Goal: Task Accomplishment & Management: Use online tool/utility

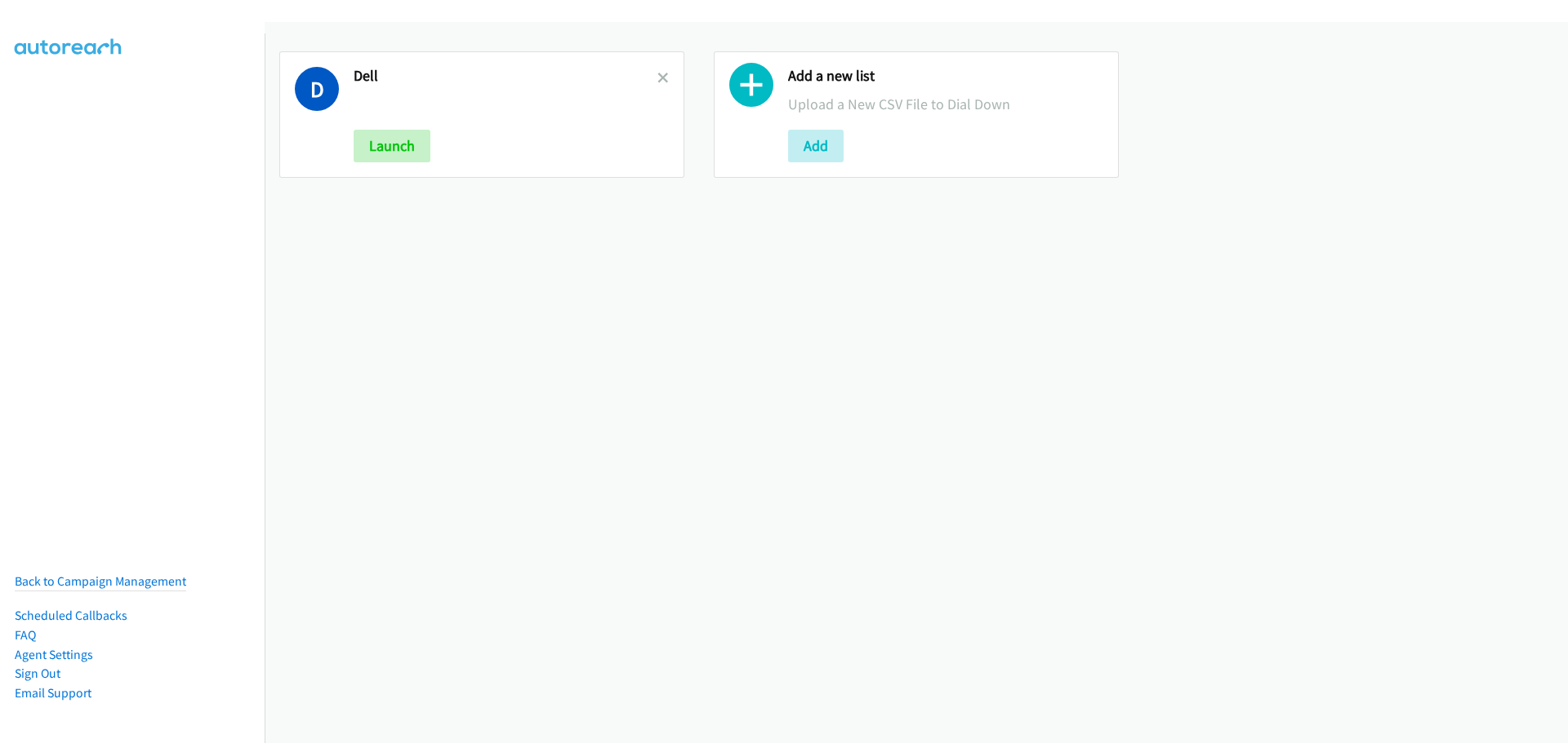
click at [664, 72] on div "D Dell Launch" at bounding box center [482, 114] width 405 height 126
click at [658, 73] on icon at bounding box center [663, 79] width 12 height 12
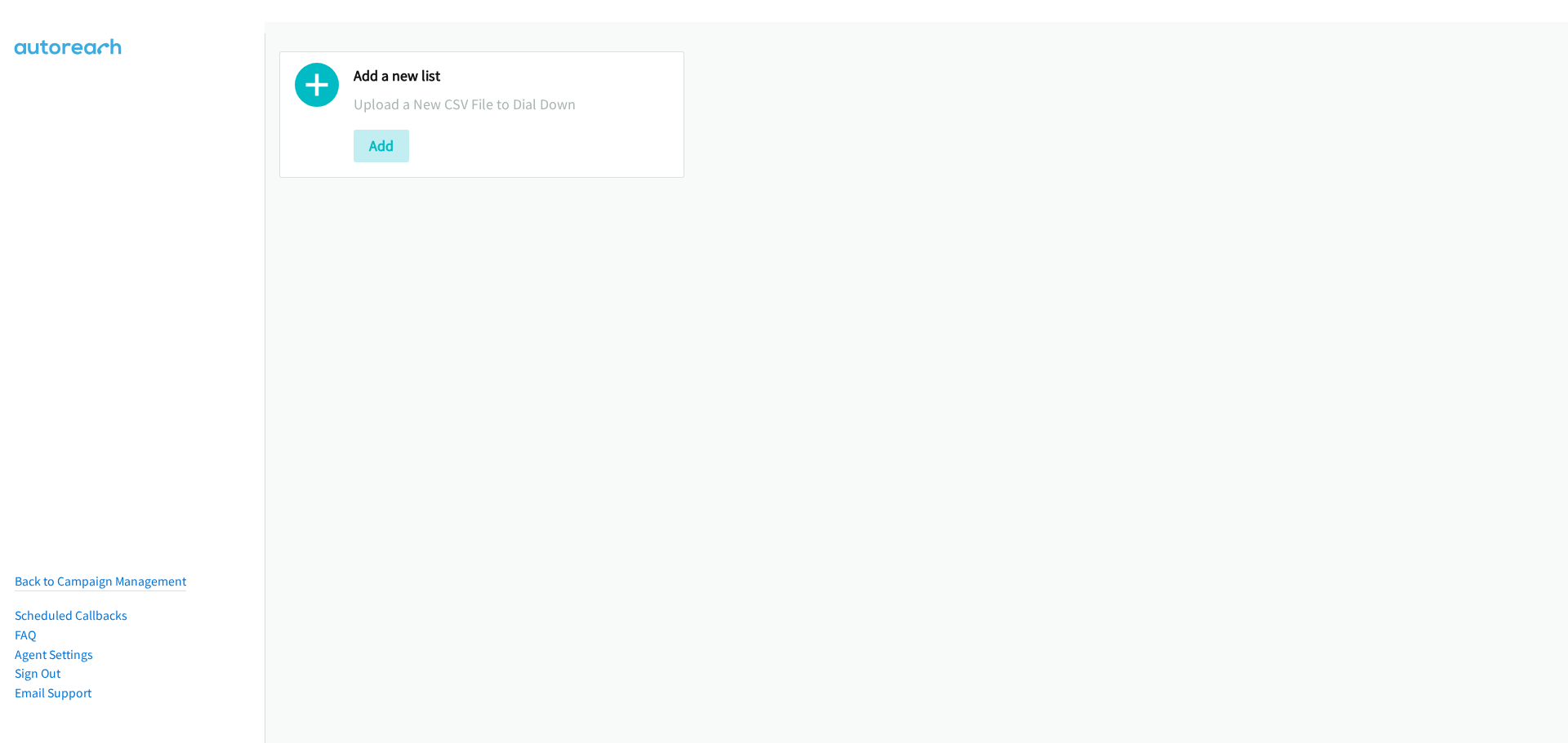
click at [422, 143] on div "Add" at bounding box center [511, 146] width 315 height 33
click at [376, 146] on button "Add" at bounding box center [382, 146] width 56 height 33
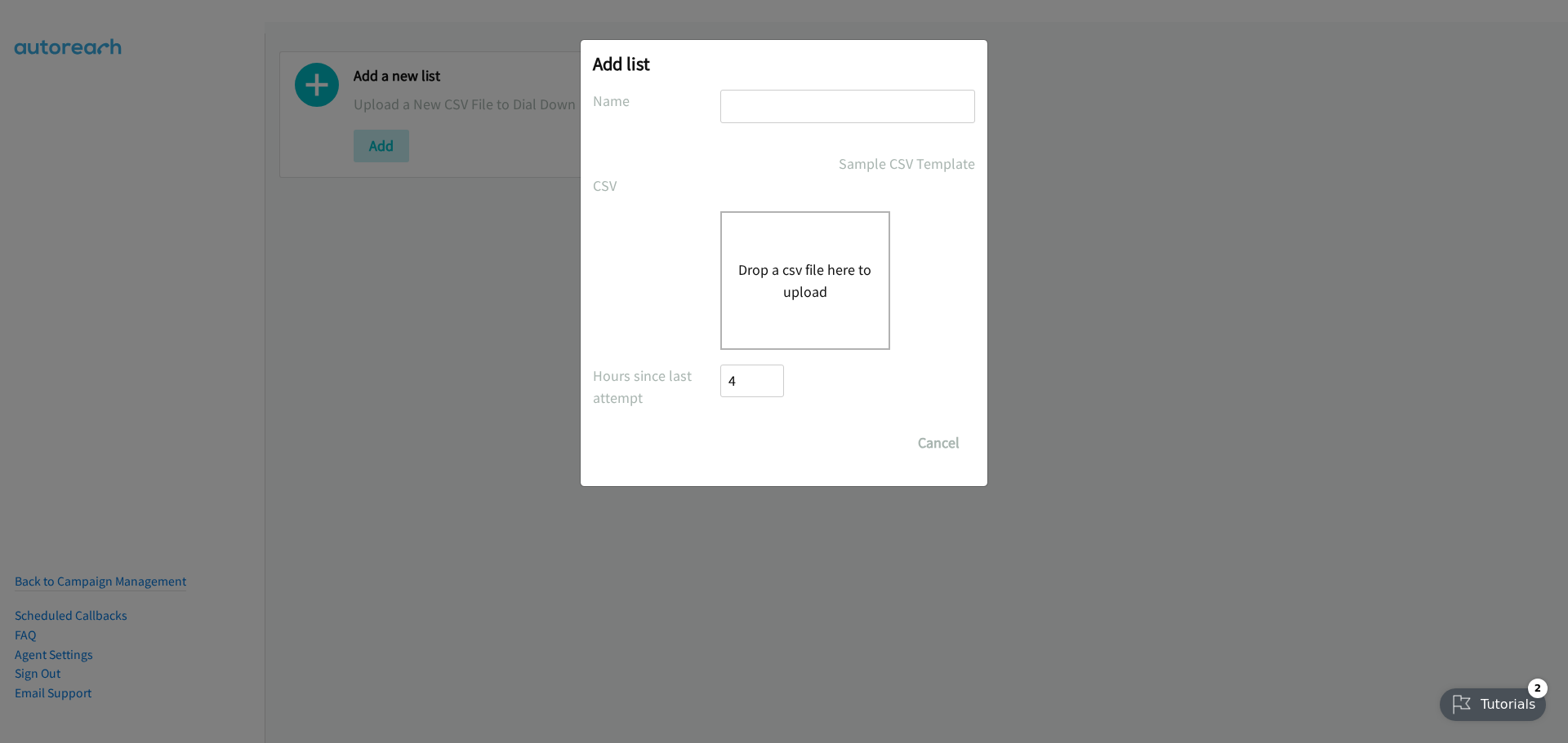
click at [843, 259] on button "Drop a csv file here to upload" at bounding box center [804, 280] width 134 height 44
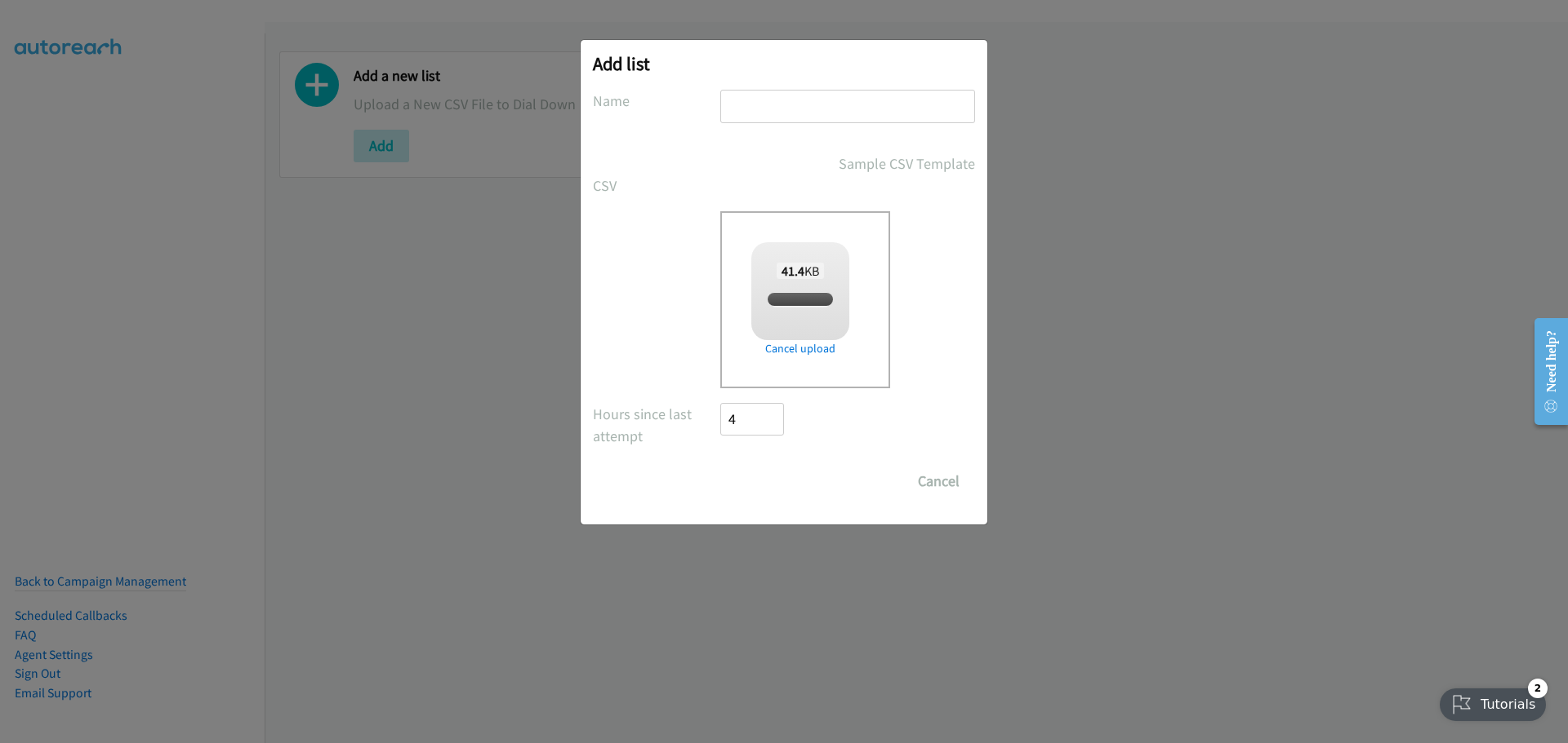
click at [812, 93] on input "text" at bounding box center [848, 106] width 255 height 34
checkbox input "true"
type input "Dell"
click at [754, 494] on input "Save List" at bounding box center [763, 482] width 86 height 33
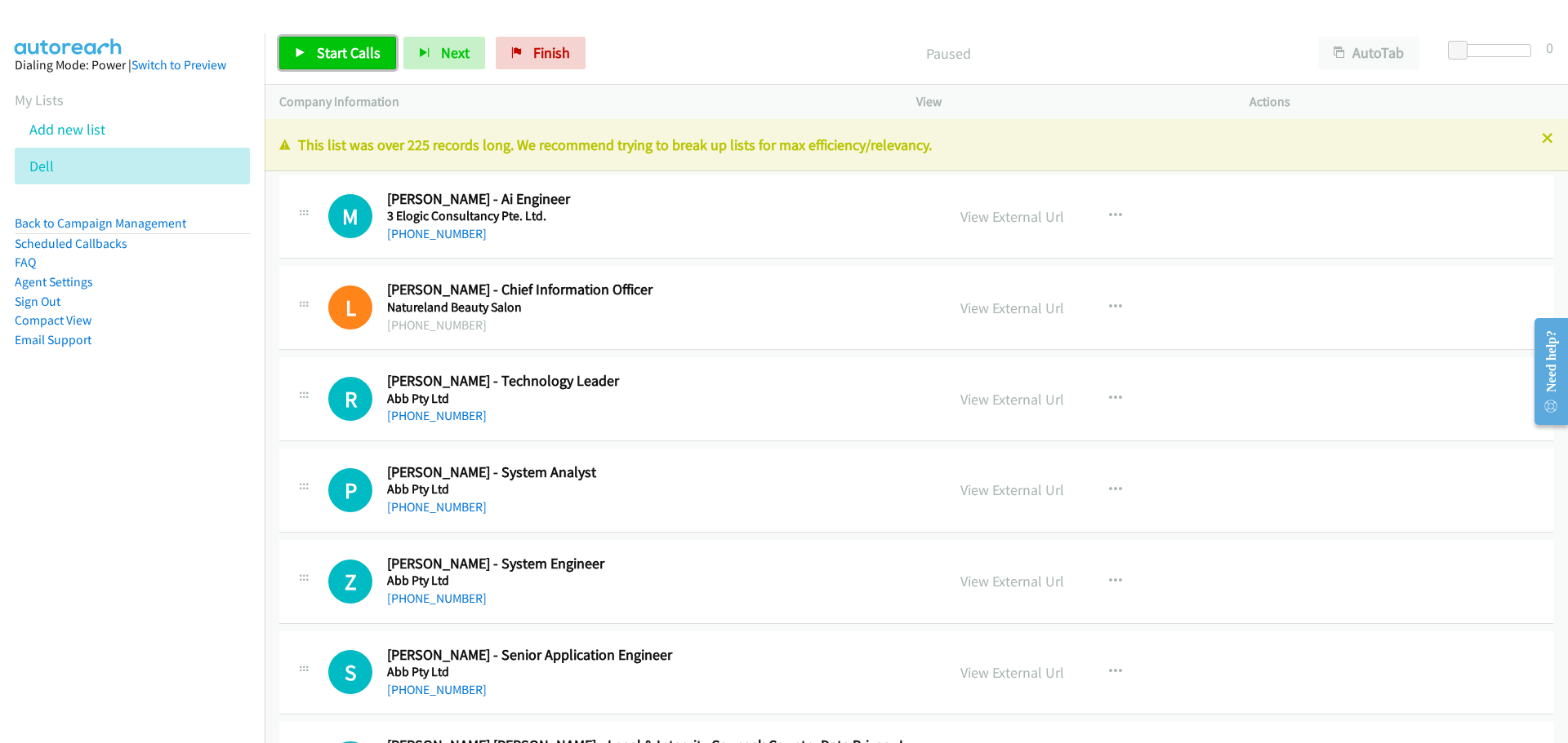
click at [364, 57] on span "Start Calls" at bounding box center [349, 52] width 64 height 18
click at [317, 39] on link "Pause" at bounding box center [324, 53] width 90 height 33
click at [316, 69] on link "Start Calls" at bounding box center [338, 53] width 117 height 33
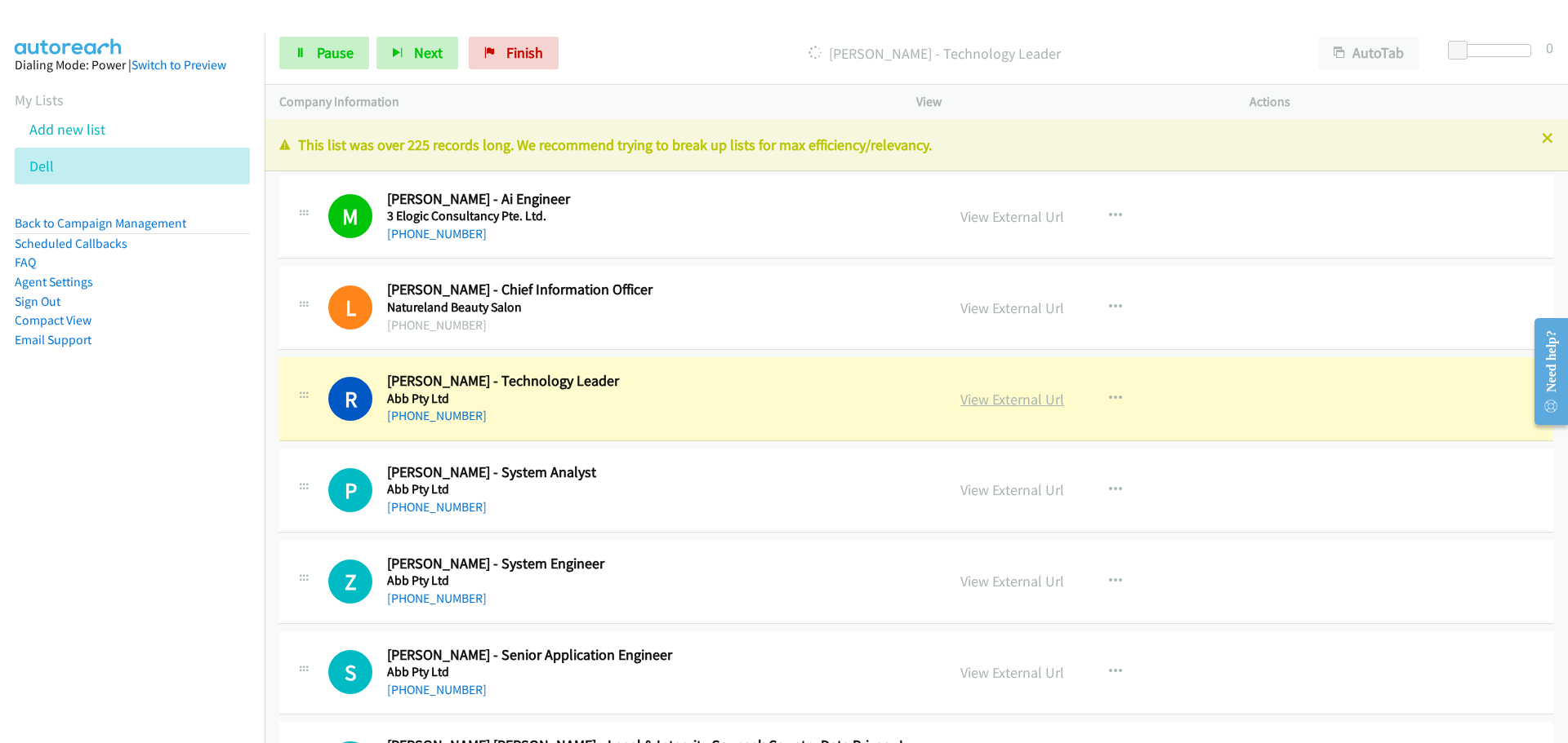
click at [1004, 396] on link "View External Url" at bounding box center [1013, 399] width 104 height 18
click at [319, 55] on span "Pause" at bounding box center [336, 52] width 37 height 18
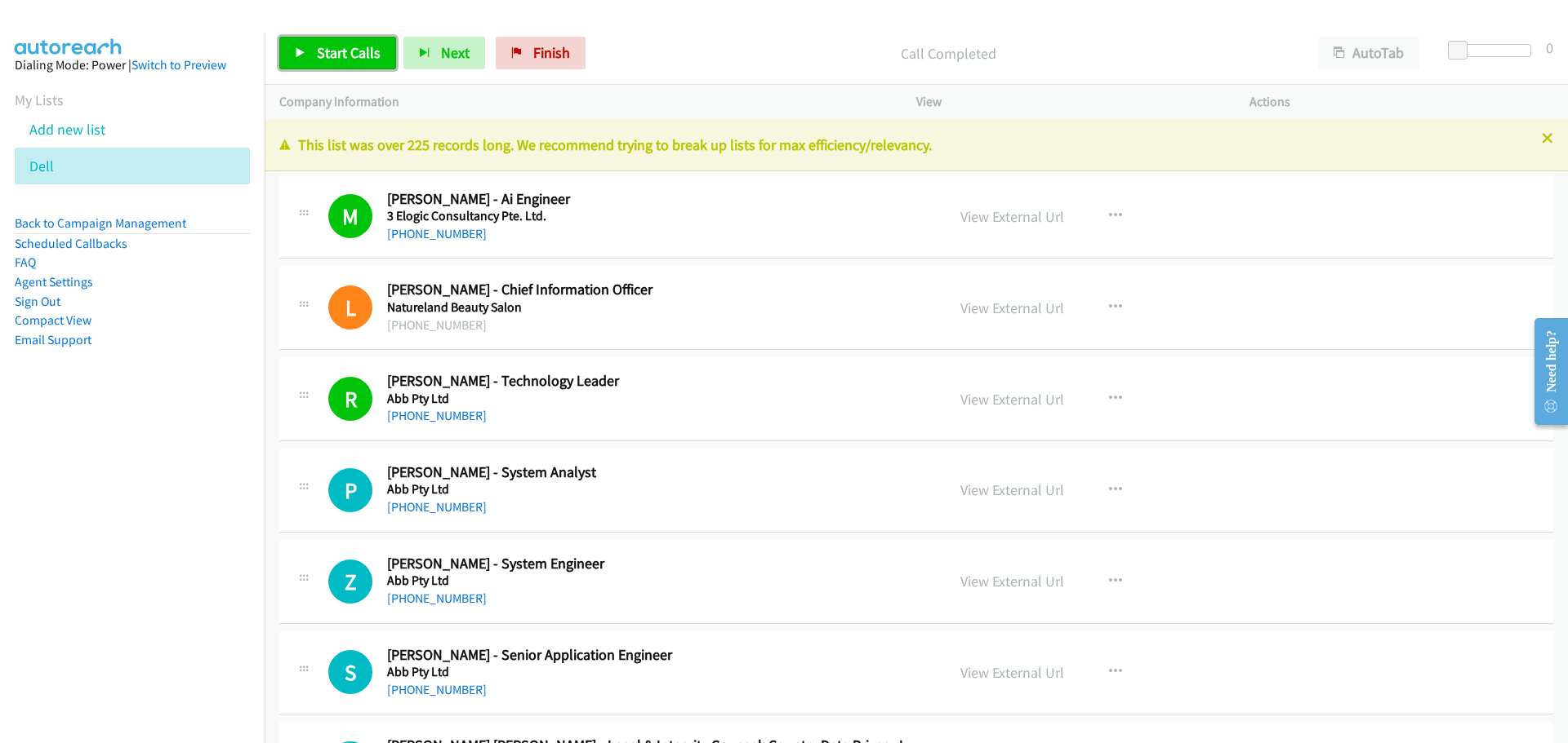
click at [317, 65] on link "Start Calls" at bounding box center [338, 53] width 117 height 33
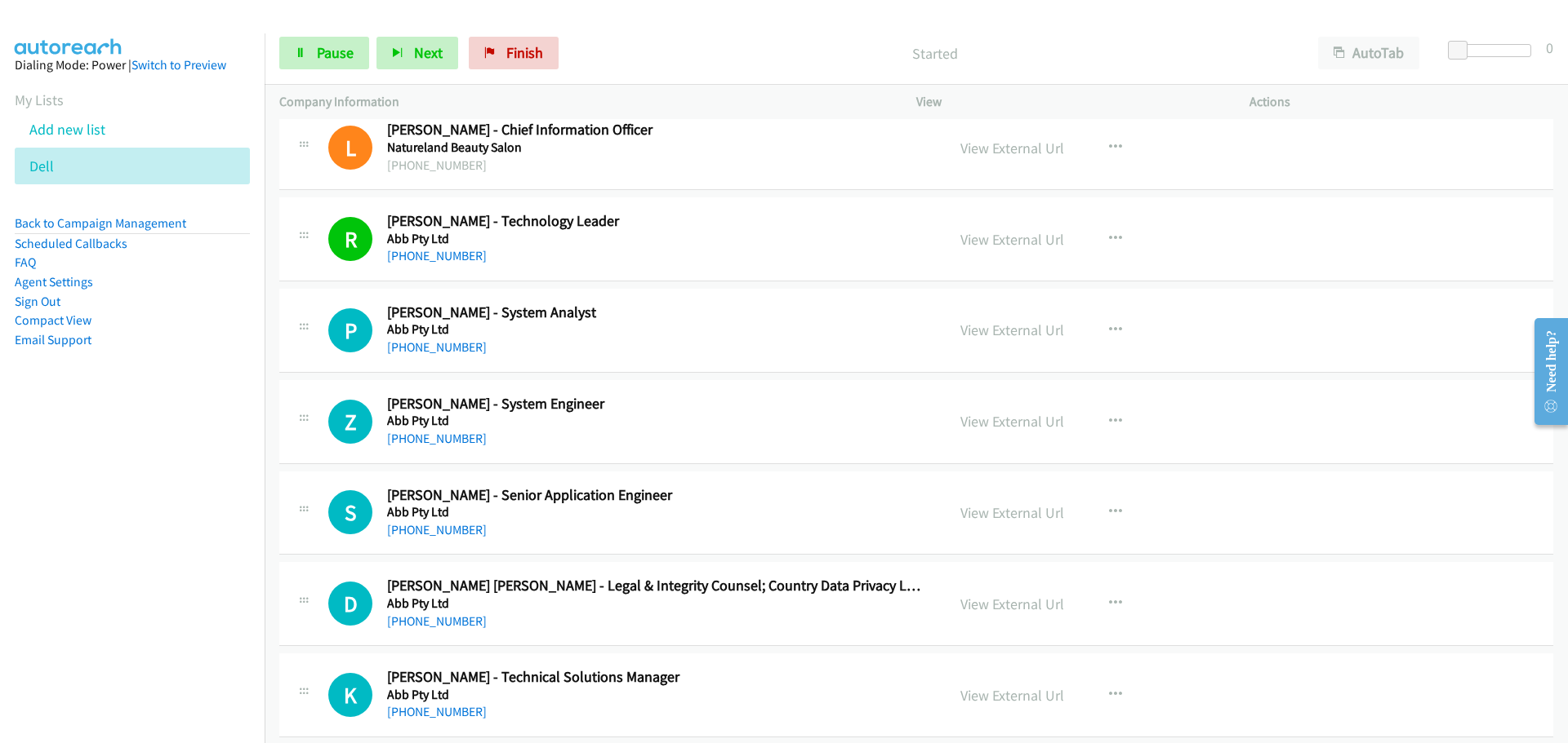
scroll to position [163, 0]
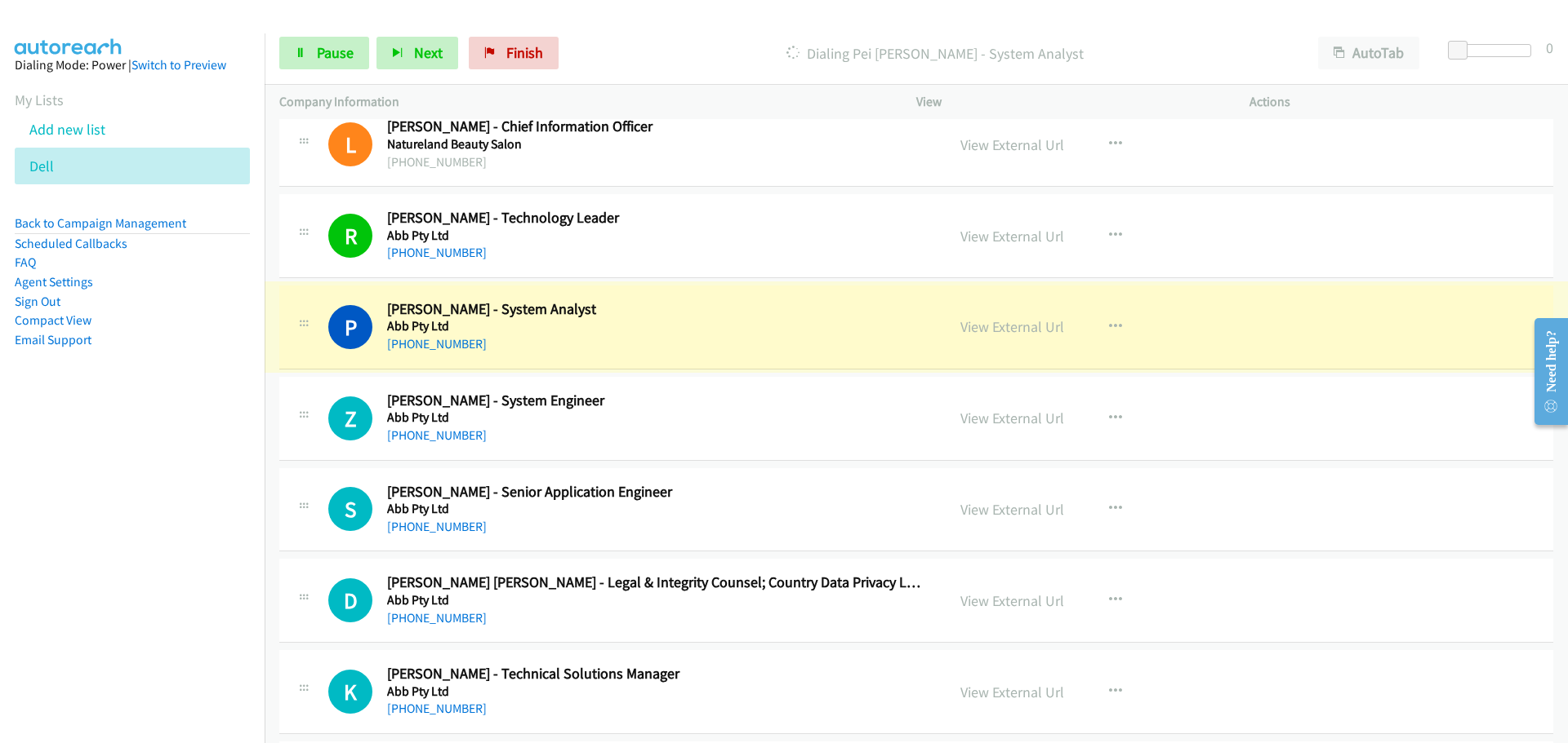
click at [999, 324] on link "View External Url" at bounding box center [1013, 326] width 104 height 18
click at [322, 60] on span "Pause" at bounding box center [336, 52] width 37 height 18
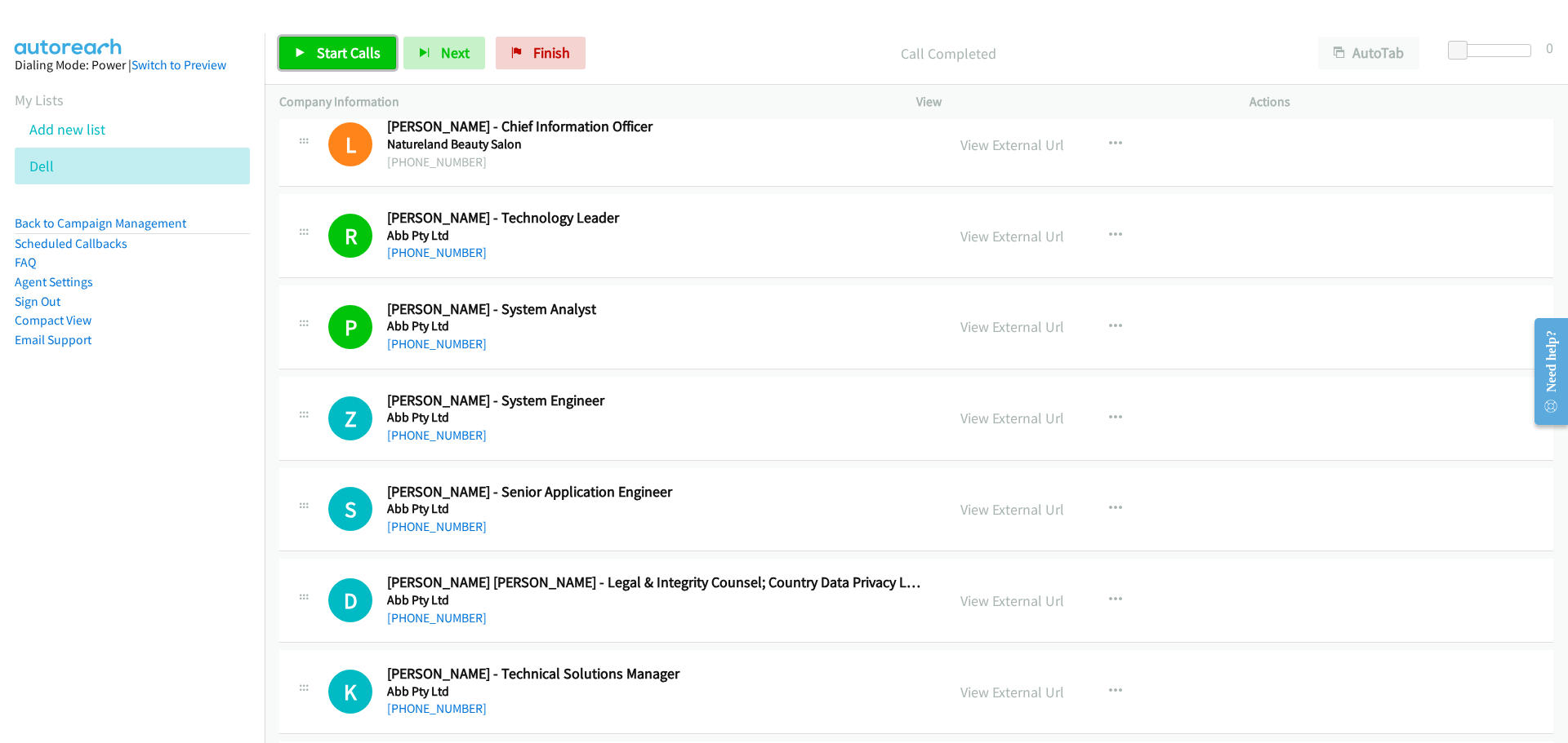
click at [352, 55] on span "Start Calls" at bounding box center [349, 52] width 64 height 18
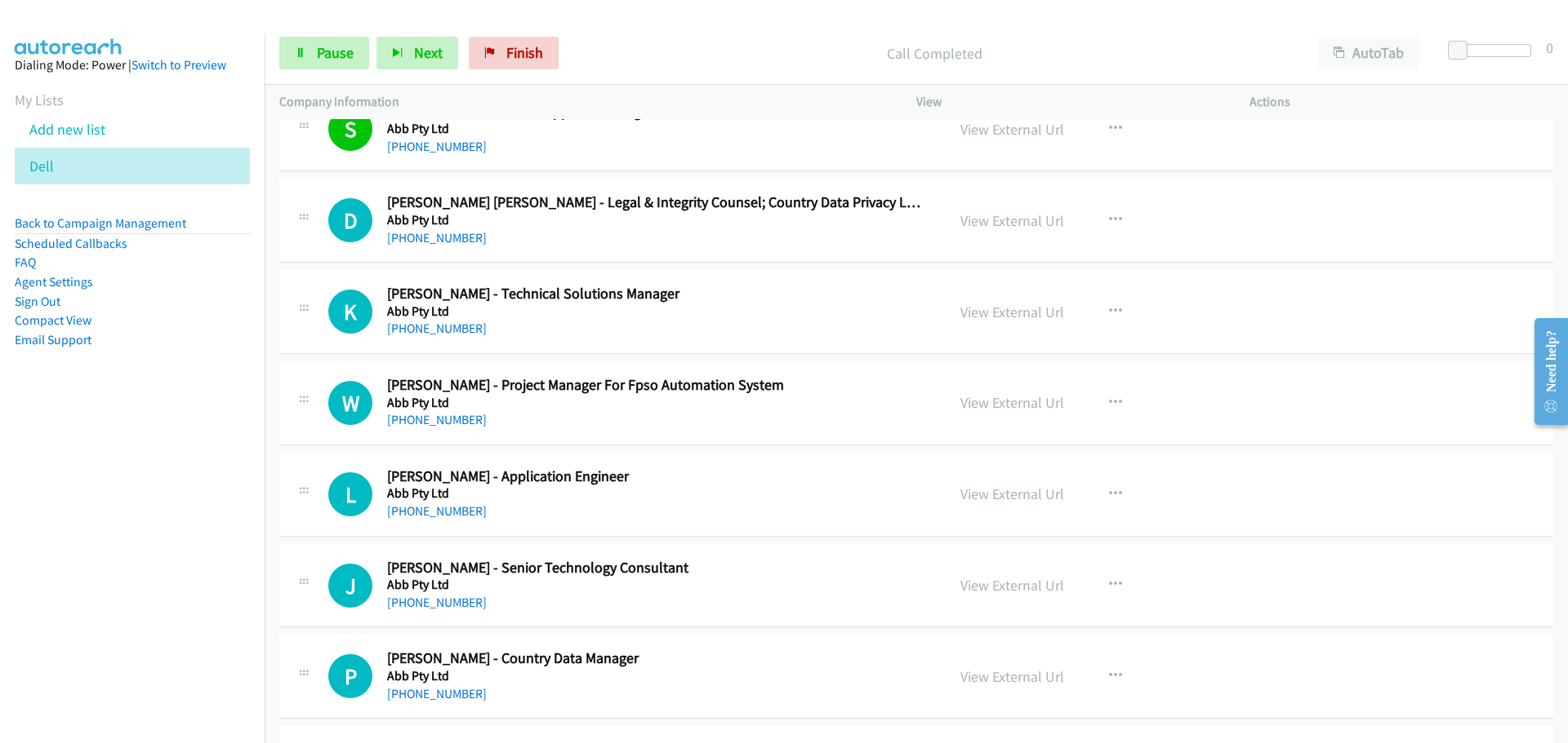
scroll to position [571, 0]
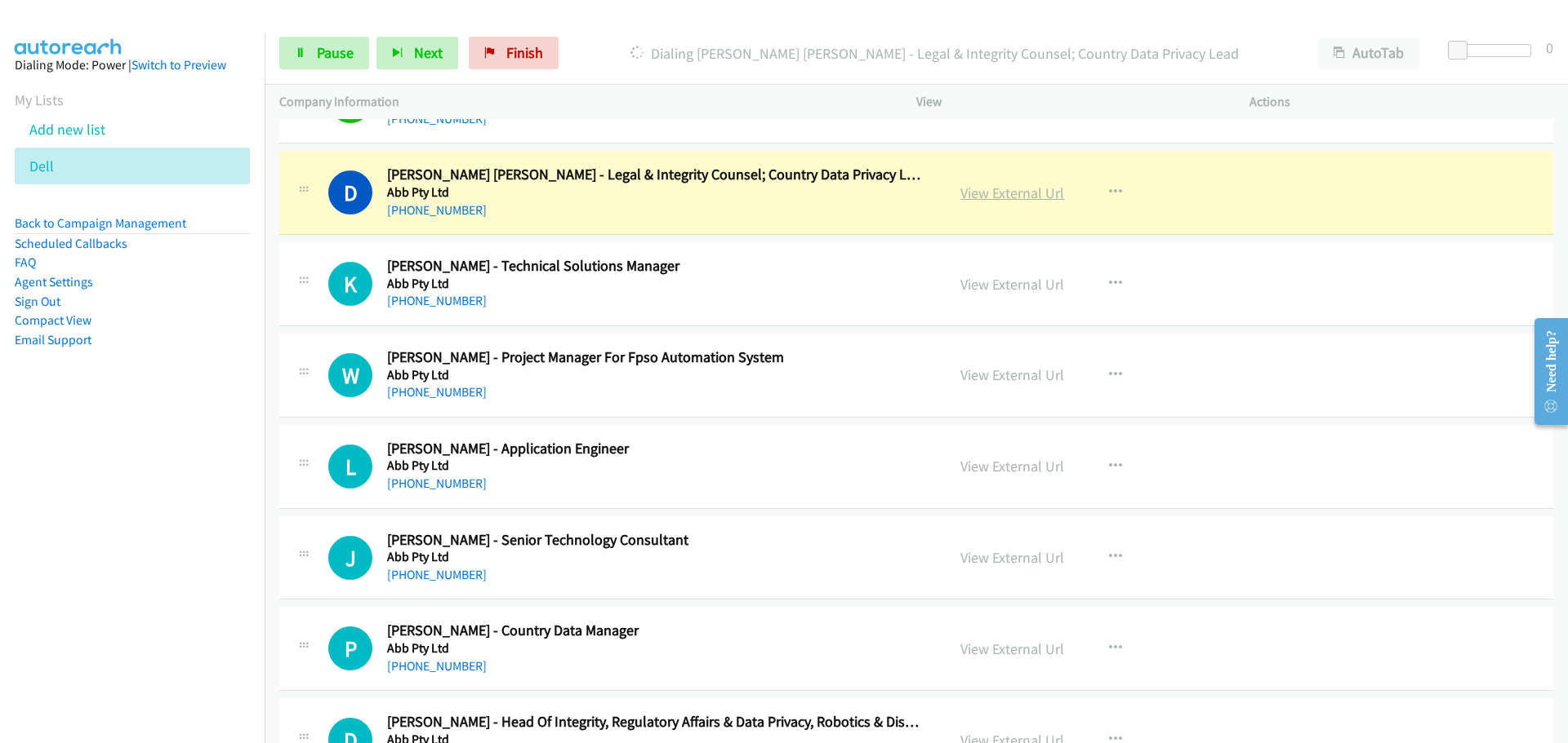
click at [978, 188] on link "View External Url" at bounding box center [1013, 193] width 104 height 18
click at [332, 65] on link "Pause" at bounding box center [324, 53] width 90 height 33
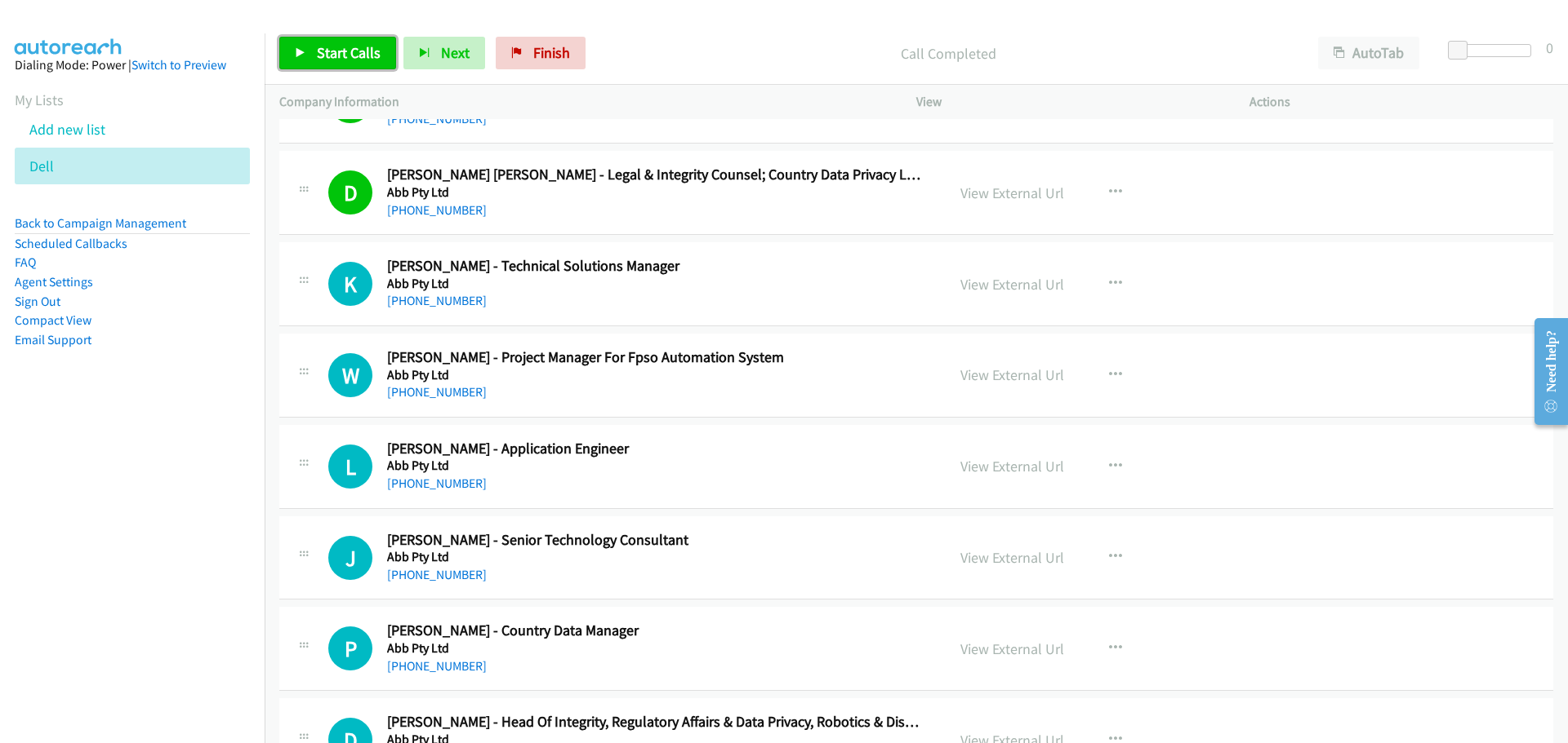
click at [354, 60] on span "Start Calls" at bounding box center [349, 52] width 64 height 18
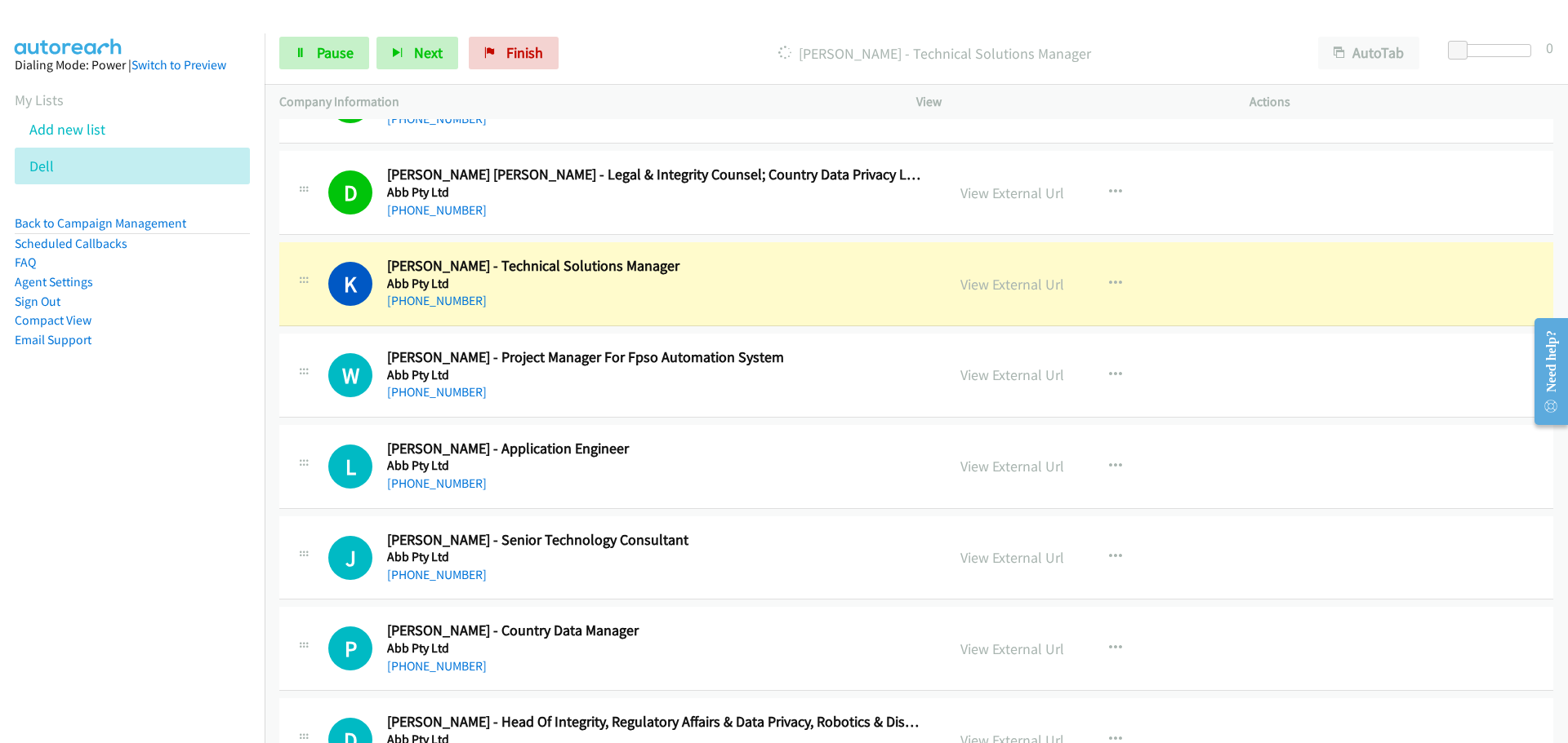
scroll to position [652, 0]
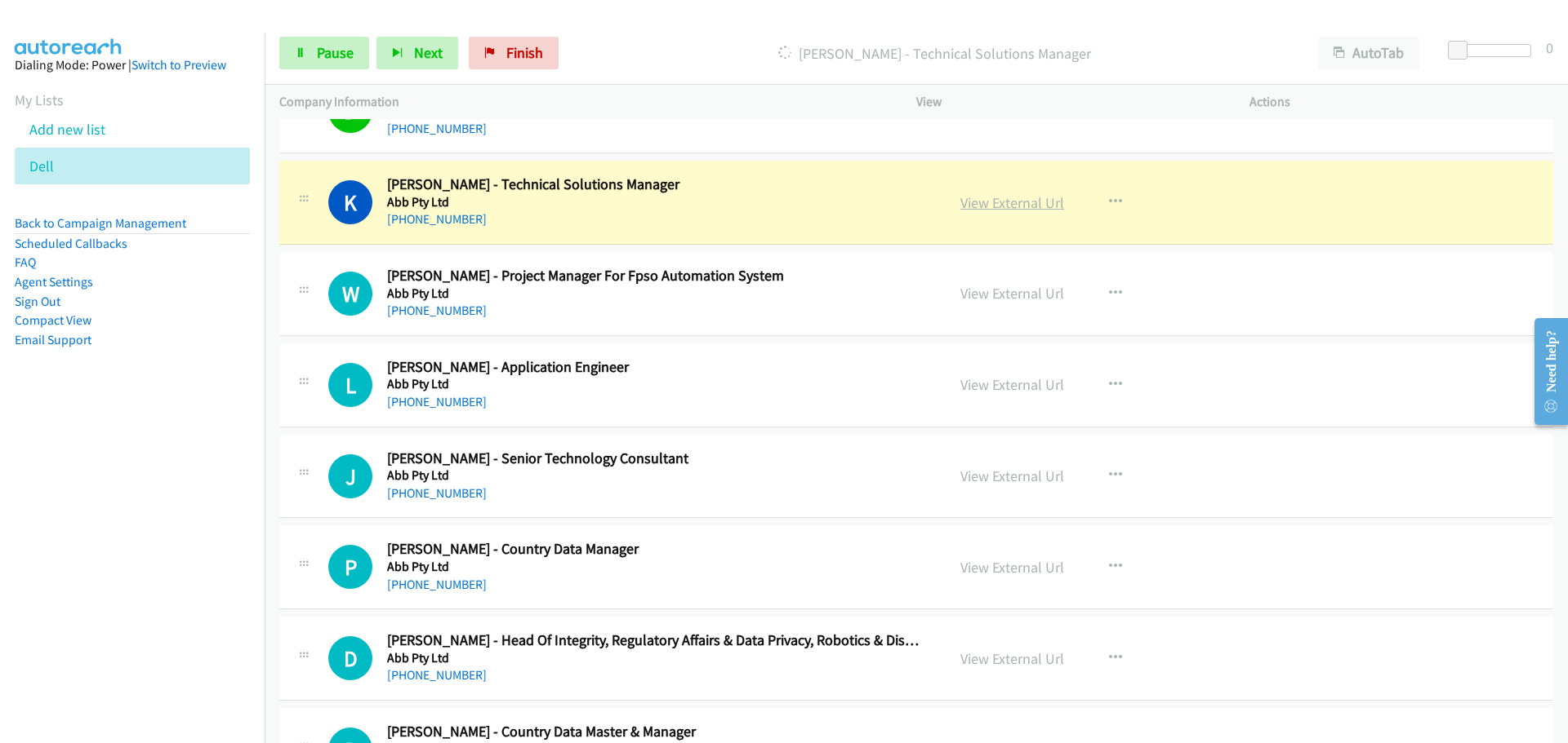
click at [977, 209] on link "View External Url" at bounding box center [1013, 202] width 104 height 18
click at [330, 56] on span "Pause" at bounding box center [336, 52] width 37 height 18
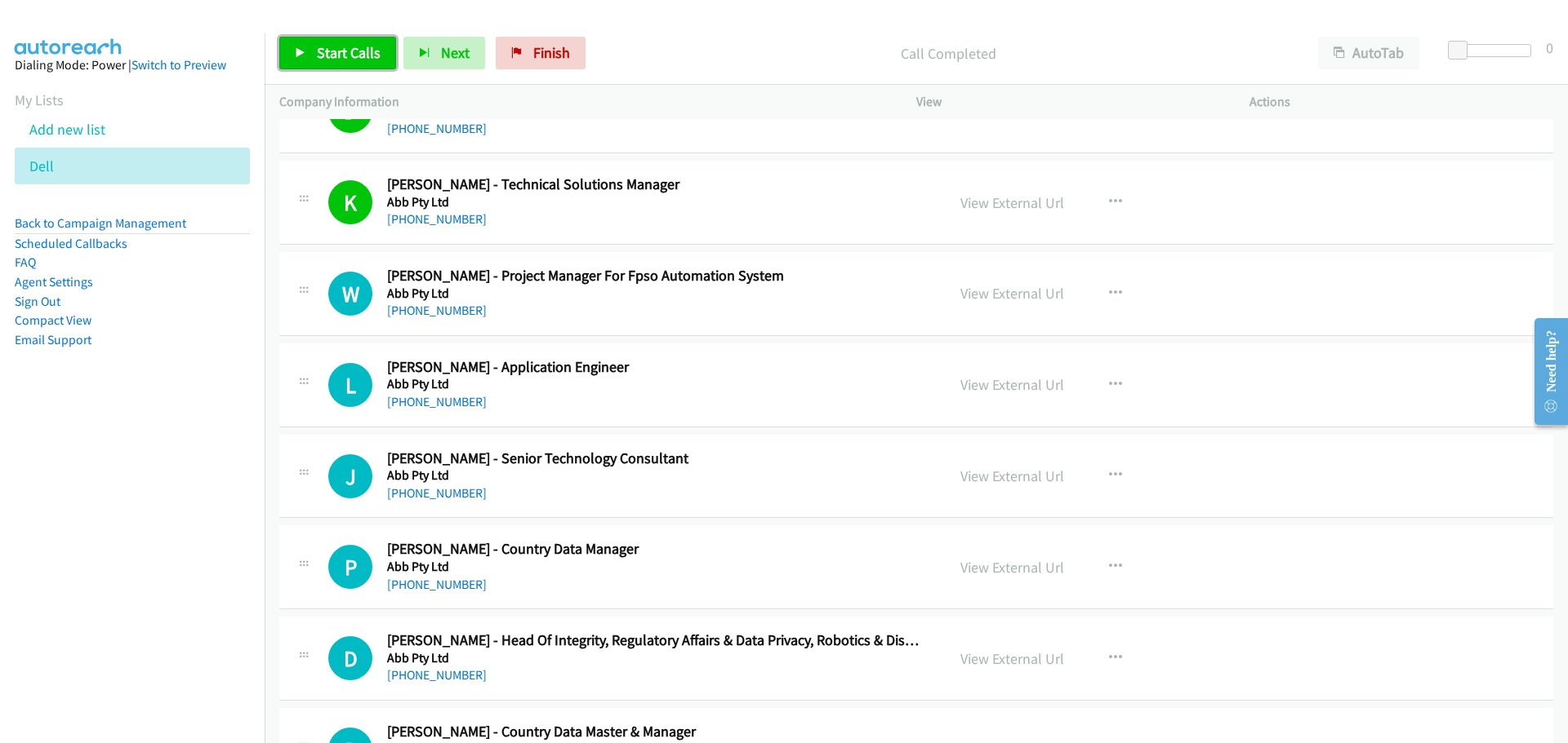
click at [368, 62] on span "Start Calls" at bounding box center [349, 52] width 64 height 18
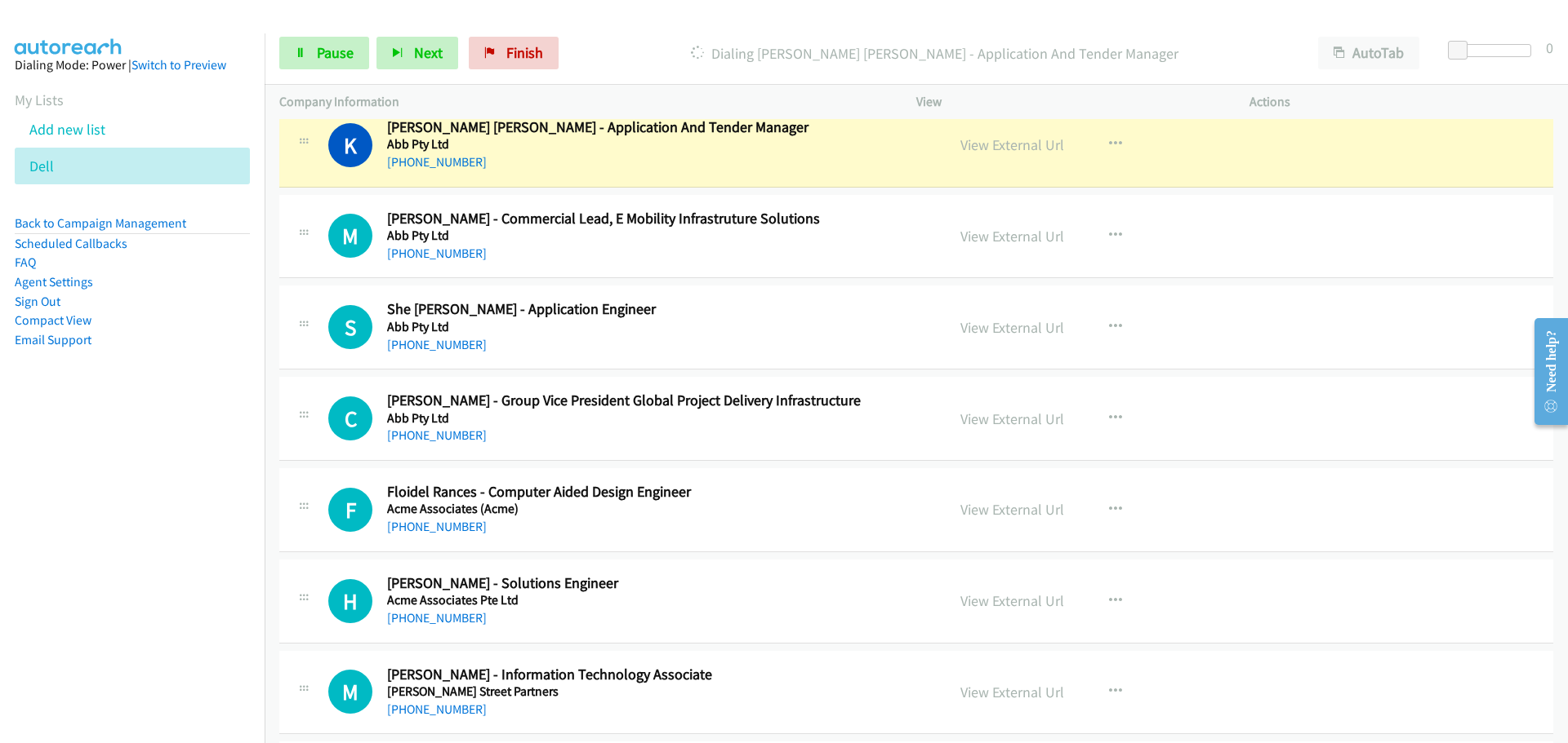
scroll to position [1469, 0]
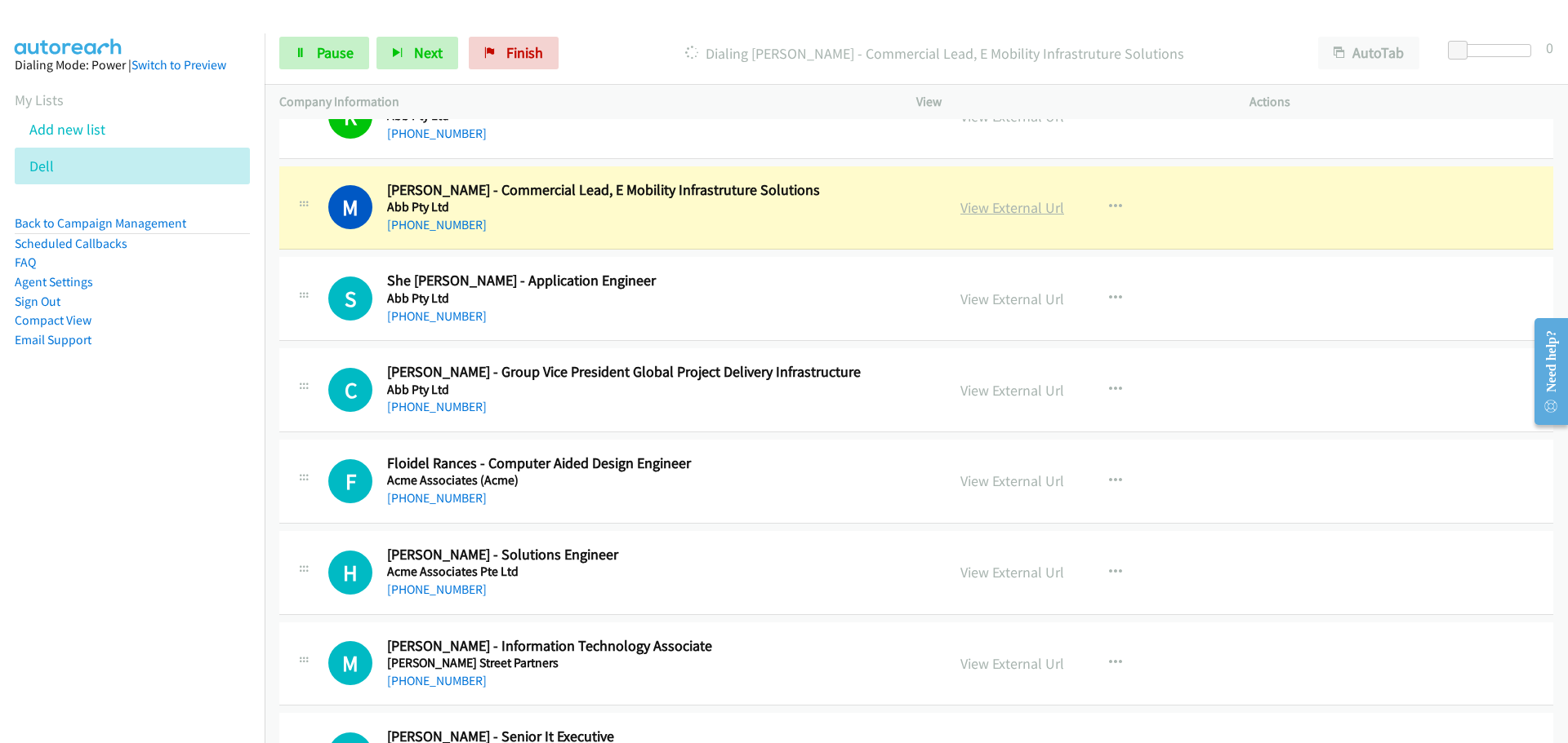
click at [988, 205] on link "View External Url" at bounding box center [1013, 207] width 104 height 18
click at [319, 62] on link "Pause" at bounding box center [324, 53] width 90 height 33
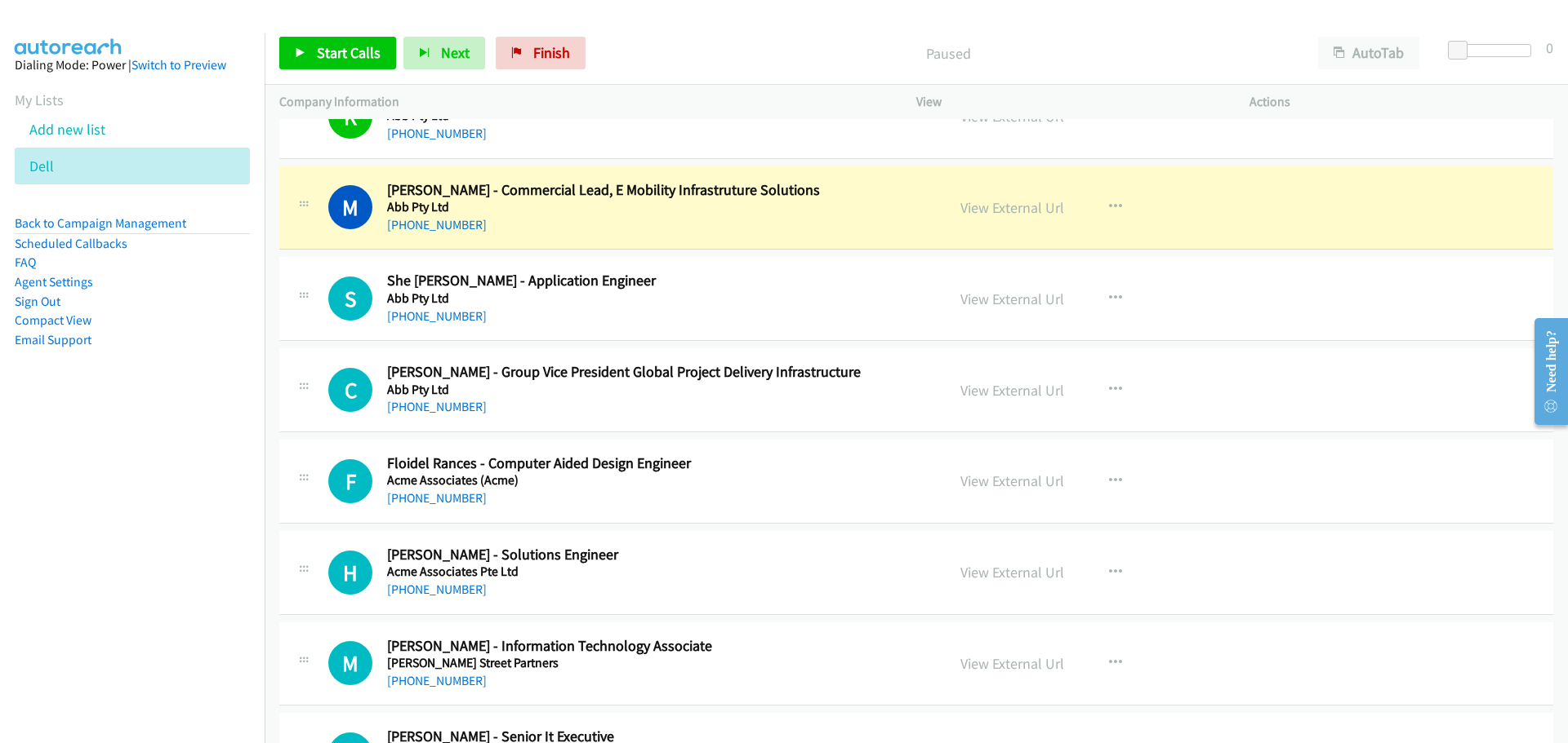
click at [947, 205] on div "View External Url View External Url Schedule/Manage Callback Start Calls Here R…" at bounding box center [1120, 208] width 348 height 54
click at [960, 210] on link "View External Url" at bounding box center [1013, 207] width 104 height 18
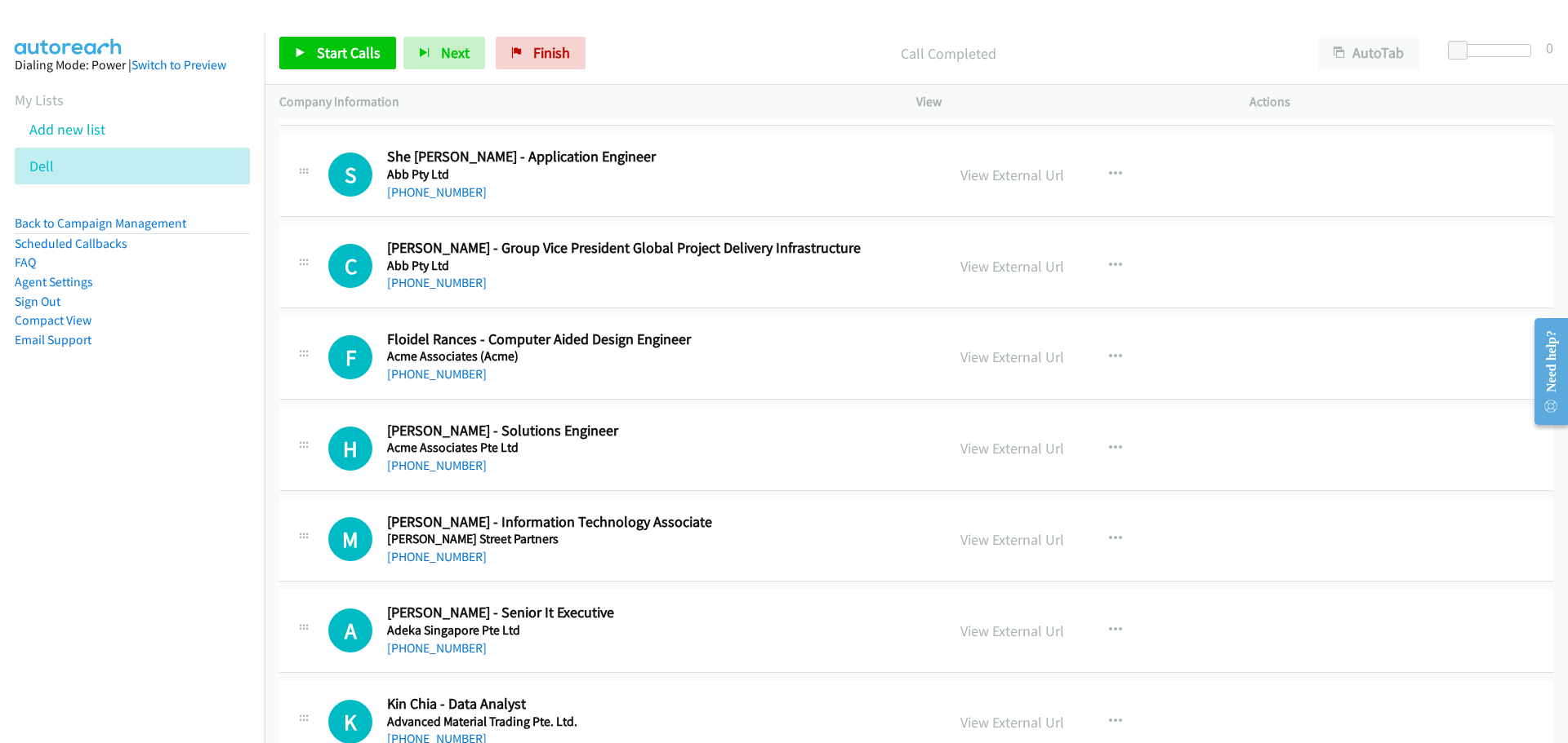
scroll to position [1632, 0]
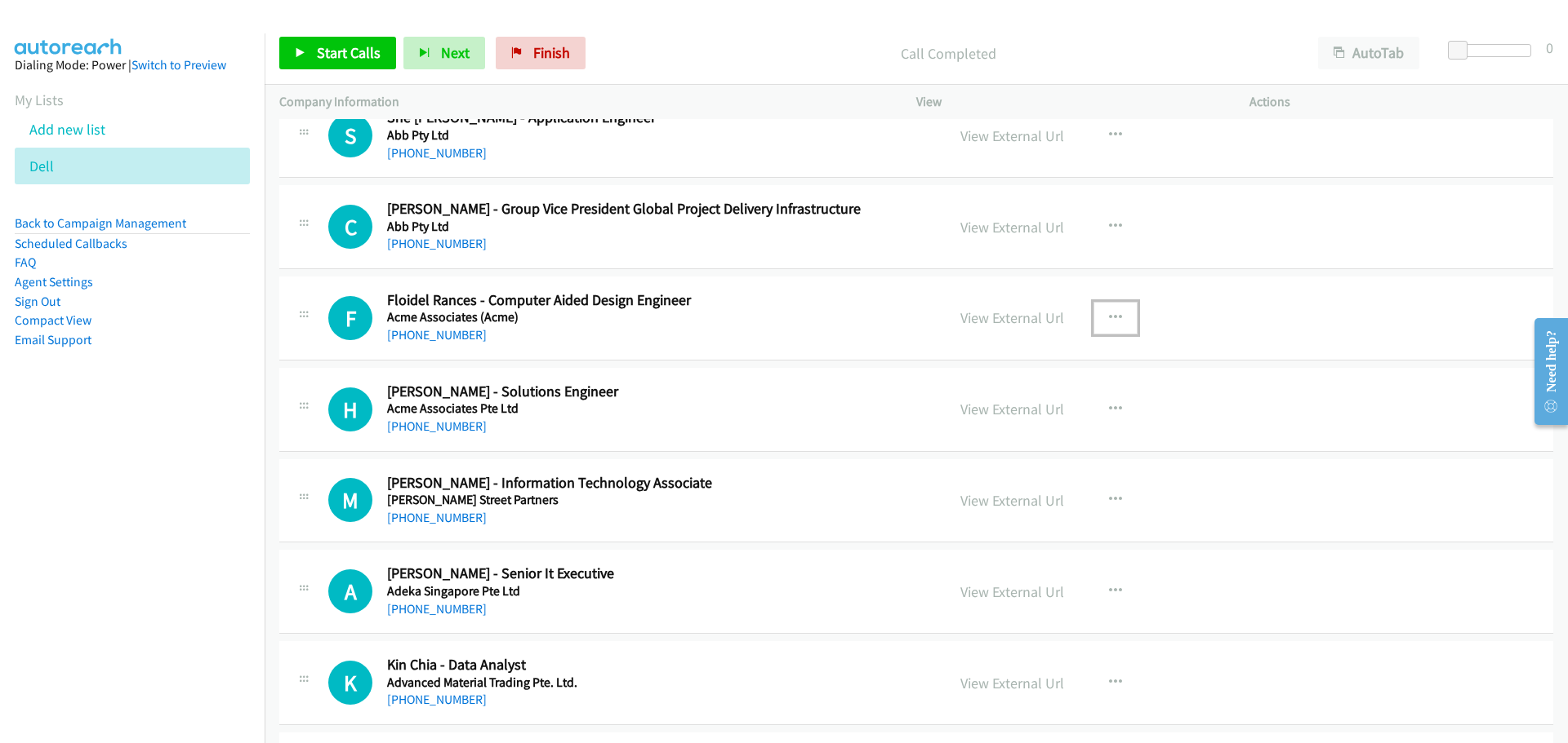
click at [1109, 313] on icon "button" at bounding box center [1116, 318] width 14 height 13
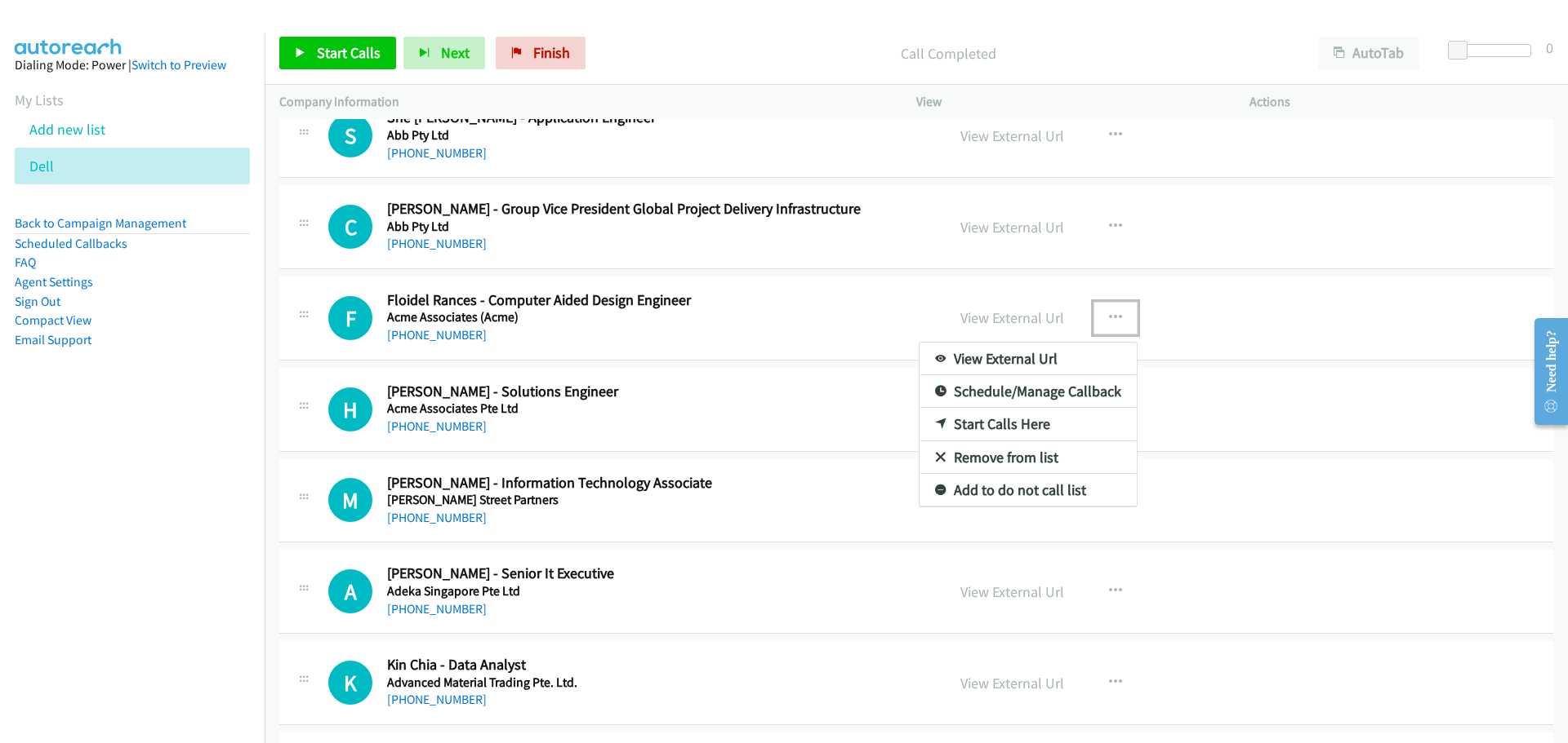
click at [965, 422] on link "Start Calls Here" at bounding box center [1027, 424] width 217 height 33
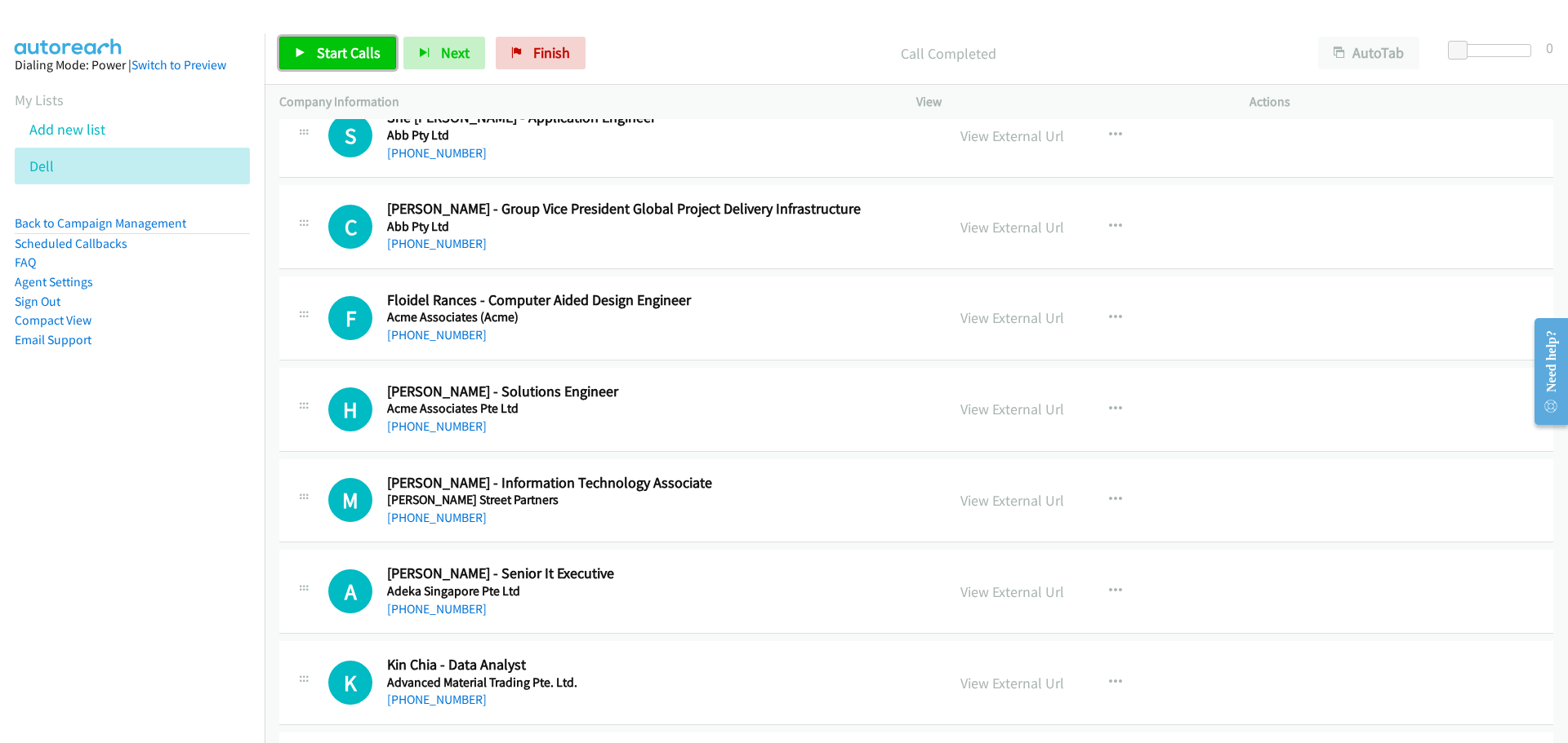
click at [342, 50] on span "Start Calls" at bounding box center [349, 52] width 64 height 18
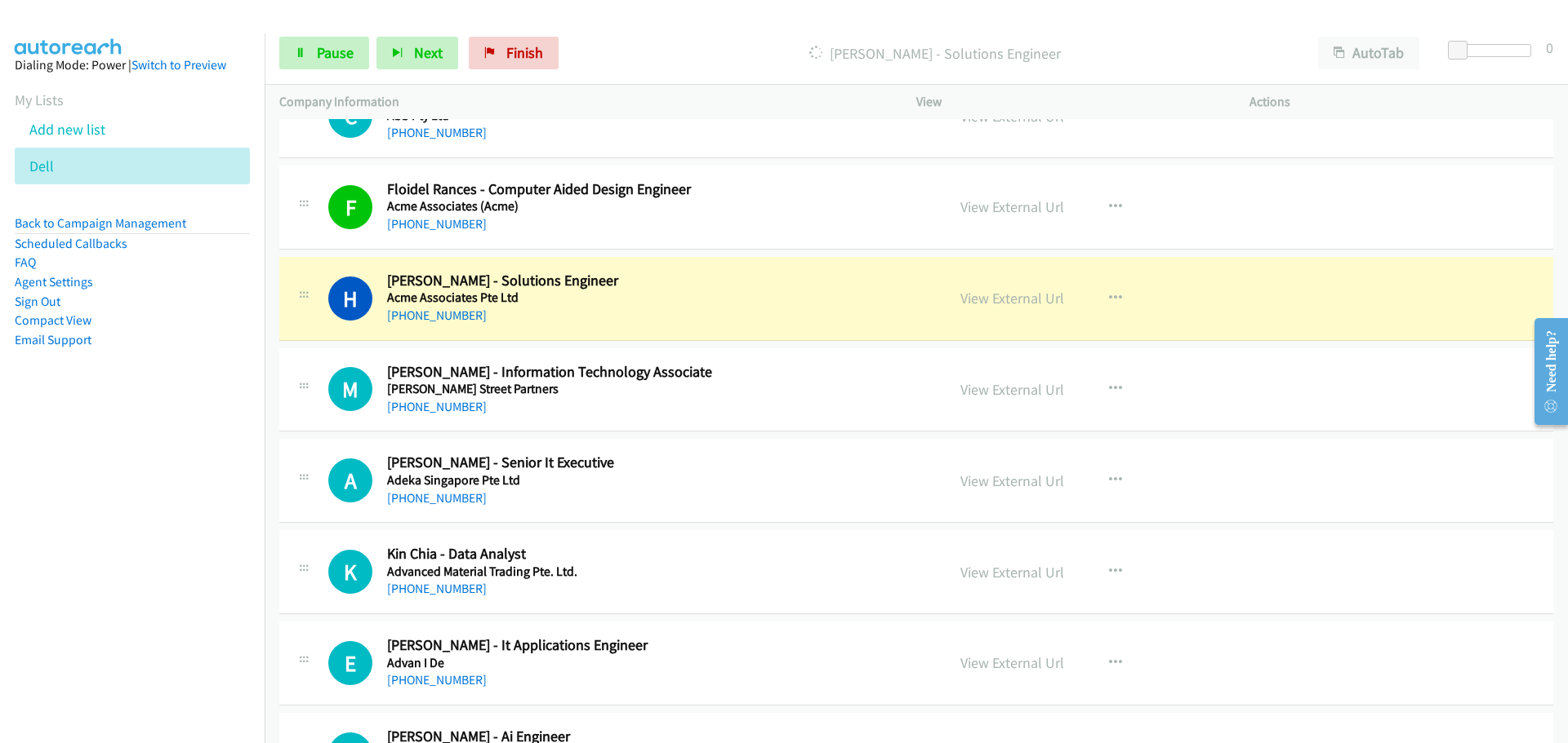
scroll to position [1795, 0]
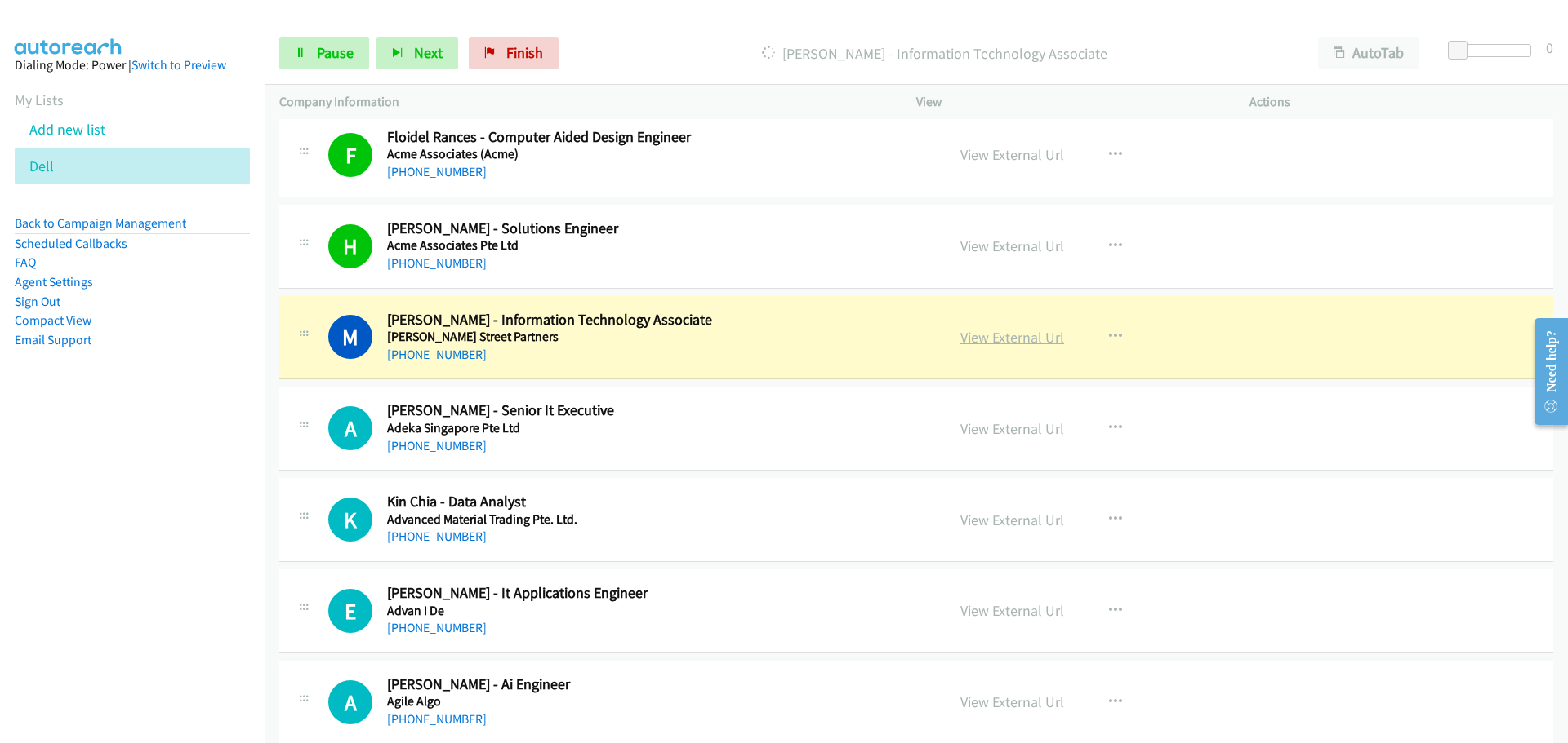
click at [1007, 340] on link "View External Url" at bounding box center [1013, 336] width 104 height 18
click at [315, 56] on link "Pause" at bounding box center [324, 53] width 90 height 33
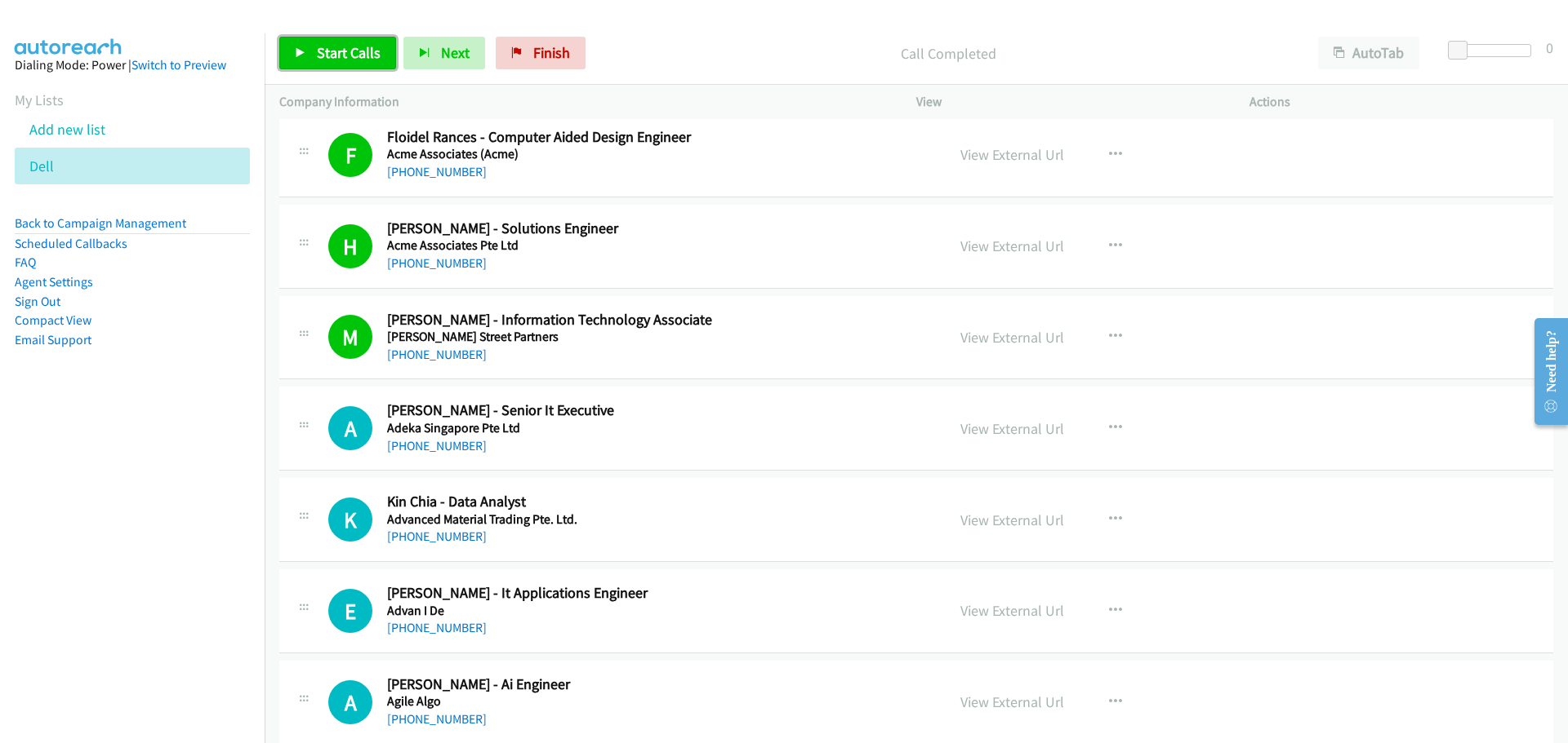
click at [336, 42] on link "Start Calls" at bounding box center [338, 53] width 117 height 33
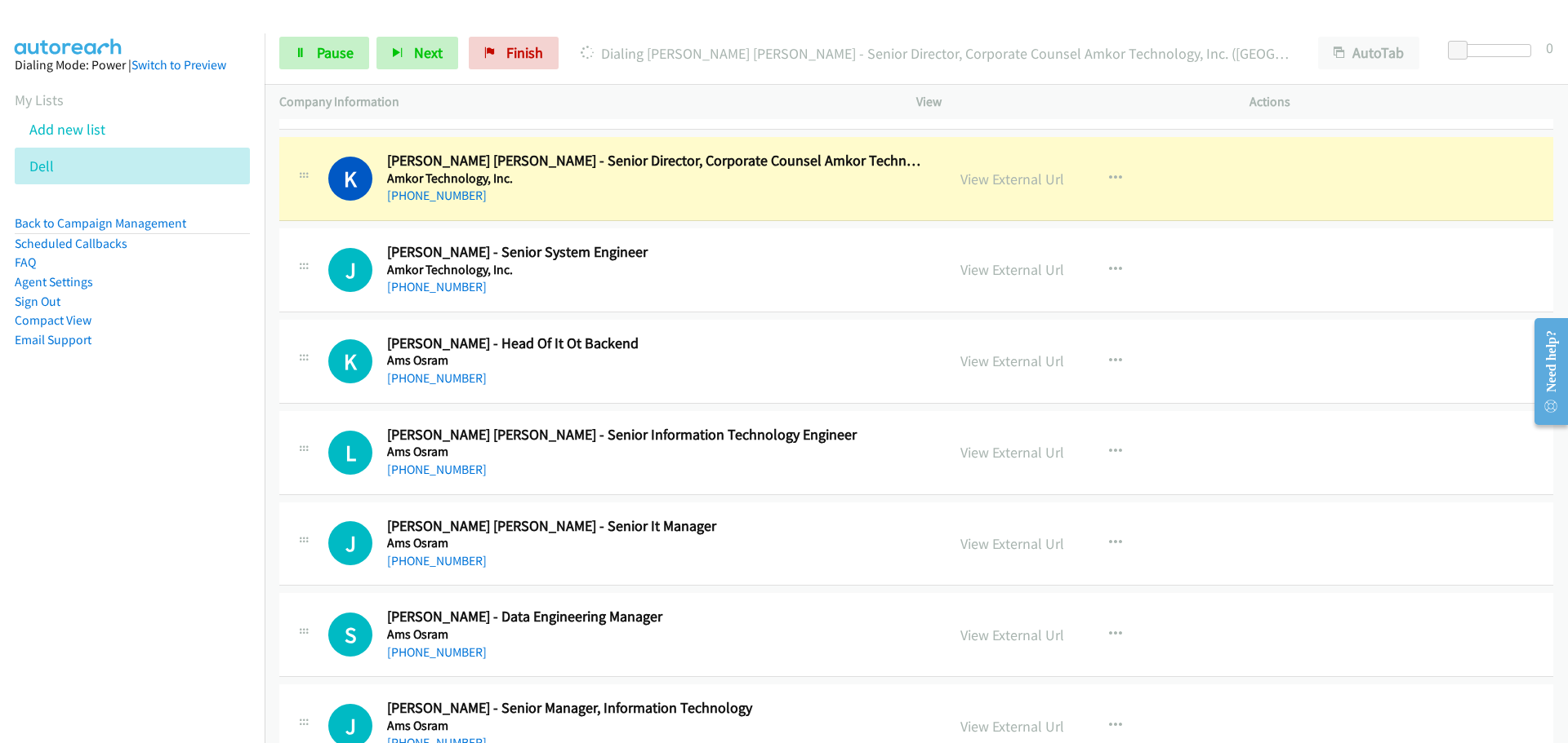
scroll to position [2612, 0]
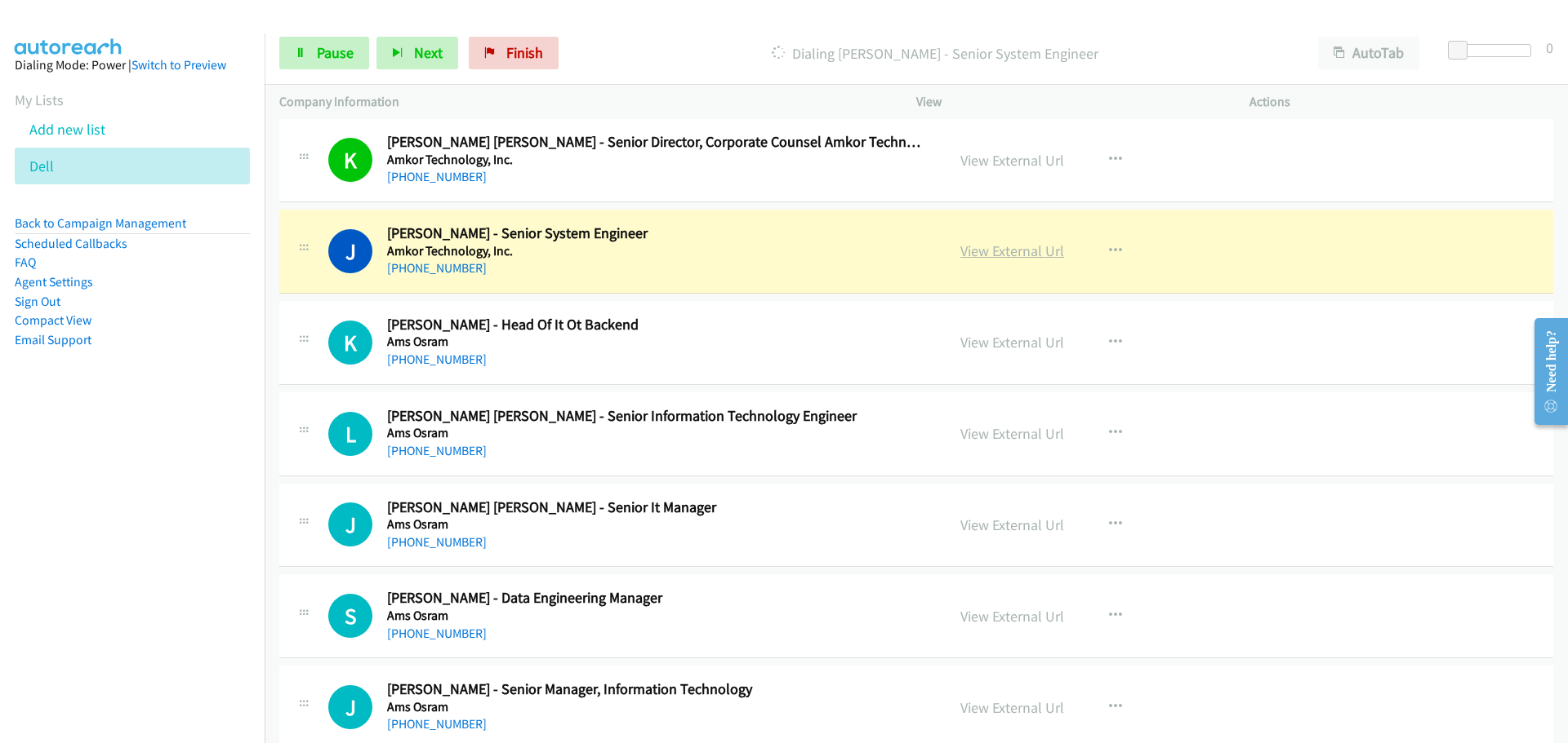
click at [994, 253] on link "View External Url" at bounding box center [1013, 251] width 104 height 18
click at [334, 55] on span "Pause" at bounding box center [336, 52] width 37 height 18
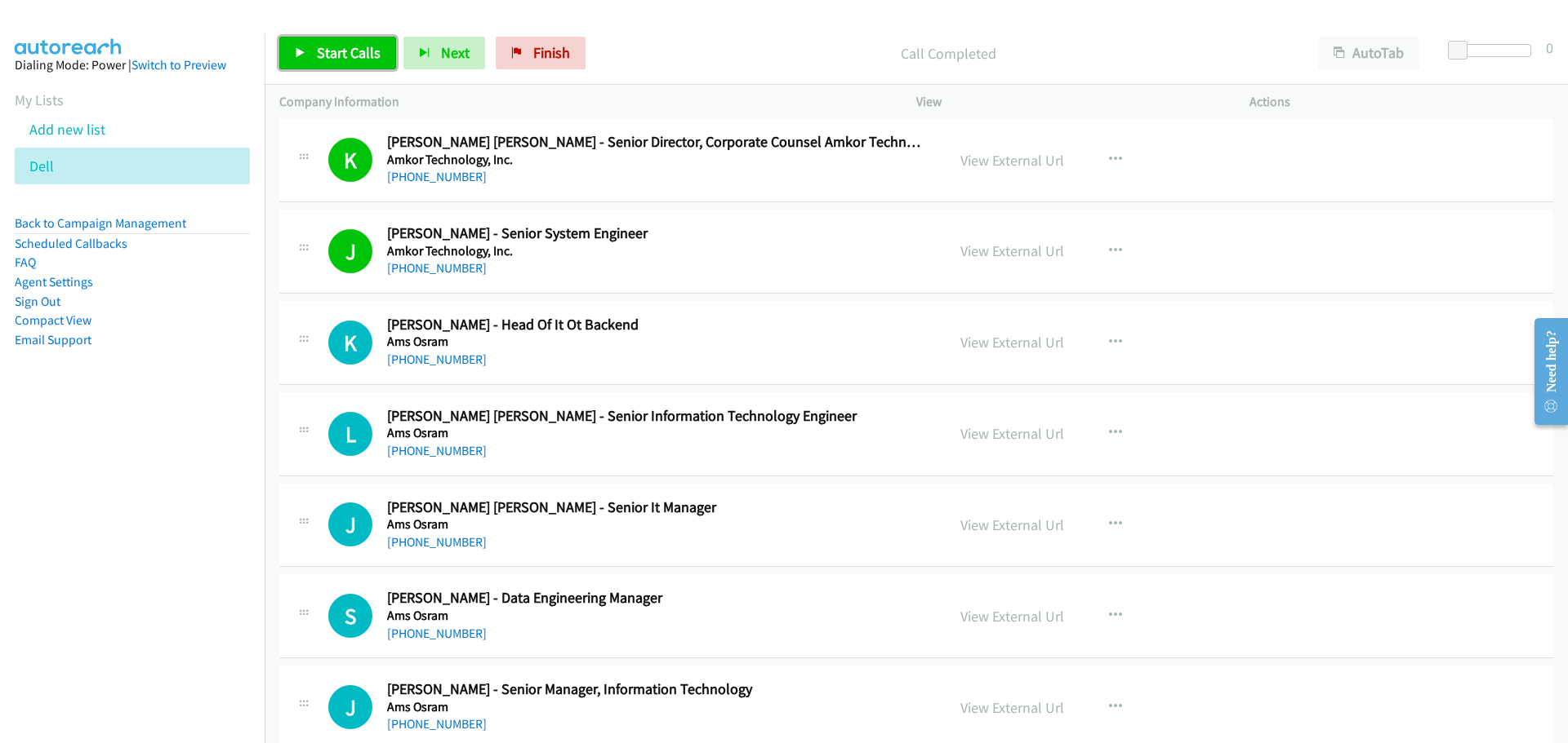
click at [342, 58] on span "Start Calls" at bounding box center [349, 52] width 64 height 18
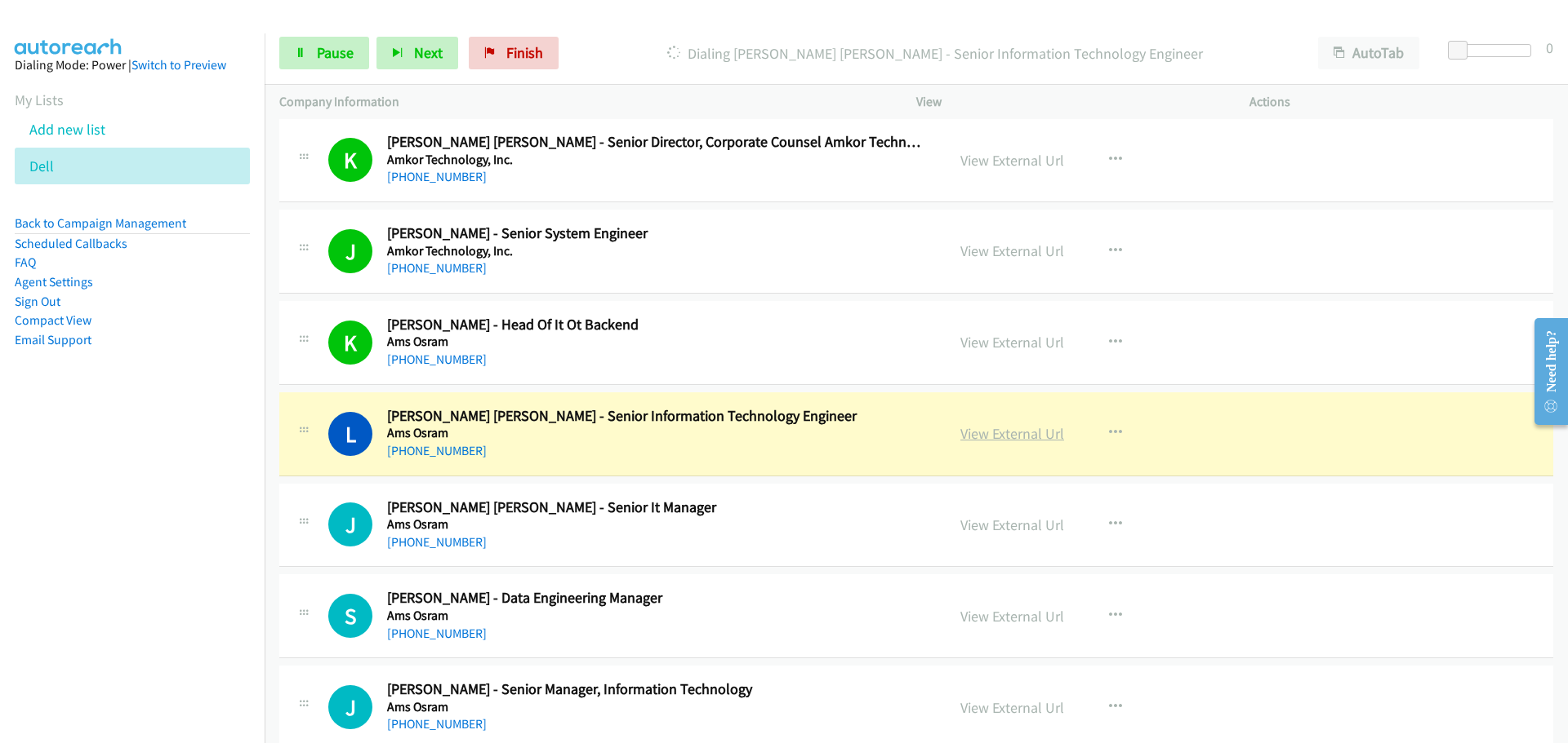
click at [967, 431] on link "View External Url" at bounding box center [1013, 433] width 104 height 18
click at [338, 50] on span "Pause" at bounding box center [336, 52] width 37 height 18
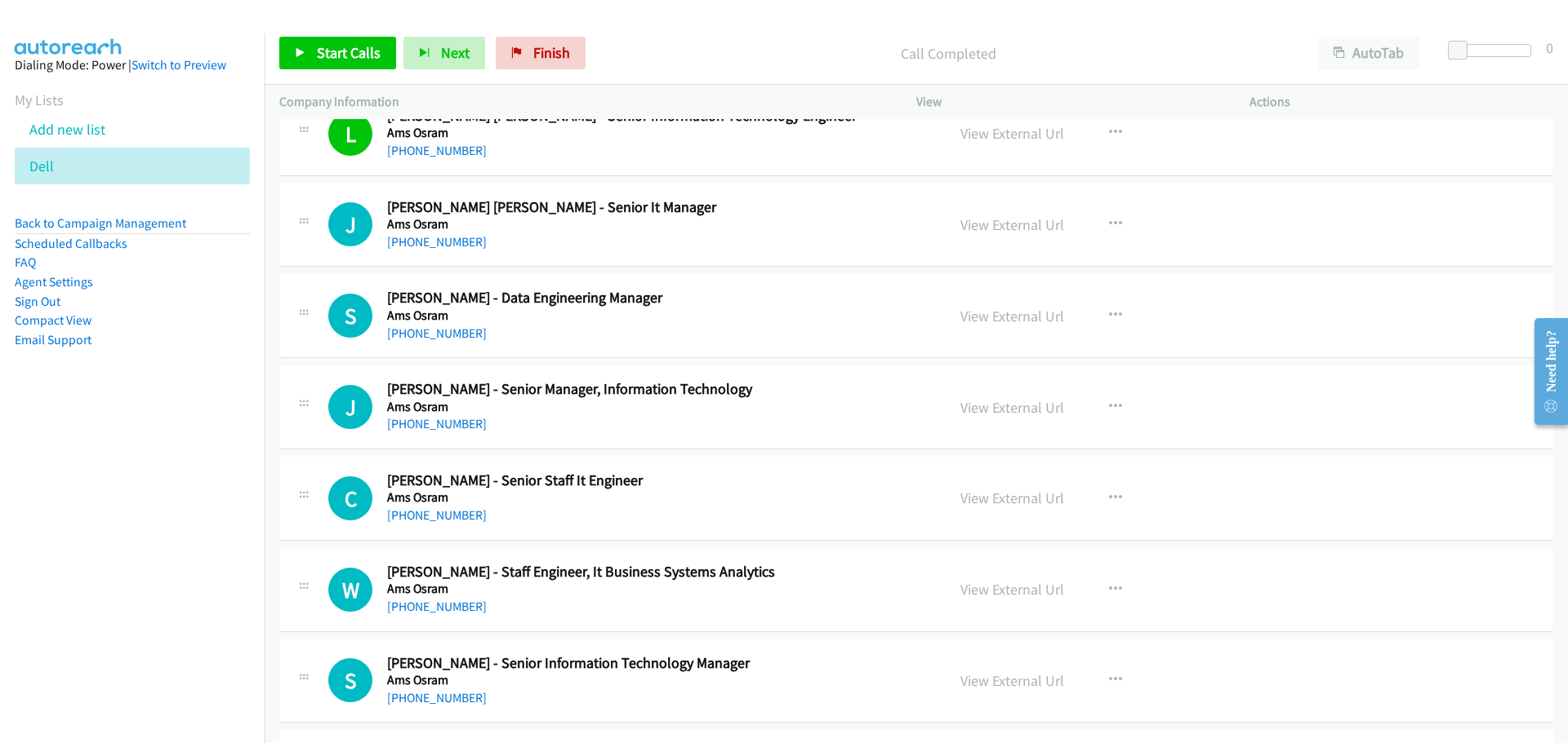
scroll to position [2937, 0]
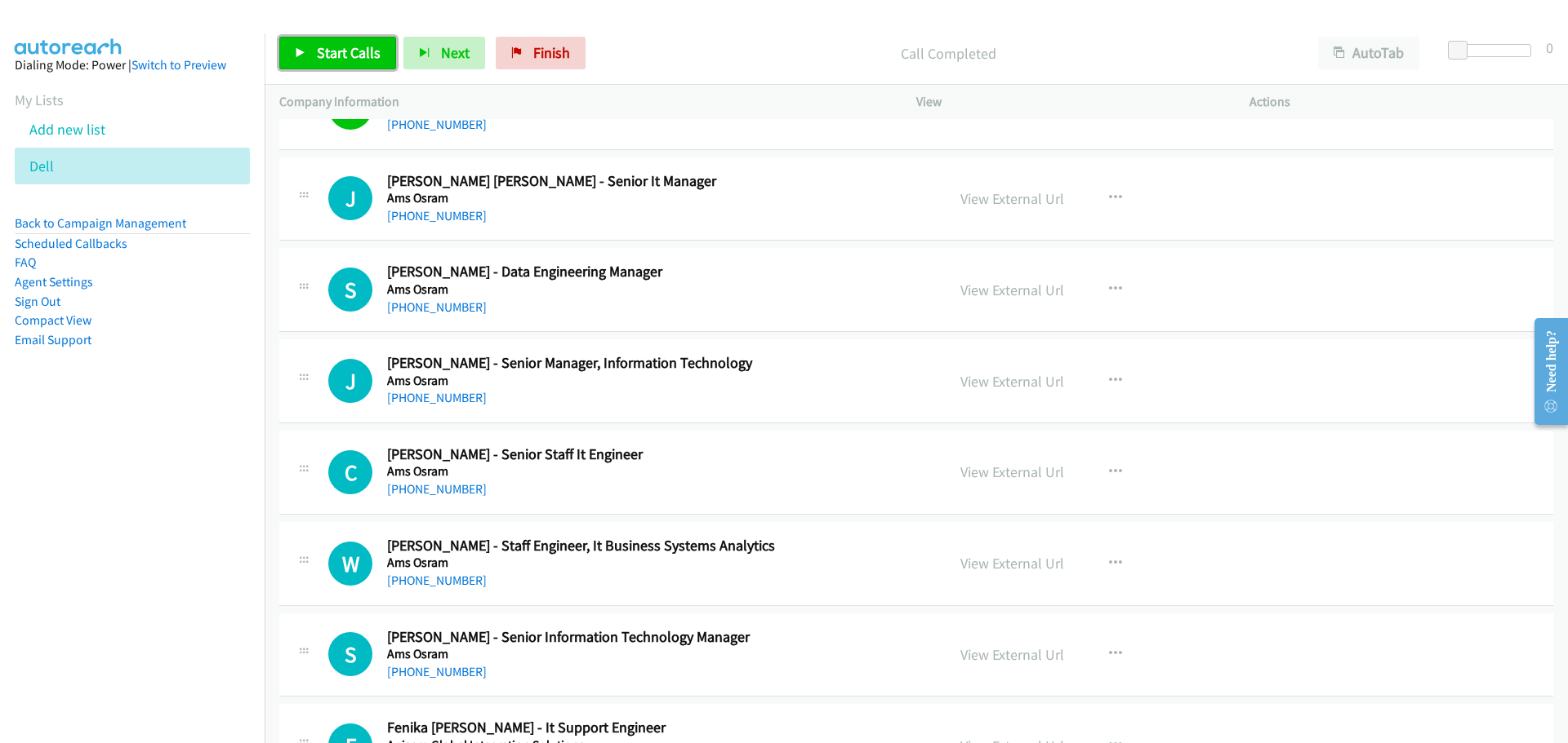
click at [355, 52] on span "Start Calls" at bounding box center [349, 52] width 64 height 18
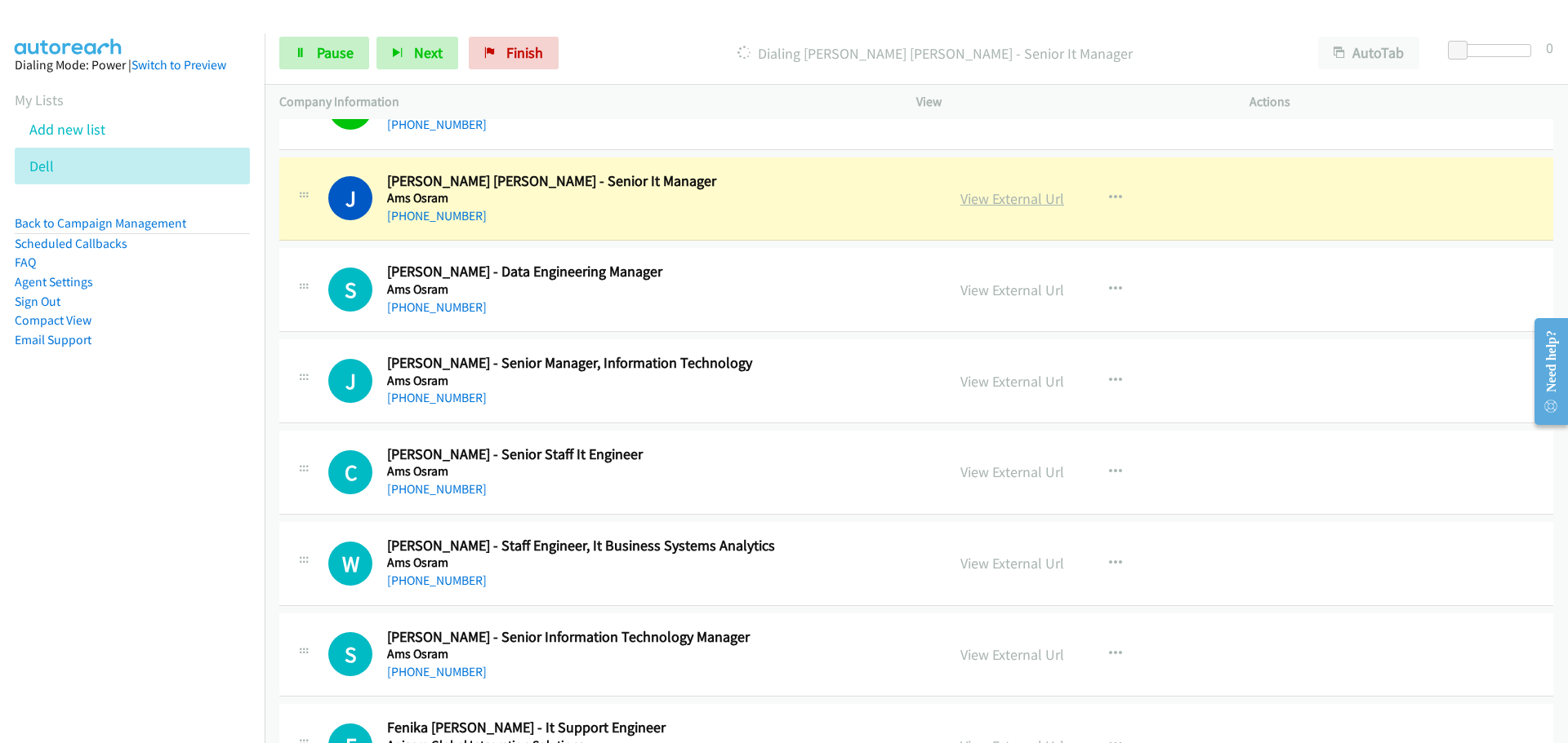
click at [975, 194] on link "View External Url" at bounding box center [1013, 198] width 104 height 18
click at [311, 46] on link "Pause" at bounding box center [324, 53] width 90 height 33
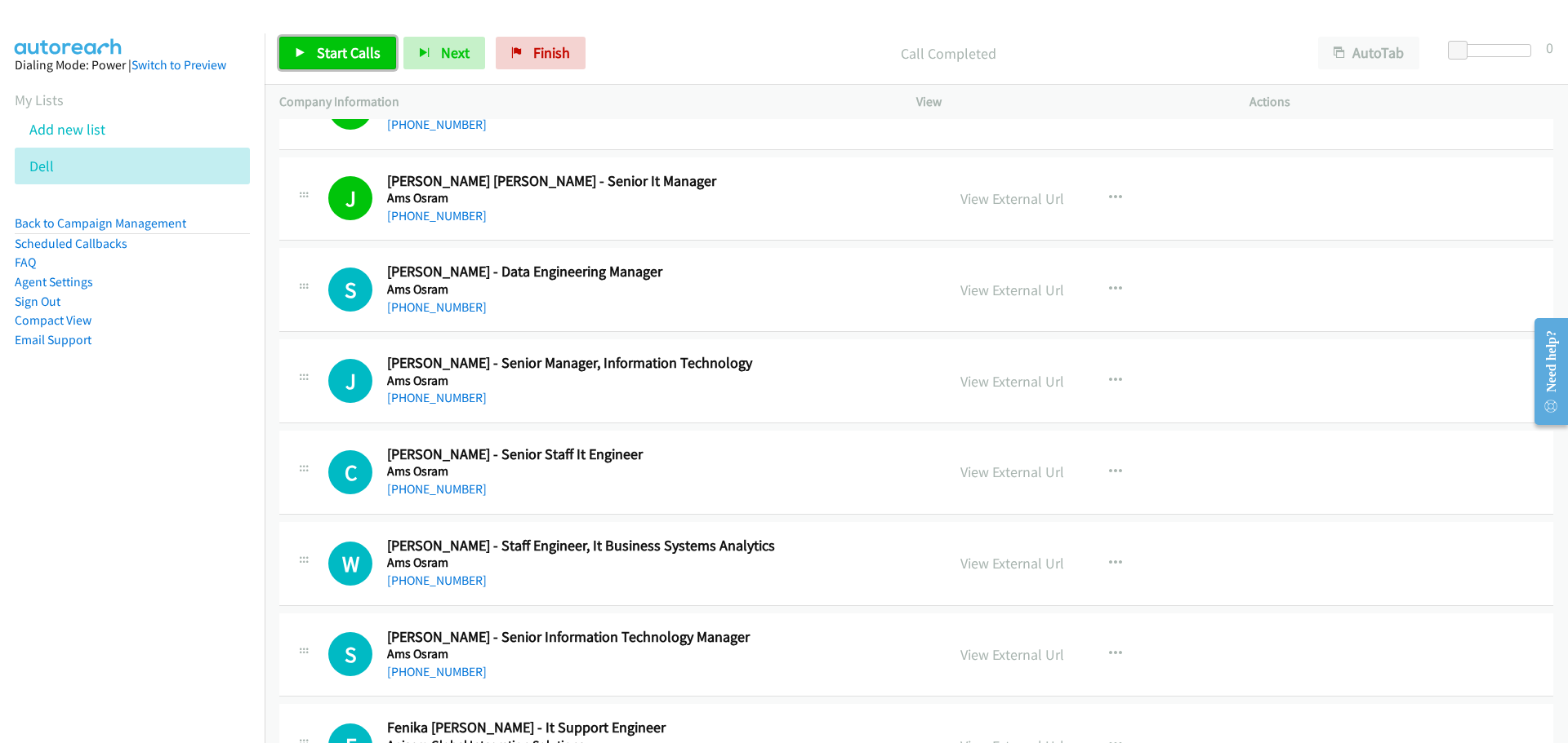
click at [321, 58] on span "Start Calls" at bounding box center [349, 52] width 64 height 18
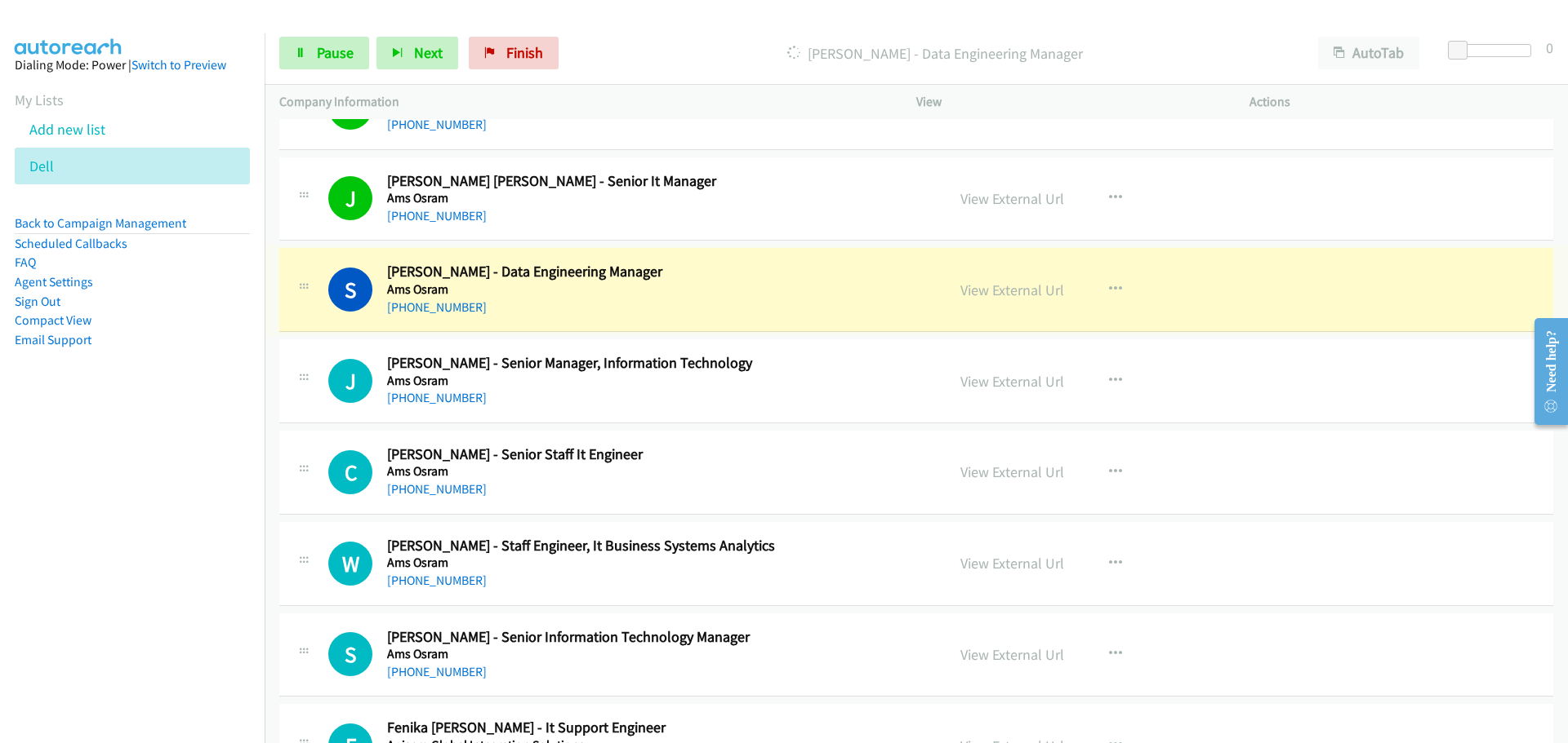
click at [994, 279] on div "View External Url" at bounding box center [1013, 290] width 104 height 22
click at [995, 287] on link "View External Url" at bounding box center [1013, 289] width 104 height 18
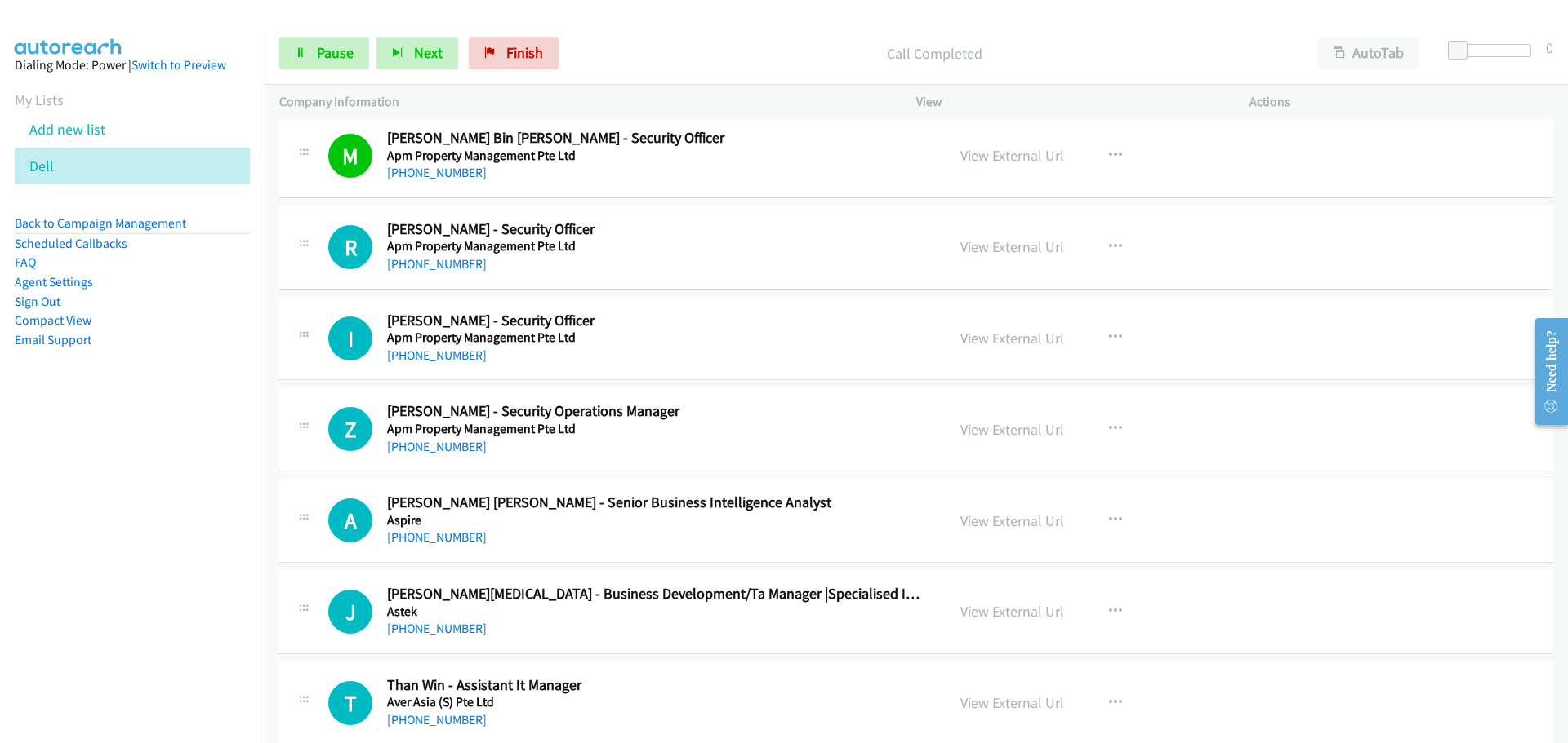
scroll to position [3754, 0]
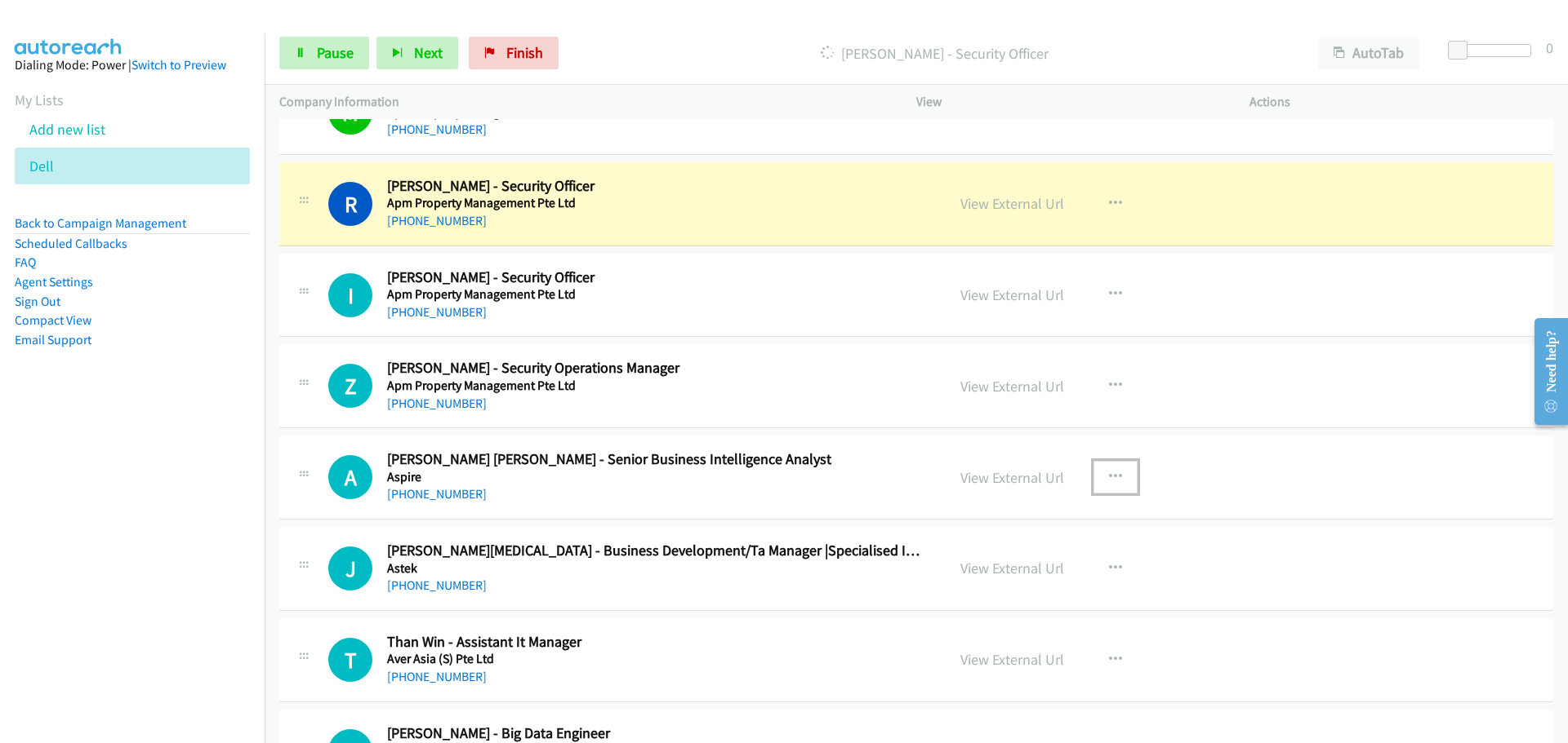
click at [1109, 479] on icon "button" at bounding box center [1116, 478] width 14 height 13
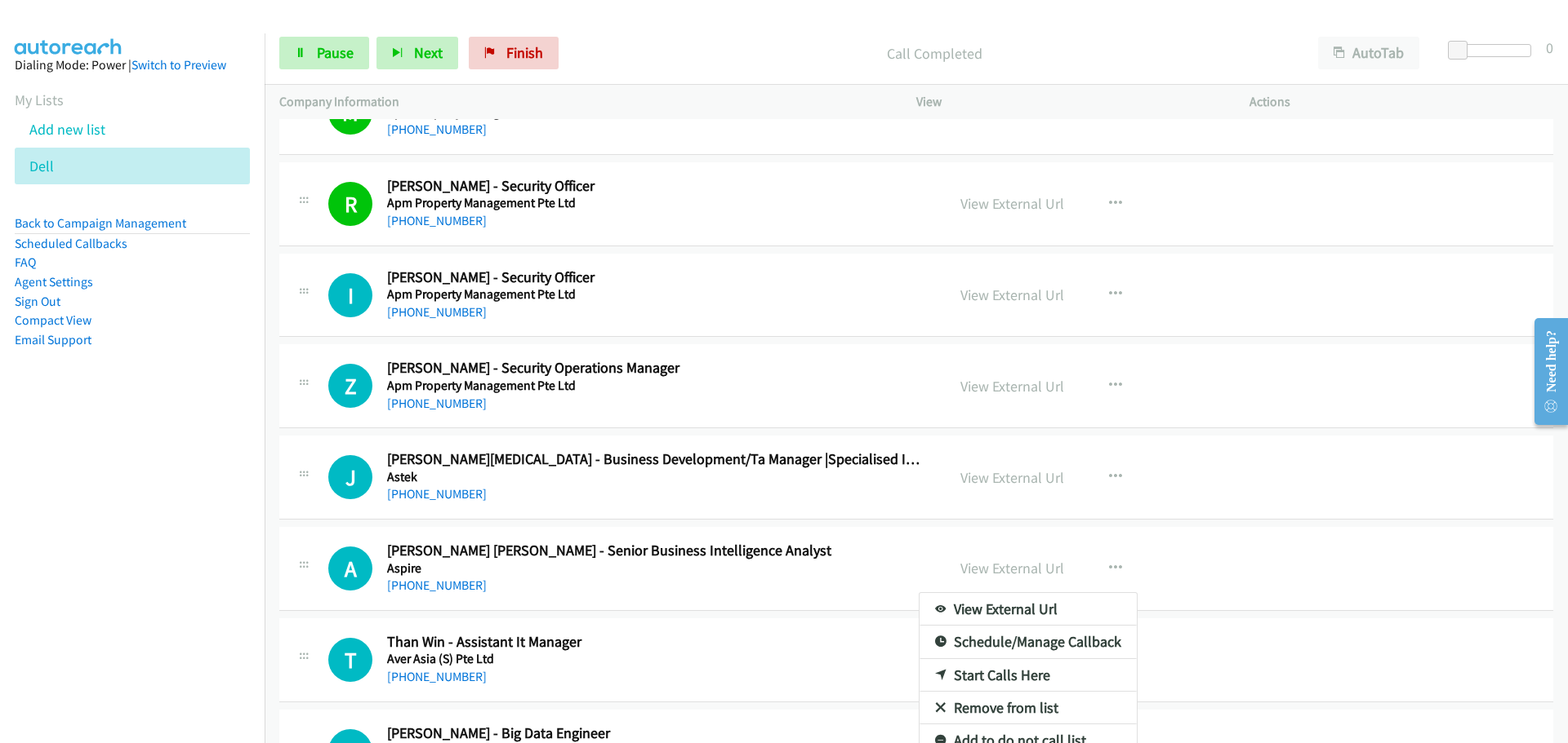
click at [972, 677] on link "Start Calls Here" at bounding box center [1027, 676] width 217 height 33
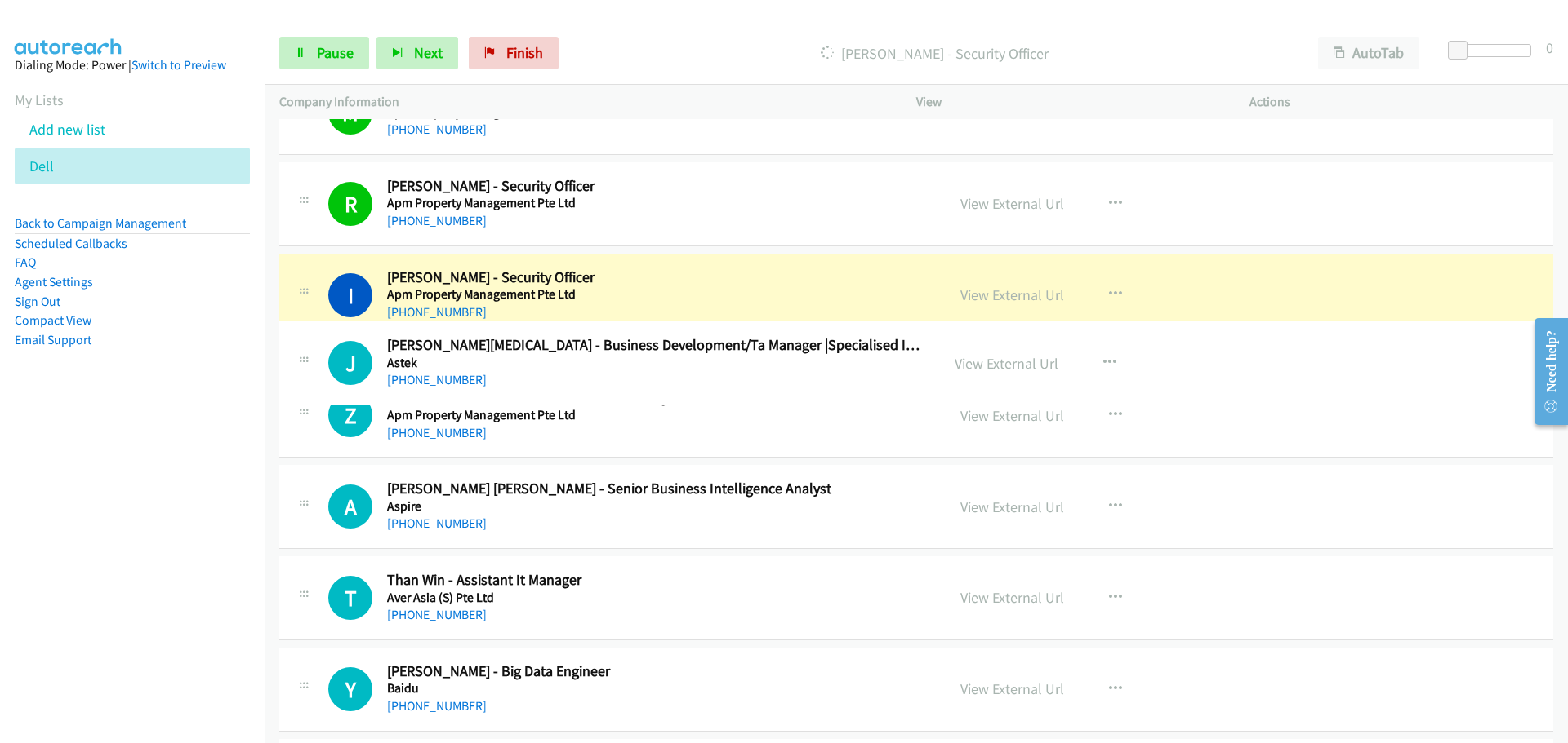
drag, startPoint x: 642, startPoint y: 464, endPoint x: 642, endPoint y: 350, distance: 114.0
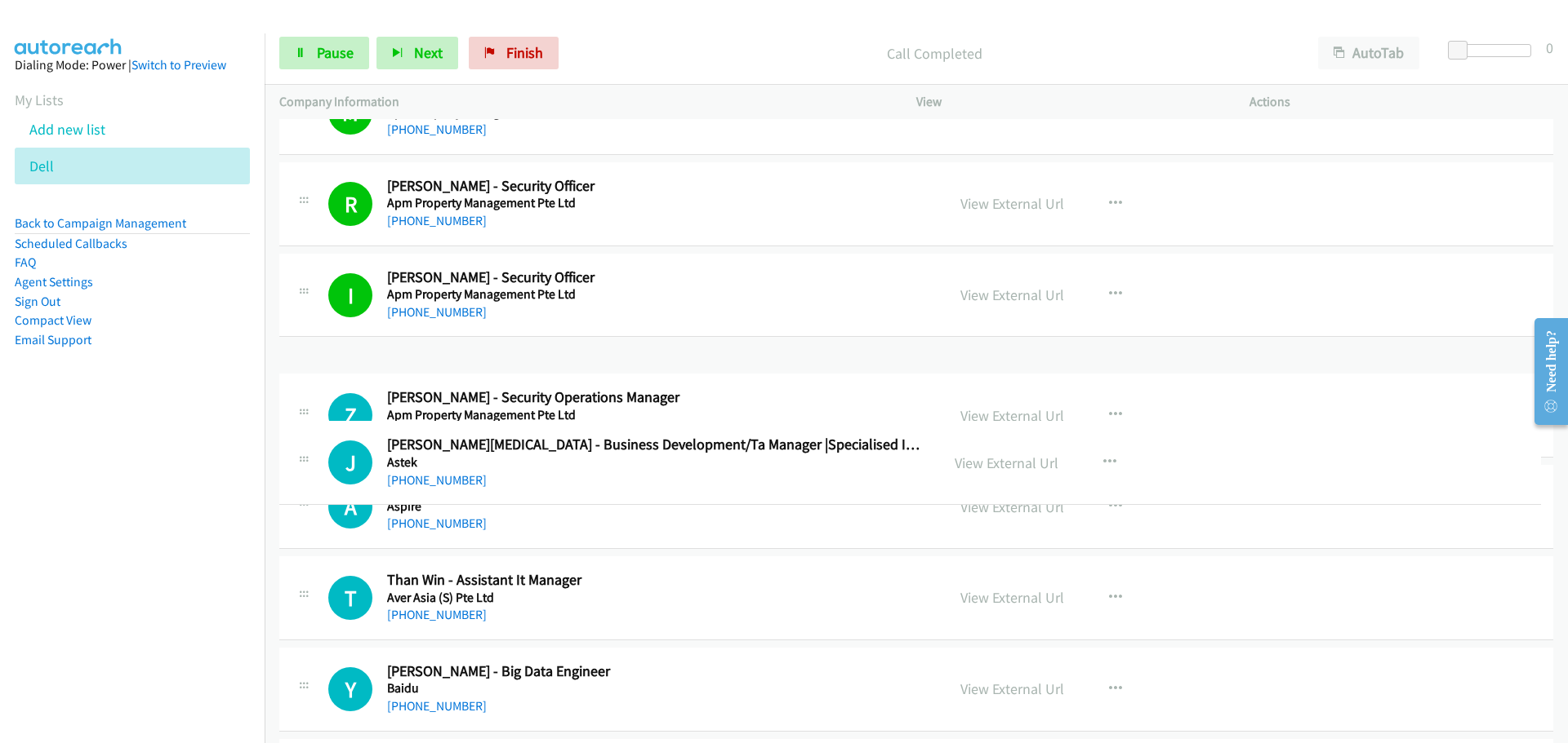
drag, startPoint x: 578, startPoint y: 370, endPoint x: 593, endPoint y: 429, distance: 60.9
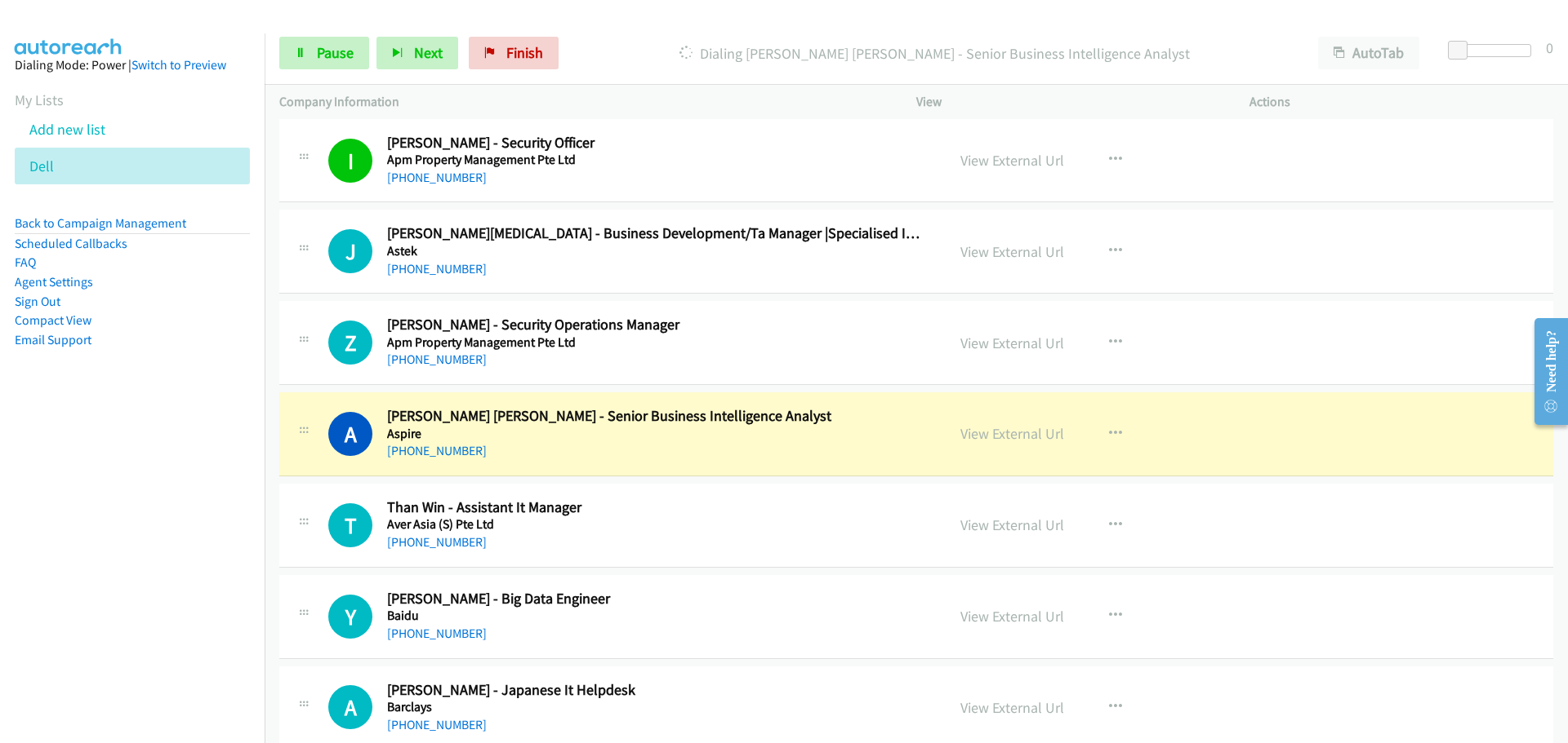
scroll to position [3916, 0]
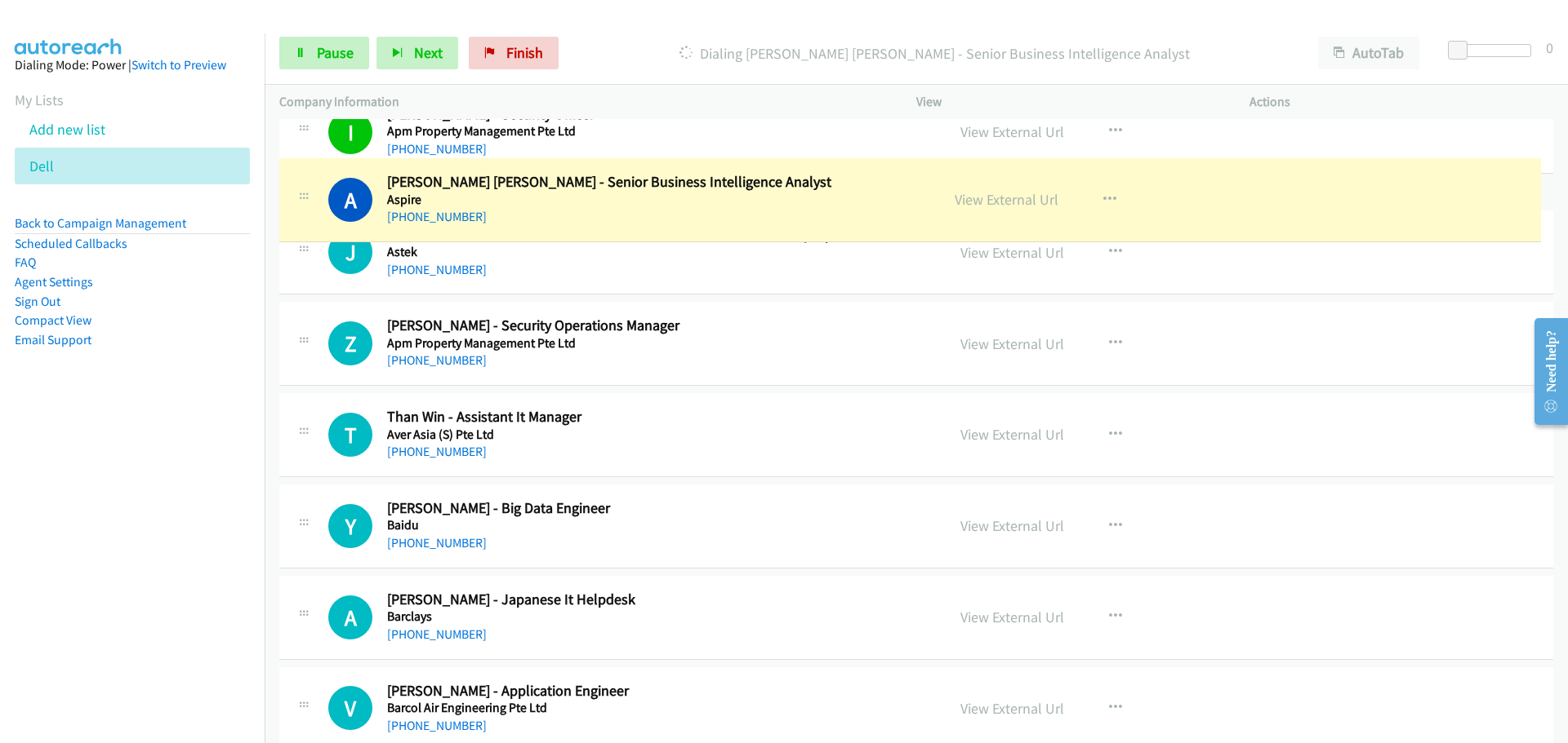
drag, startPoint x: 528, startPoint y: 423, endPoint x: 557, endPoint y: 218, distance: 207.0
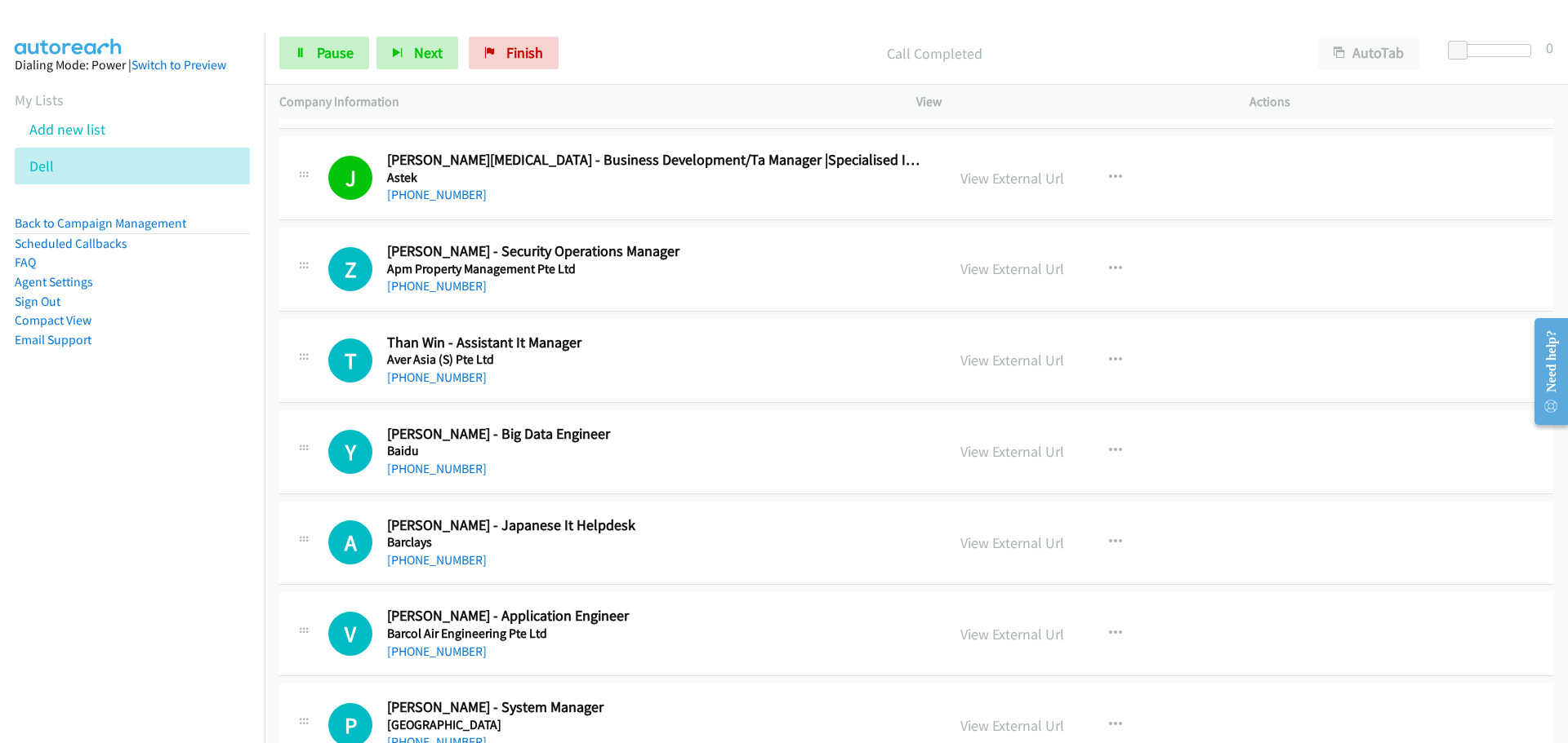
scroll to position [4080, 0]
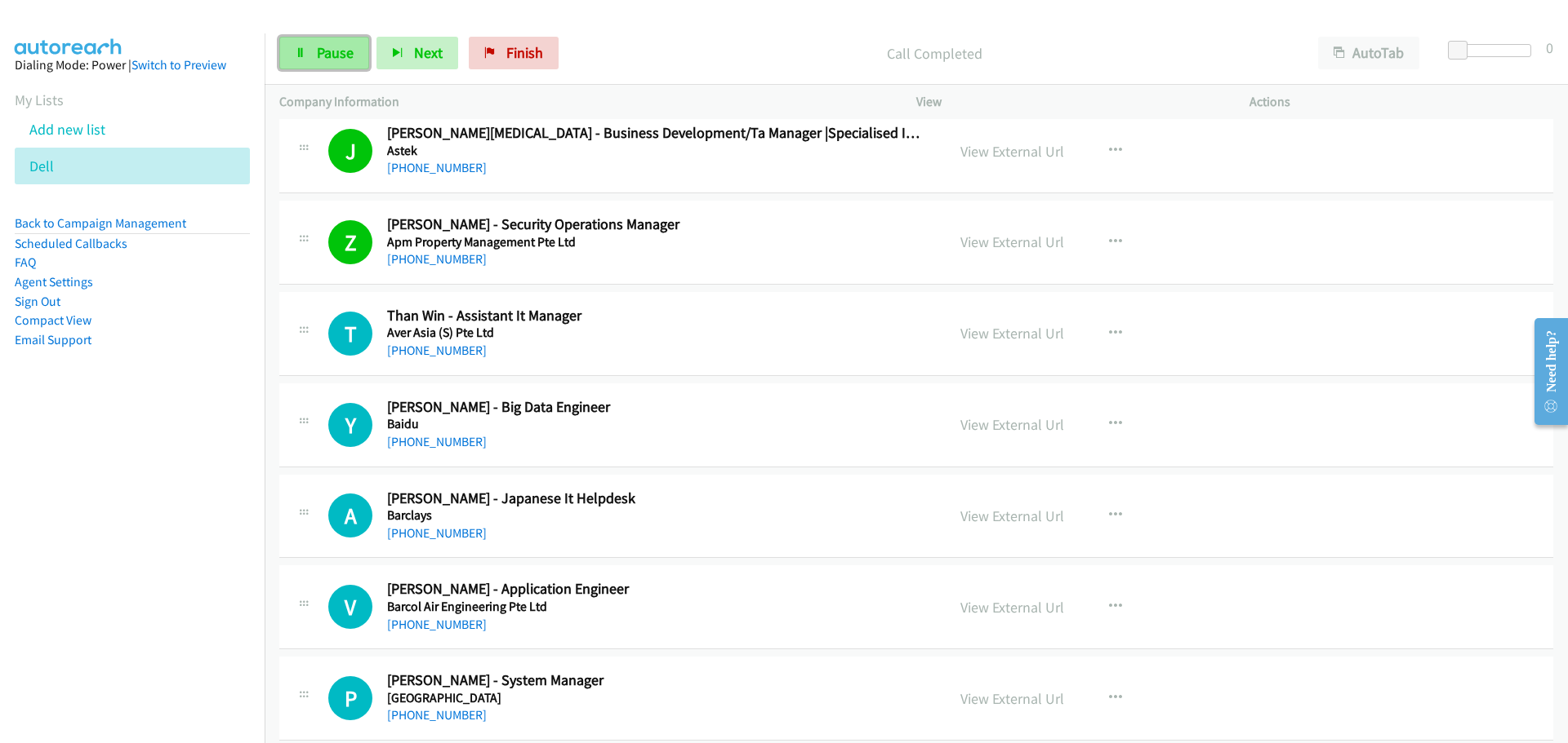
click at [311, 69] on link "Pause" at bounding box center [324, 53] width 90 height 33
click at [305, 37] on link "Start Calls" at bounding box center [338, 53] width 117 height 33
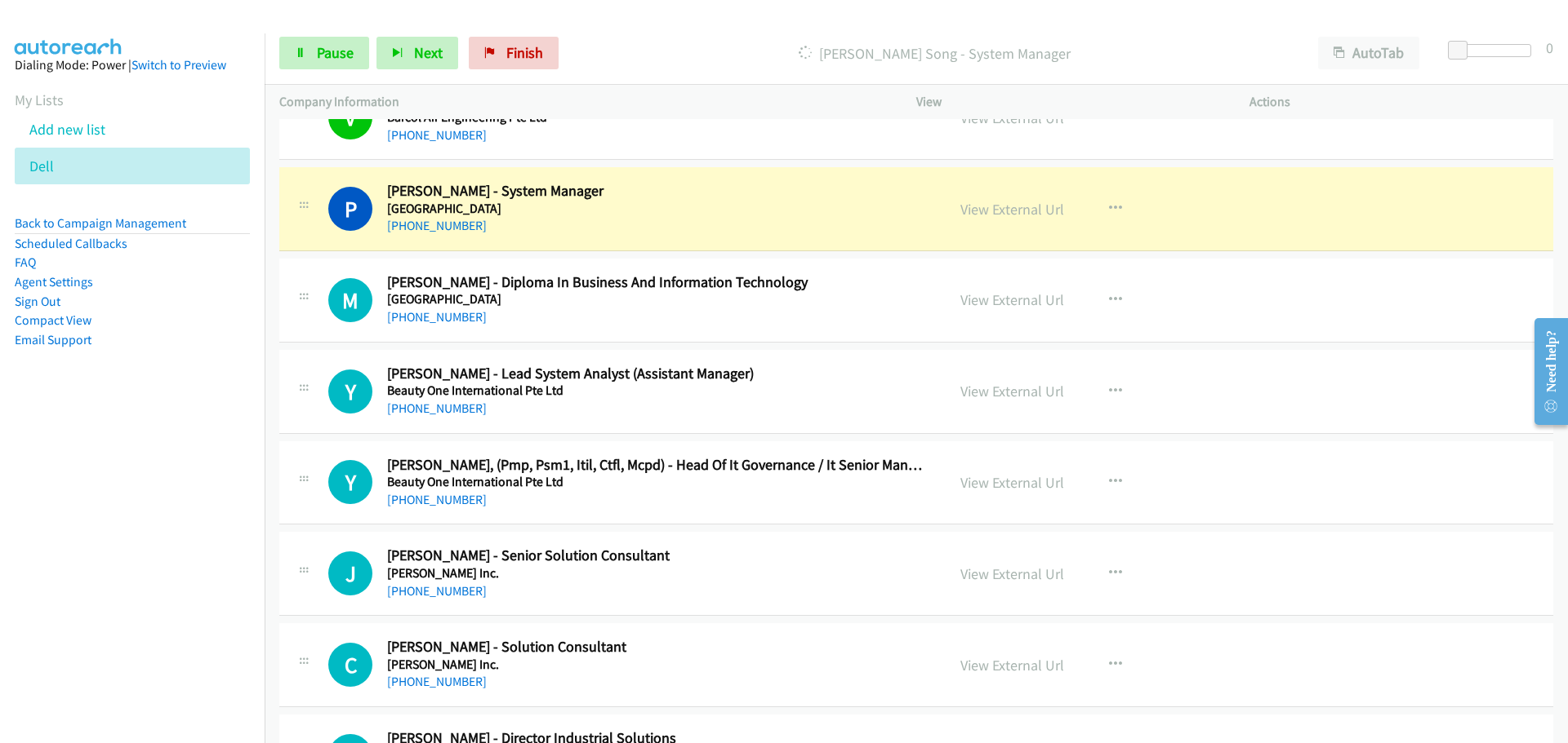
scroll to position [4651, 0]
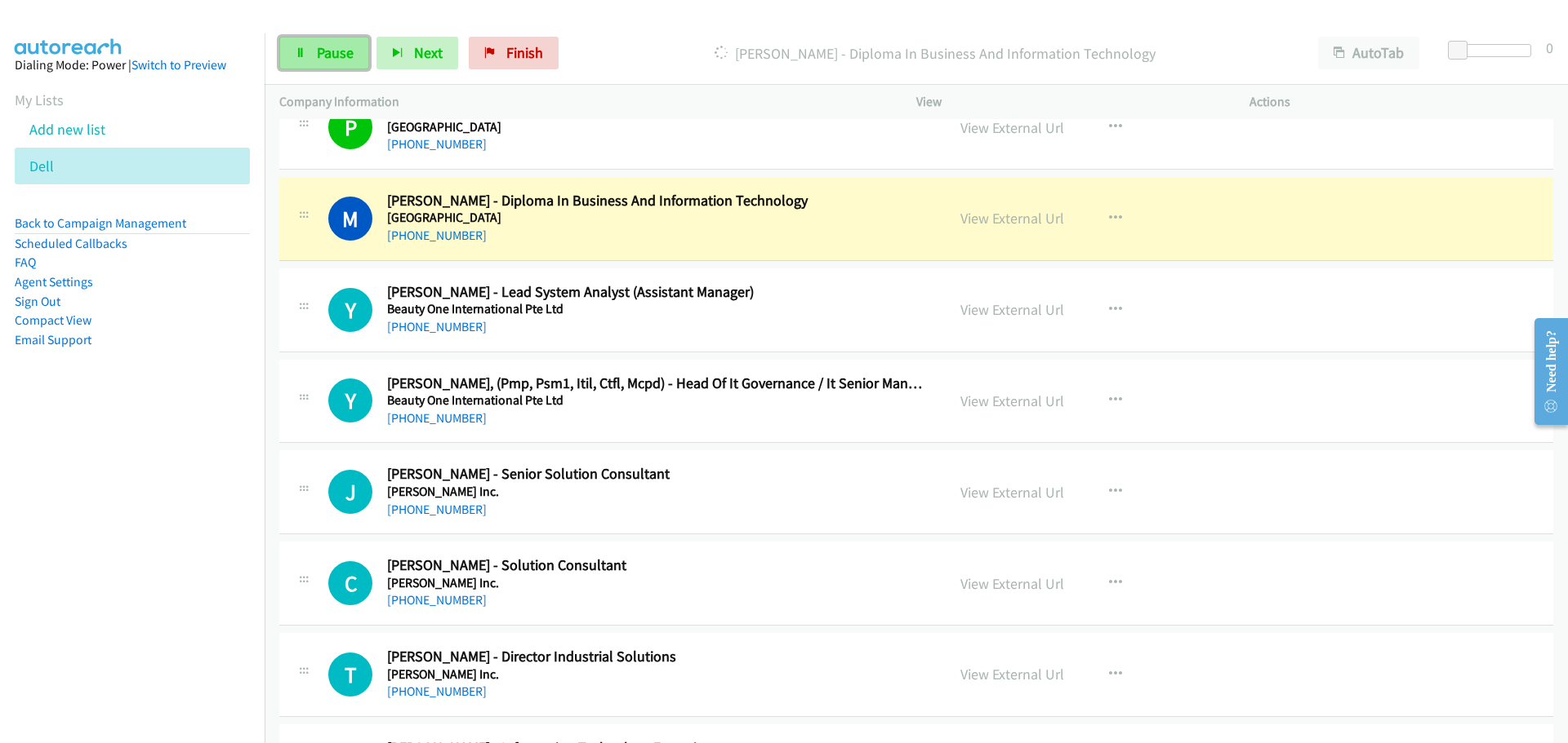
click at [348, 43] on span "Pause" at bounding box center [336, 52] width 37 height 18
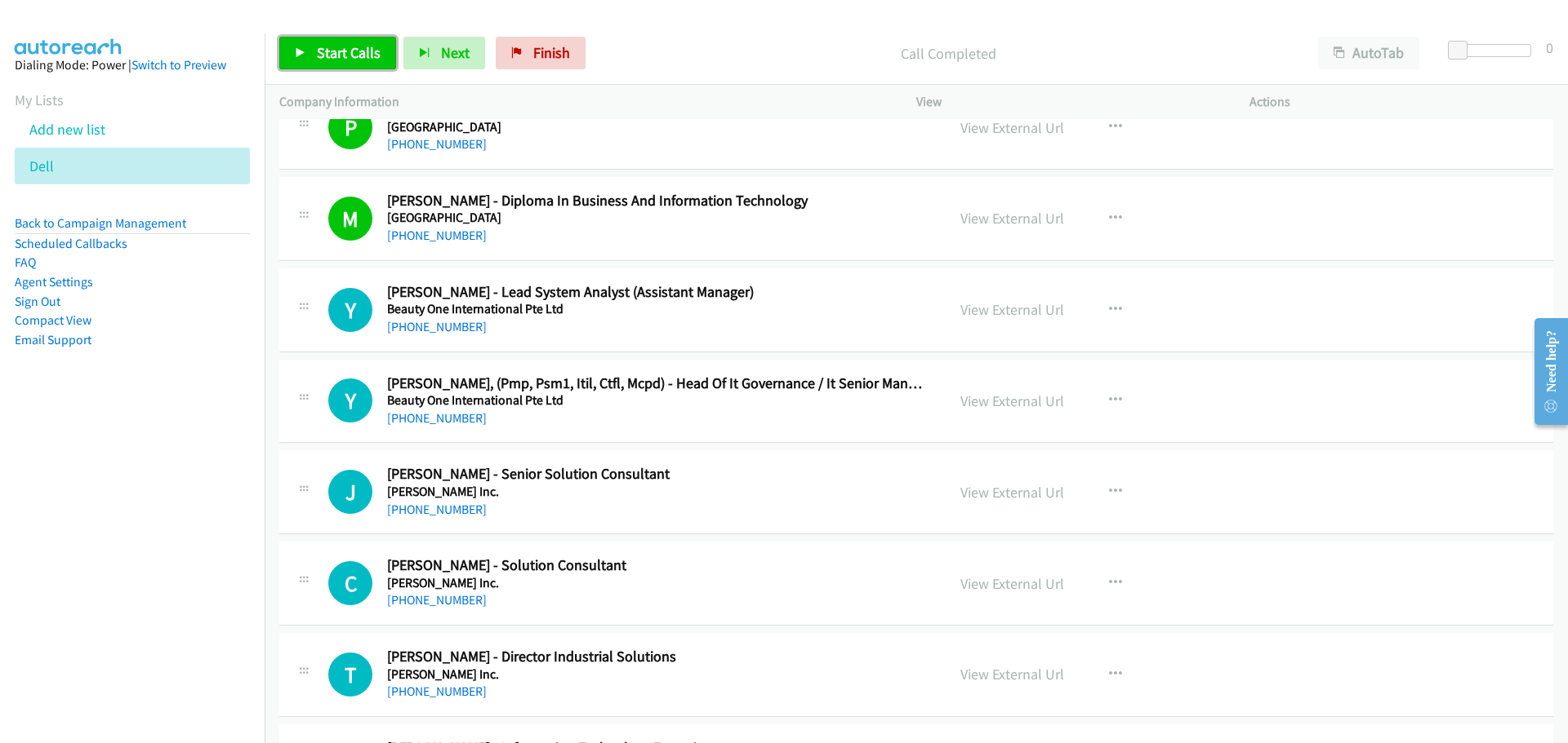
click at [323, 60] on span "Start Calls" at bounding box center [349, 52] width 64 height 18
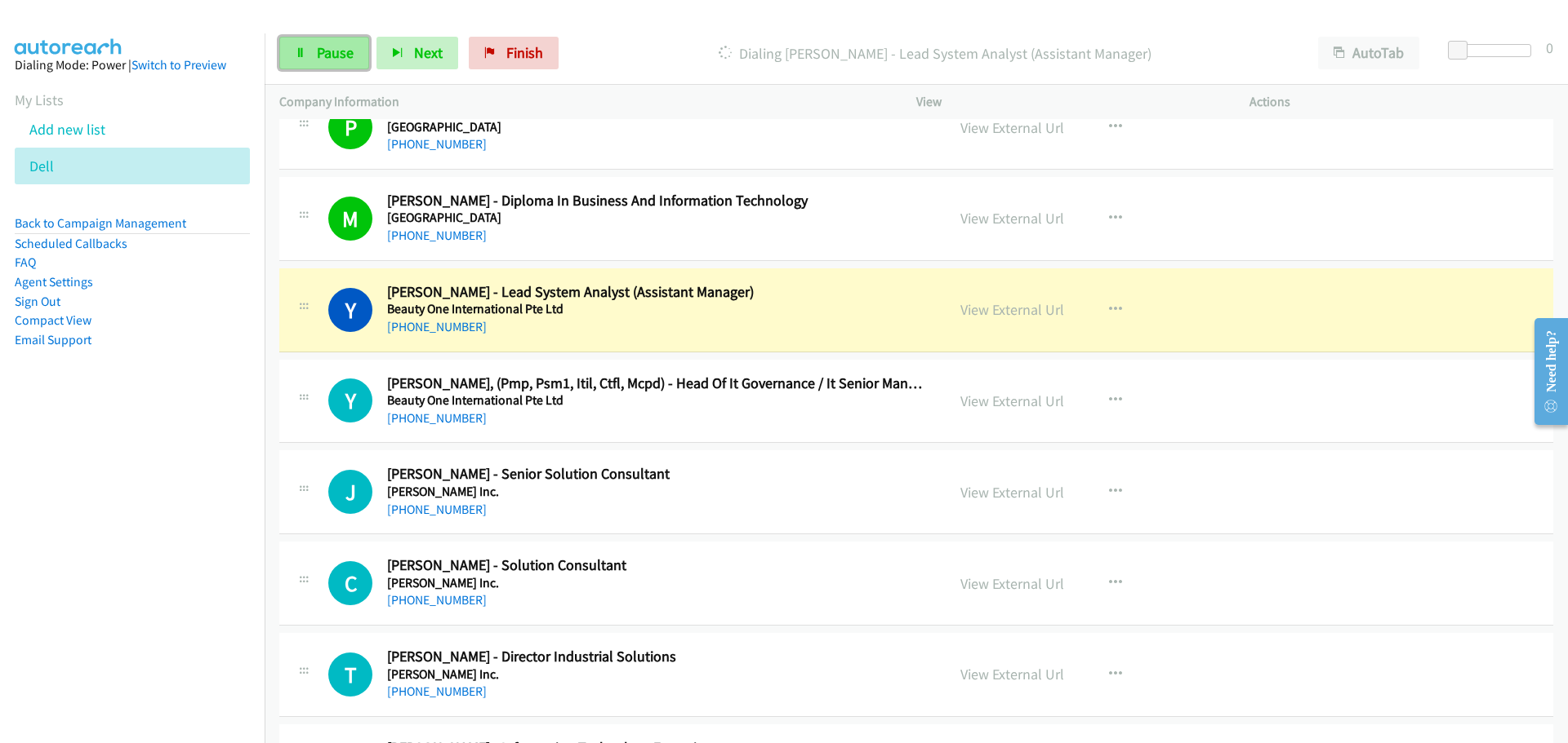
click at [342, 63] on link "Pause" at bounding box center [324, 53] width 90 height 33
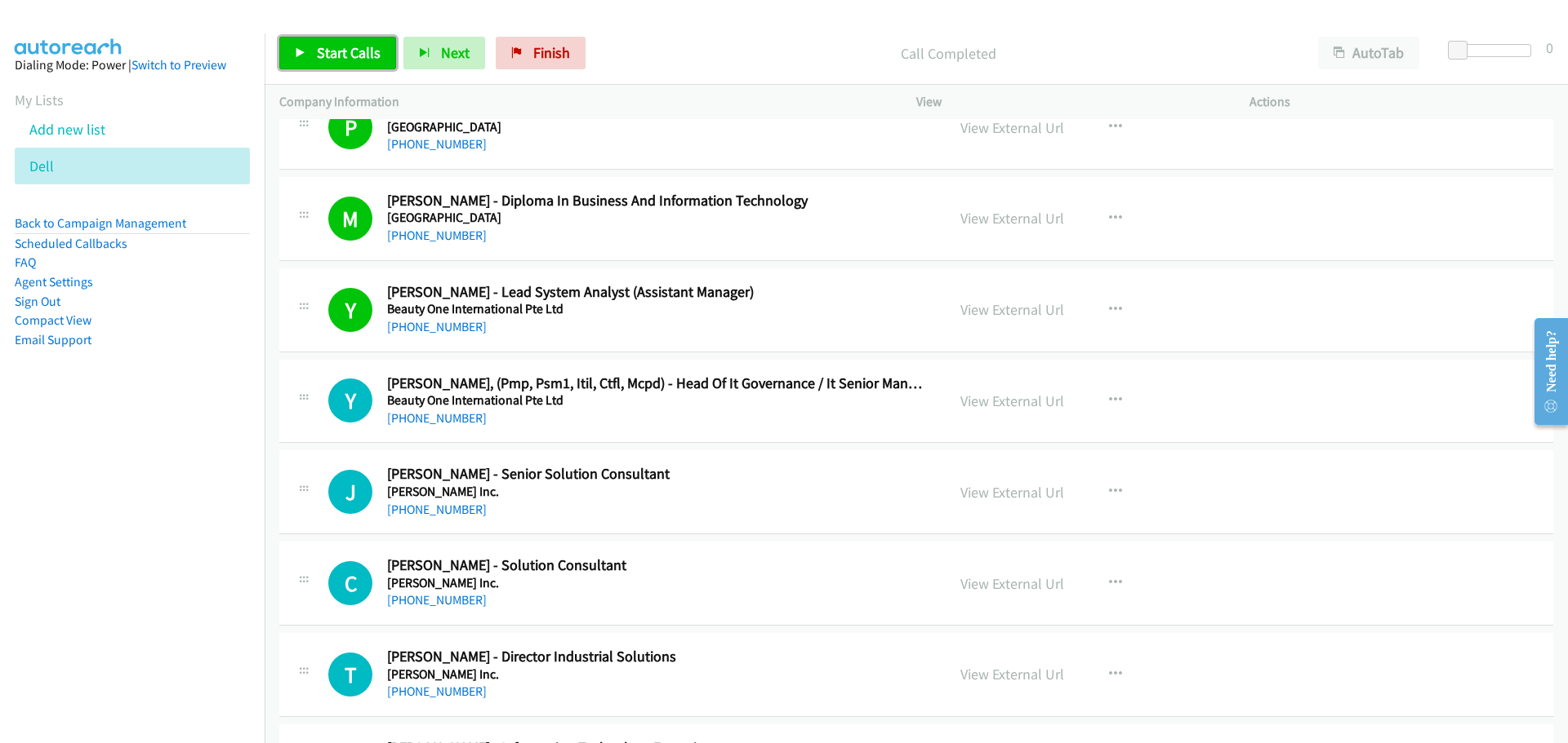
click at [325, 66] on link "Start Calls" at bounding box center [338, 53] width 117 height 33
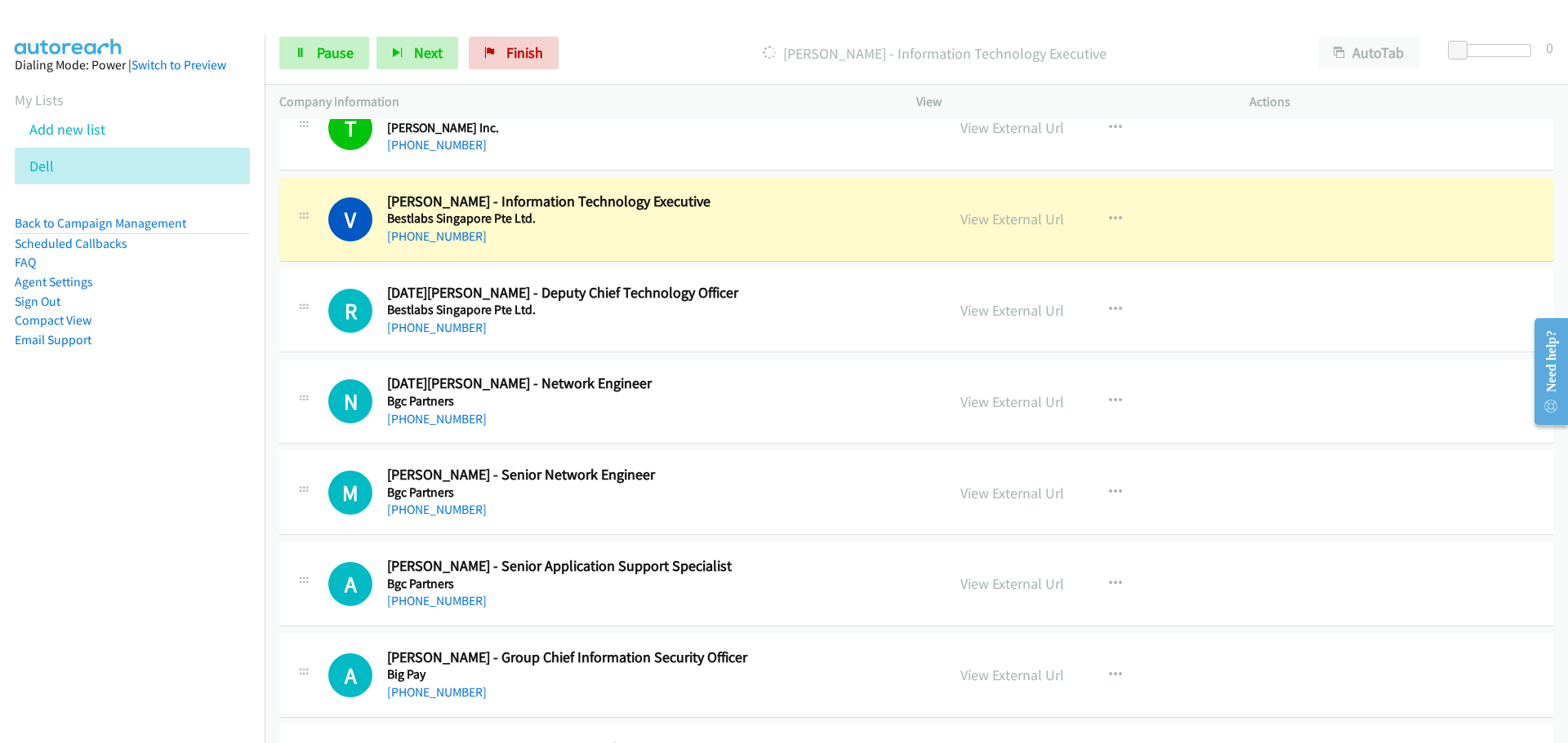
scroll to position [5222, 0]
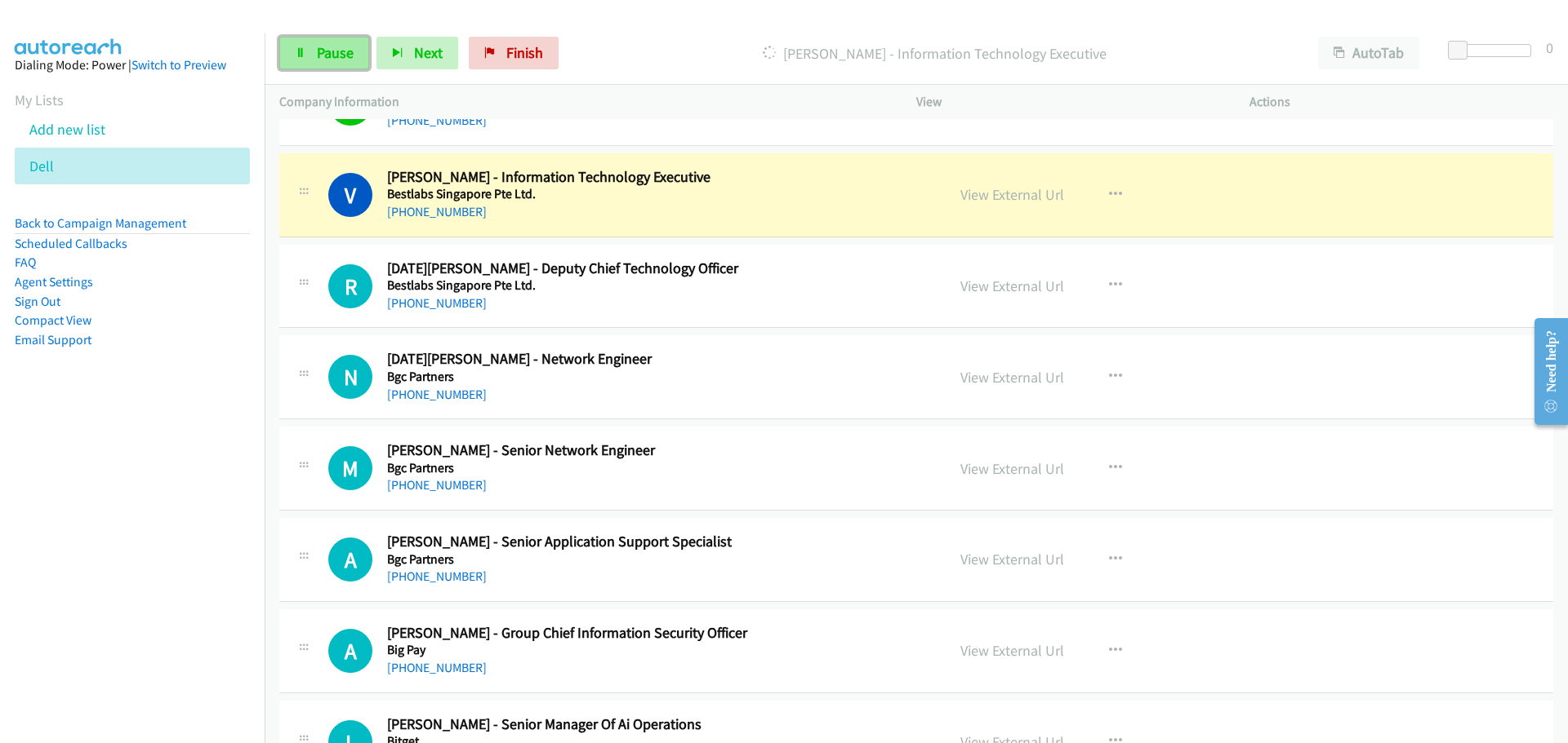
click at [321, 60] on span "Pause" at bounding box center [336, 52] width 37 height 18
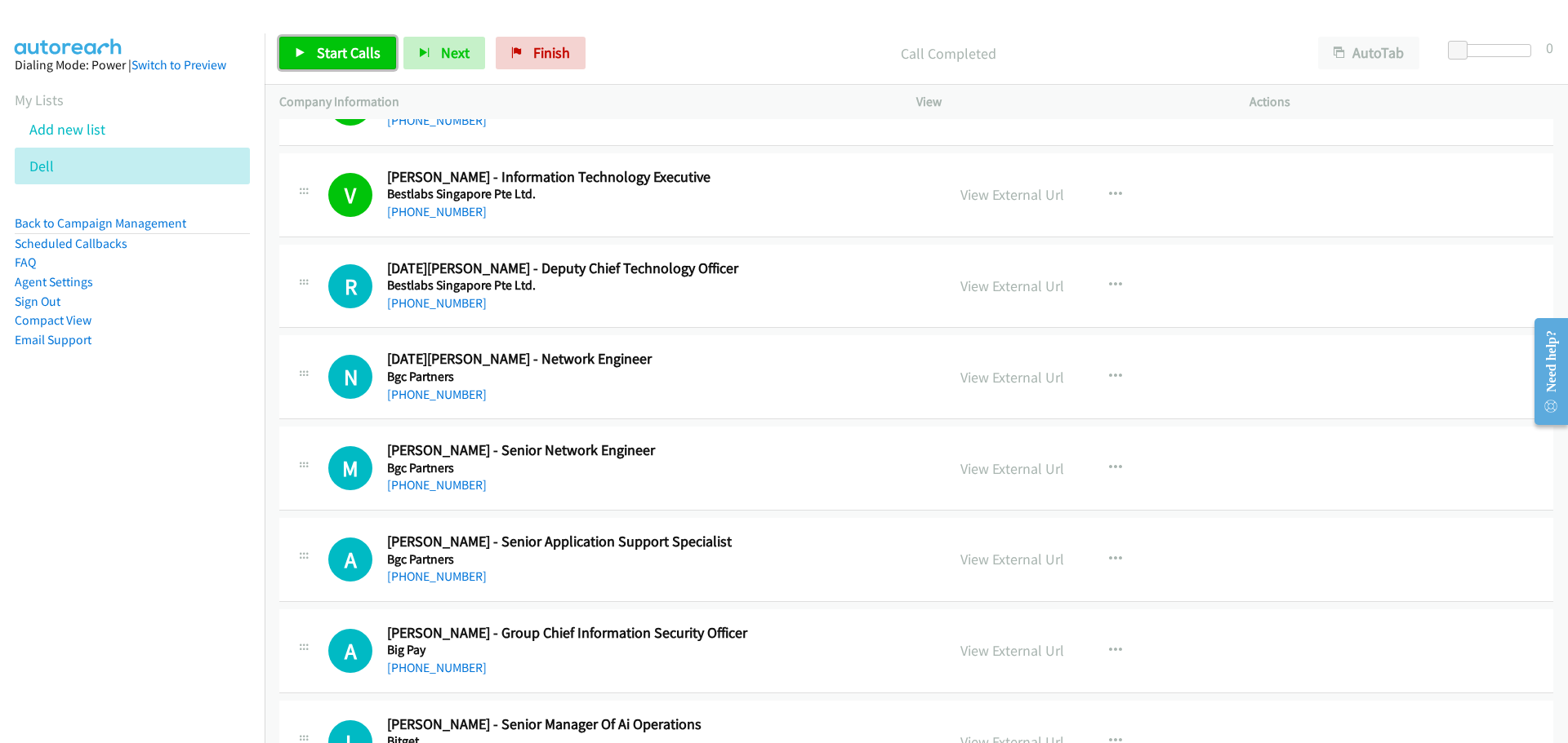
click at [309, 45] on link "Start Calls" at bounding box center [338, 53] width 117 height 33
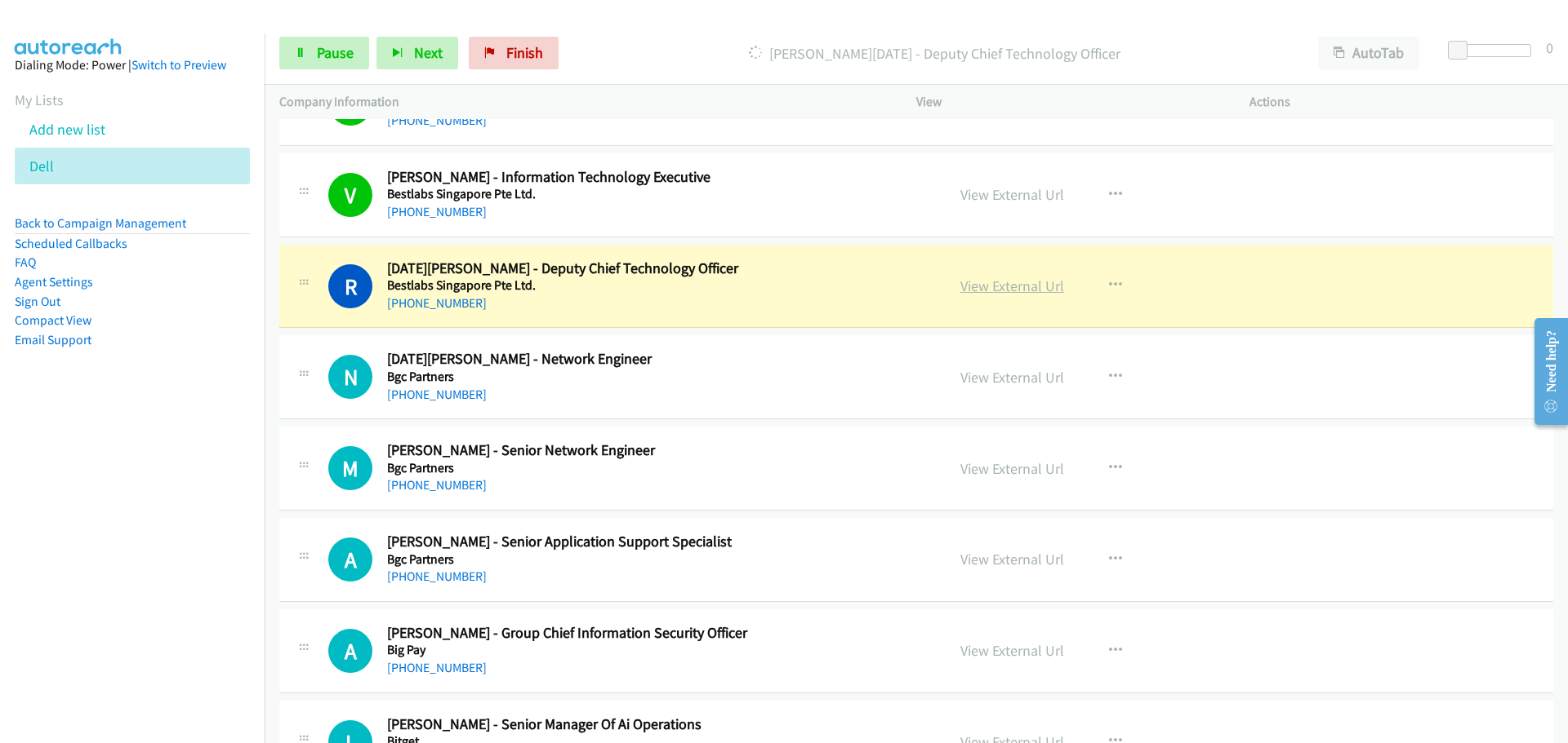
click at [978, 285] on link "View External Url" at bounding box center [1013, 285] width 104 height 18
click at [326, 59] on span "Pause" at bounding box center [336, 52] width 37 height 18
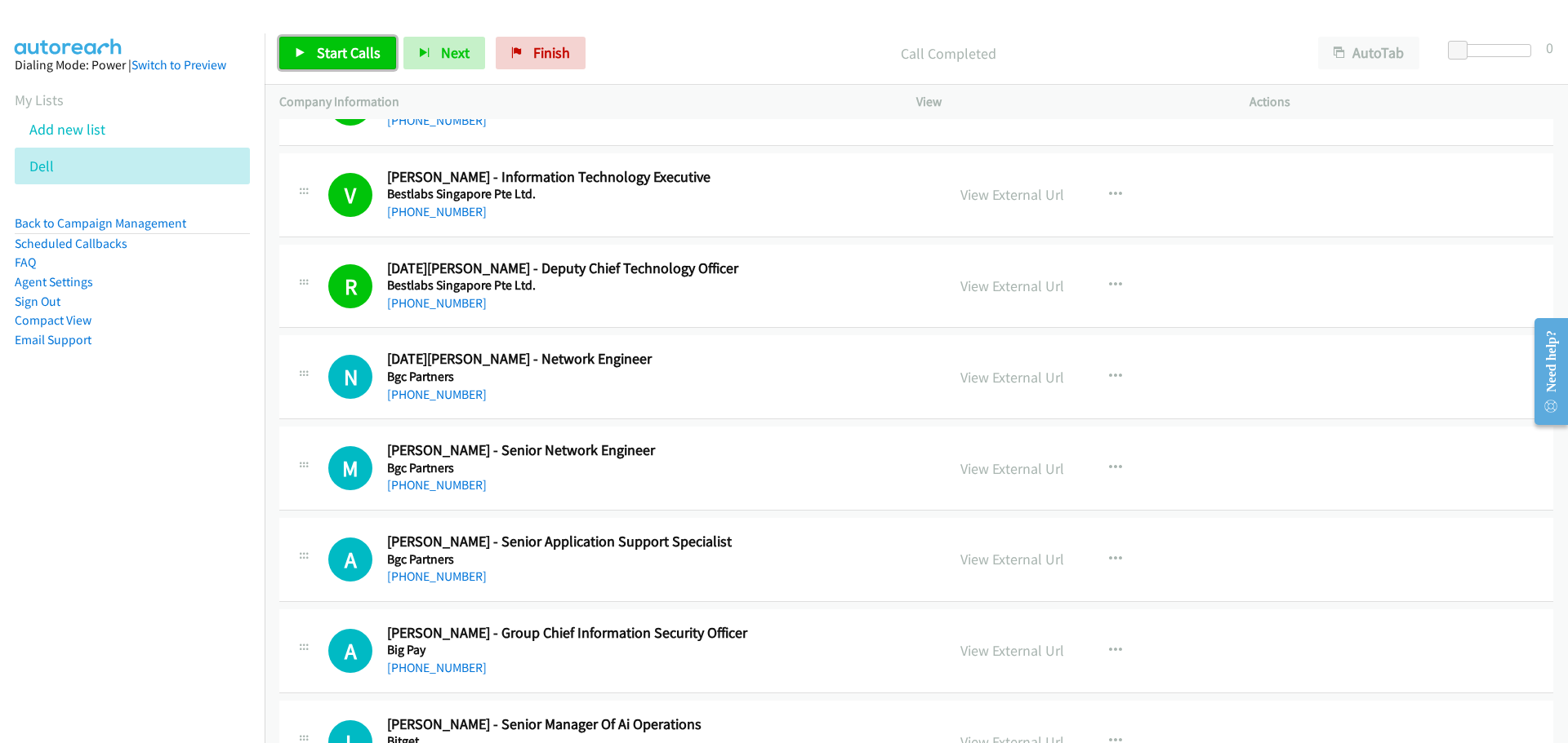
click at [343, 60] on span "Start Calls" at bounding box center [349, 52] width 64 height 18
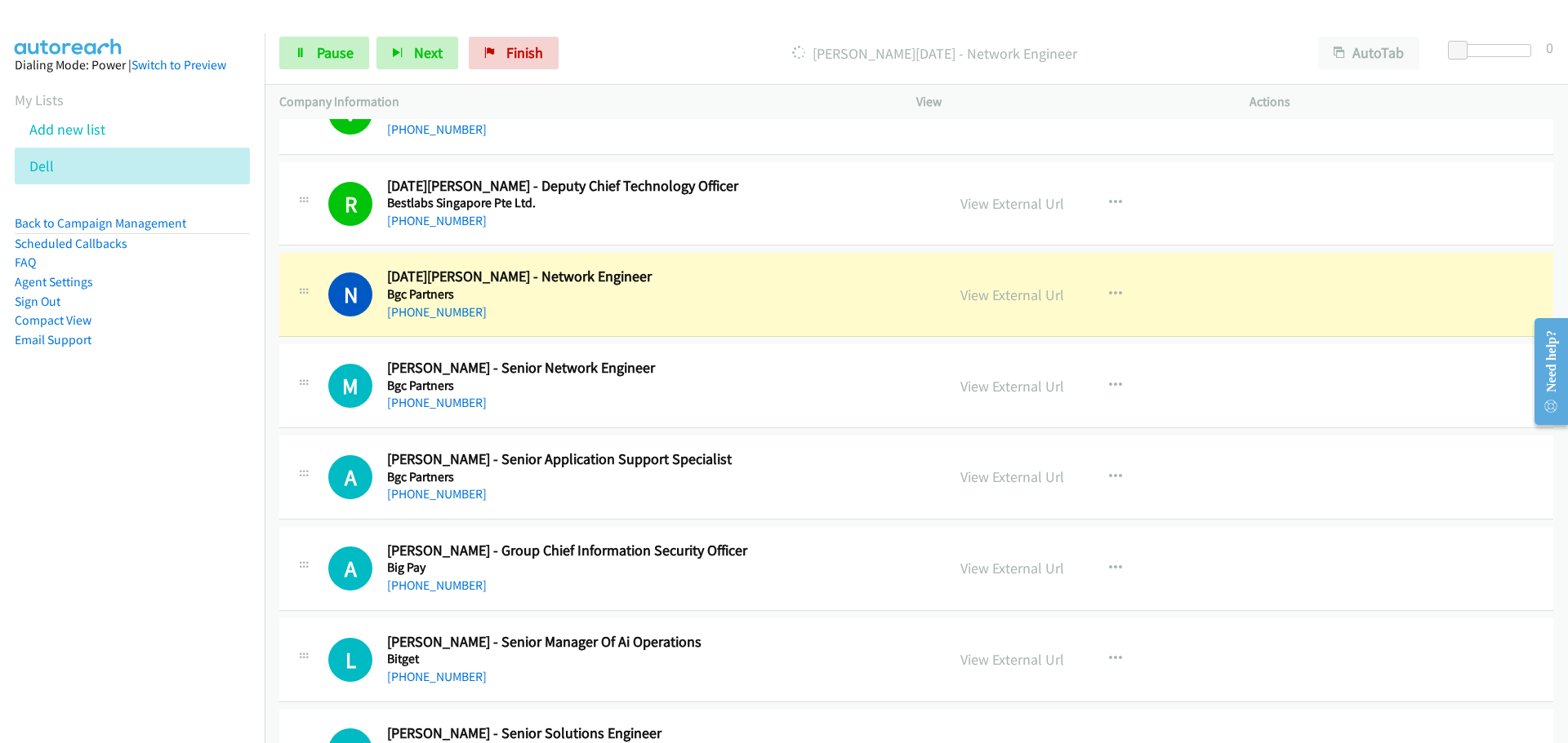
scroll to position [5385, 0]
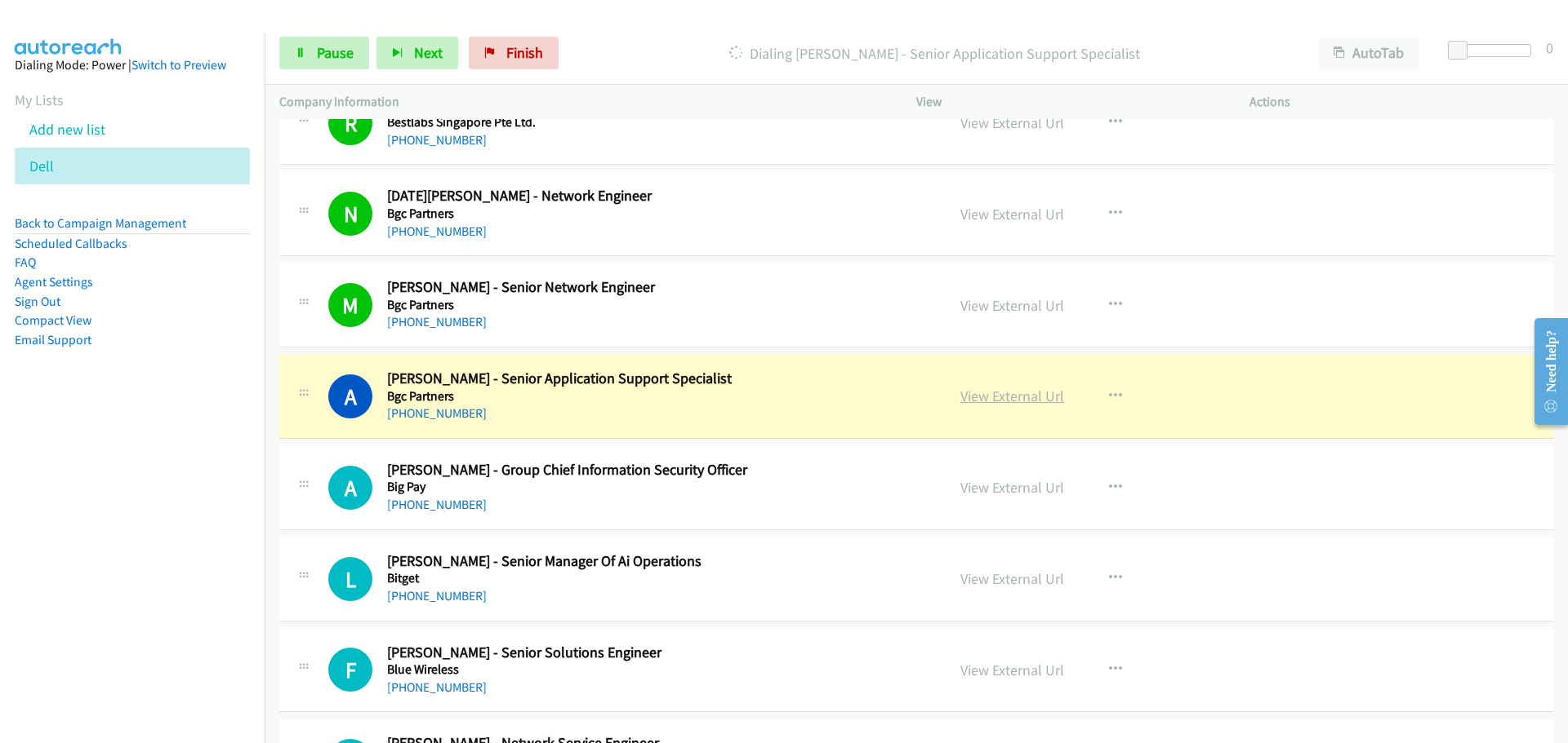
click at [1014, 390] on link "View External Url" at bounding box center [1013, 395] width 104 height 18
click at [334, 50] on span "Pause" at bounding box center [336, 52] width 37 height 18
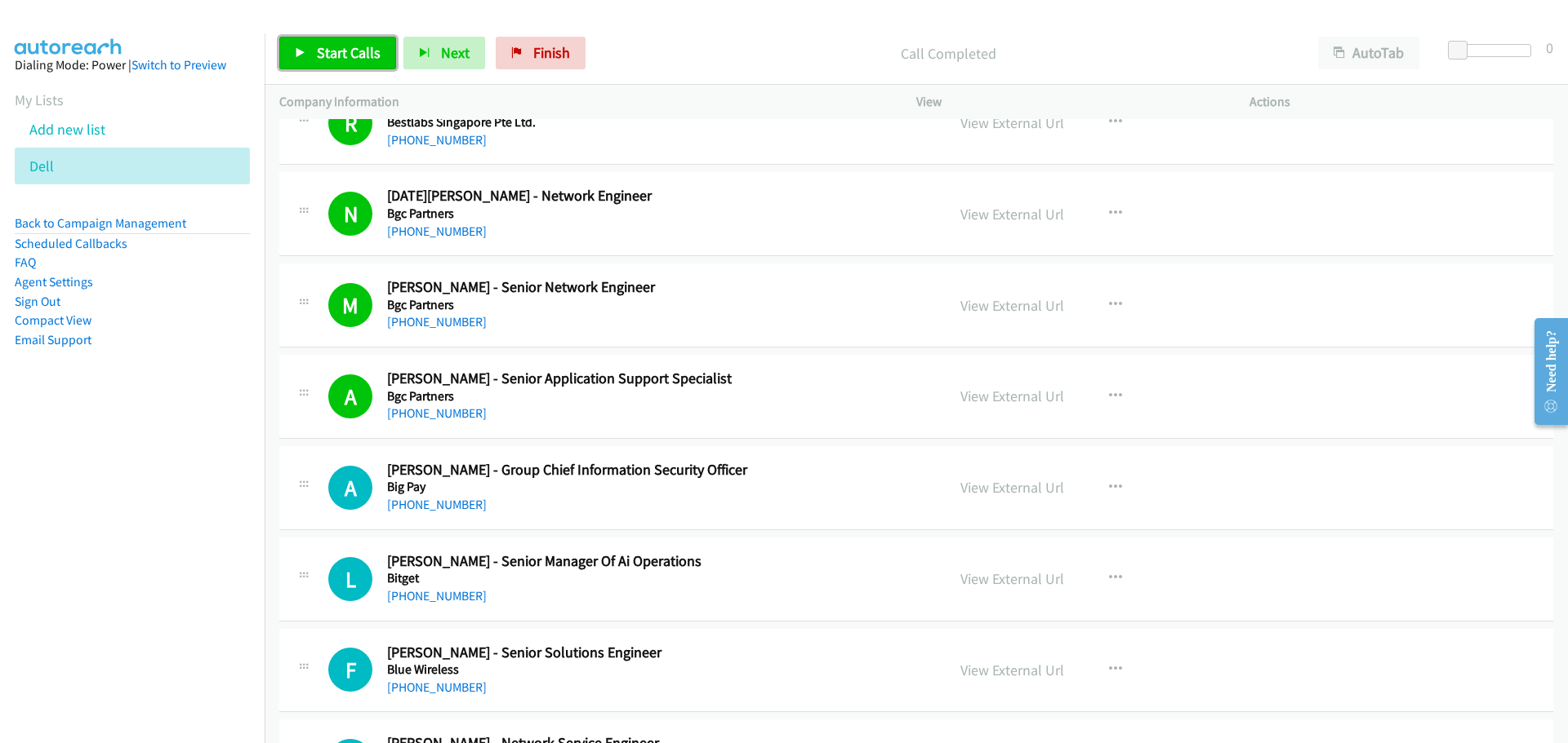
click at [356, 40] on link "Start Calls" at bounding box center [338, 53] width 117 height 33
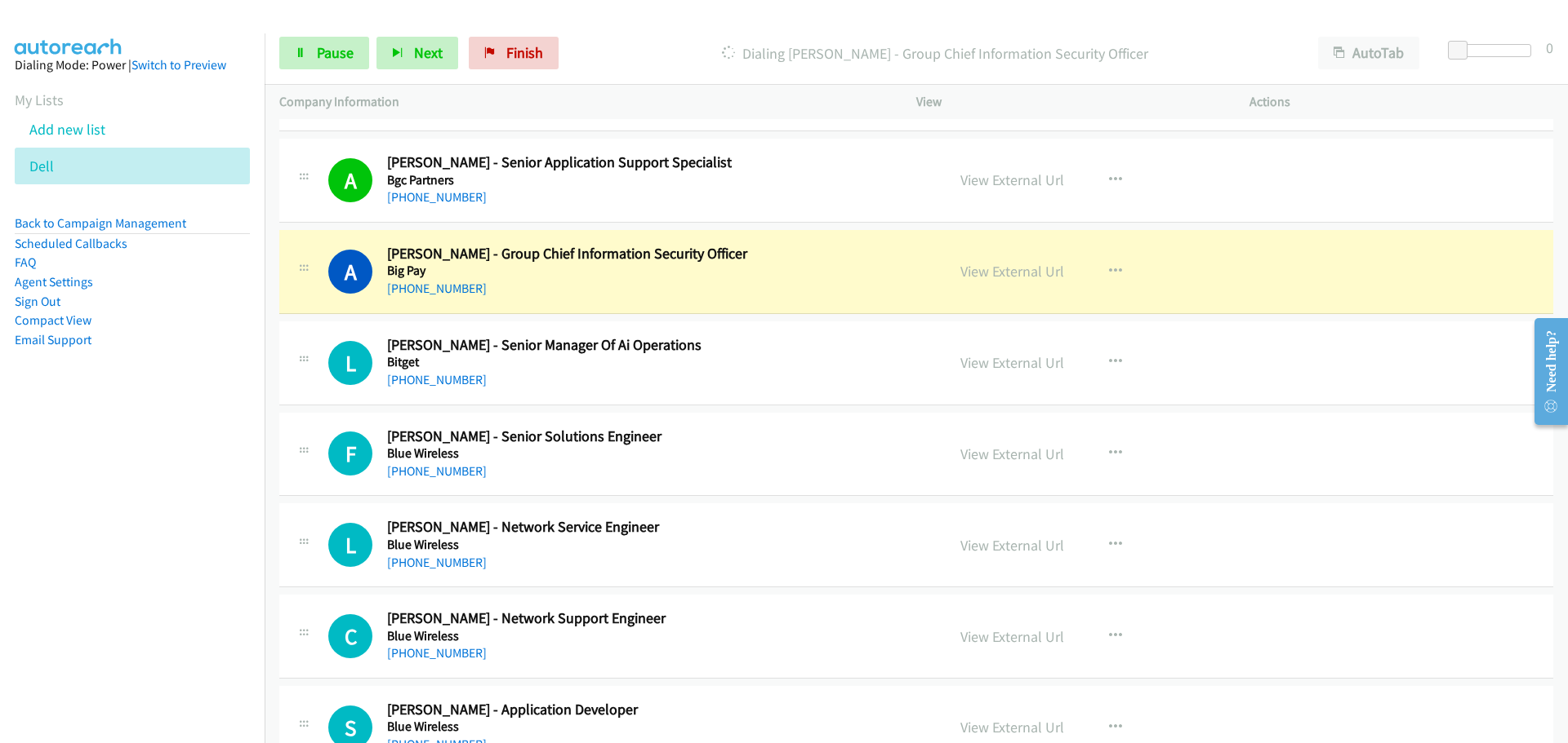
scroll to position [5631, 0]
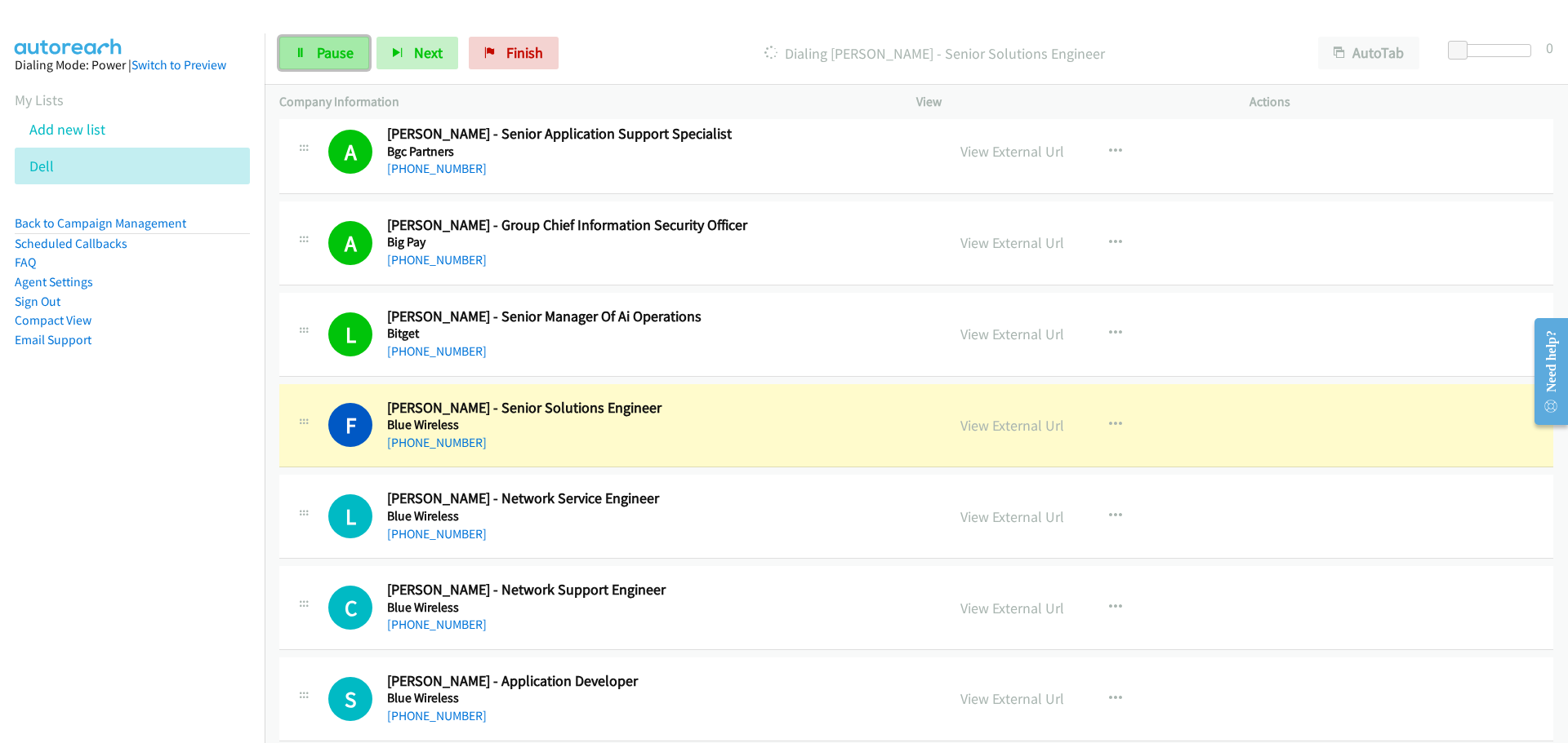
click at [341, 54] on span "Pause" at bounding box center [336, 52] width 37 height 18
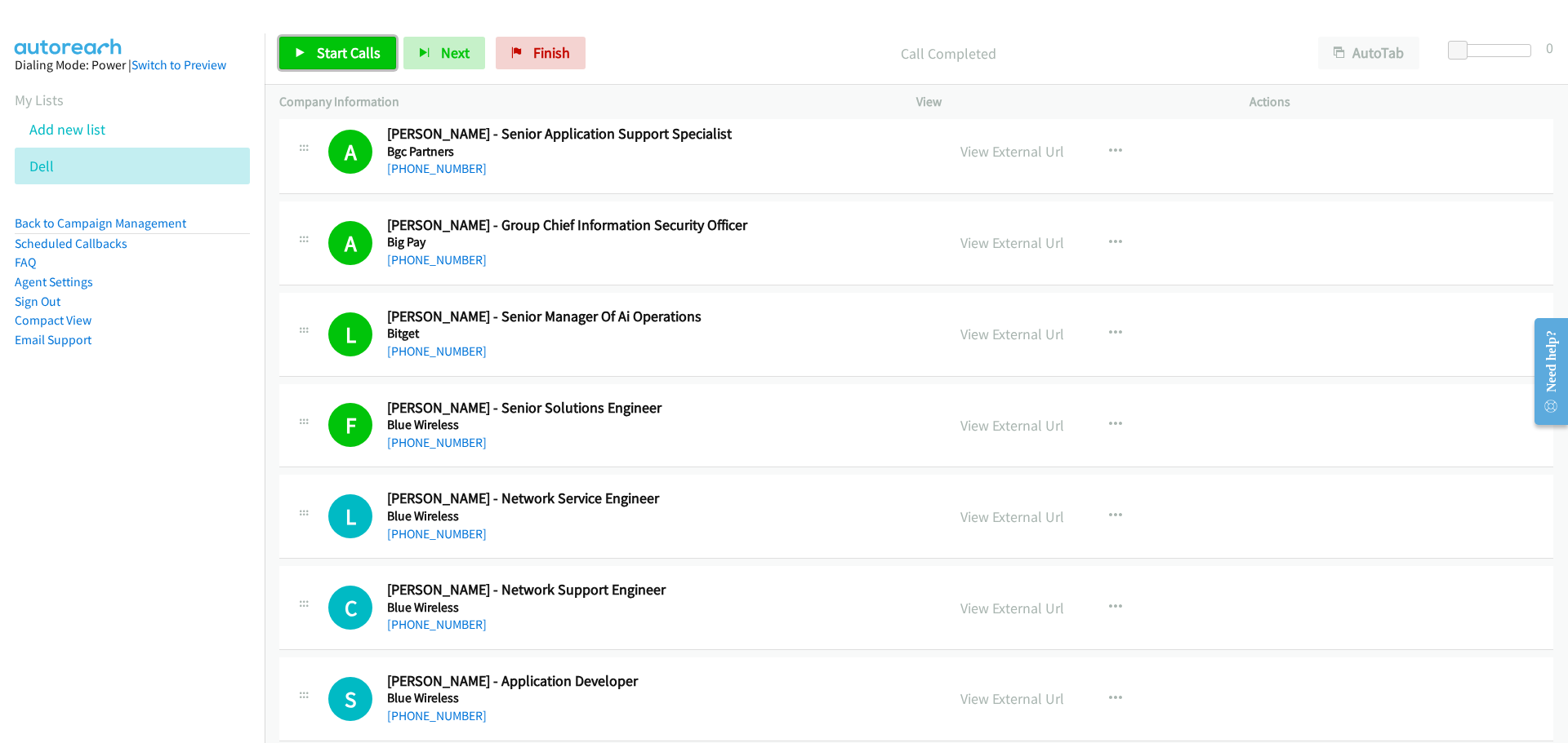
click at [321, 39] on link "Start Calls" at bounding box center [338, 53] width 117 height 33
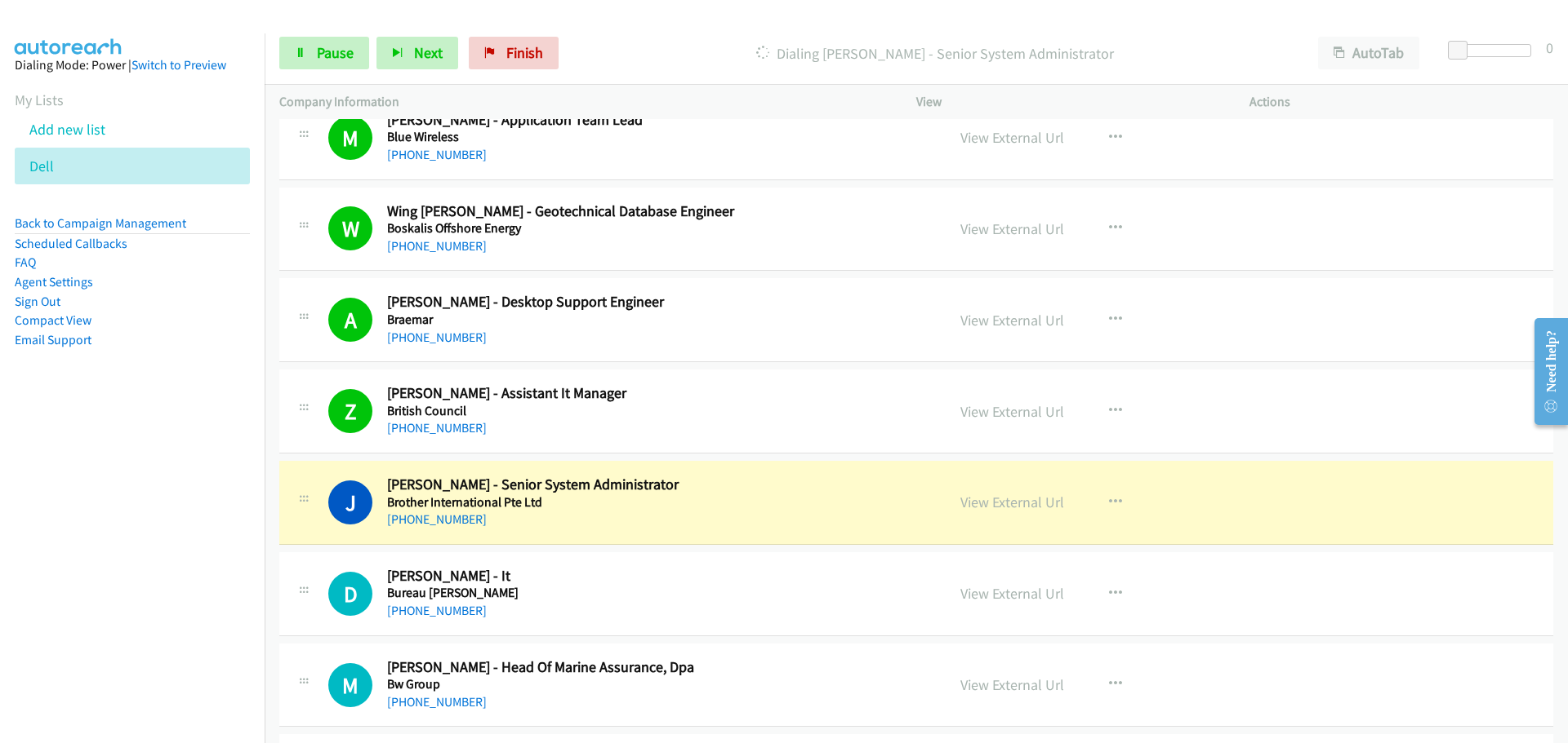
scroll to position [6610, 0]
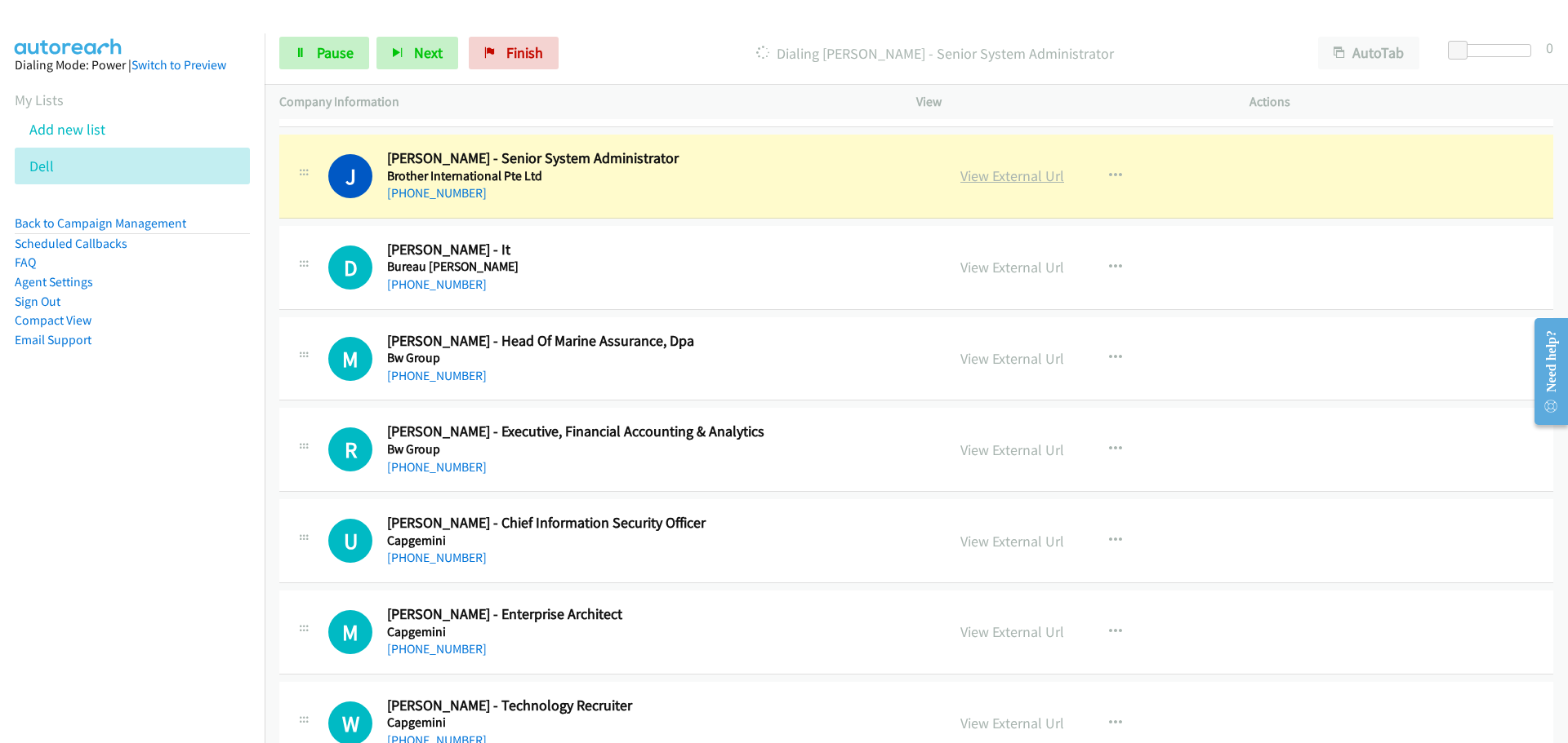
click at [1001, 178] on link "View External Url" at bounding box center [1013, 175] width 104 height 18
click at [320, 65] on link "Pause" at bounding box center [324, 53] width 90 height 33
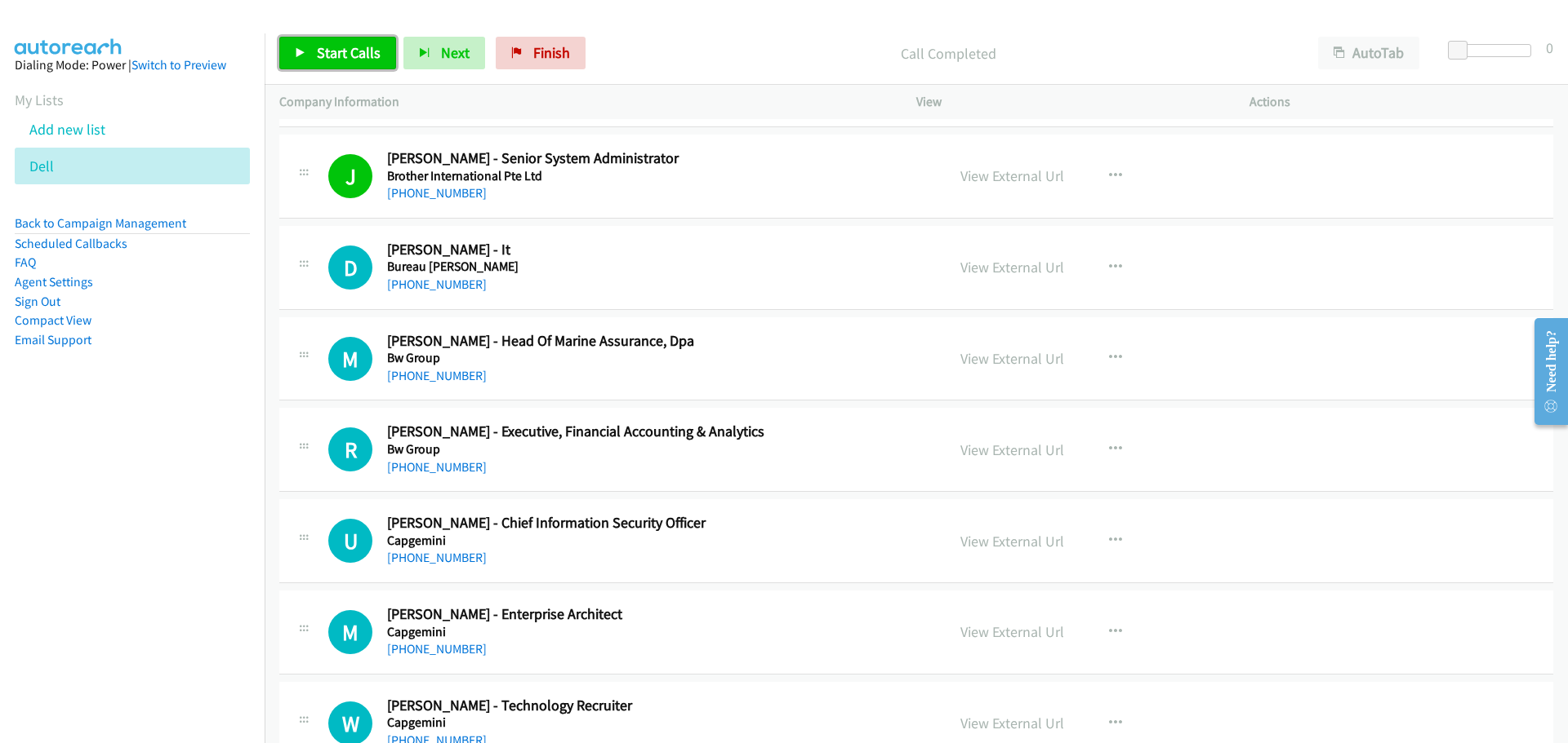
click at [317, 45] on span "Start Calls" at bounding box center [349, 52] width 64 height 18
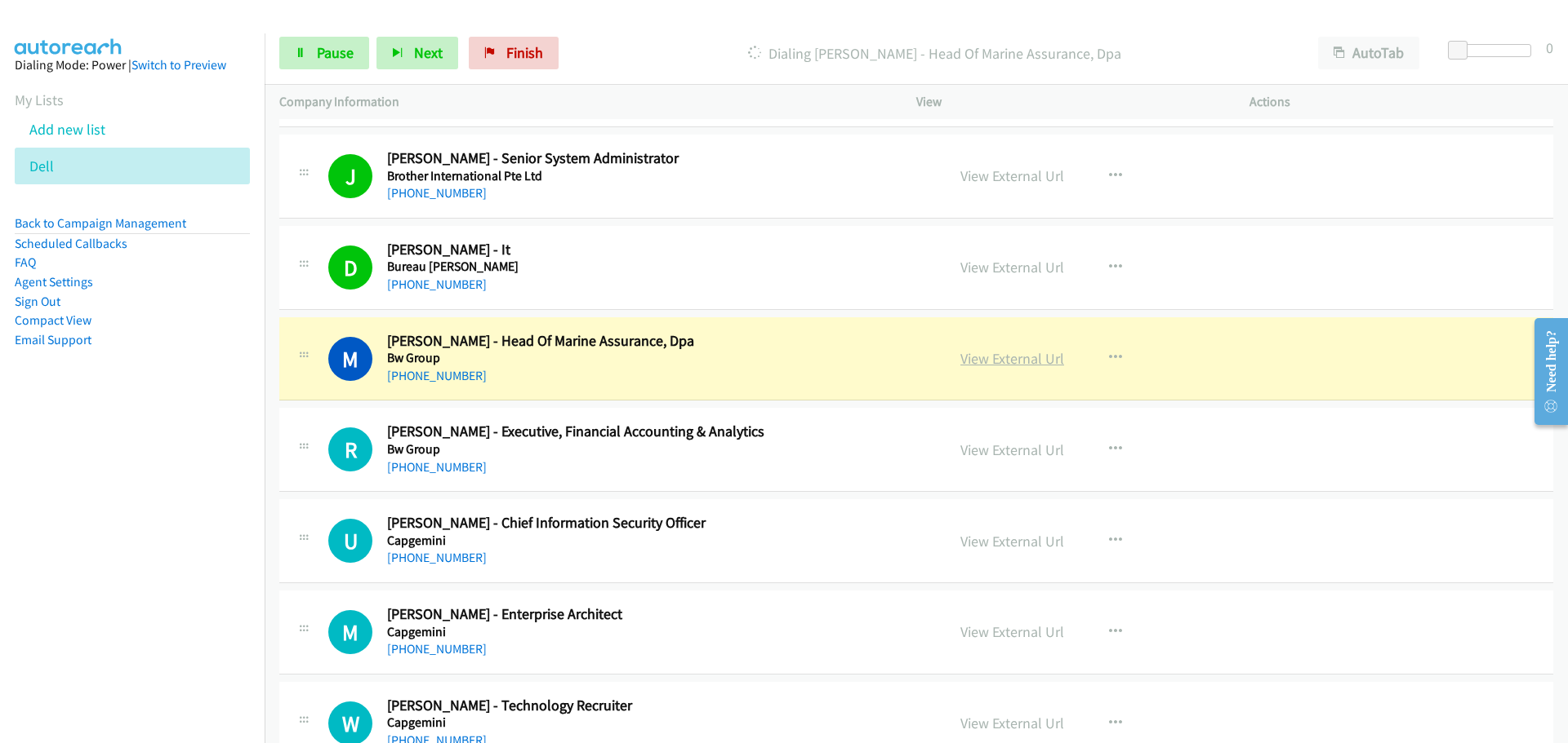
click at [999, 364] on link "View External Url" at bounding box center [1013, 358] width 104 height 18
click at [307, 29] on div "Start Calls Pause Next Finish Dialing [PERSON_NAME] - Head Of Marine Assurance,…" at bounding box center [915, 53] width 1303 height 63
click at [322, 66] on link "Pause" at bounding box center [324, 53] width 90 height 33
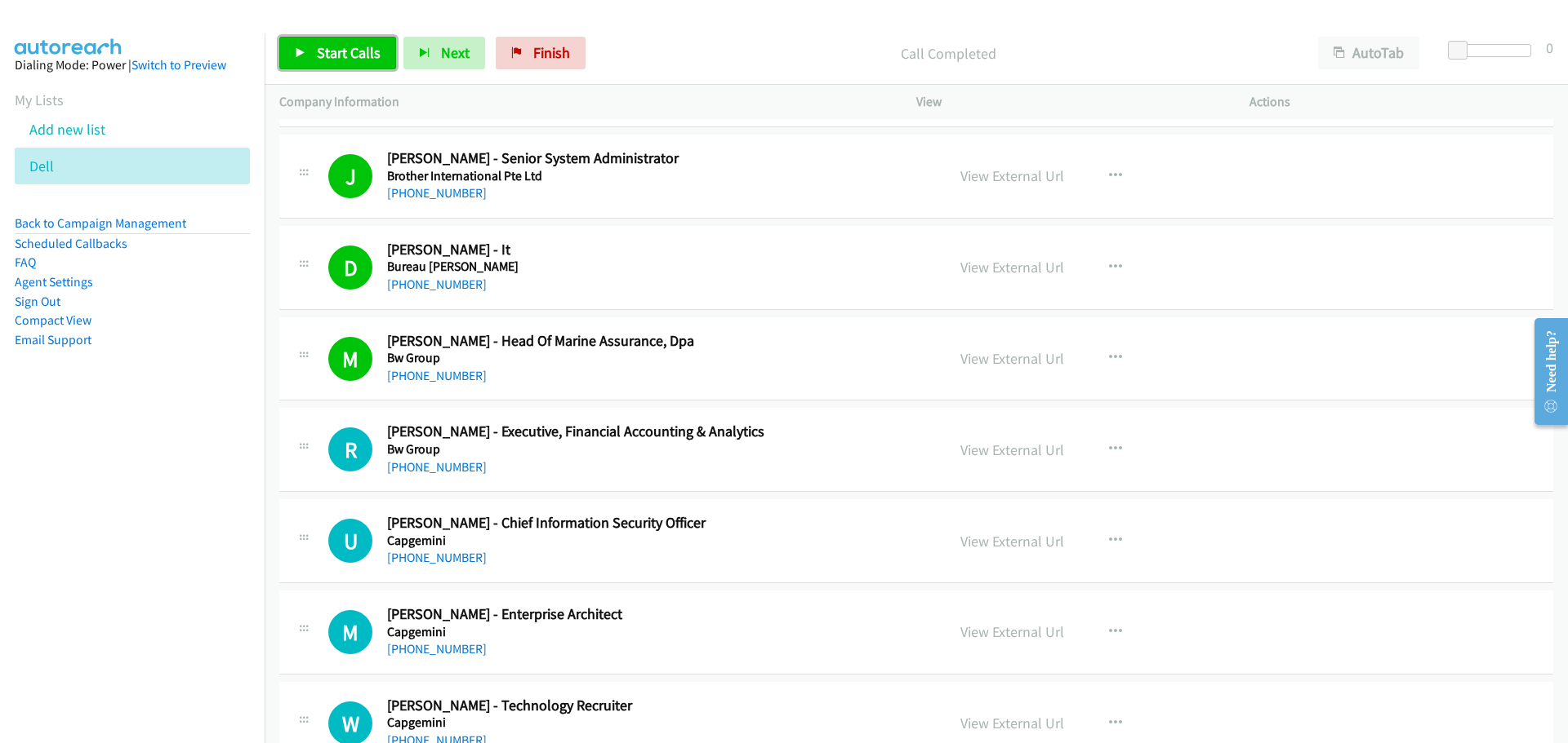
click at [310, 50] on link "Start Calls" at bounding box center [338, 53] width 117 height 33
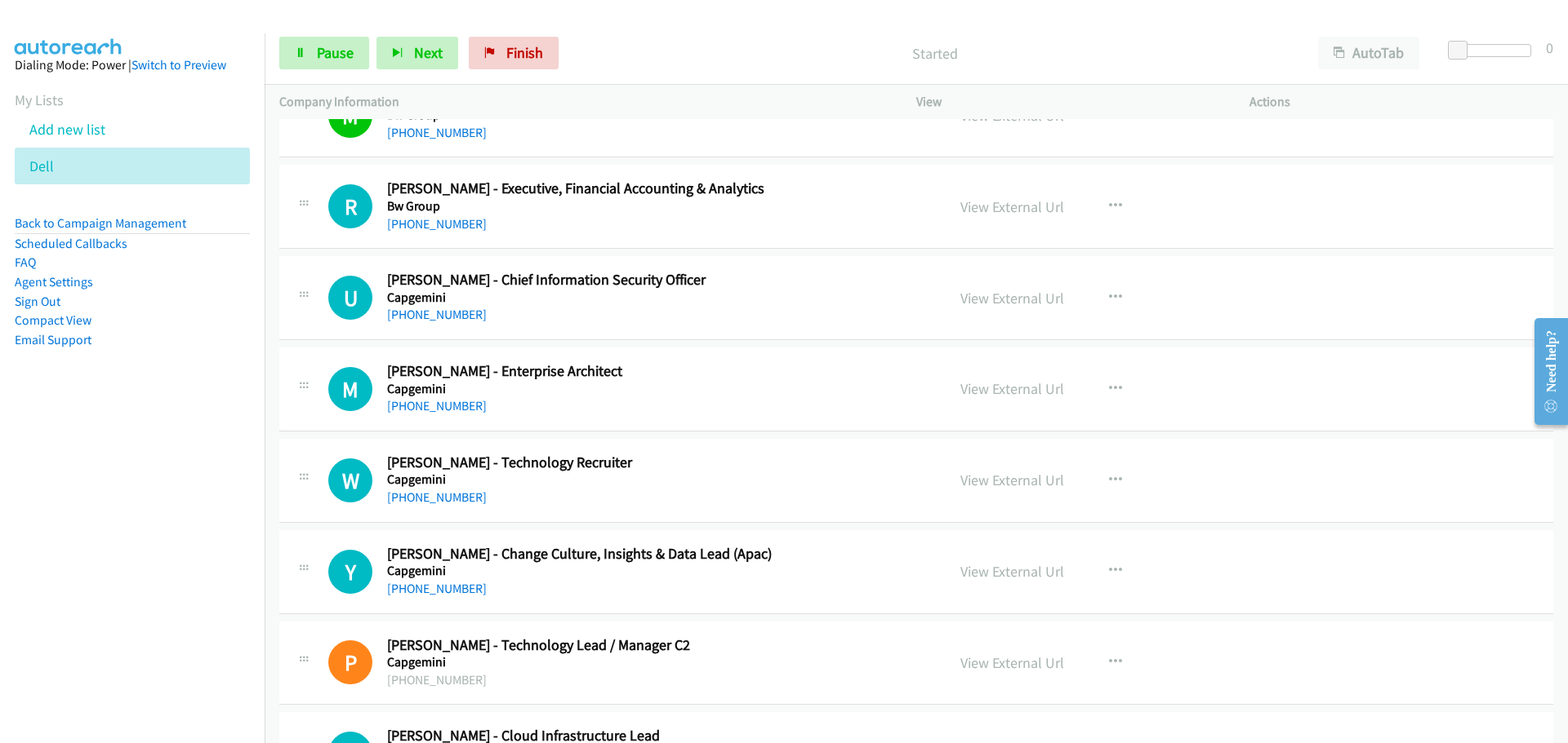
scroll to position [6855, 0]
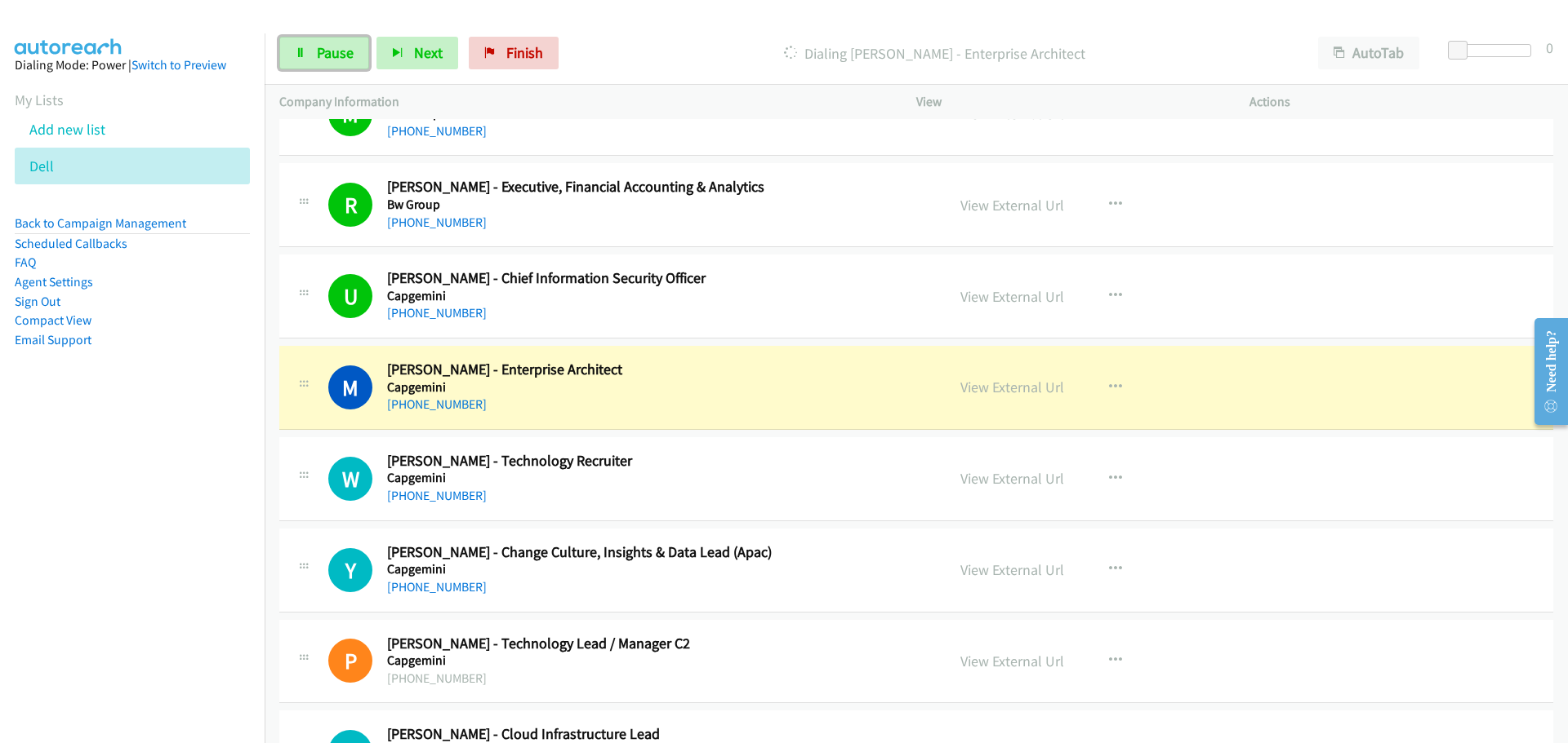
drag, startPoint x: 325, startPoint y: 61, endPoint x: 255, endPoint y: 120, distance: 91.5
click at [325, 61] on span "Pause" at bounding box center [336, 52] width 37 height 18
click at [1010, 391] on link "View External Url" at bounding box center [1013, 386] width 104 height 18
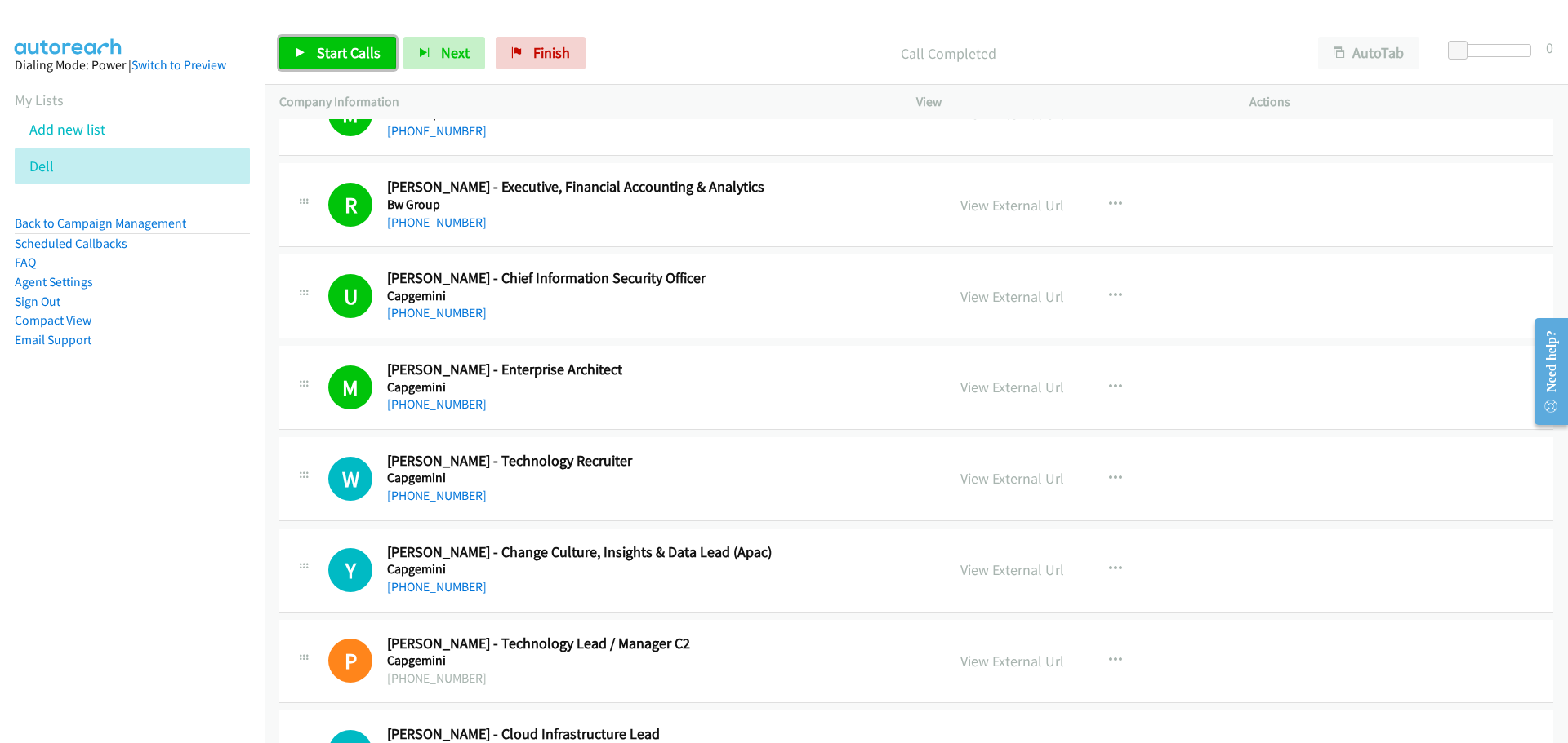
click at [339, 64] on link "Start Calls" at bounding box center [338, 53] width 117 height 33
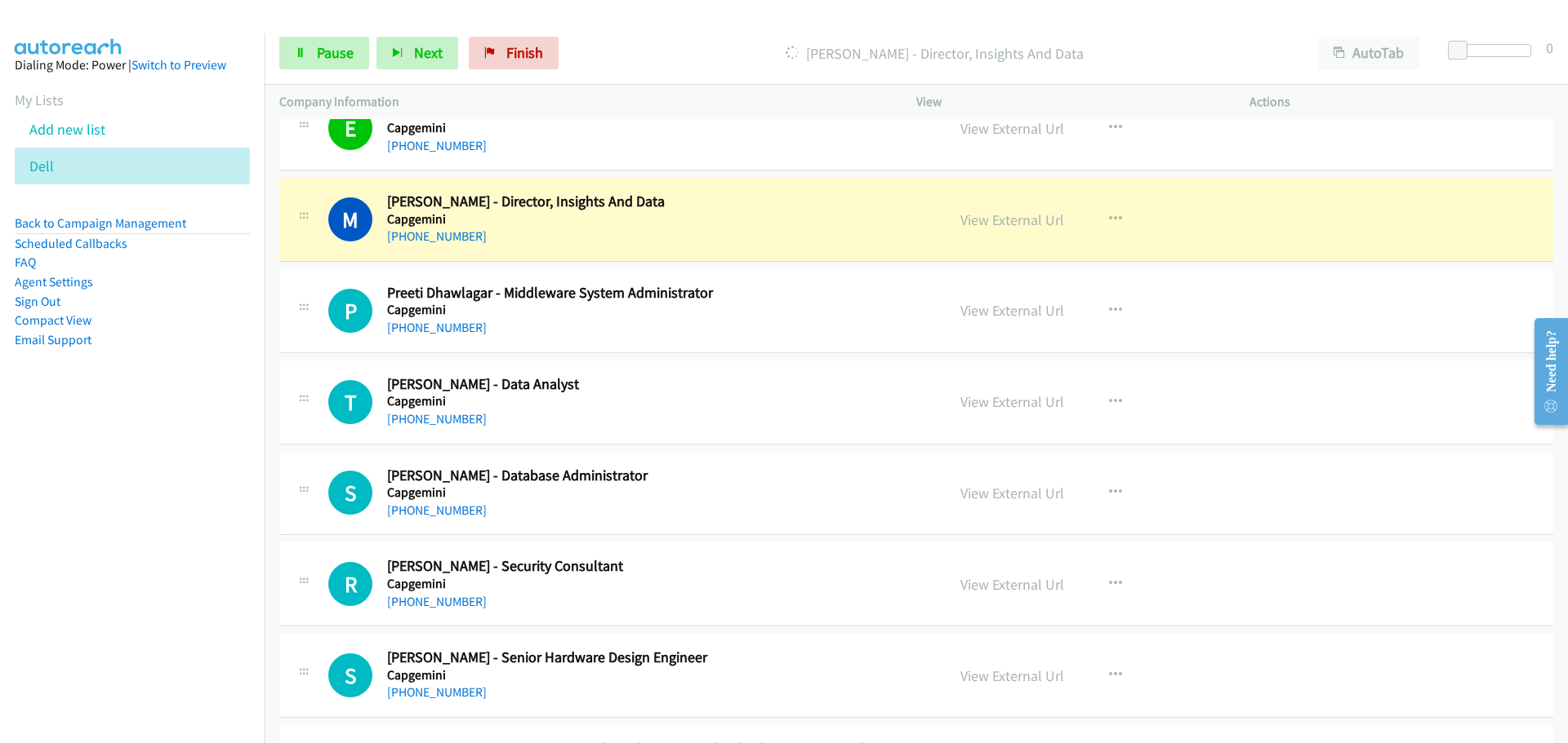
scroll to position [7507, 0]
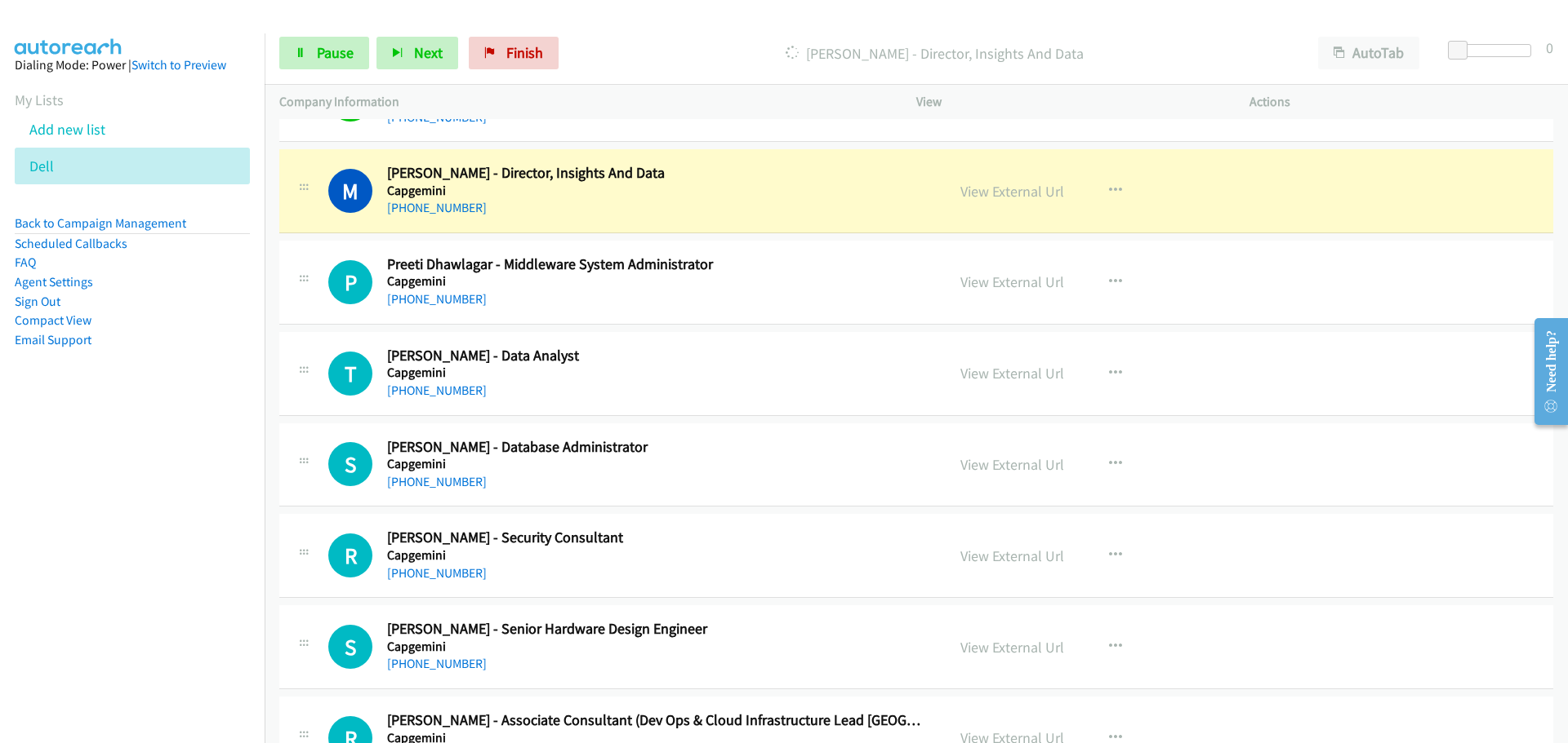
click at [967, 200] on div "View External Url" at bounding box center [1013, 191] width 104 height 22
click at [987, 189] on link "View External Url" at bounding box center [1013, 191] width 104 height 18
click at [330, 56] on span "Pause" at bounding box center [336, 52] width 37 height 18
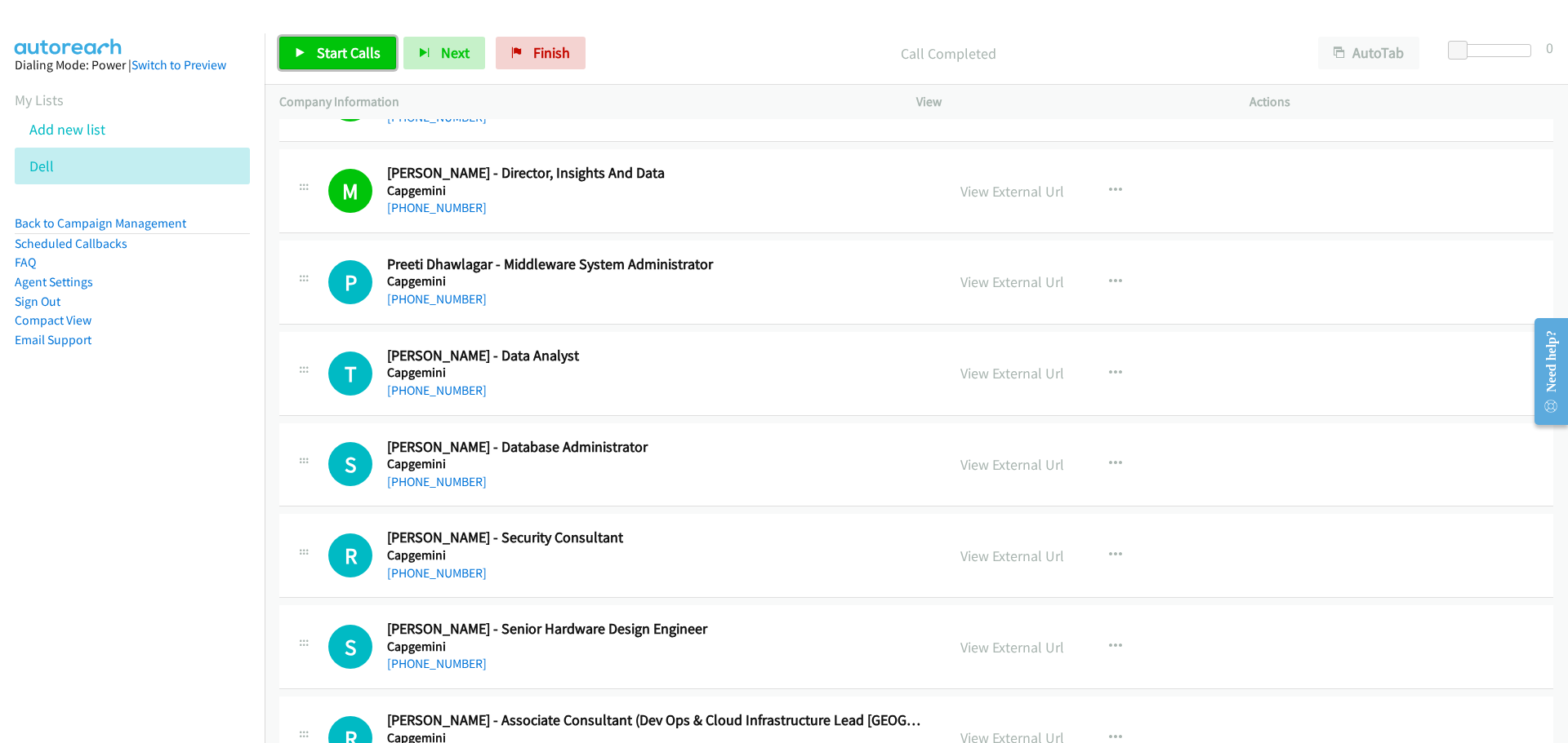
click at [358, 45] on span "Start Calls" at bounding box center [349, 52] width 64 height 18
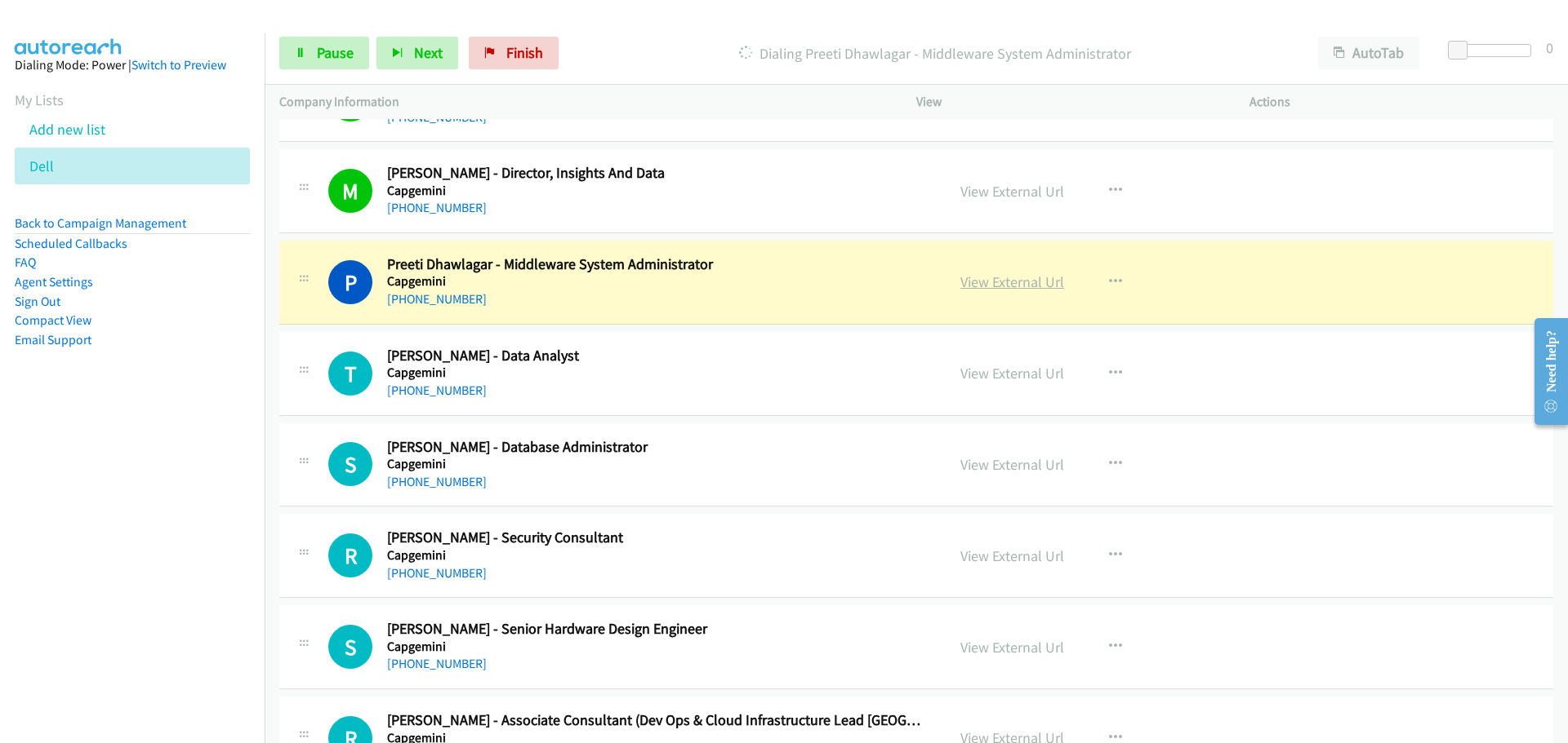
click at [990, 278] on link "View External Url" at bounding box center [1013, 281] width 104 height 18
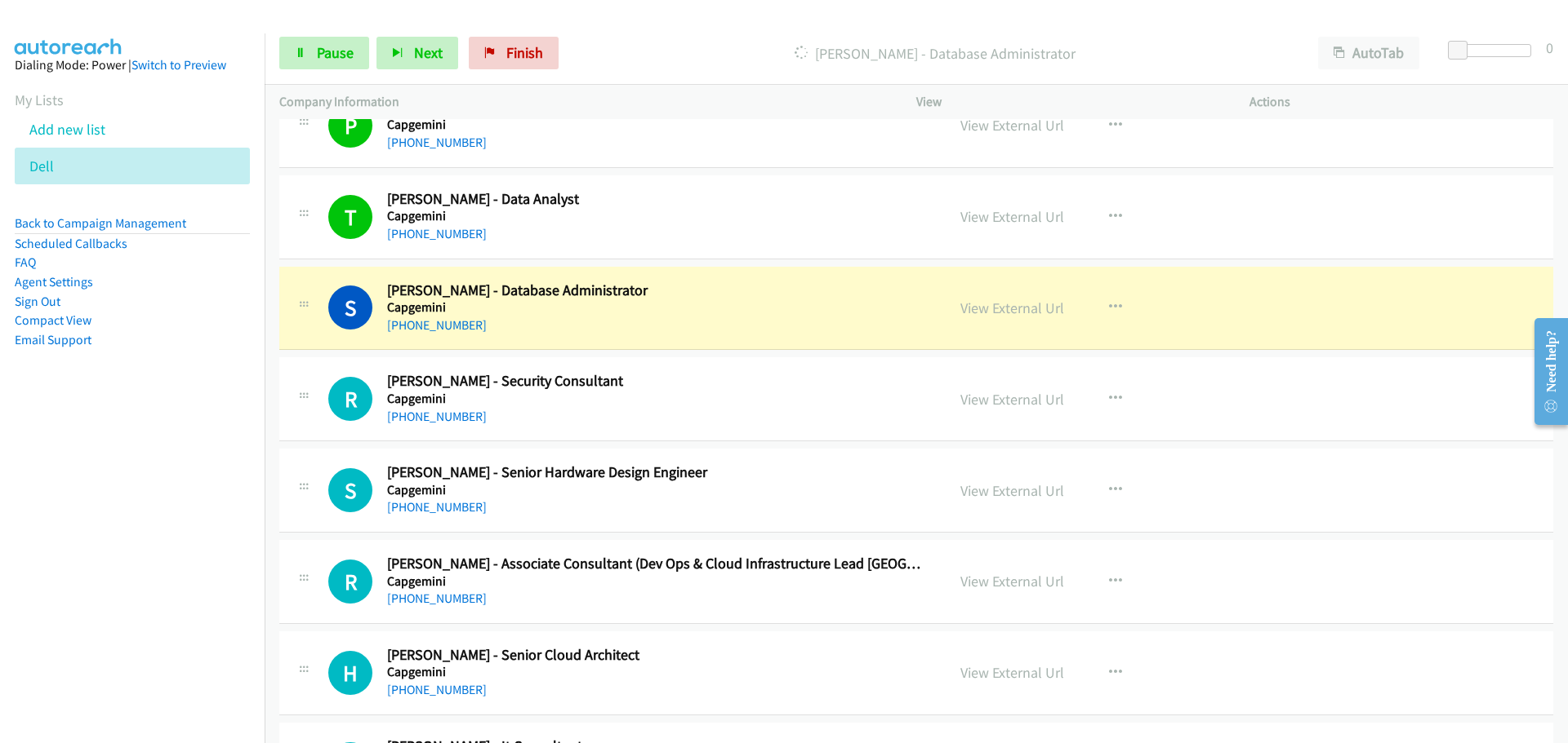
scroll to position [7670, 0]
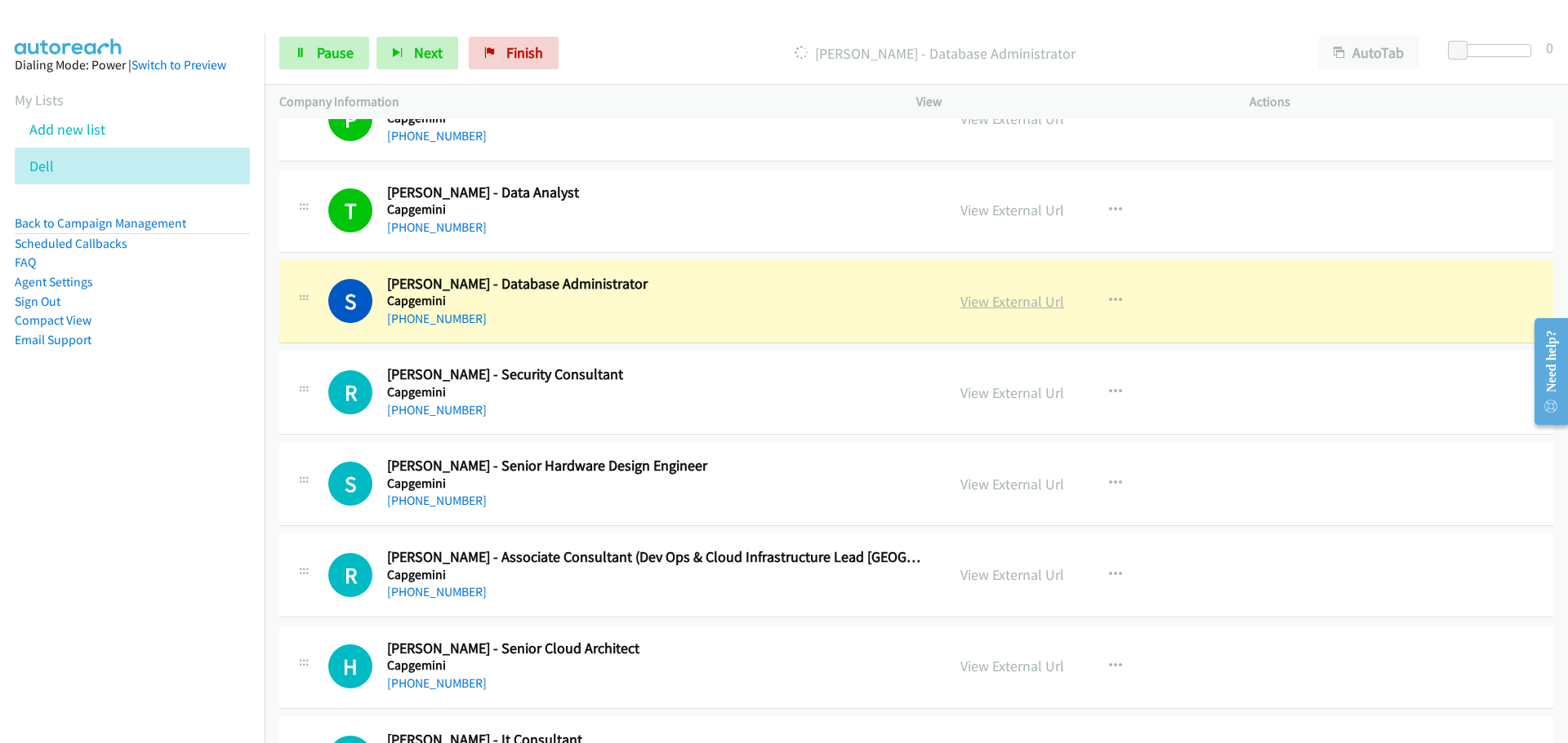
click at [1004, 301] on link "View External Url" at bounding box center [1013, 301] width 104 height 18
click at [338, 56] on span "Pause" at bounding box center [336, 52] width 37 height 18
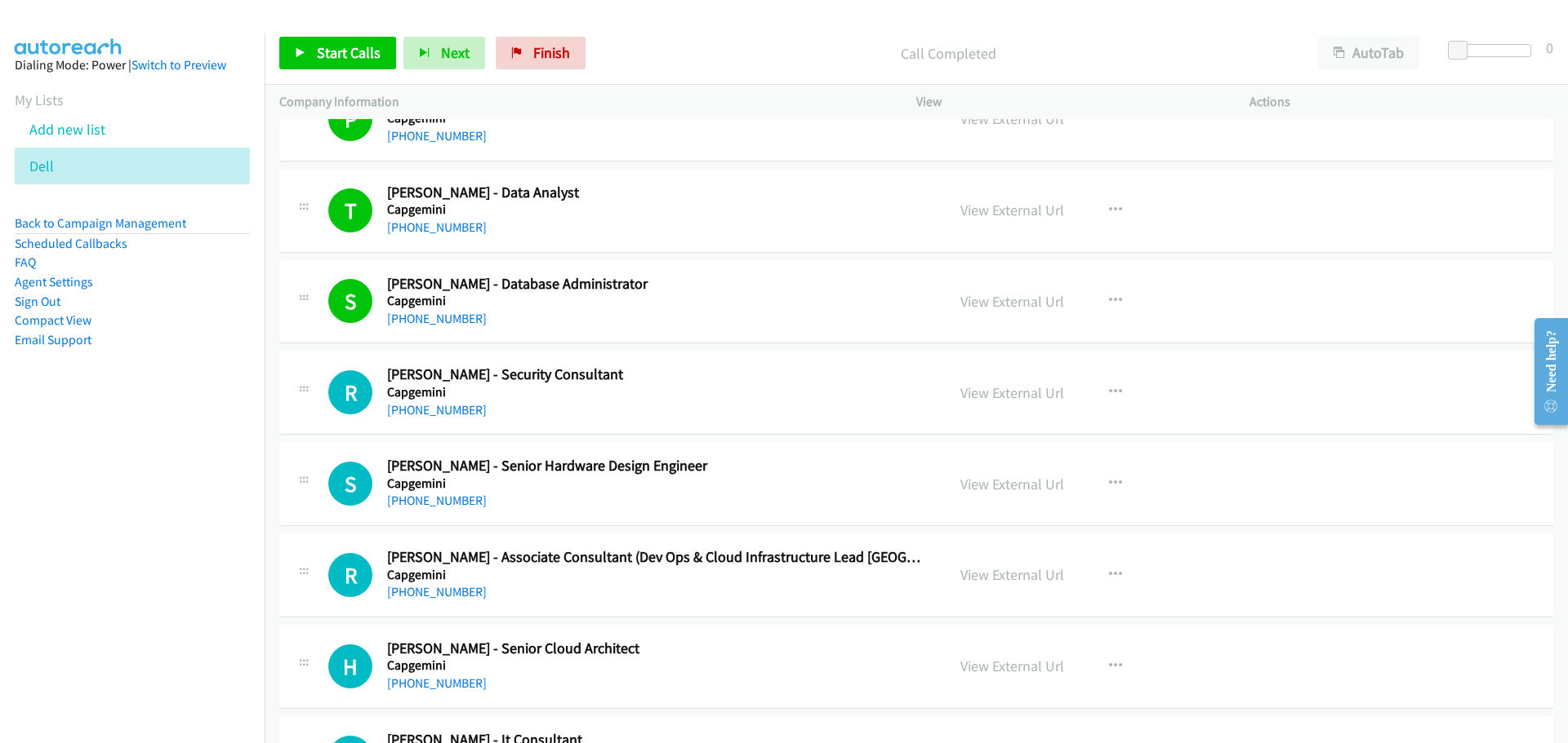
click at [320, 35] on div "Start Calls Pause Next Finish Call Completed AutoTab AutoTab 0" at bounding box center [915, 53] width 1303 height 63
click at [323, 43] on span "Start Calls" at bounding box center [349, 52] width 64 height 18
click at [339, 45] on span "Pause" at bounding box center [336, 52] width 37 height 18
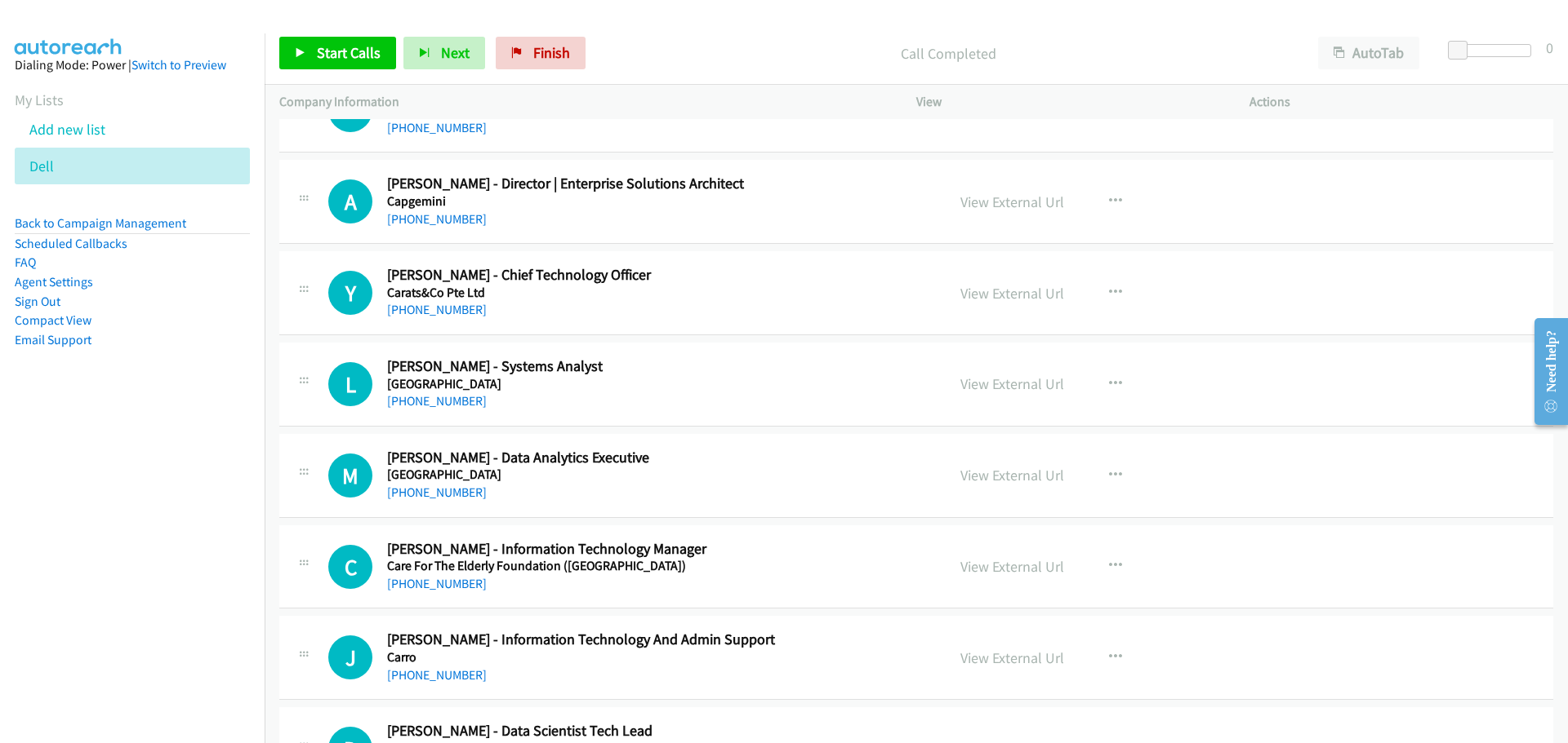
scroll to position [9302, 0]
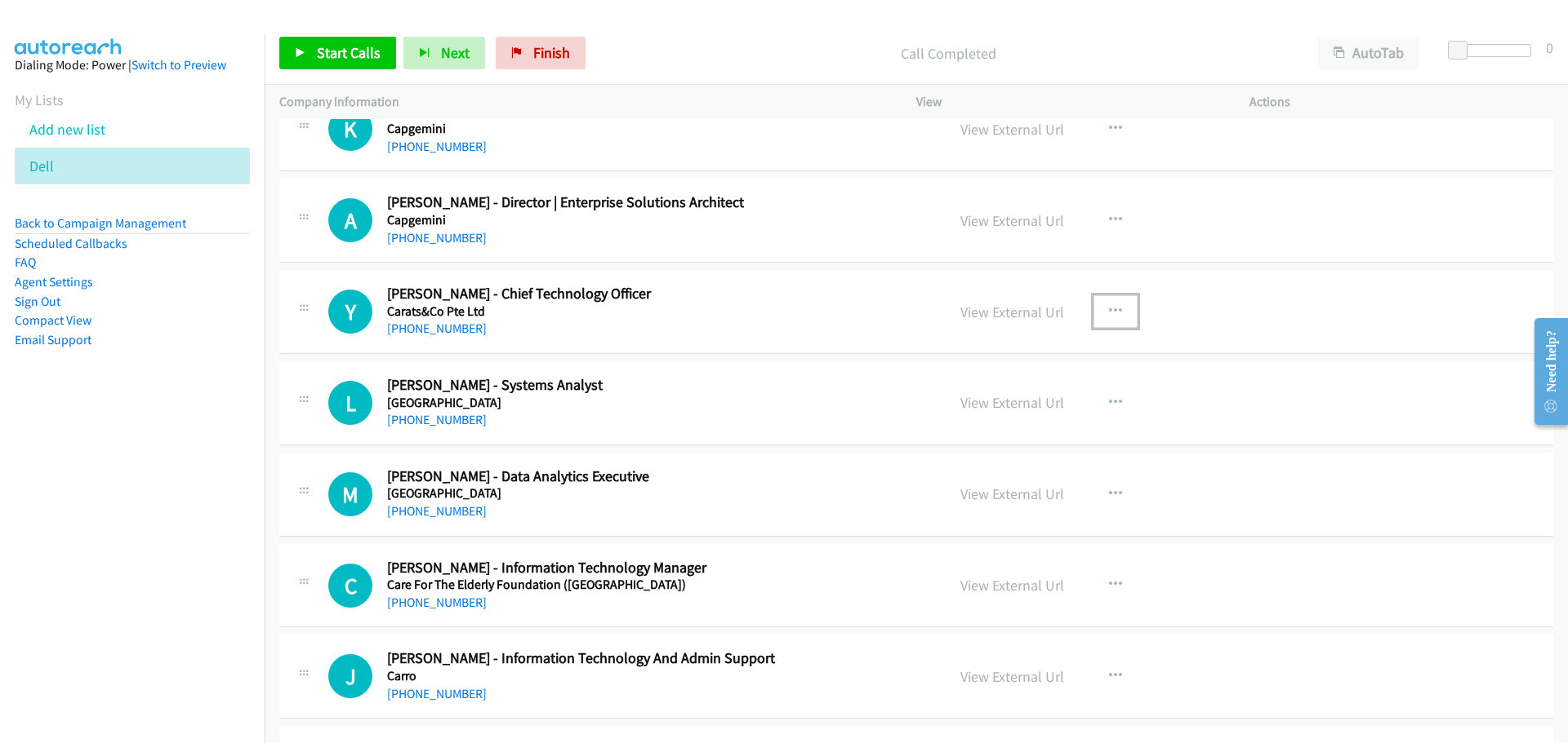
click at [1112, 309] on icon "button" at bounding box center [1116, 312] width 14 height 13
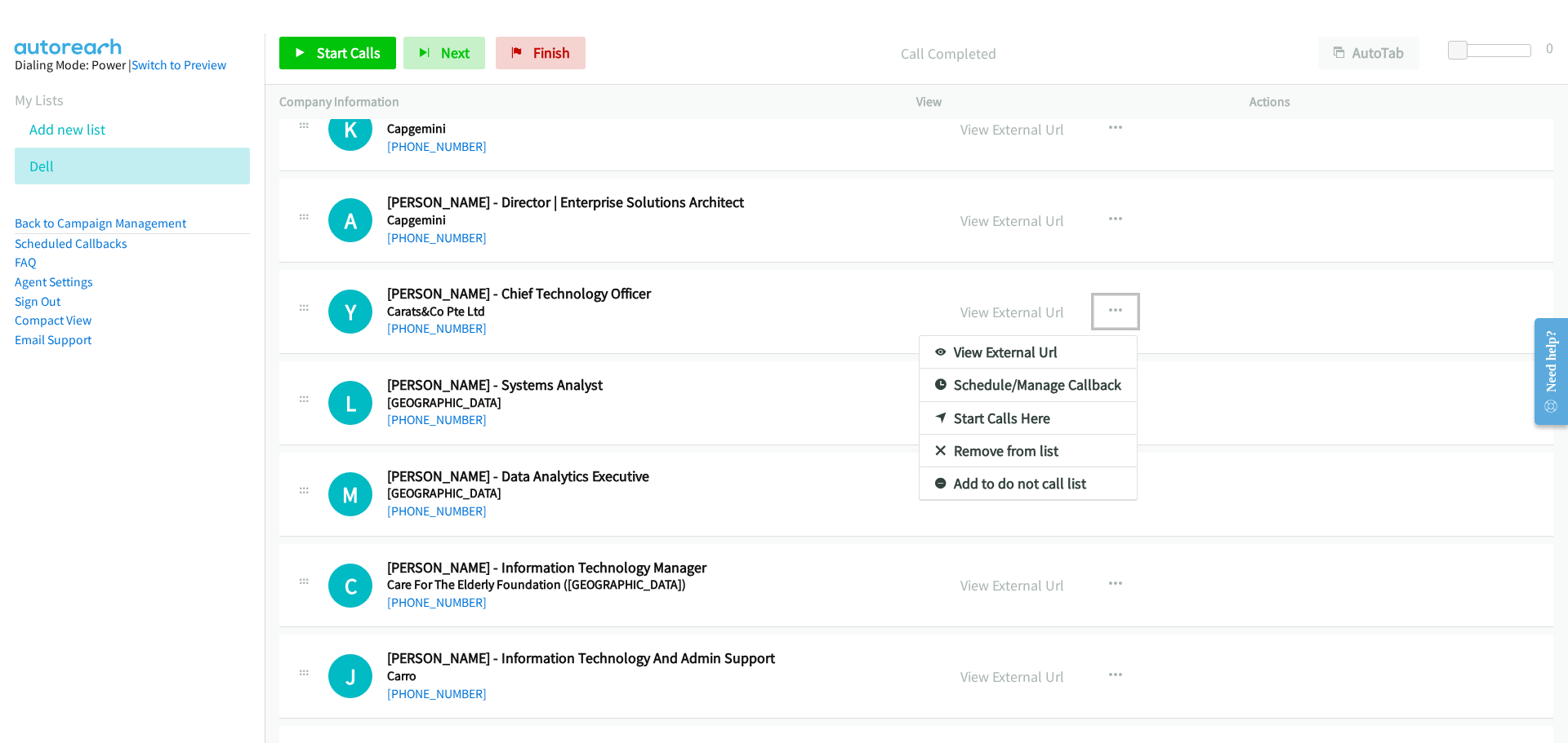
click at [733, 308] on div at bounding box center [784, 371] width 1568 height 743
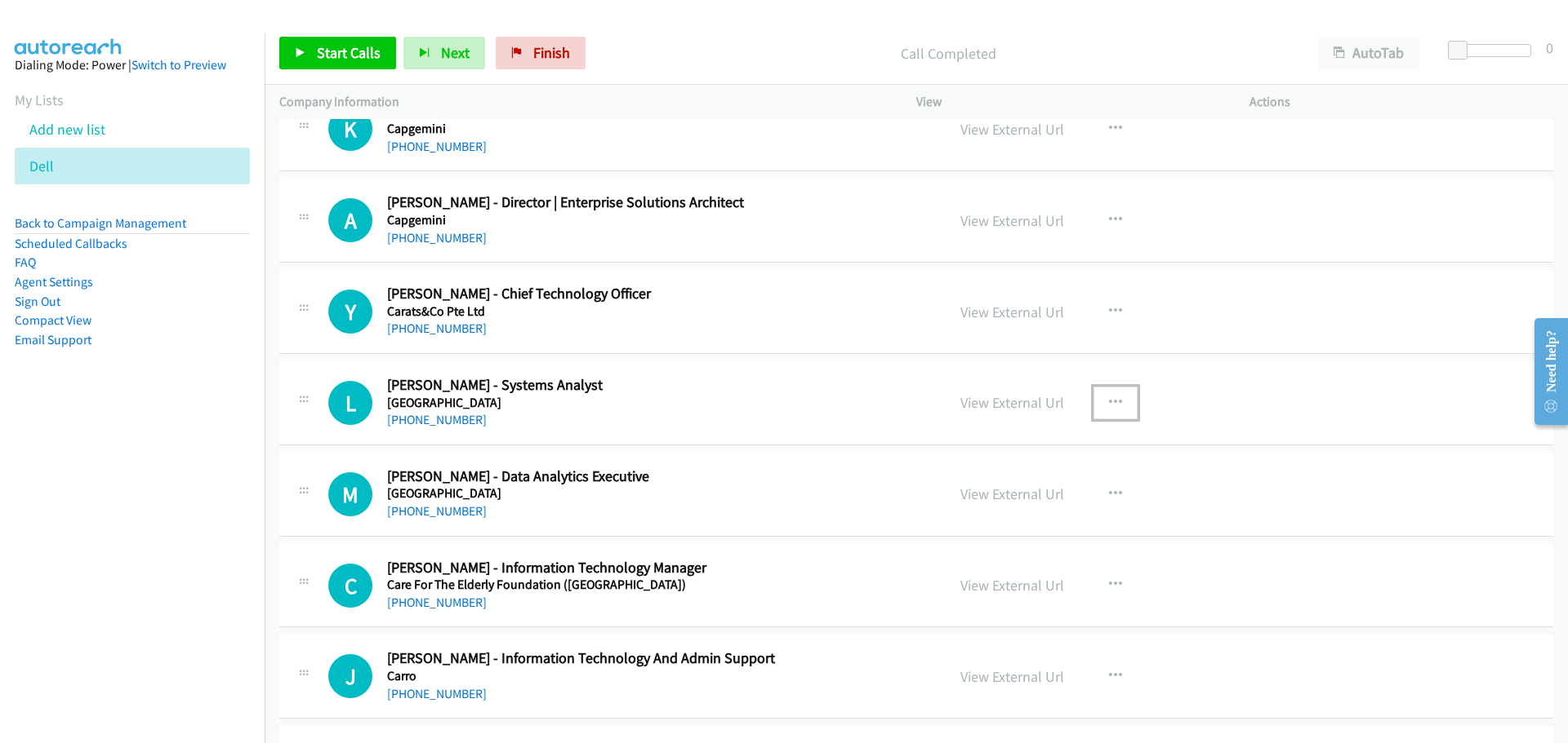
click at [1109, 397] on icon "button" at bounding box center [1116, 404] width 14 height 13
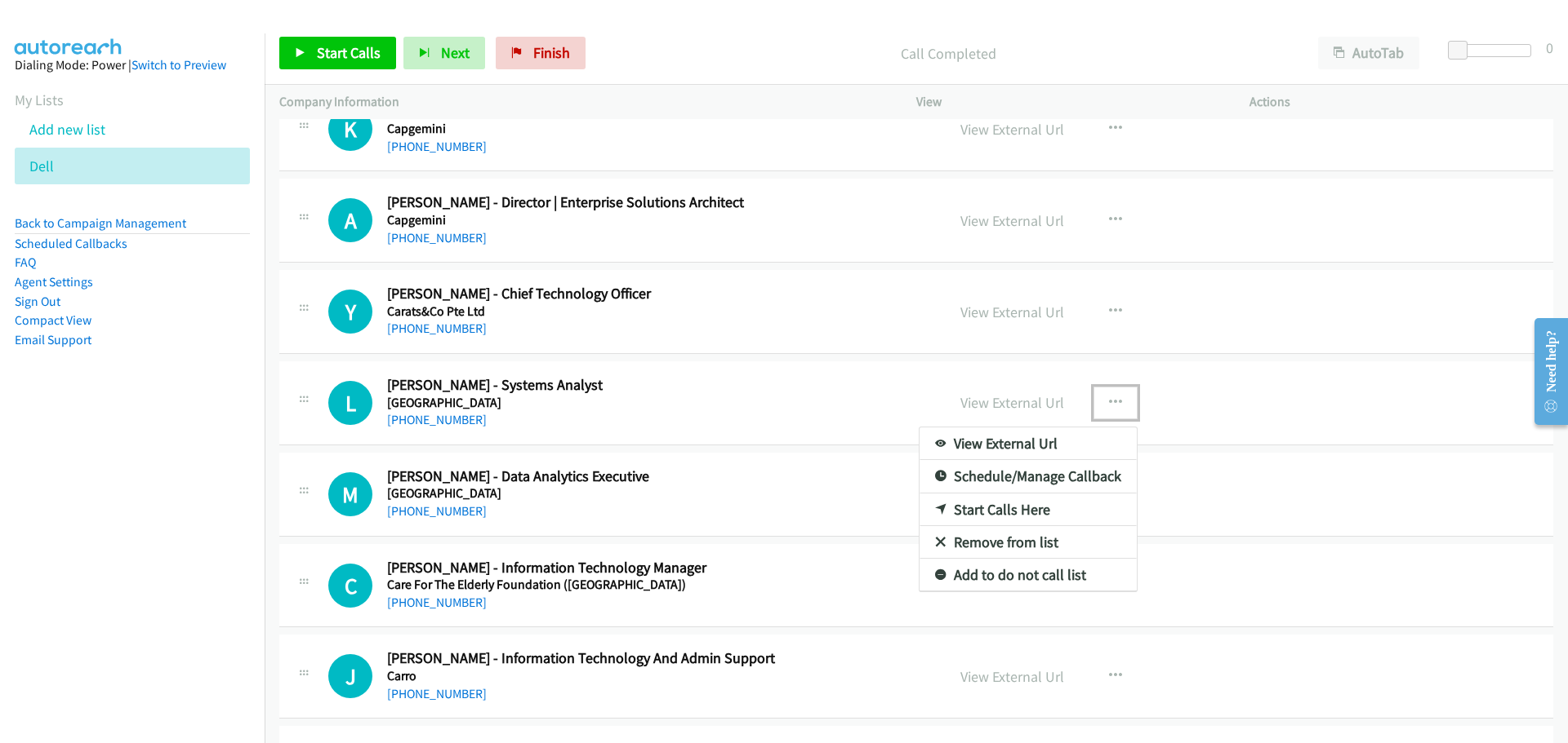
click at [960, 513] on link "Start Calls Here" at bounding box center [1027, 510] width 217 height 33
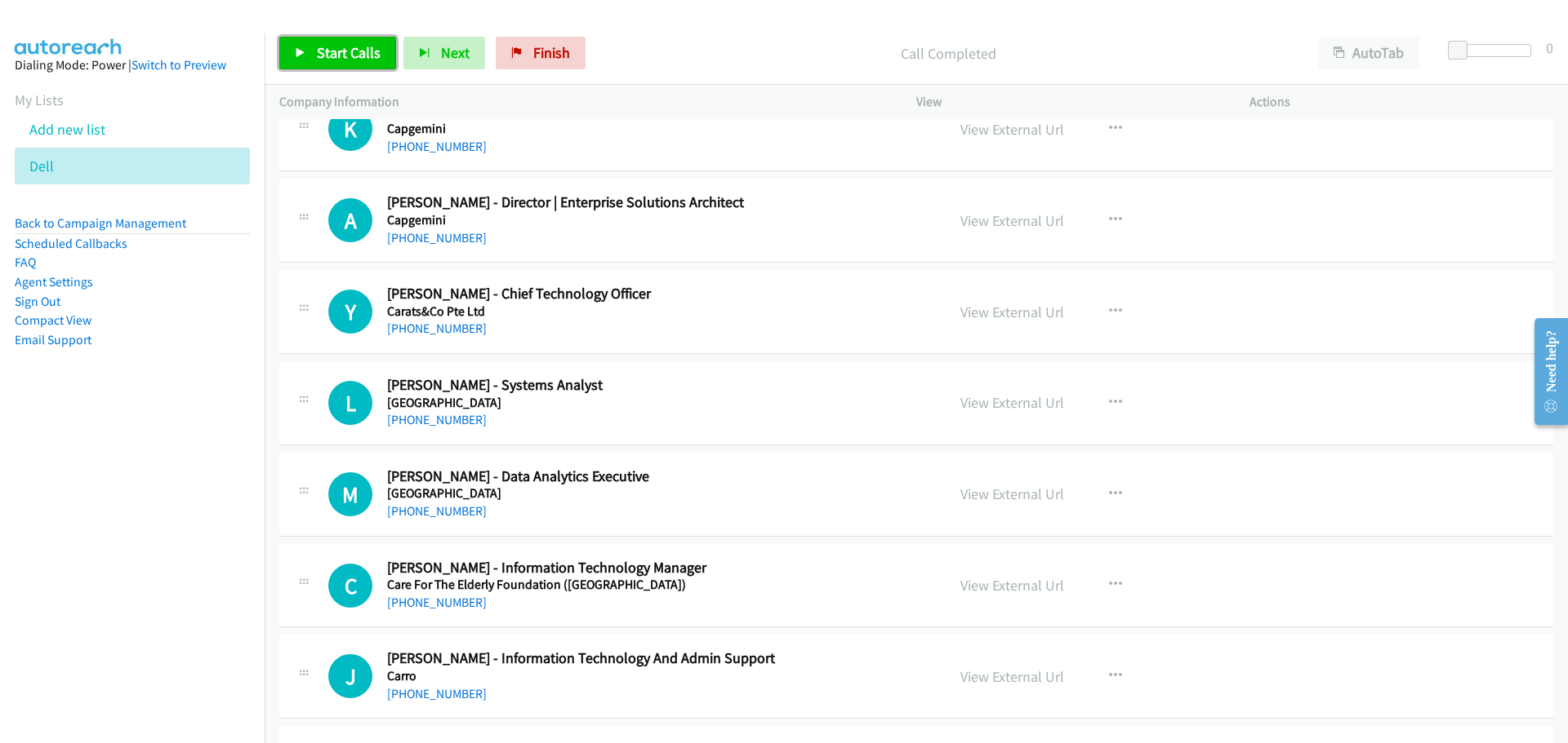
click at [314, 49] on link "Start Calls" at bounding box center [338, 53] width 117 height 33
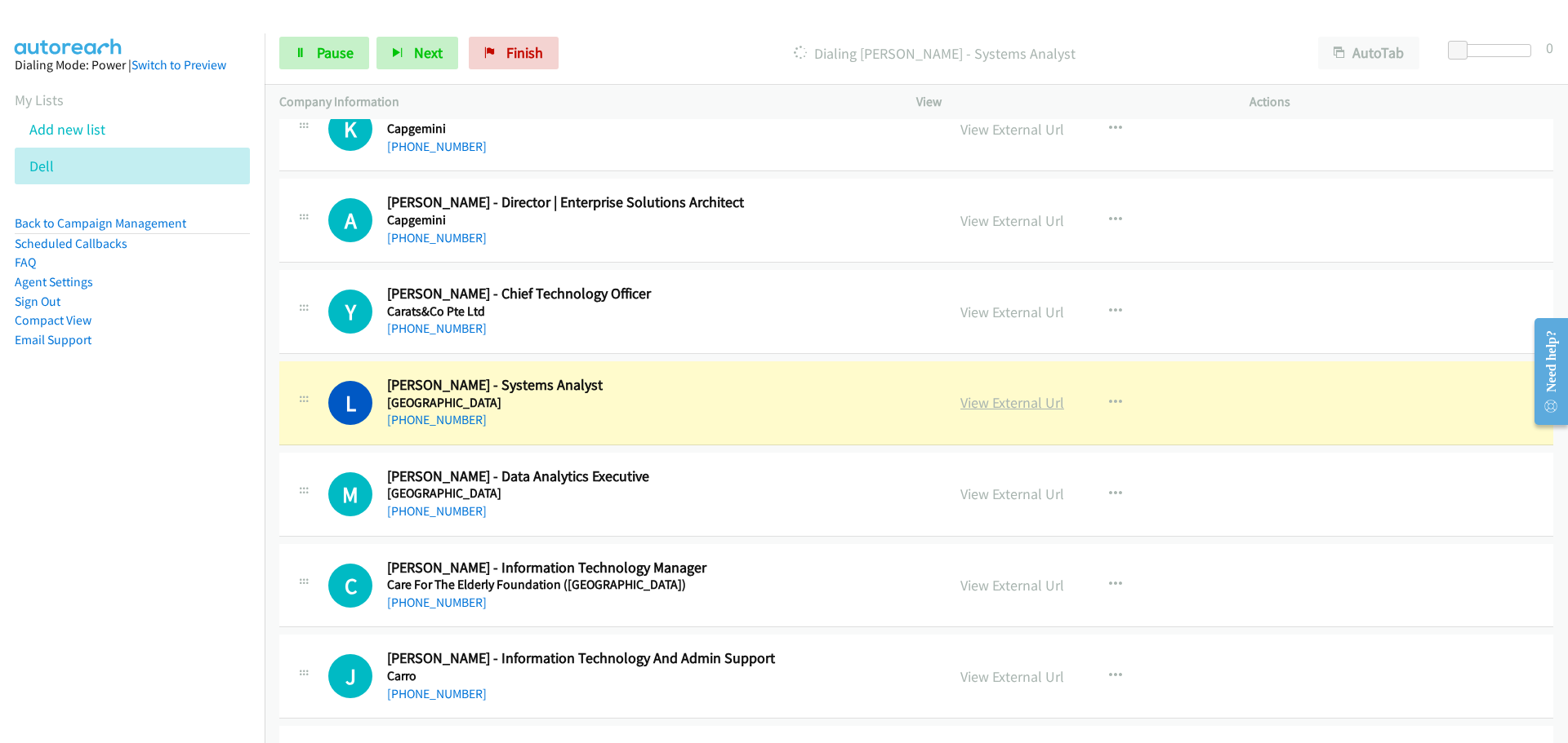
click at [990, 405] on link "View External Url" at bounding box center [1013, 402] width 104 height 18
click at [331, 62] on span "Pause" at bounding box center [336, 52] width 37 height 18
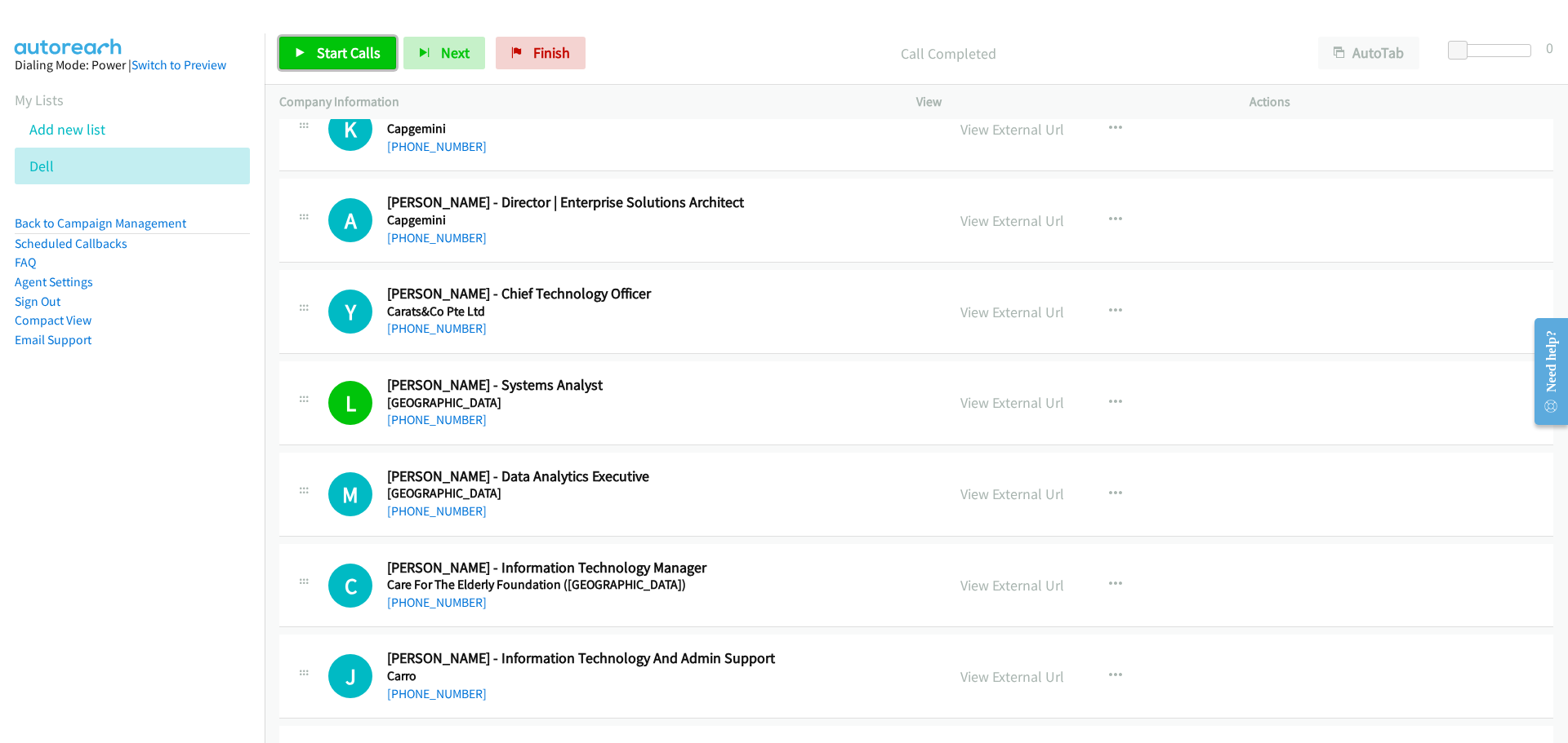
click at [318, 40] on link "Start Calls" at bounding box center [338, 53] width 117 height 33
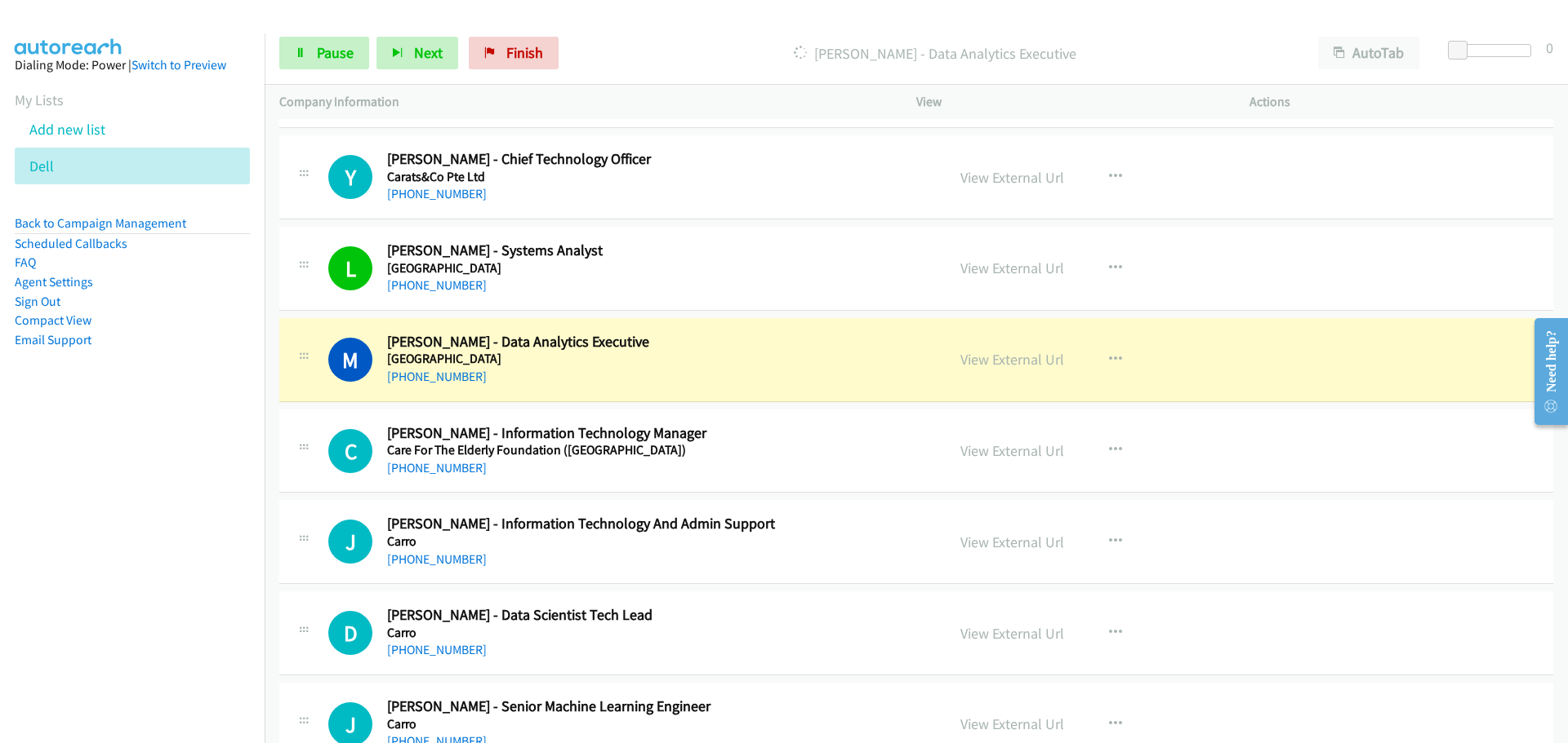
scroll to position [9465, 0]
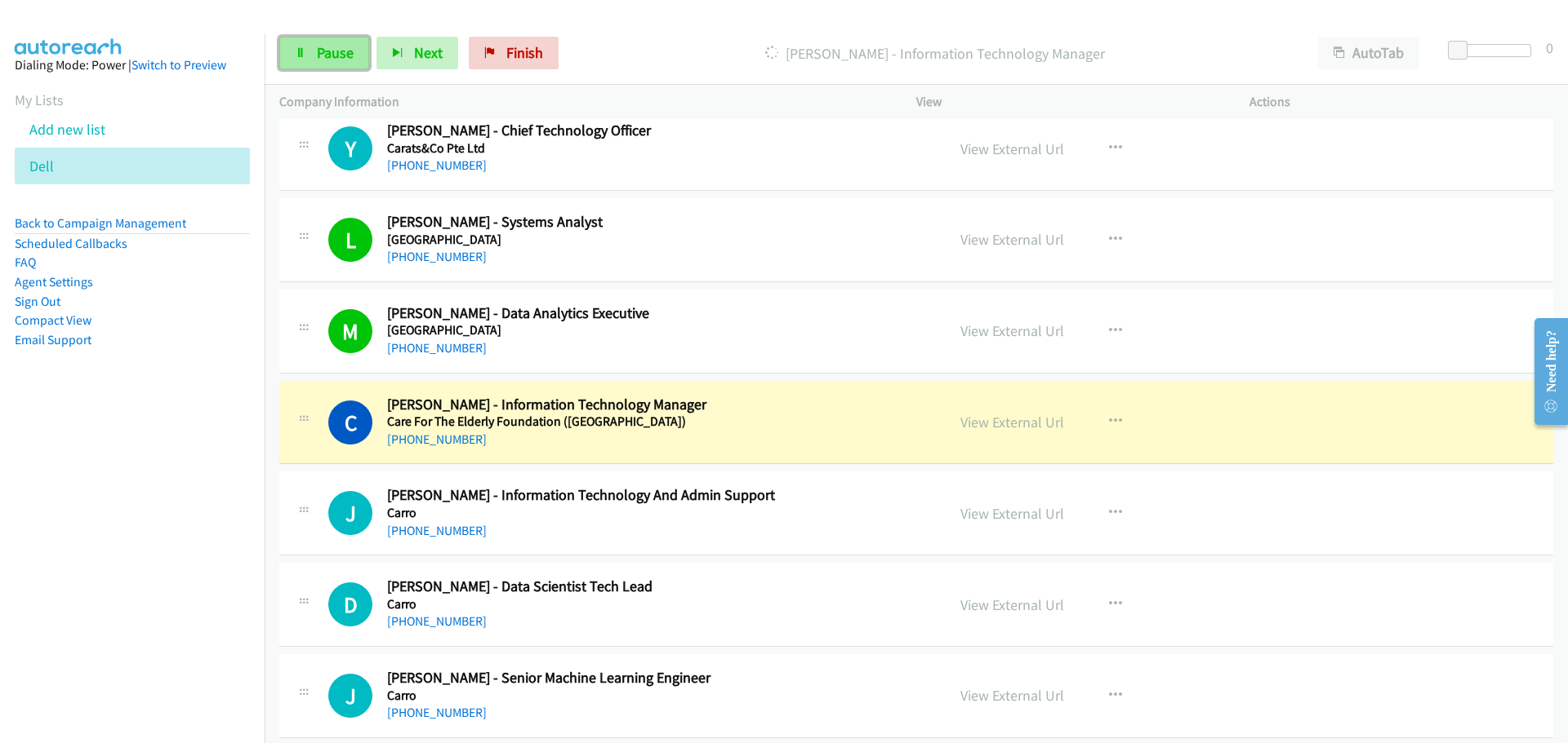
click at [330, 52] on span "Pause" at bounding box center [336, 52] width 37 height 18
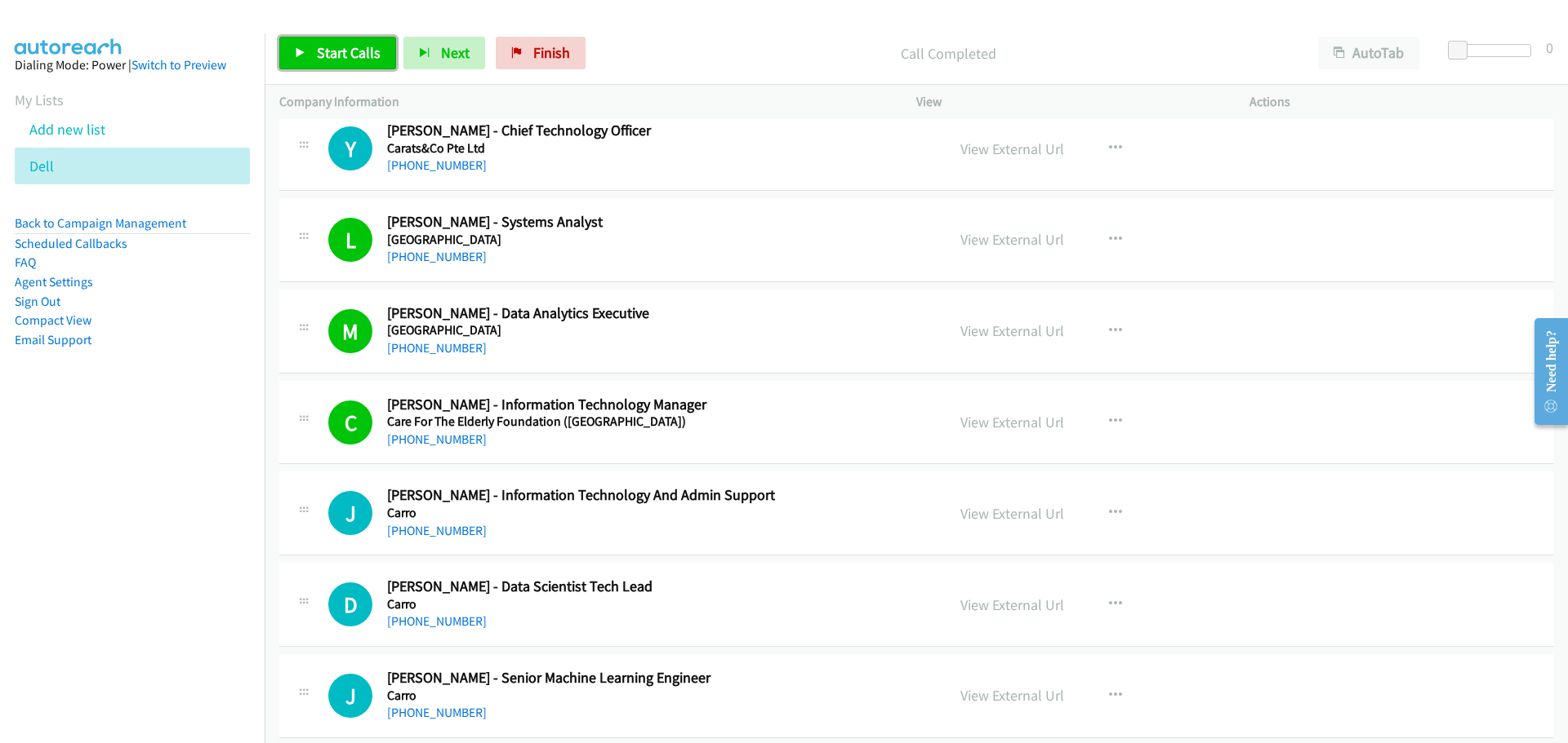
click at [328, 38] on link "Start Calls" at bounding box center [338, 53] width 117 height 33
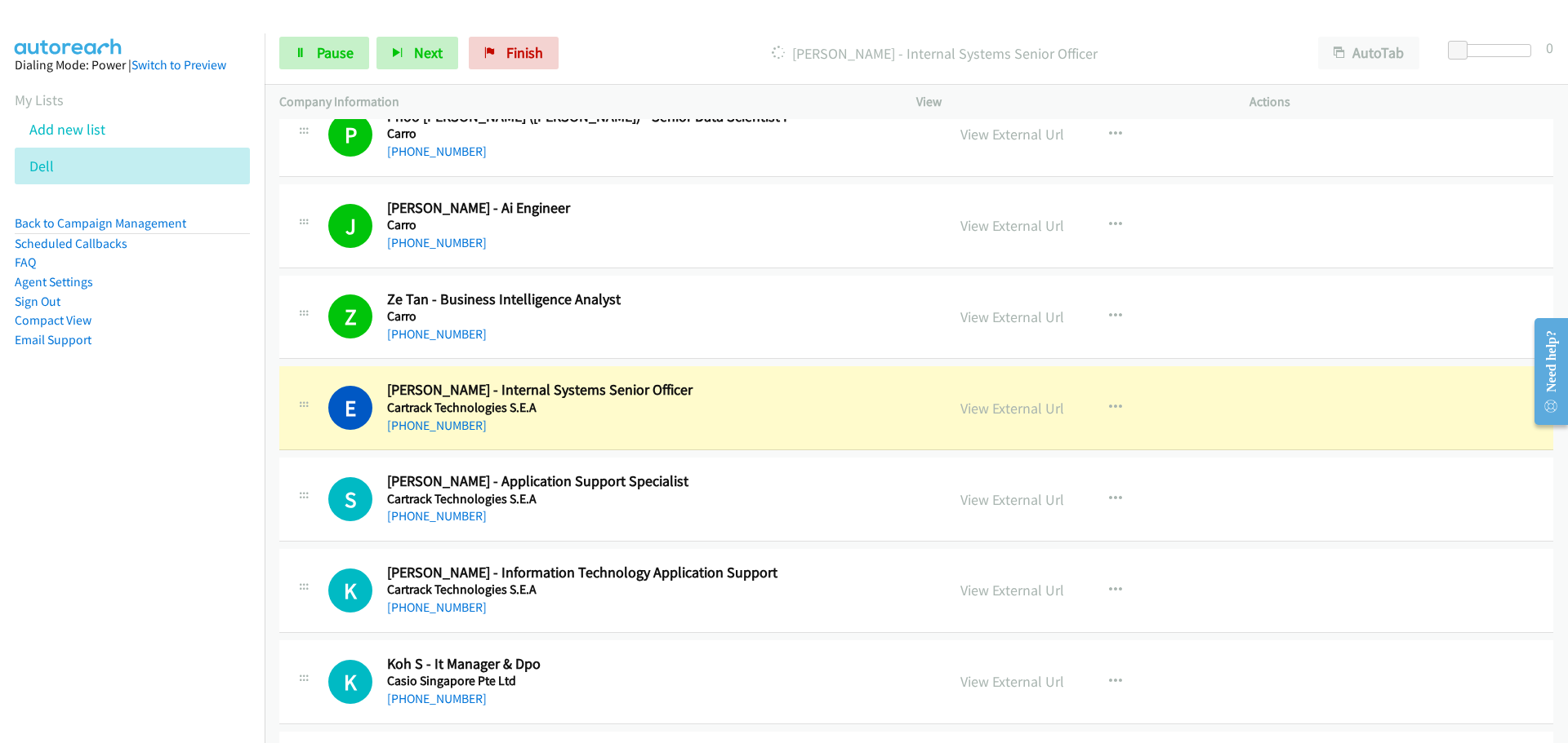
scroll to position [10200, 0]
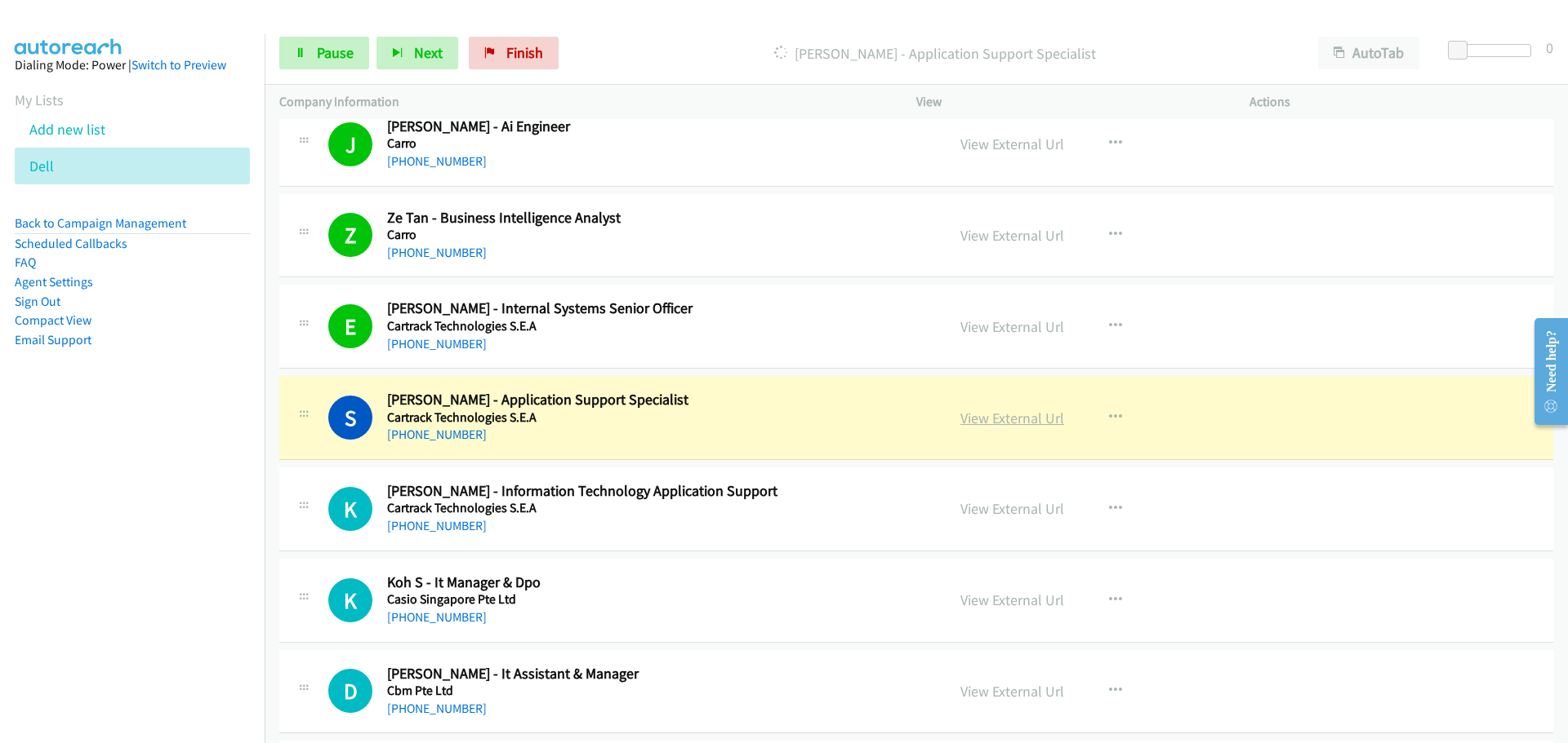
click at [992, 411] on link "View External Url" at bounding box center [1013, 417] width 104 height 18
click at [343, 56] on span "Pause" at bounding box center [336, 52] width 37 height 18
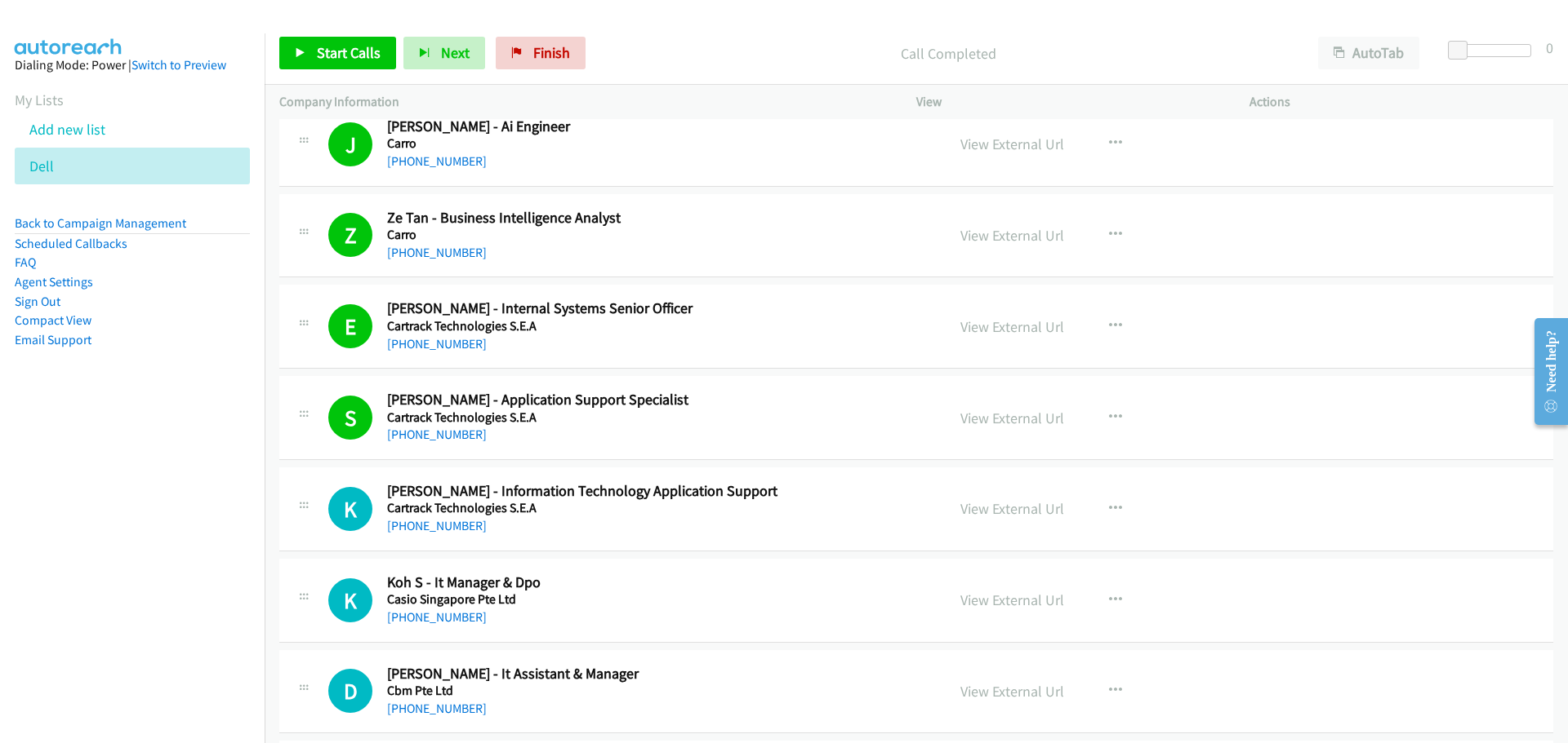
click at [316, 33] on div "Start Calls Pause Next Finish Call Completed AutoTab AutoTab 0" at bounding box center [915, 53] width 1303 height 63
click at [315, 41] on link "Start Calls" at bounding box center [338, 53] width 117 height 33
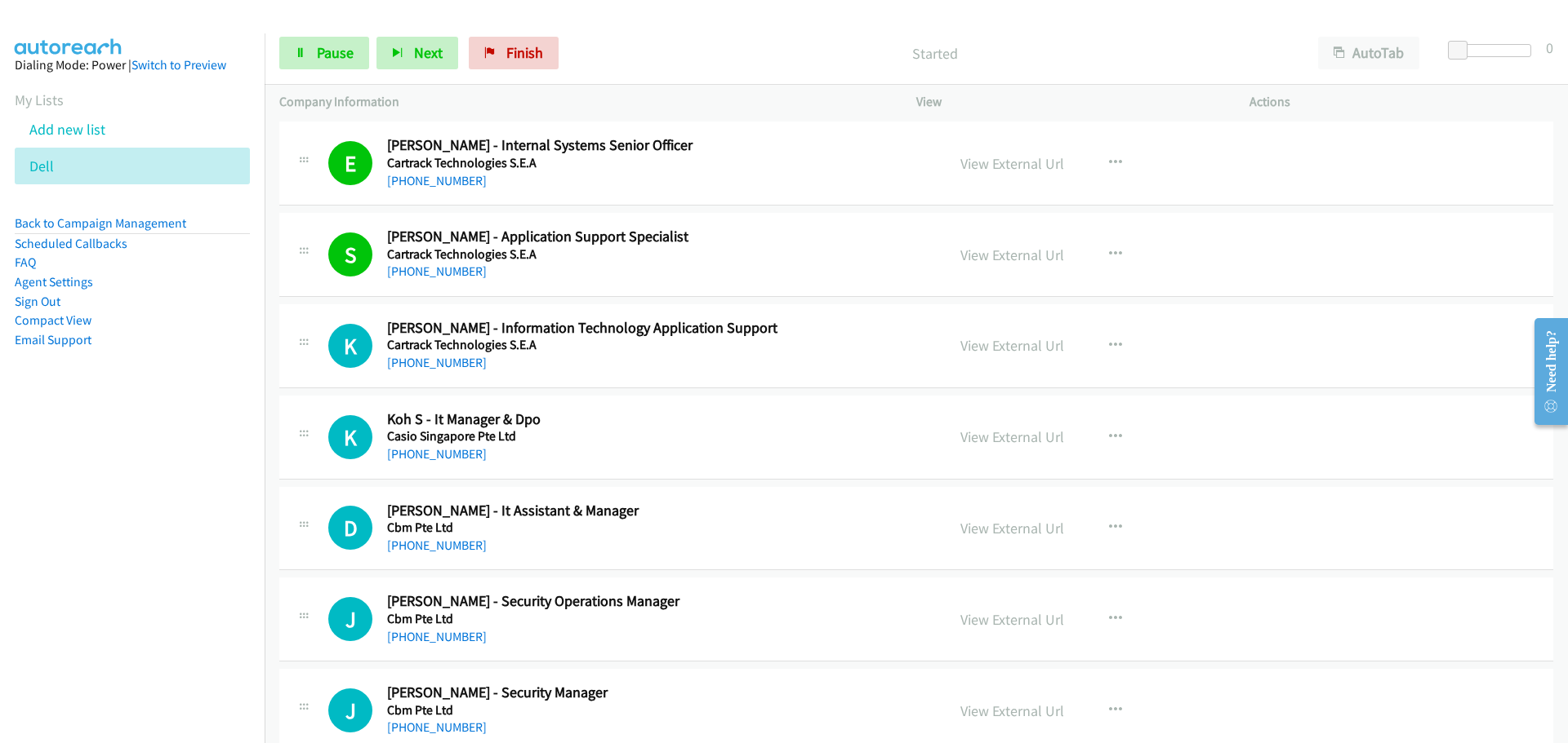
scroll to position [10444, 0]
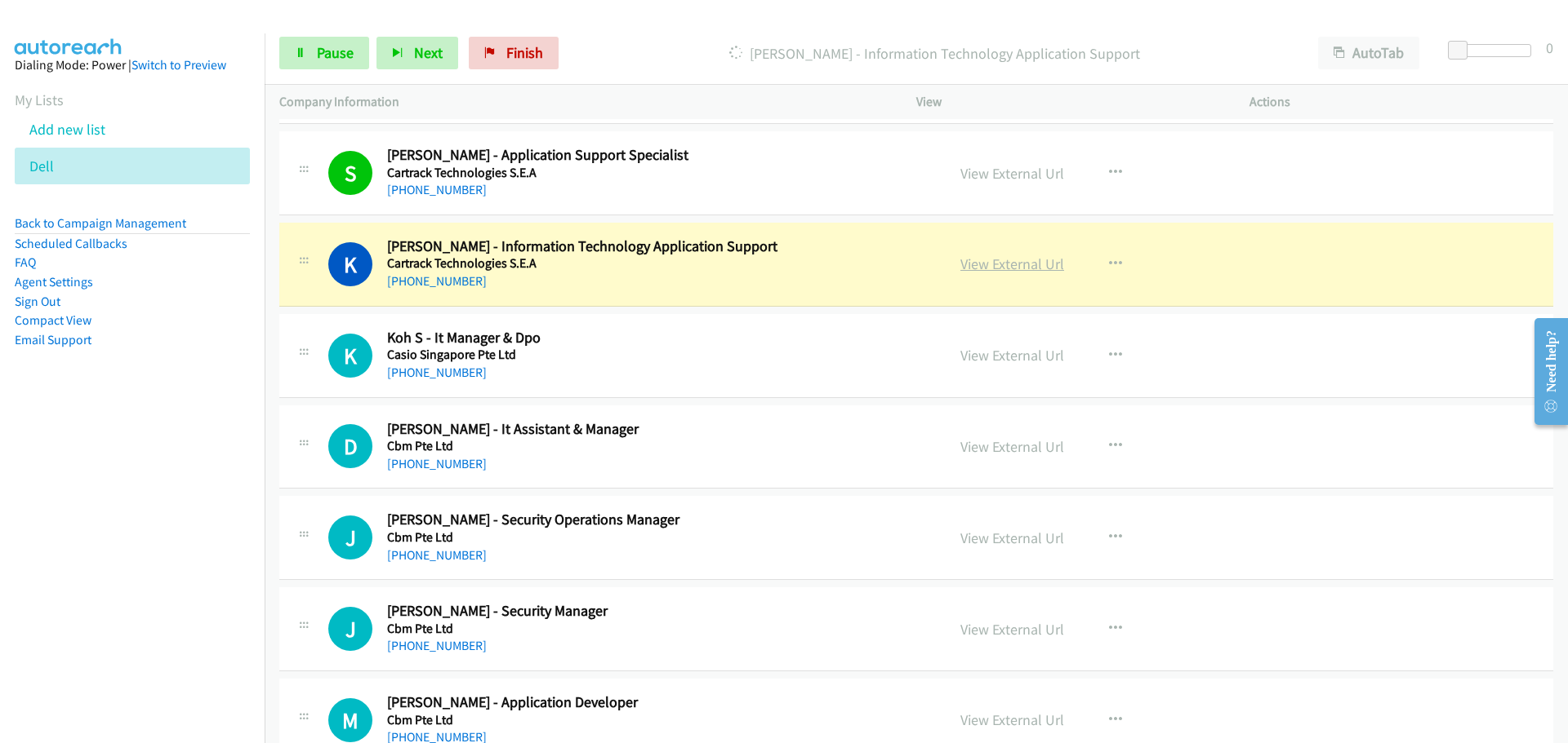
click at [1015, 263] on link "View External Url" at bounding box center [1013, 263] width 104 height 18
click at [341, 56] on span "Pause" at bounding box center [336, 52] width 37 height 18
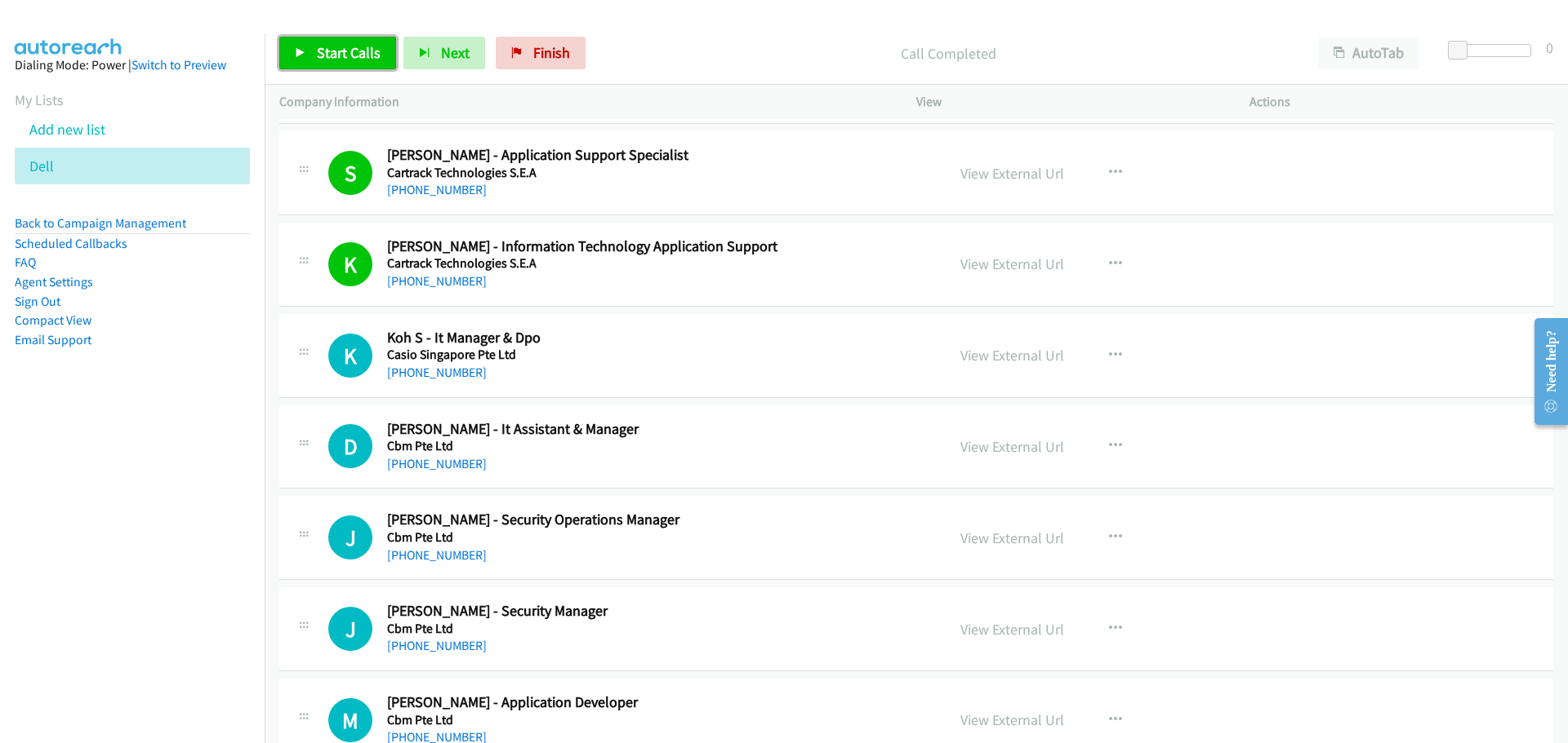
click at [378, 52] on span "Start Calls" at bounding box center [349, 52] width 64 height 18
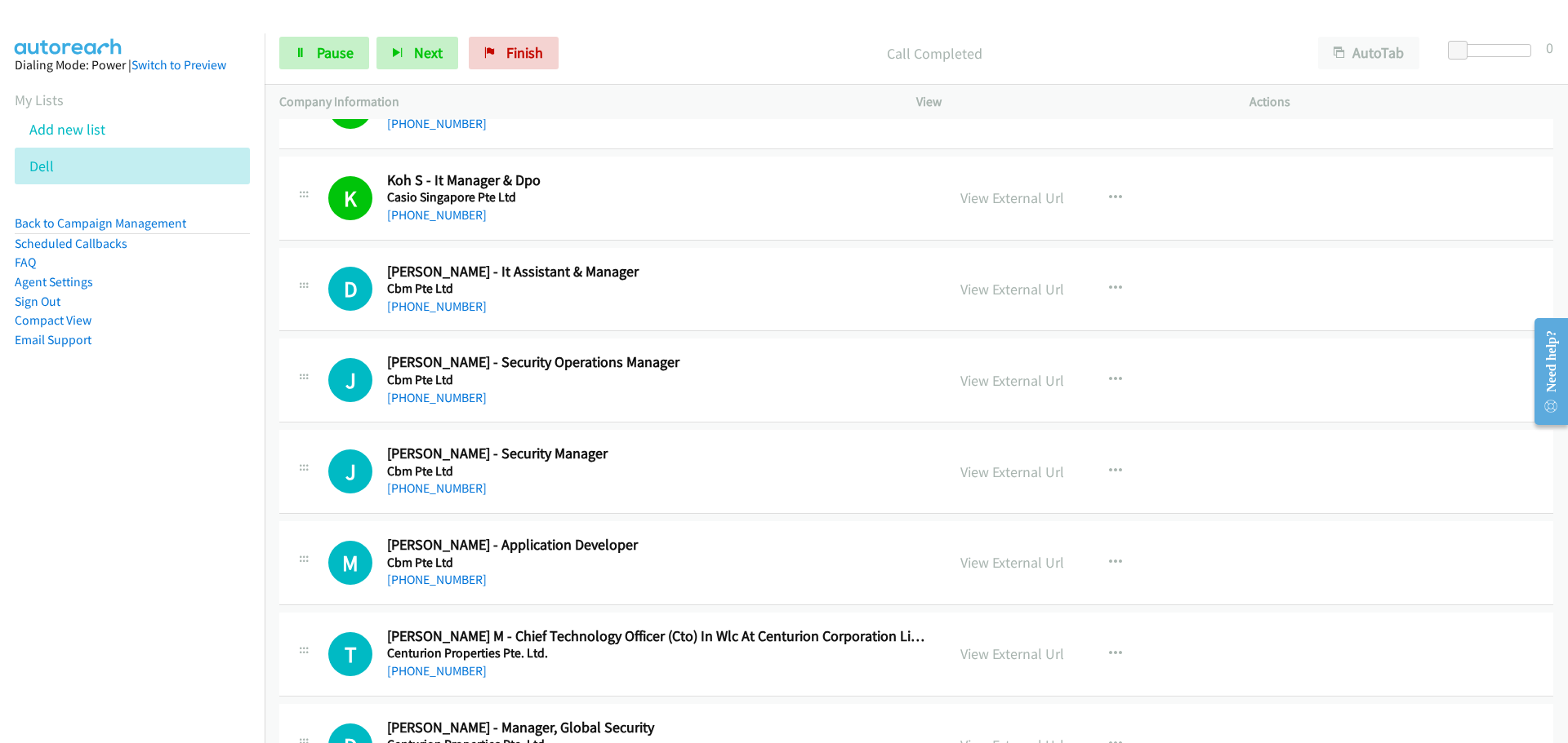
scroll to position [10608, 0]
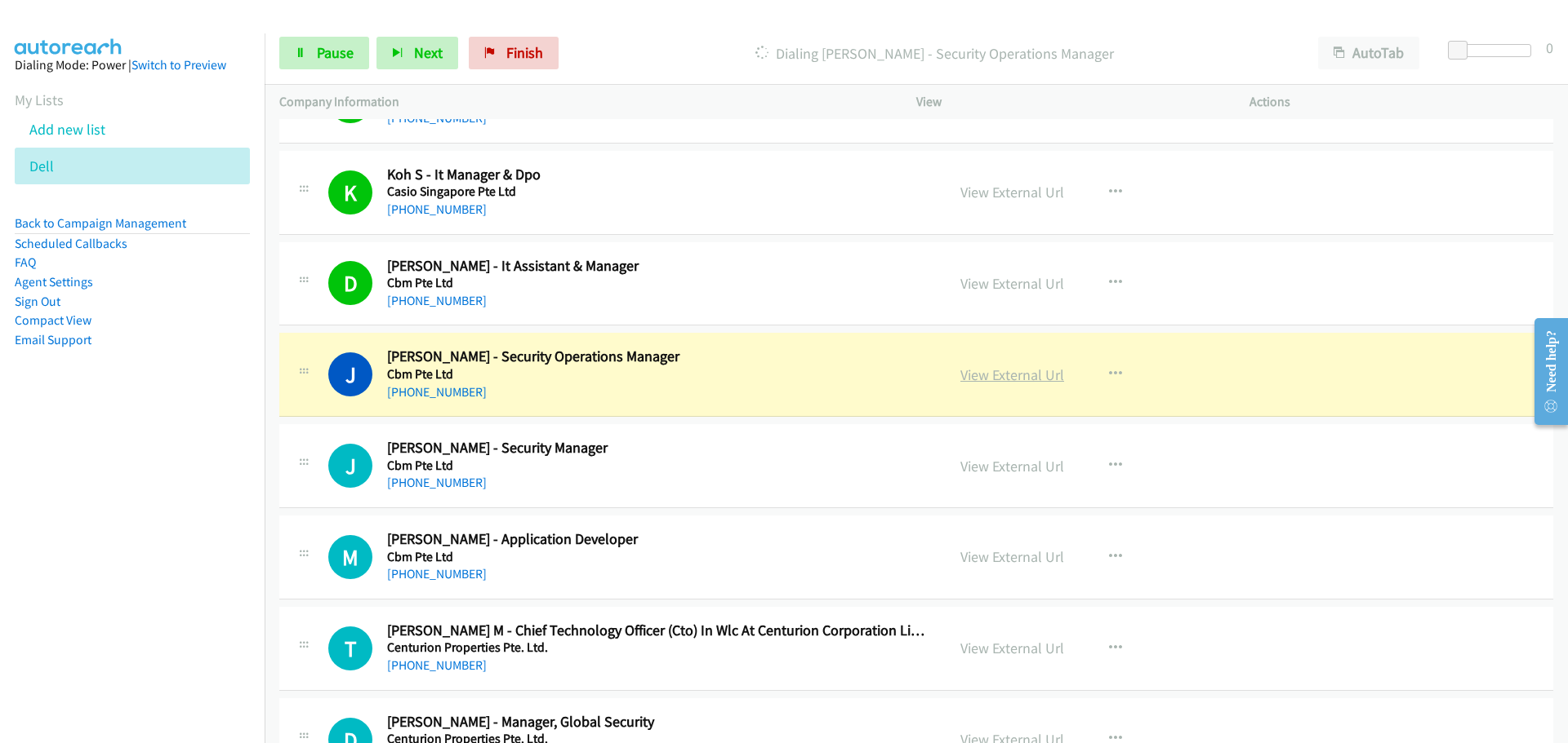
click at [996, 380] on link "View External Url" at bounding box center [1013, 374] width 104 height 18
click at [323, 57] on span "Pause" at bounding box center [336, 52] width 37 height 18
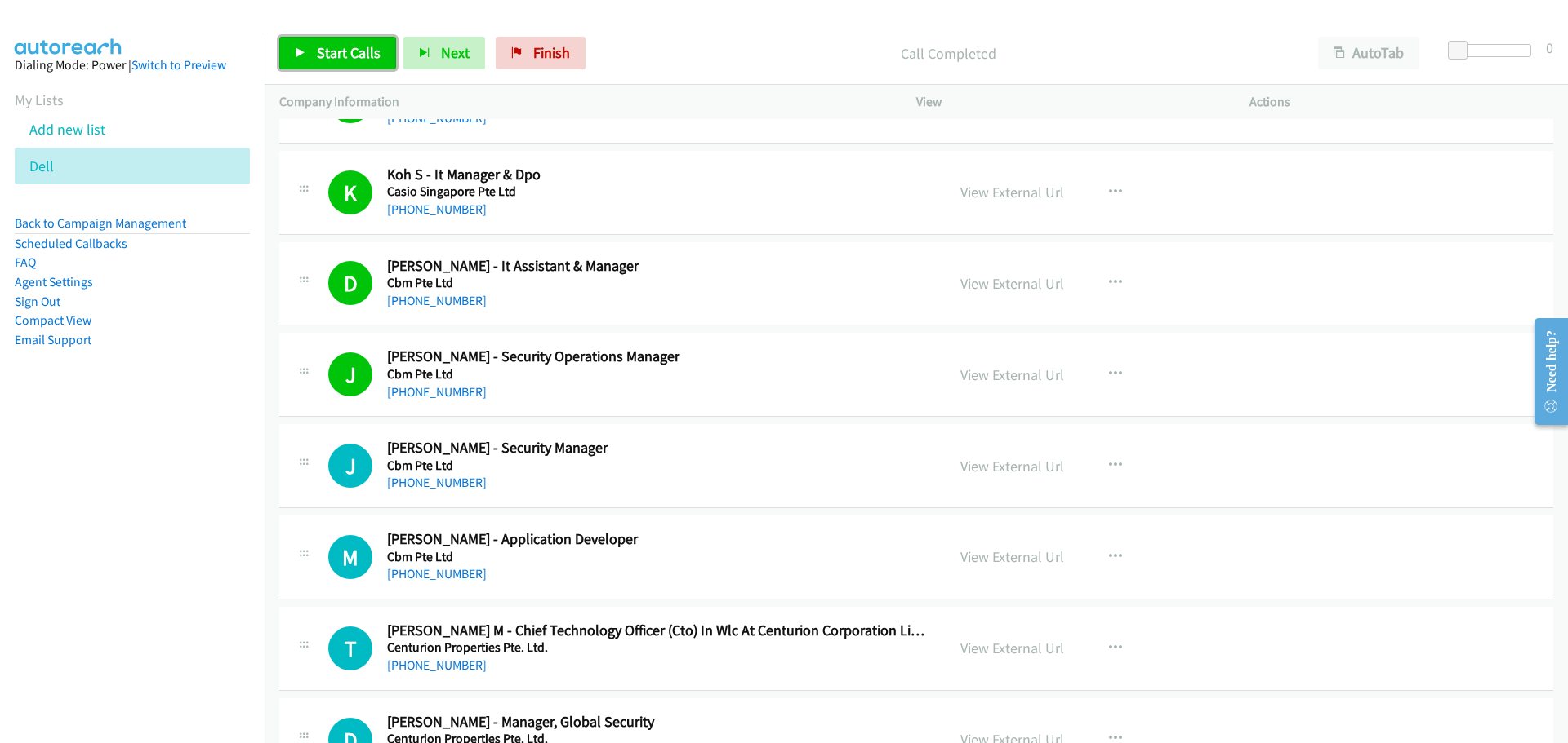
click at [331, 45] on span "Start Calls" at bounding box center [349, 52] width 64 height 18
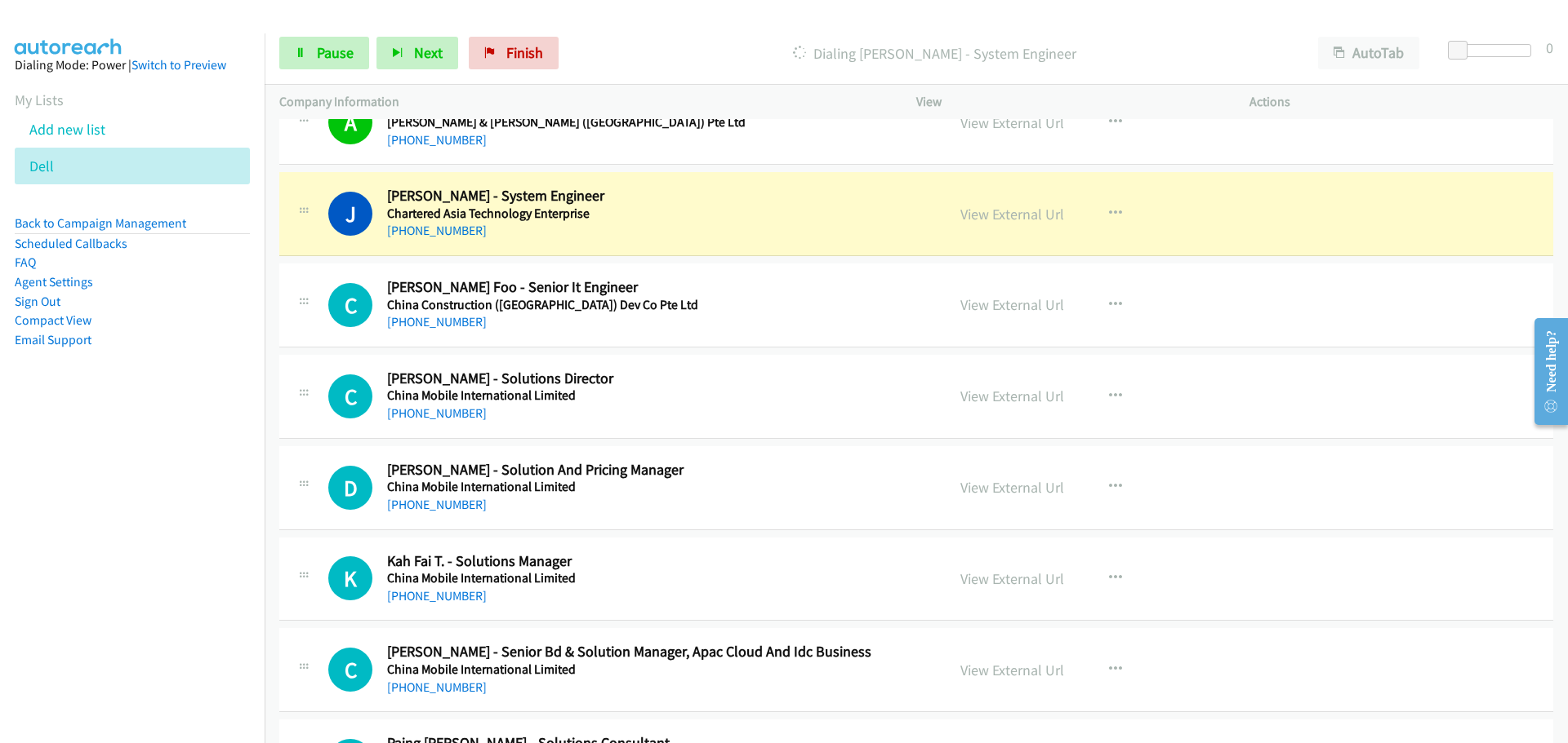
scroll to position [11343, 0]
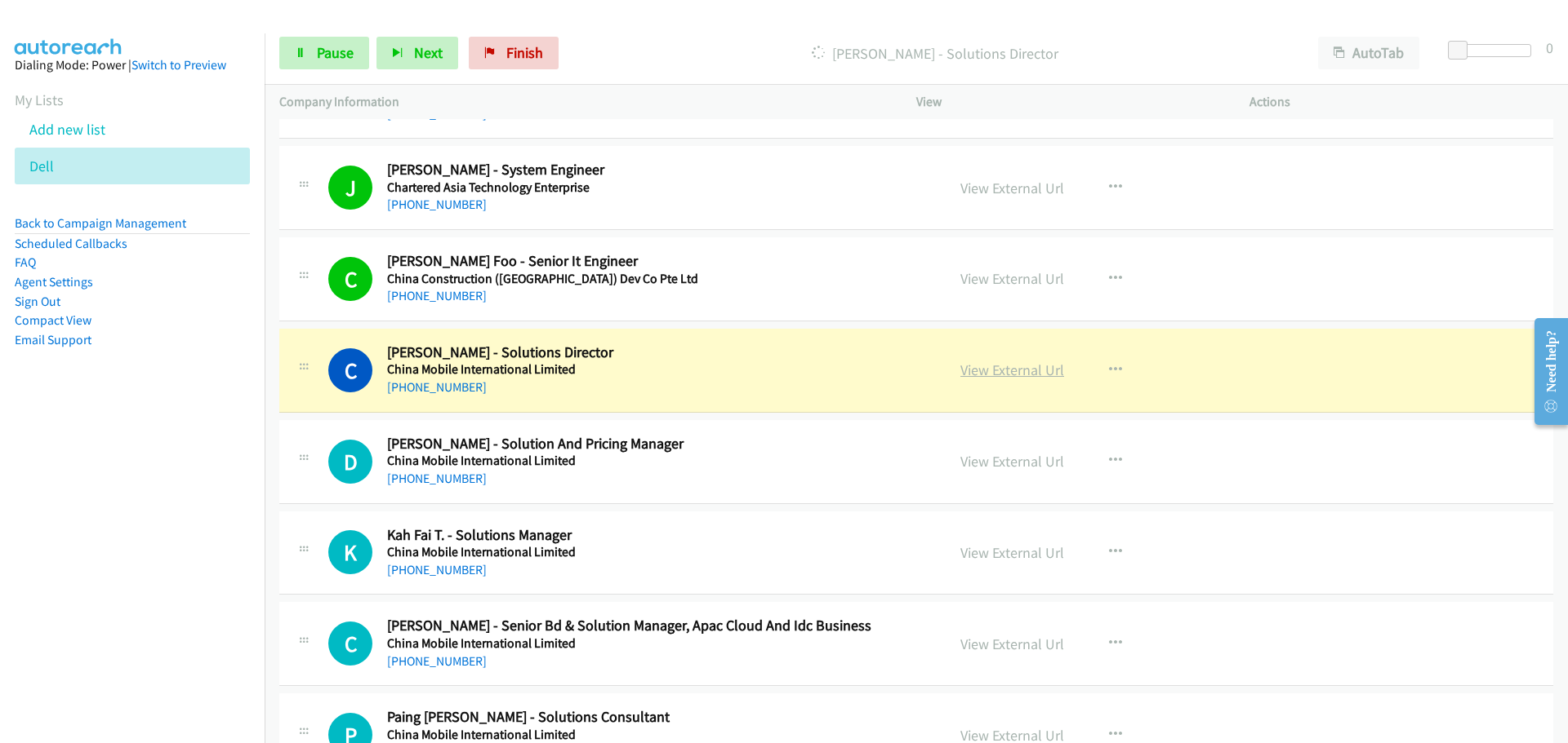
click at [990, 376] on link "View External Url" at bounding box center [1013, 369] width 104 height 18
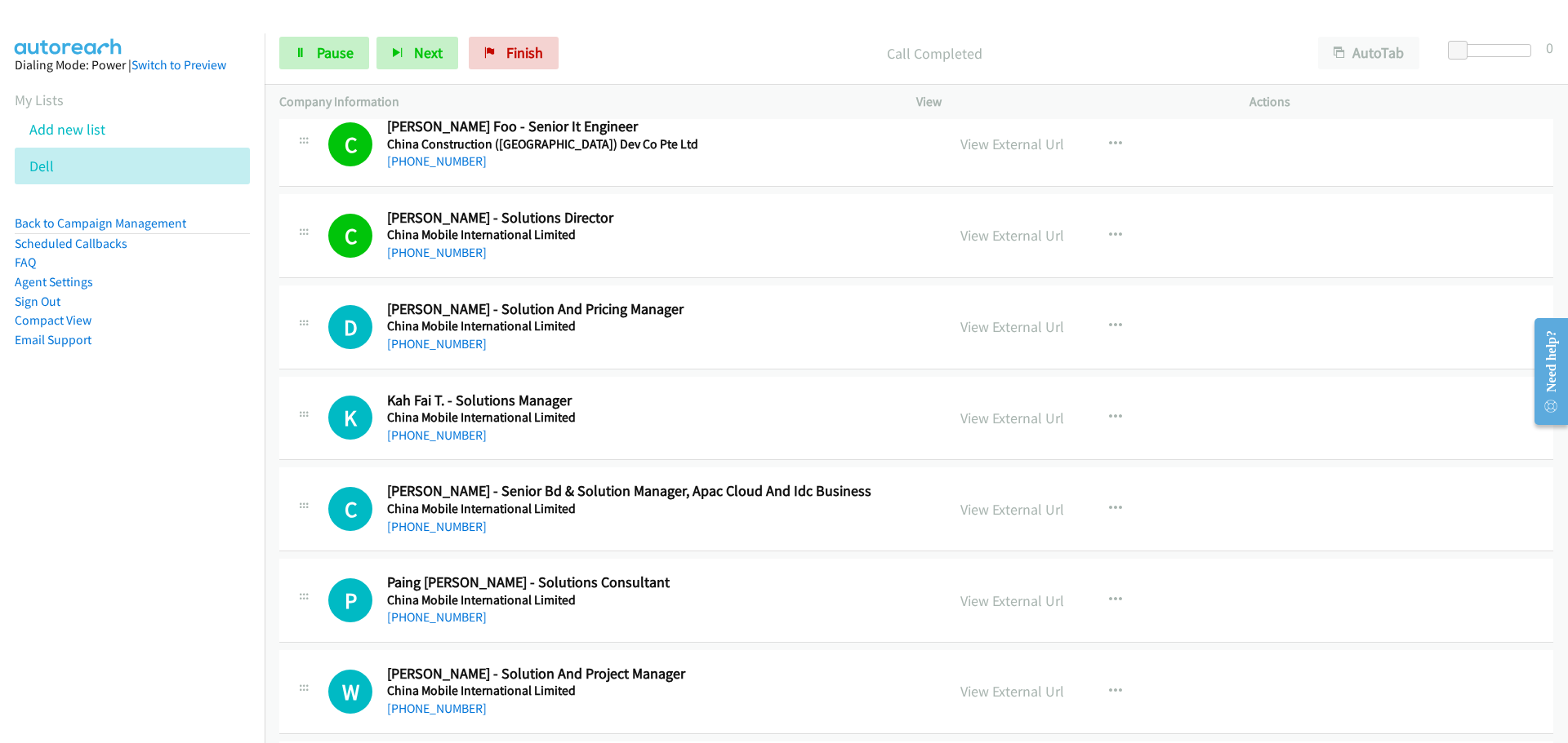
scroll to position [11505, 0]
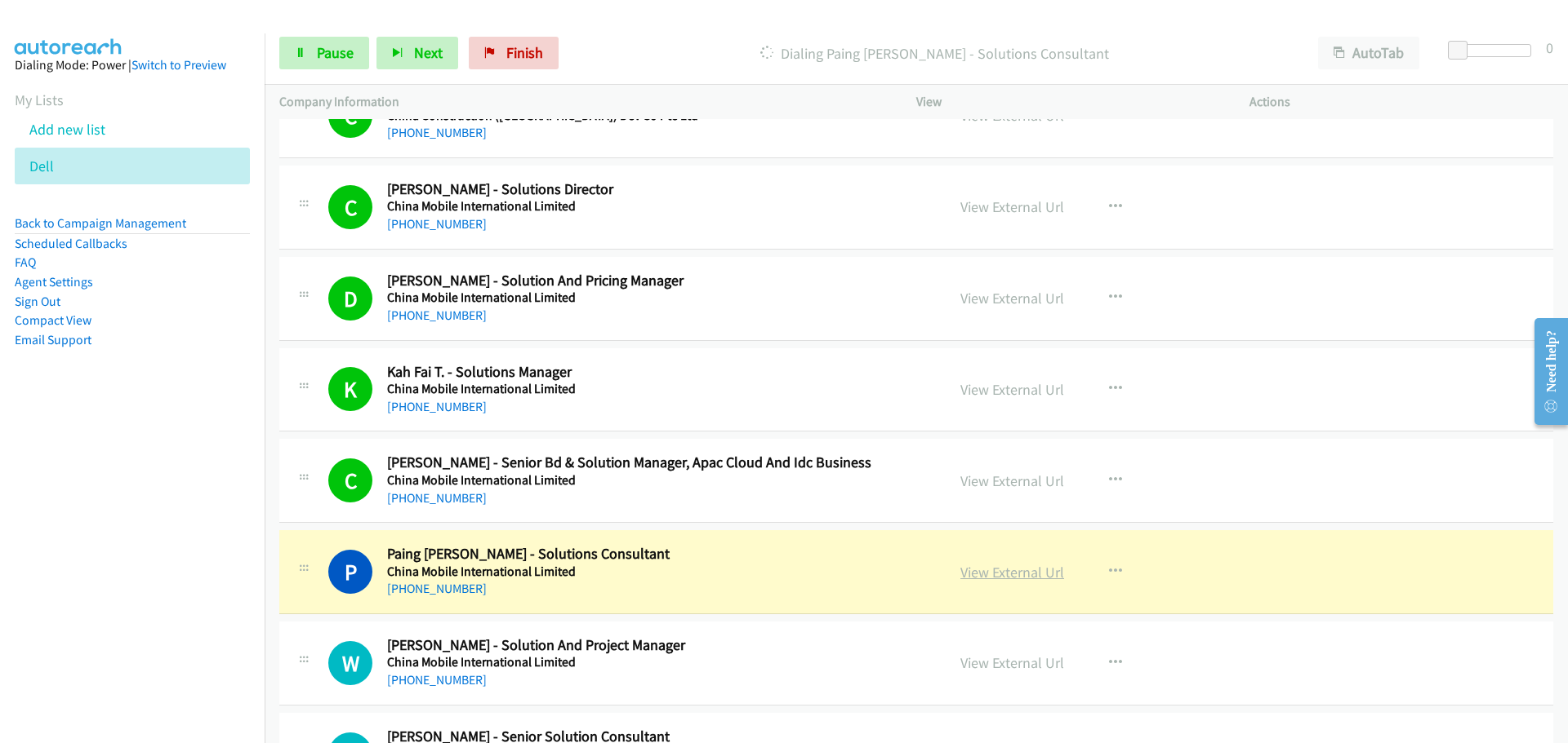
click at [988, 576] on link "View External Url" at bounding box center [1013, 571] width 104 height 18
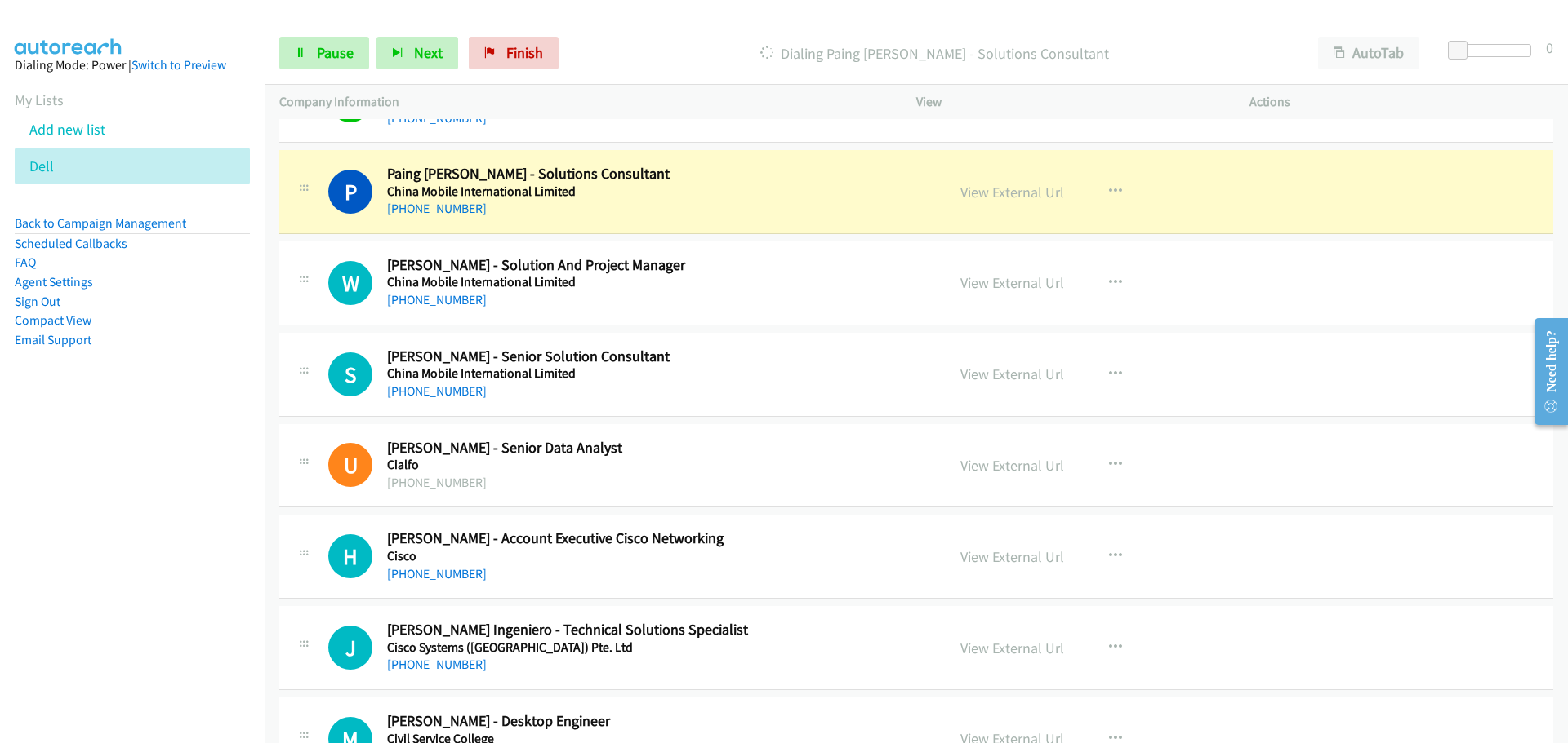
scroll to position [11913, 0]
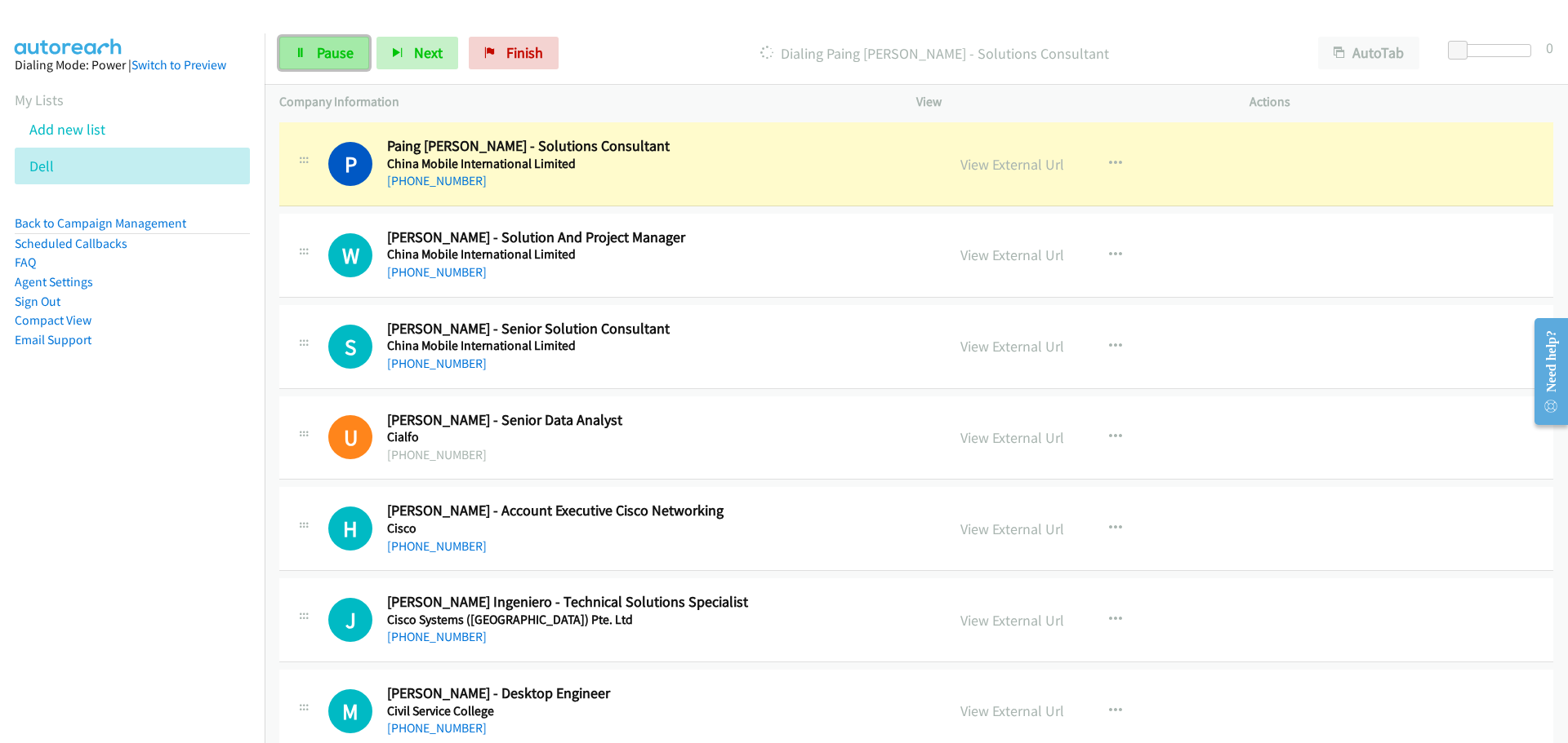
click at [335, 56] on span "Pause" at bounding box center [336, 52] width 37 height 18
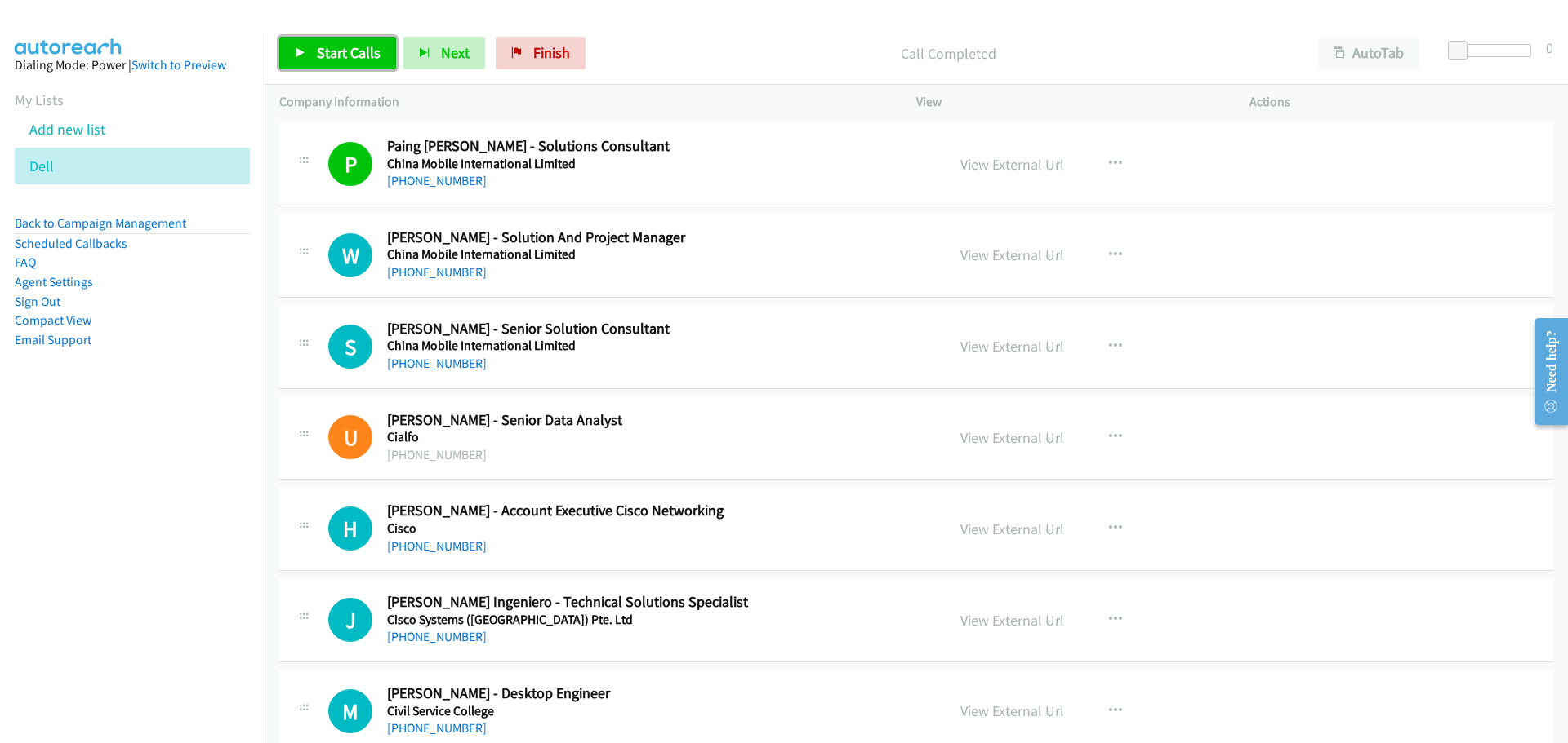
click at [366, 44] on span "Start Calls" at bounding box center [349, 52] width 64 height 18
click at [974, 260] on link "View External Url" at bounding box center [1013, 254] width 104 height 18
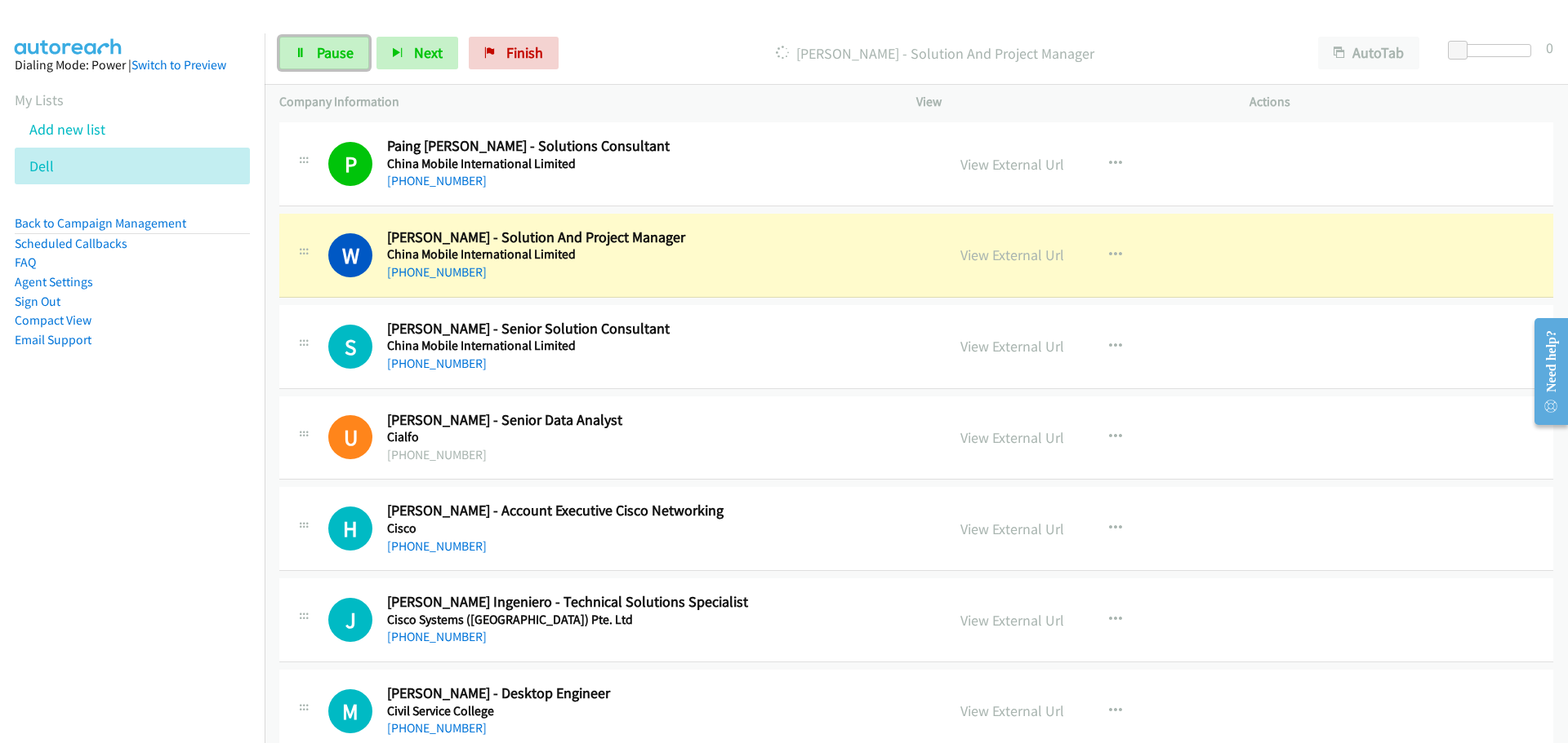
click at [345, 51] on span "Pause" at bounding box center [336, 52] width 37 height 18
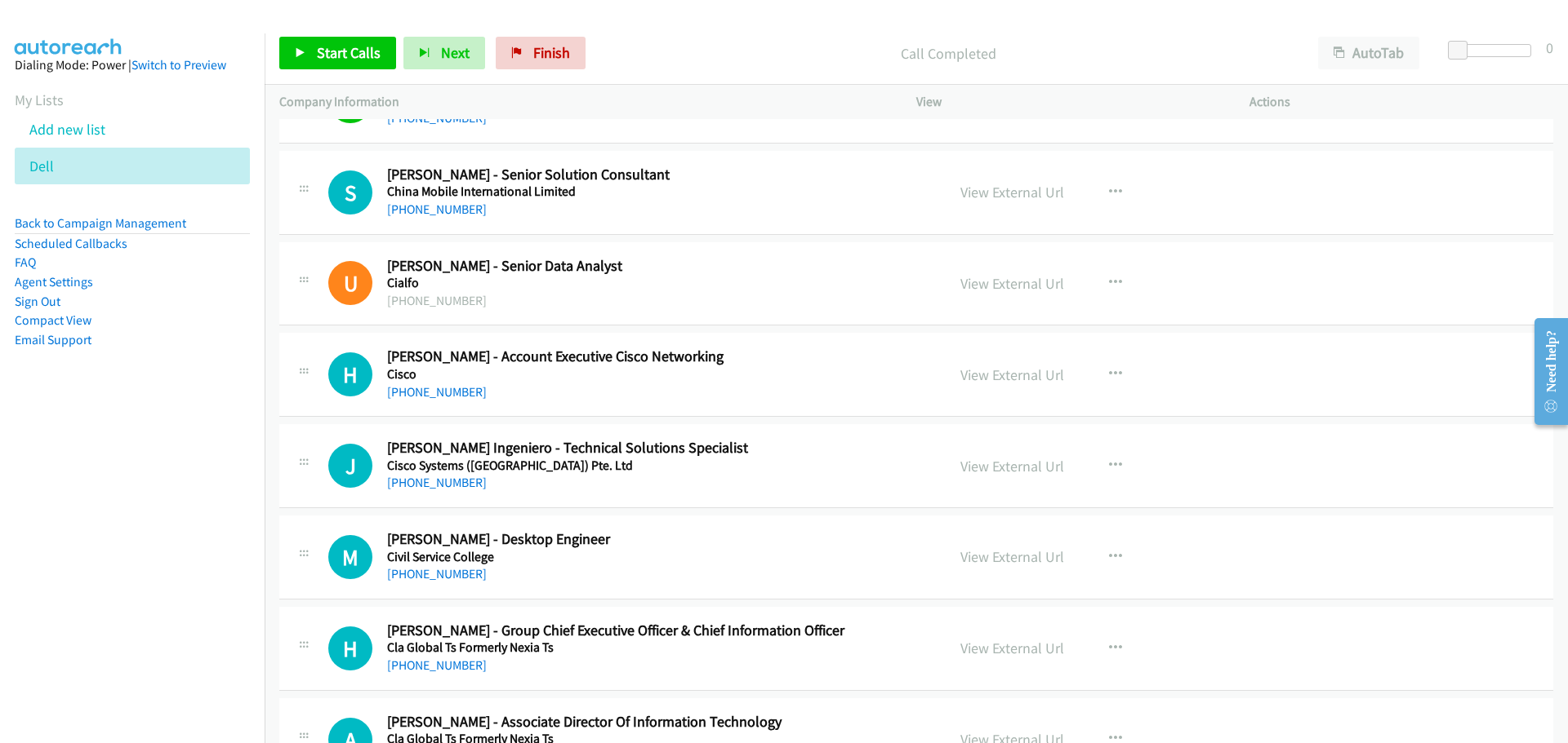
scroll to position [12158, 0]
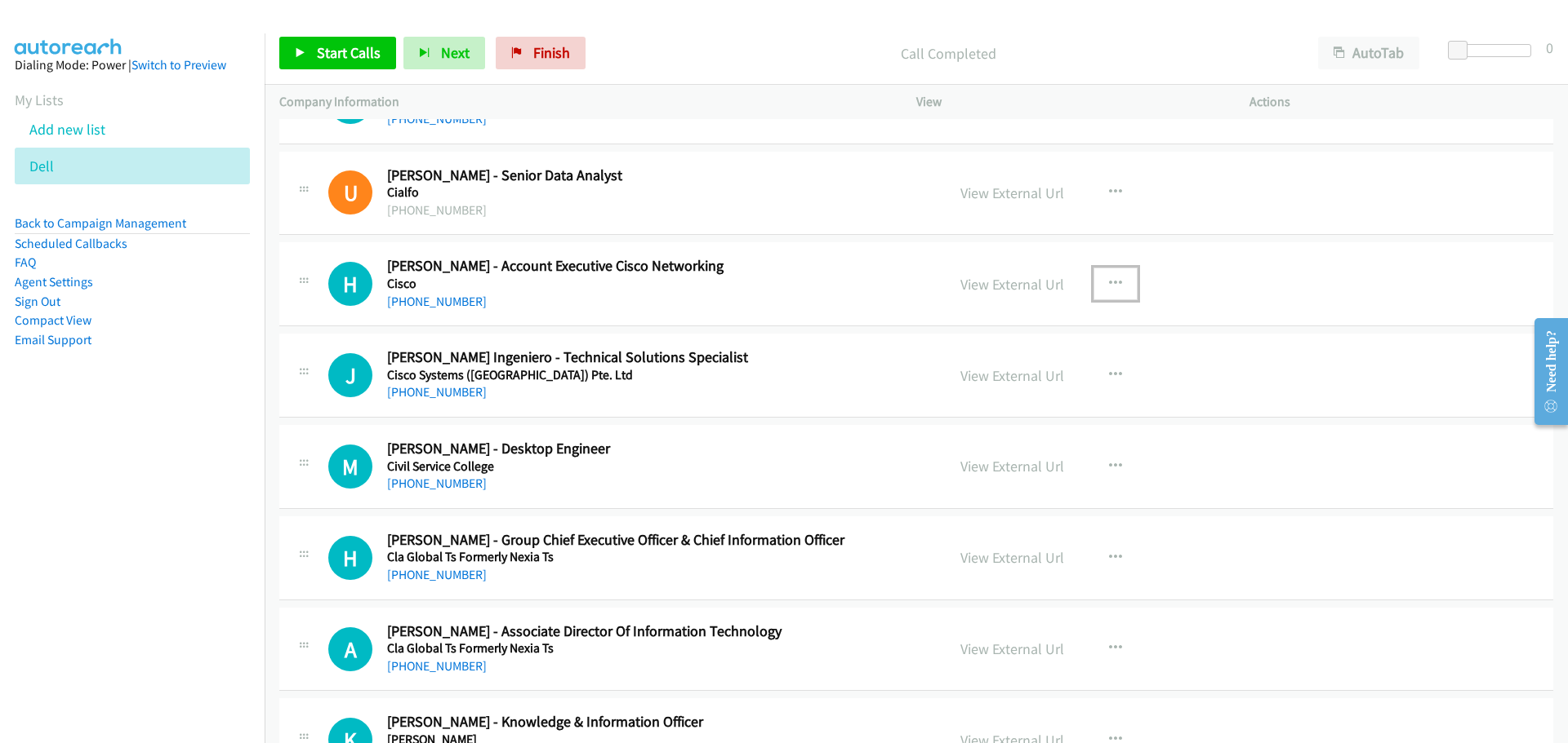
click at [1116, 285] on button "button" at bounding box center [1116, 284] width 44 height 33
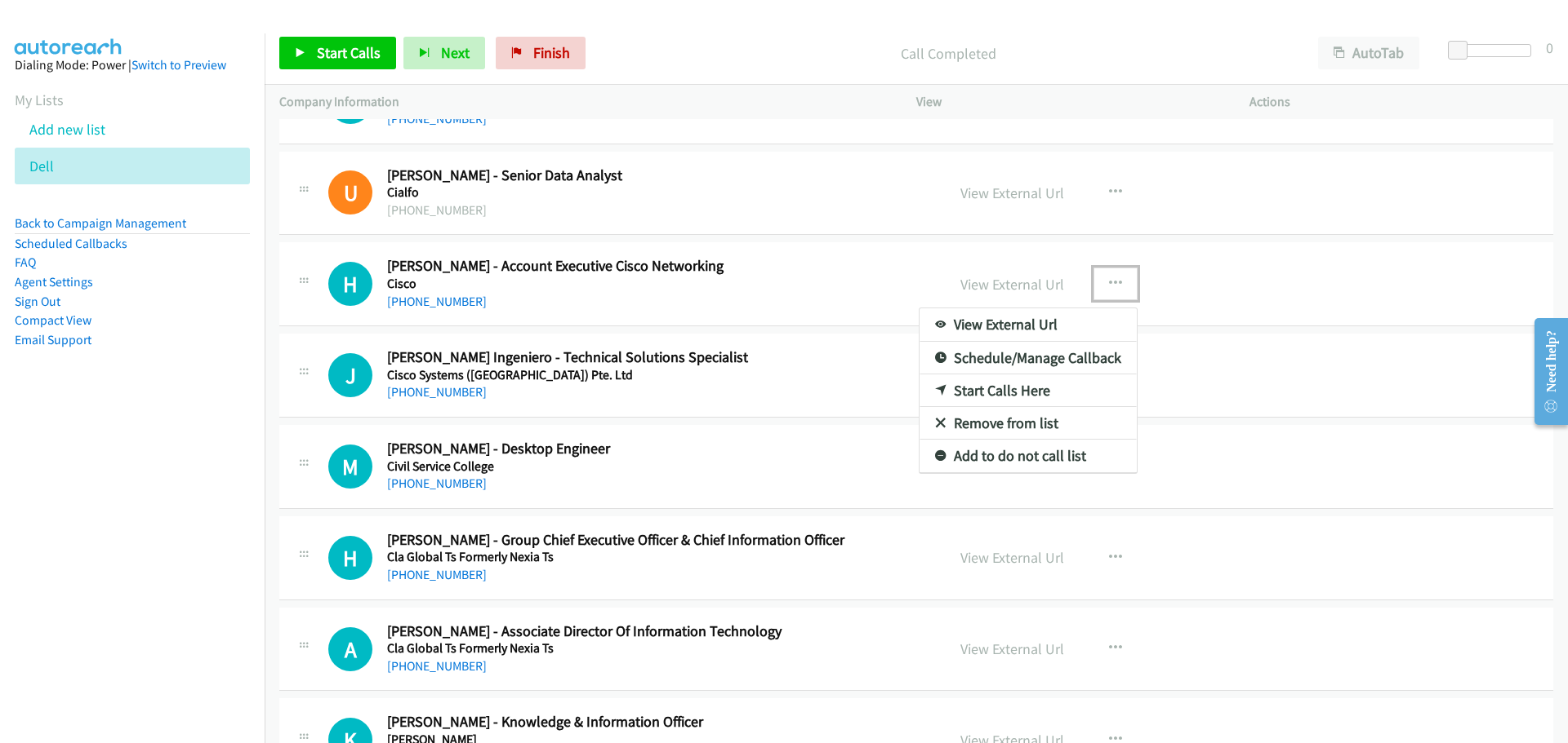
click at [961, 392] on link "Start Calls Here" at bounding box center [1027, 391] width 217 height 33
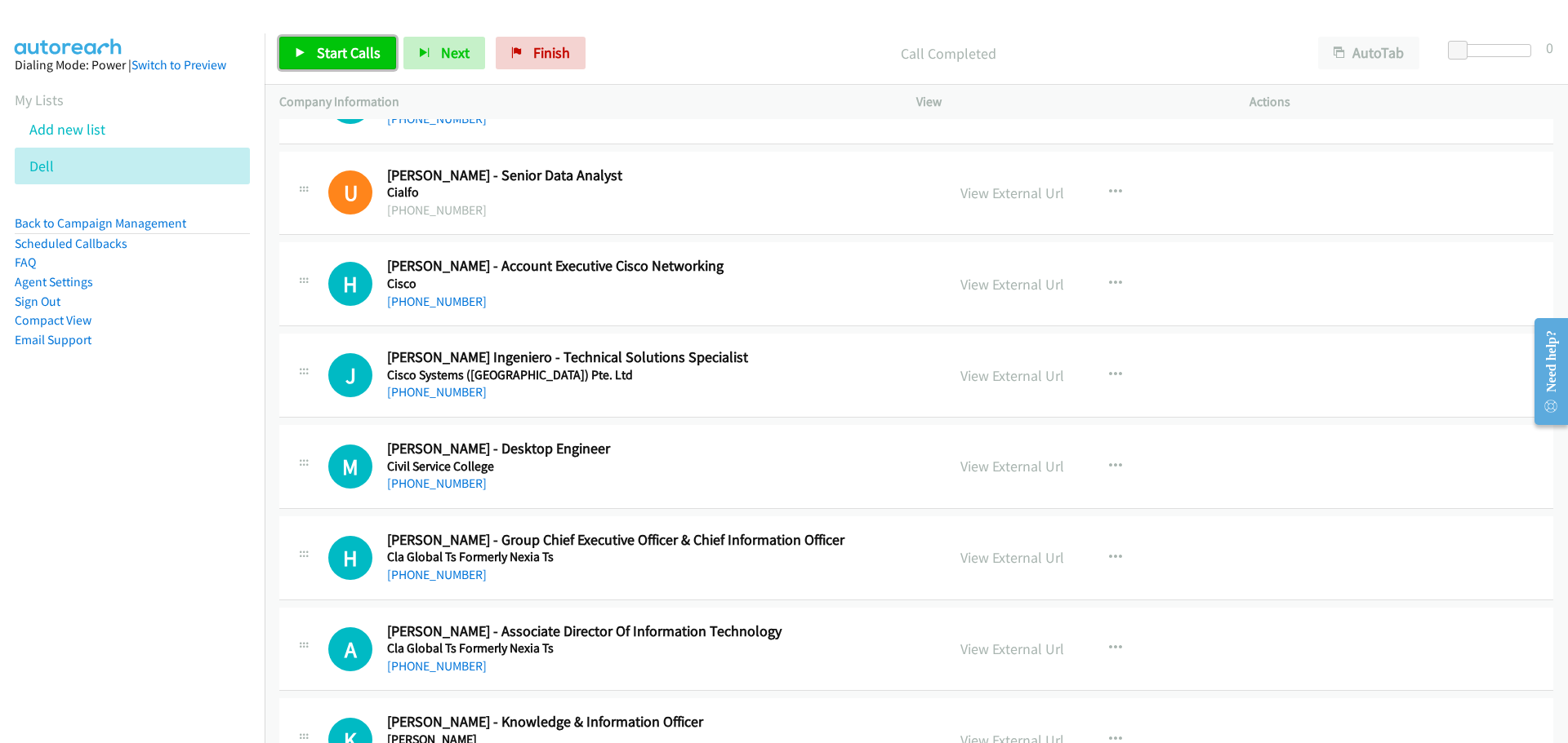
click at [302, 48] on icon at bounding box center [301, 54] width 12 height 12
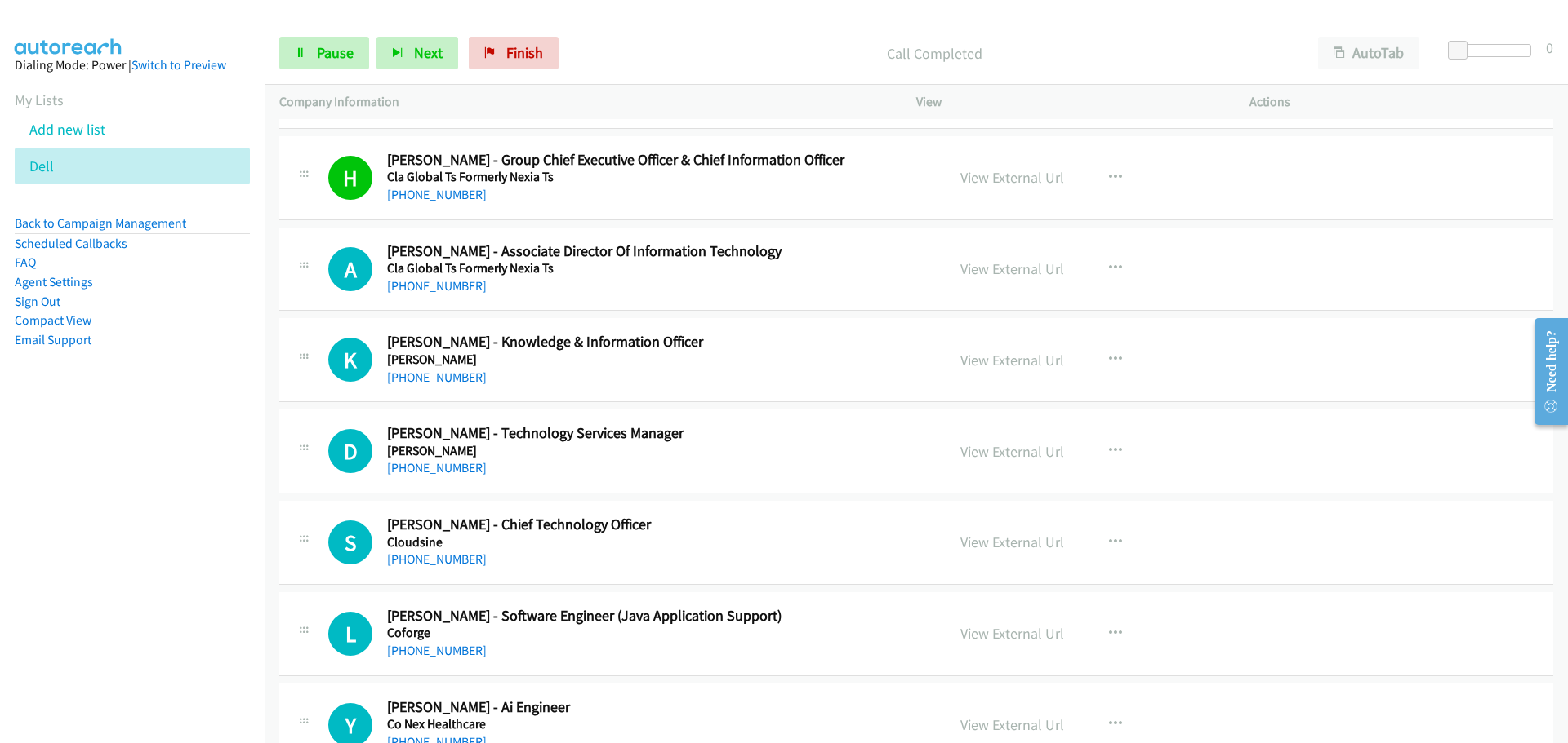
scroll to position [12566, 0]
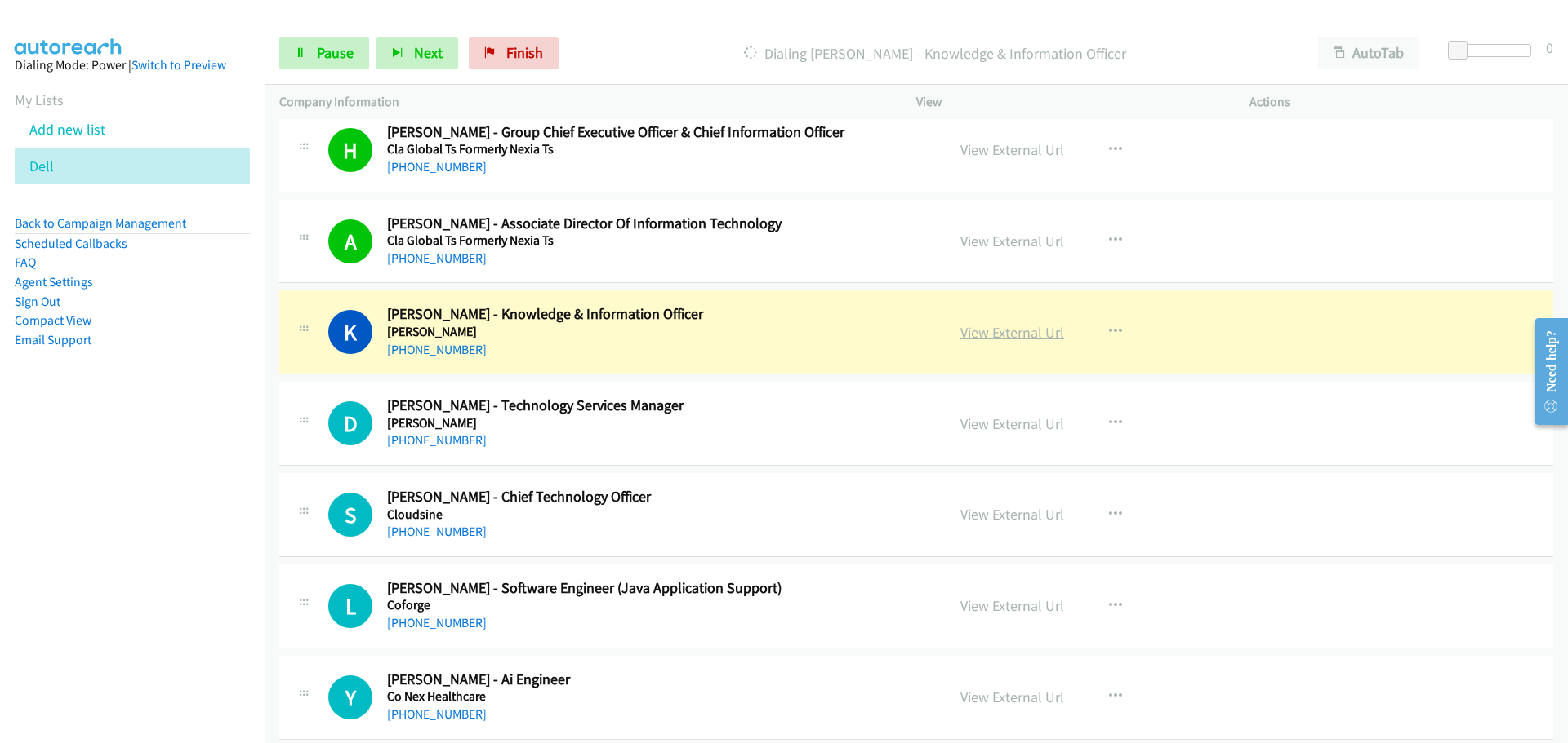
click at [978, 338] on link "View External Url" at bounding box center [1013, 332] width 104 height 18
click at [338, 51] on span "Pause" at bounding box center [336, 52] width 37 height 18
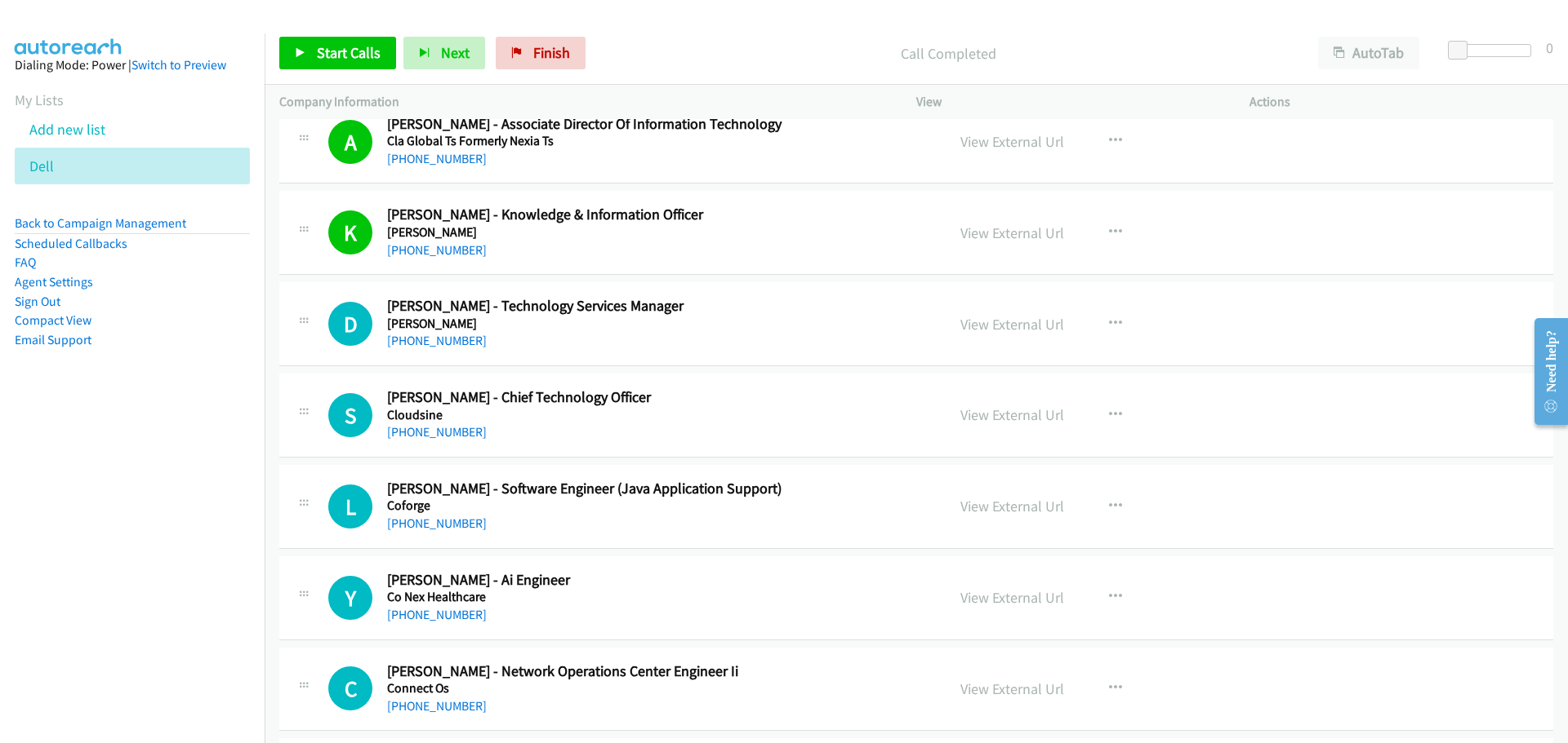
scroll to position [12729, 0]
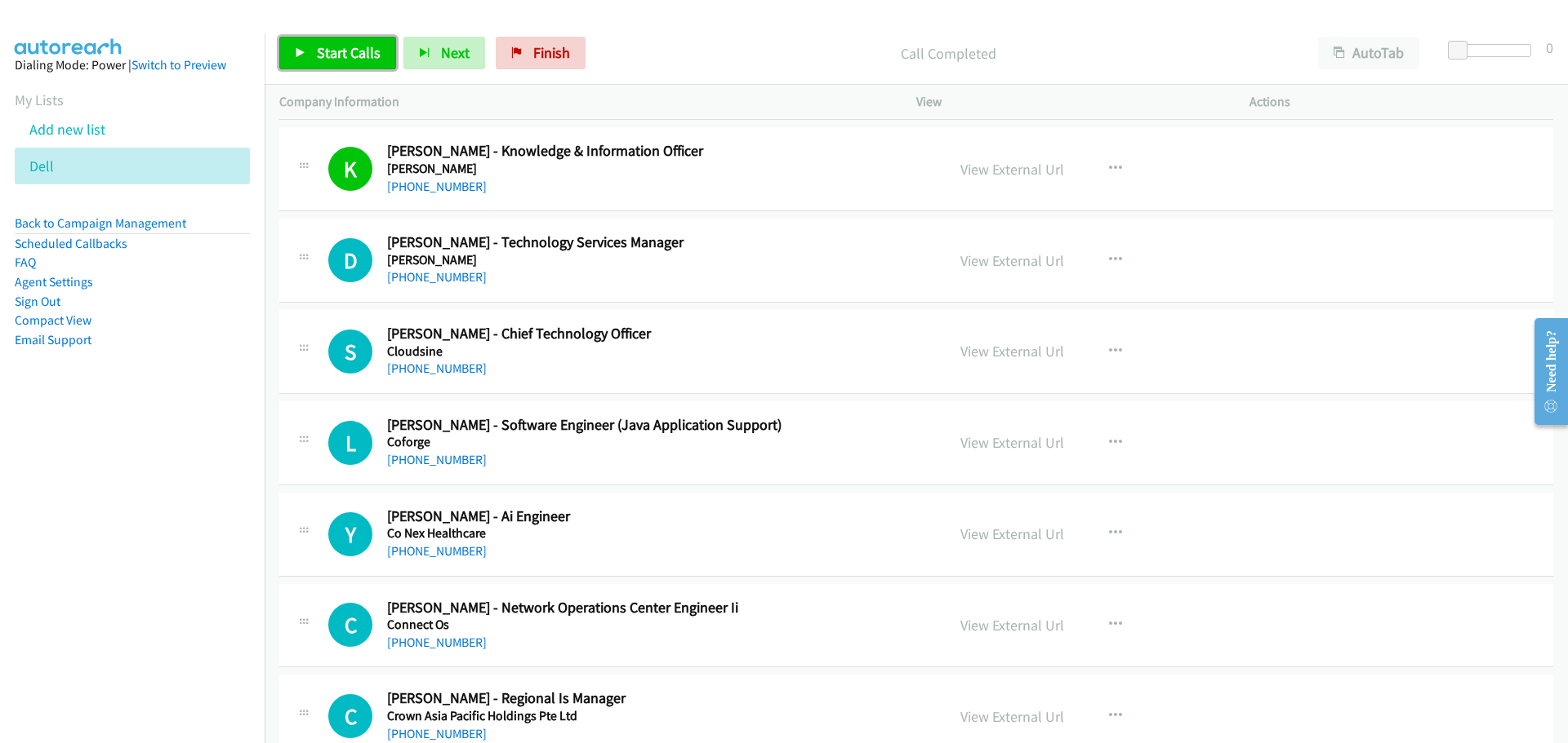
click at [296, 52] on icon at bounding box center [301, 54] width 12 height 12
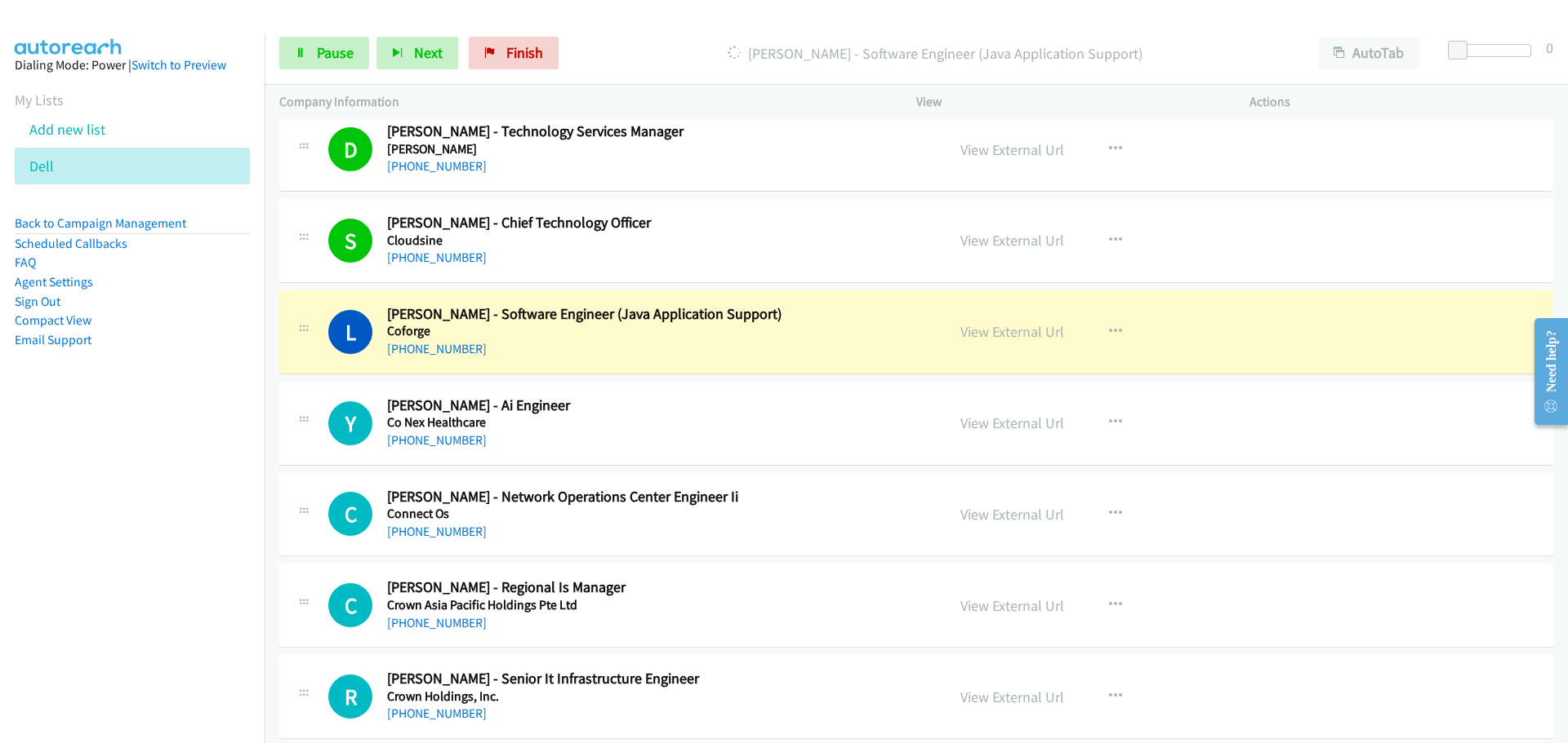
scroll to position [12892, 0]
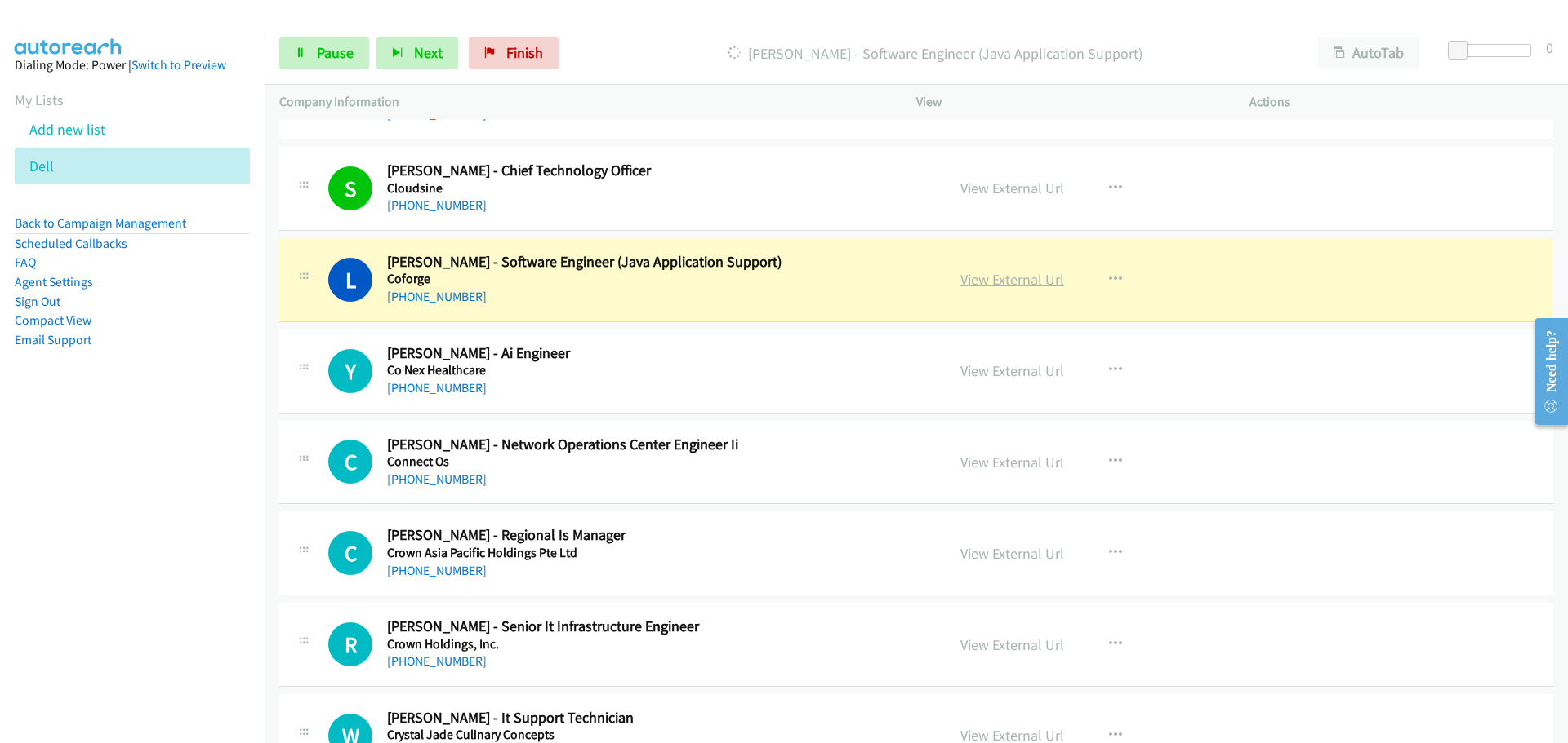
click at [994, 285] on link "View External Url" at bounding box center [1013, 279] width 104 height 18
click at [338, 45] on span "Pause" at bounding box center [336, 52] width 37 height 18
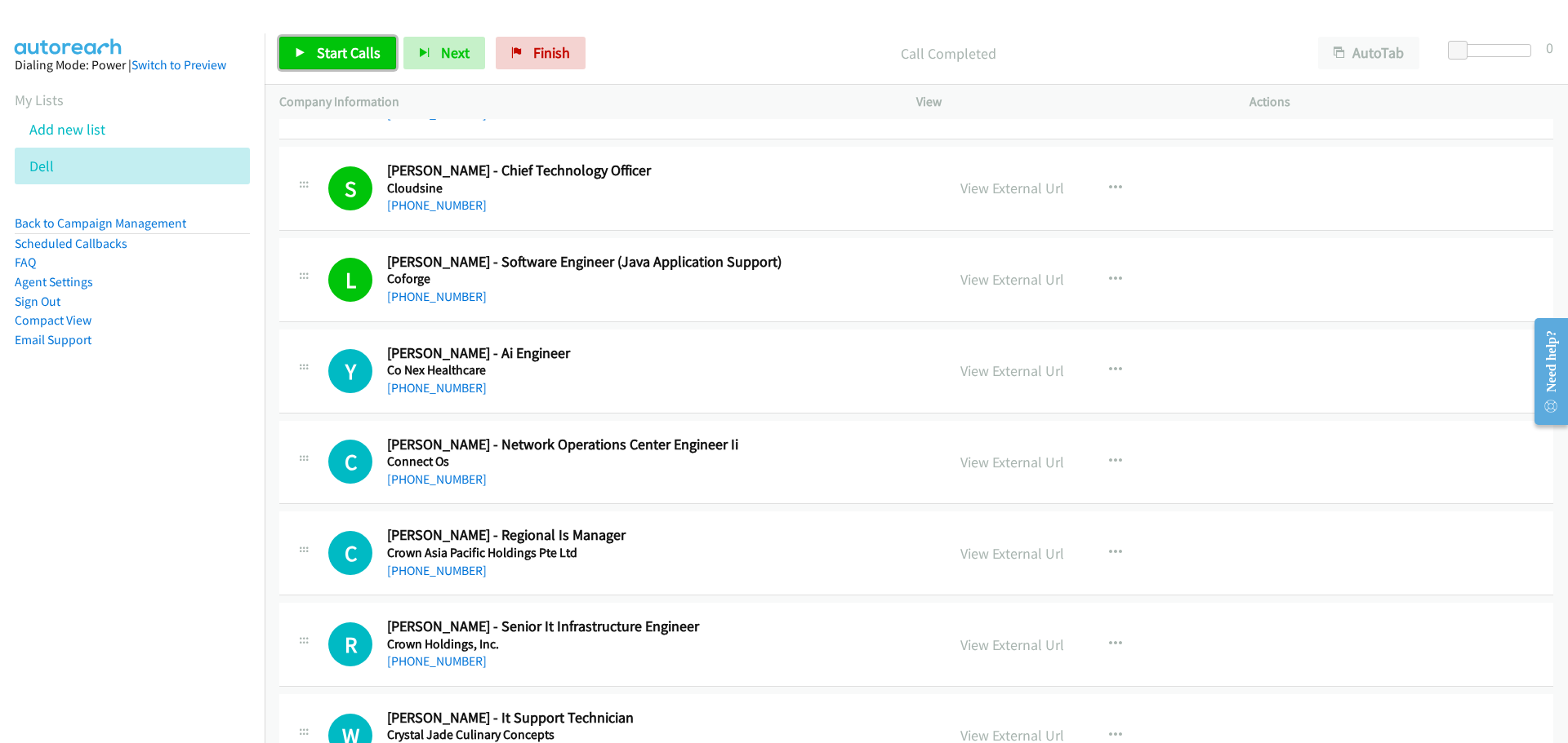
click at [350, 50] on span "Start Calls" at bounding box center [349, 52] width 64 height 18
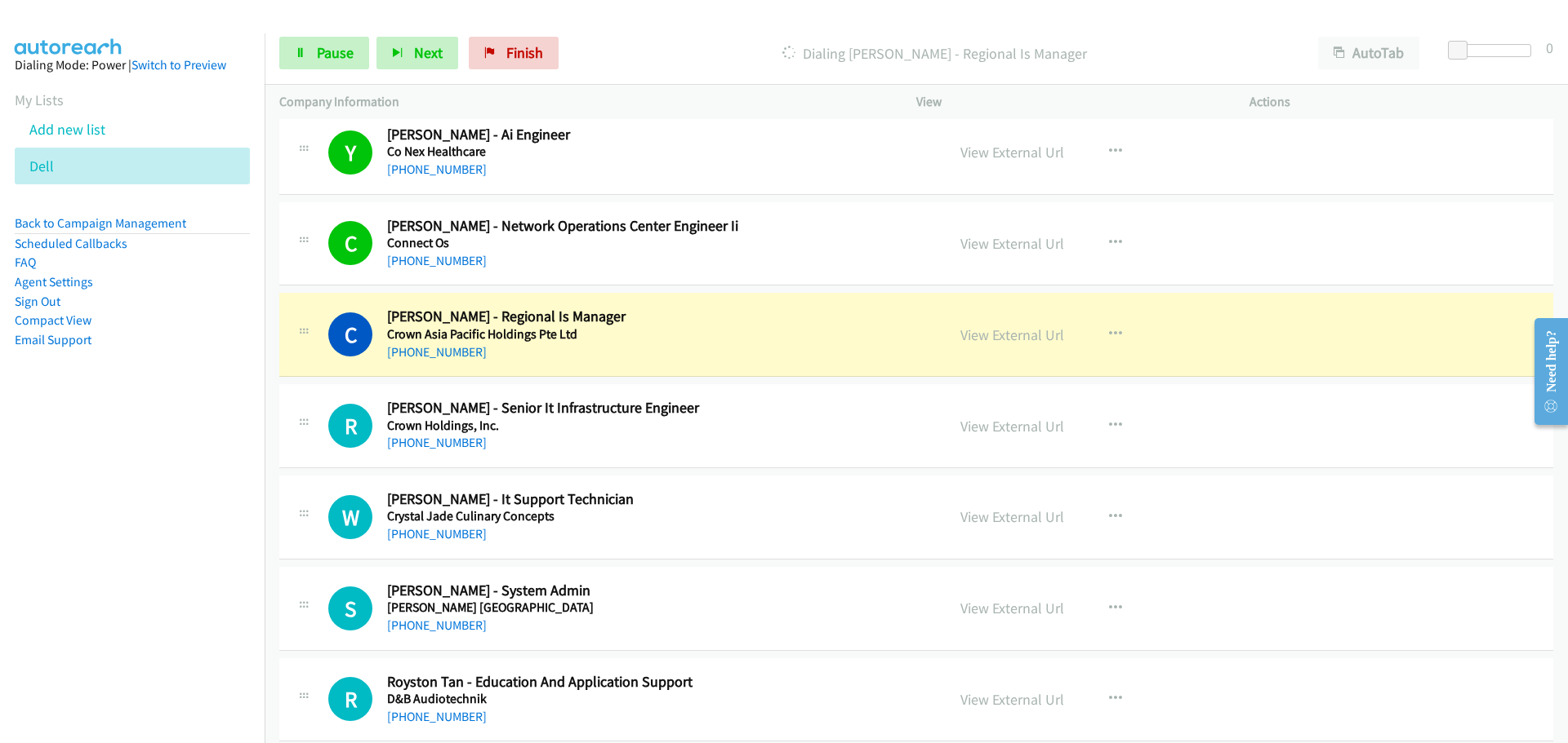
scroll to position [13138, 0]
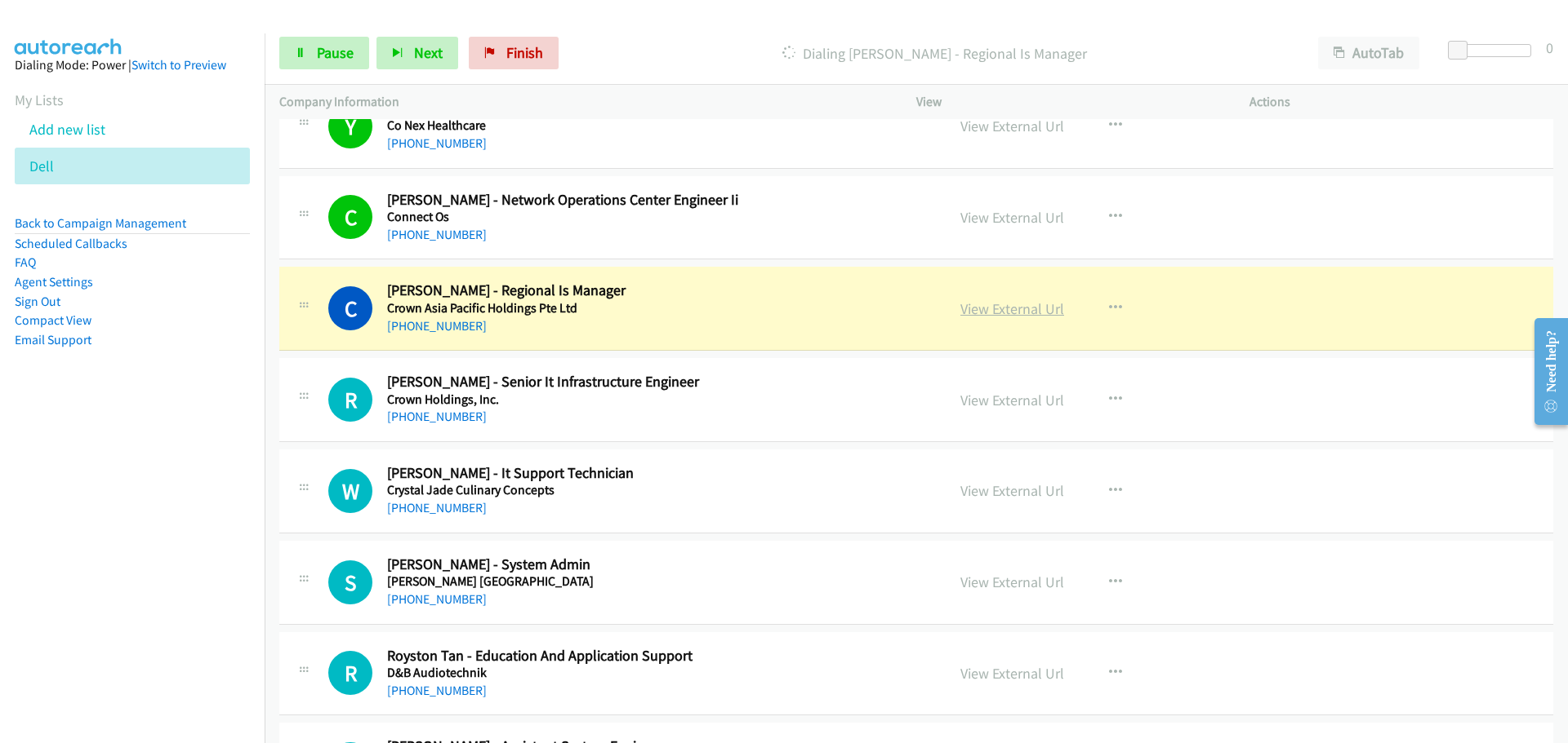
click at [1014, 301] on link "View External Url" at bounding box center [1013, 308] width 104 height 18
click at [296, 60] on link "Pause" at bounding box center [324, 53] width 90 height 33
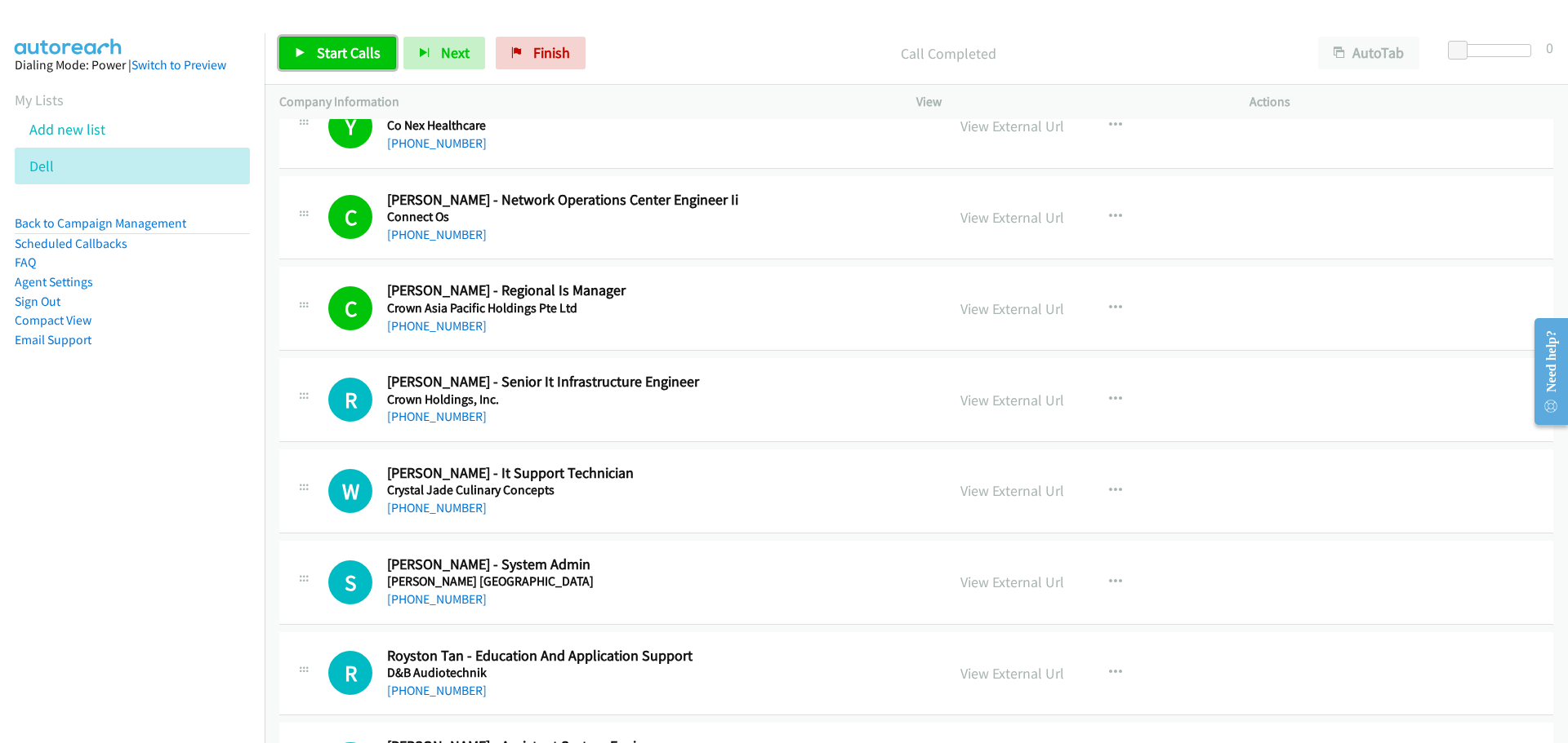
click at [318, 42] on link "Start Calls" at bounding box center [338, 53] width 117 height 33
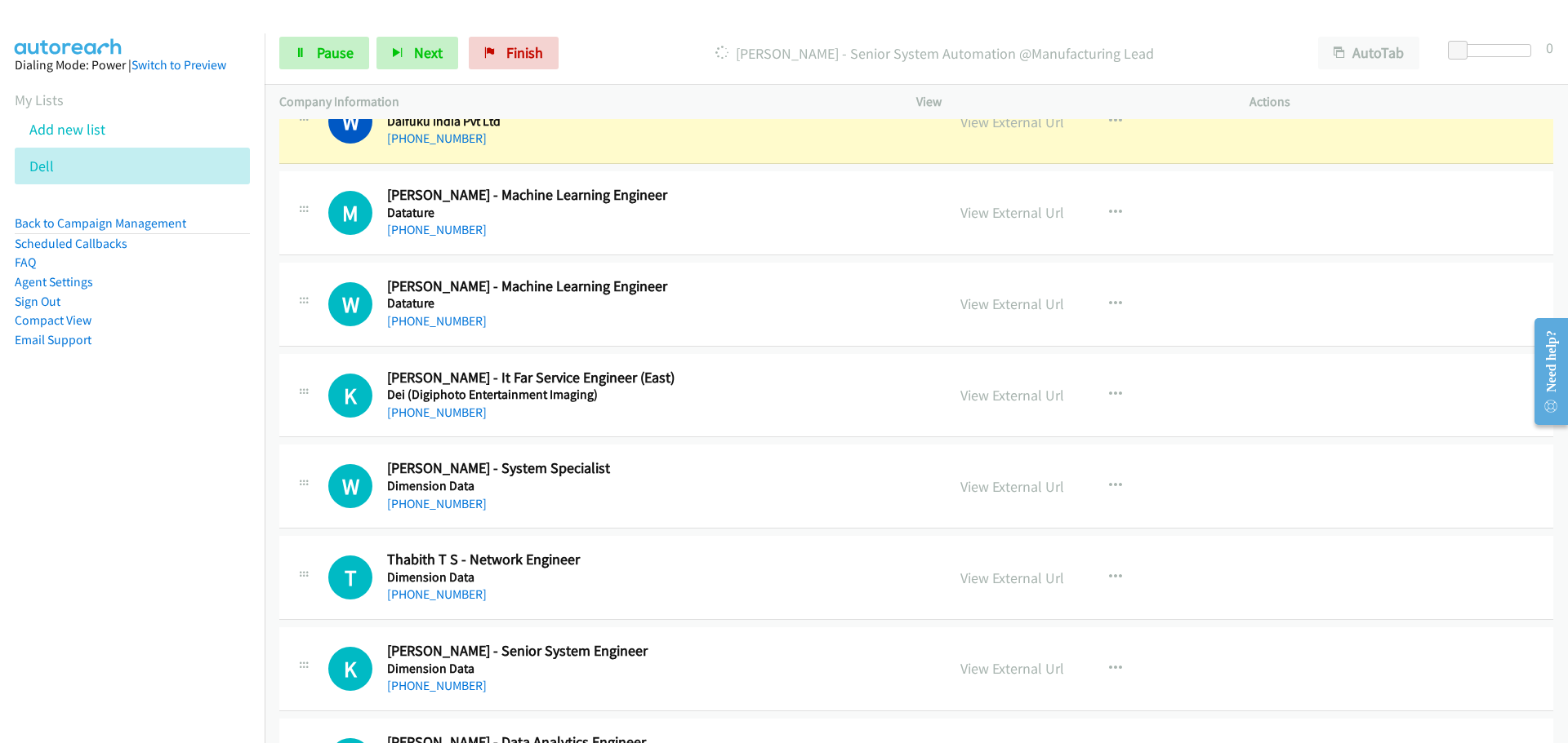
scroll to position [13790, 0]
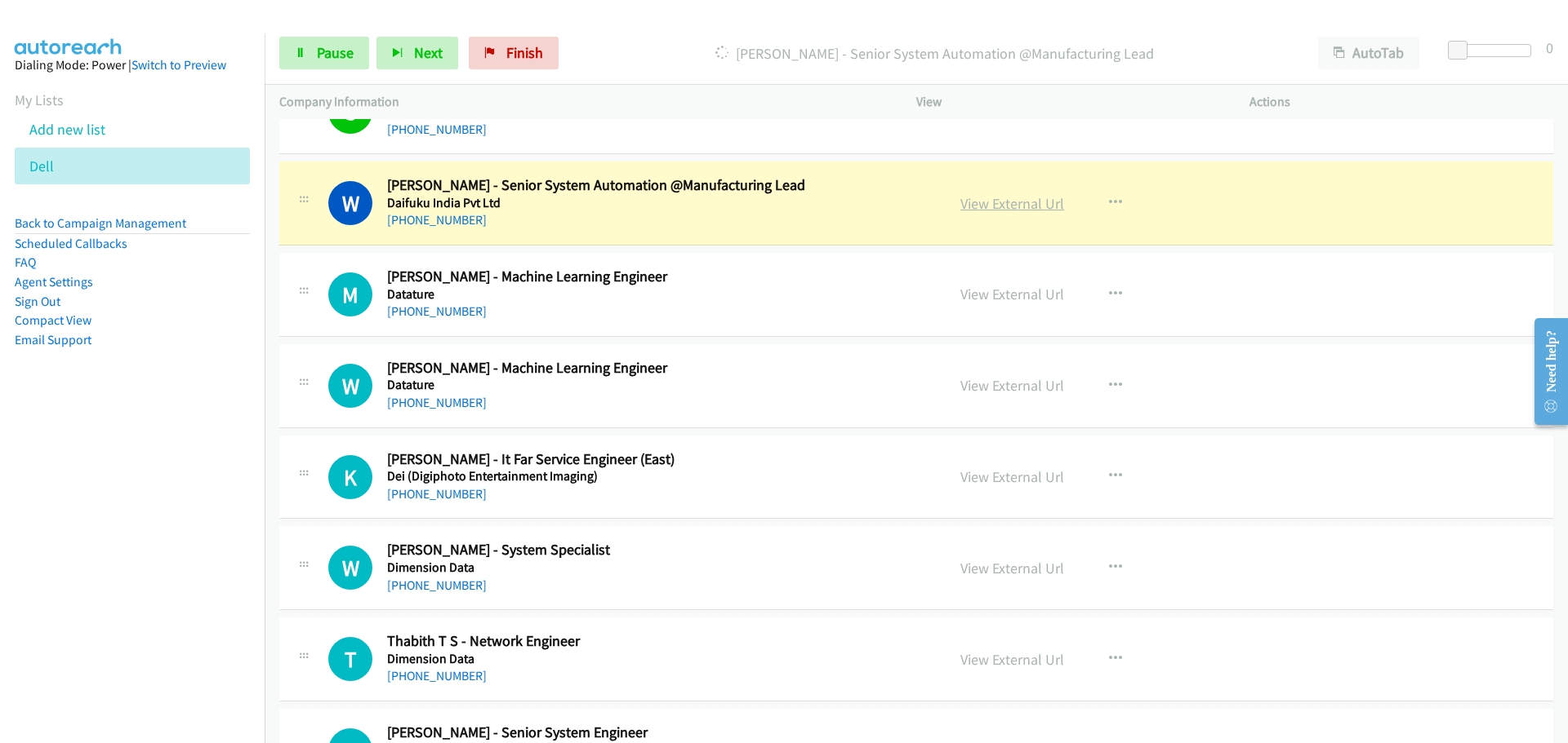
click at [993, 199] on link "View External Url" at bounding box center [1013, 203] width 104 height 18
click at [317, 67] on link "Pause" at bounding box center [324, 53] width 90 height 33
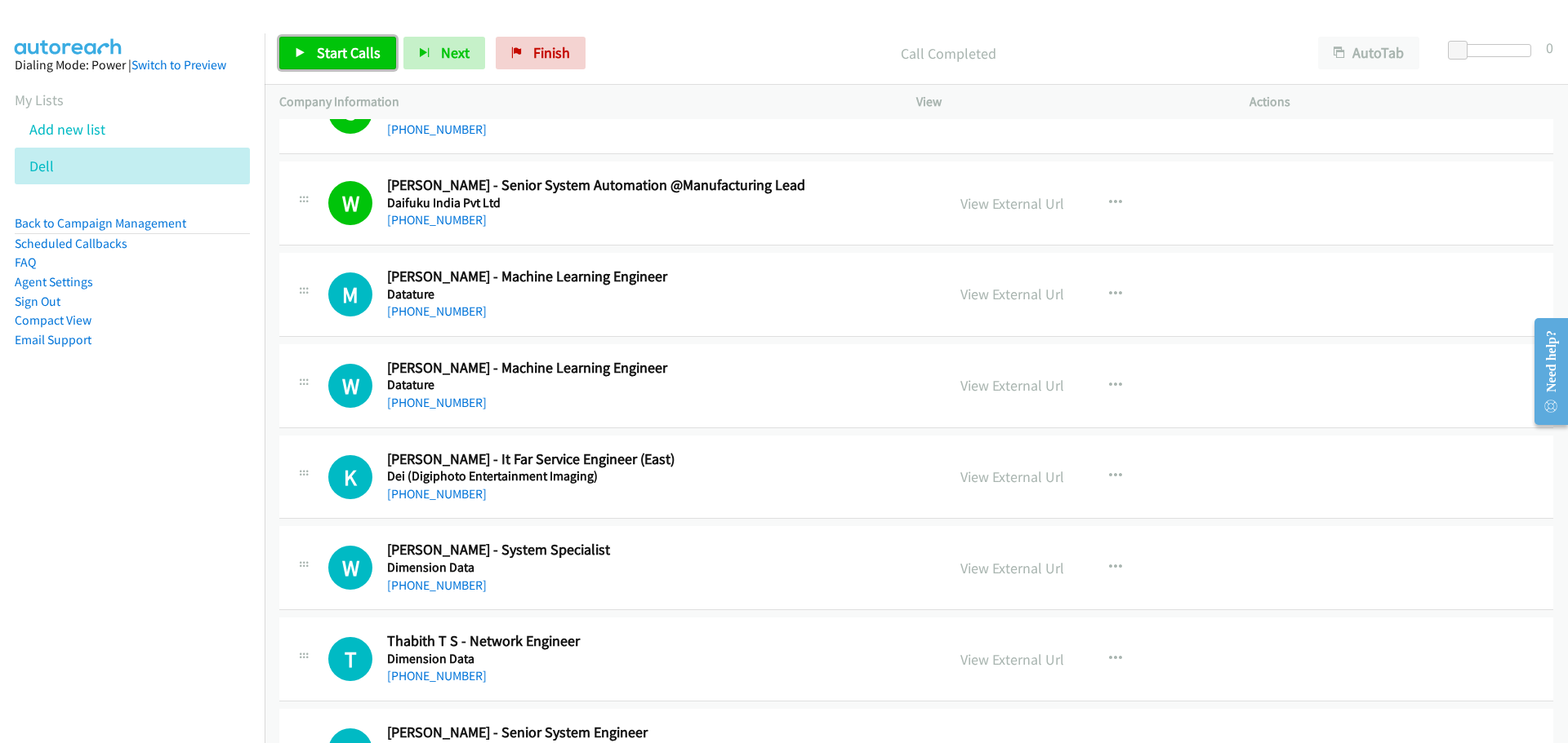
click at [376, 55] on span "Start Calls" at bounding box center [349, 52] width 64 height 18
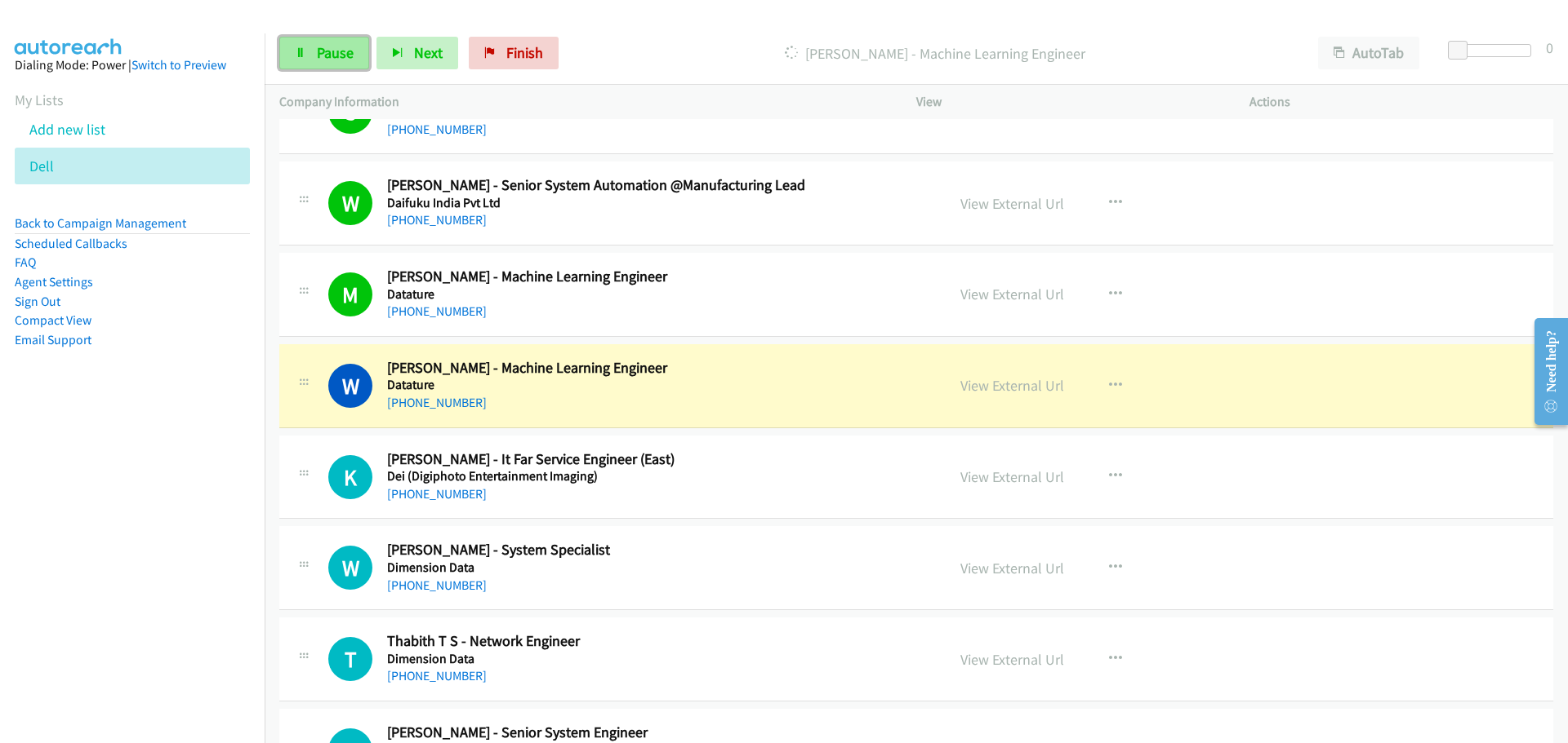
click at [320, 65] on link "Pause" at bounding box center [324, 53] width 90 height 33
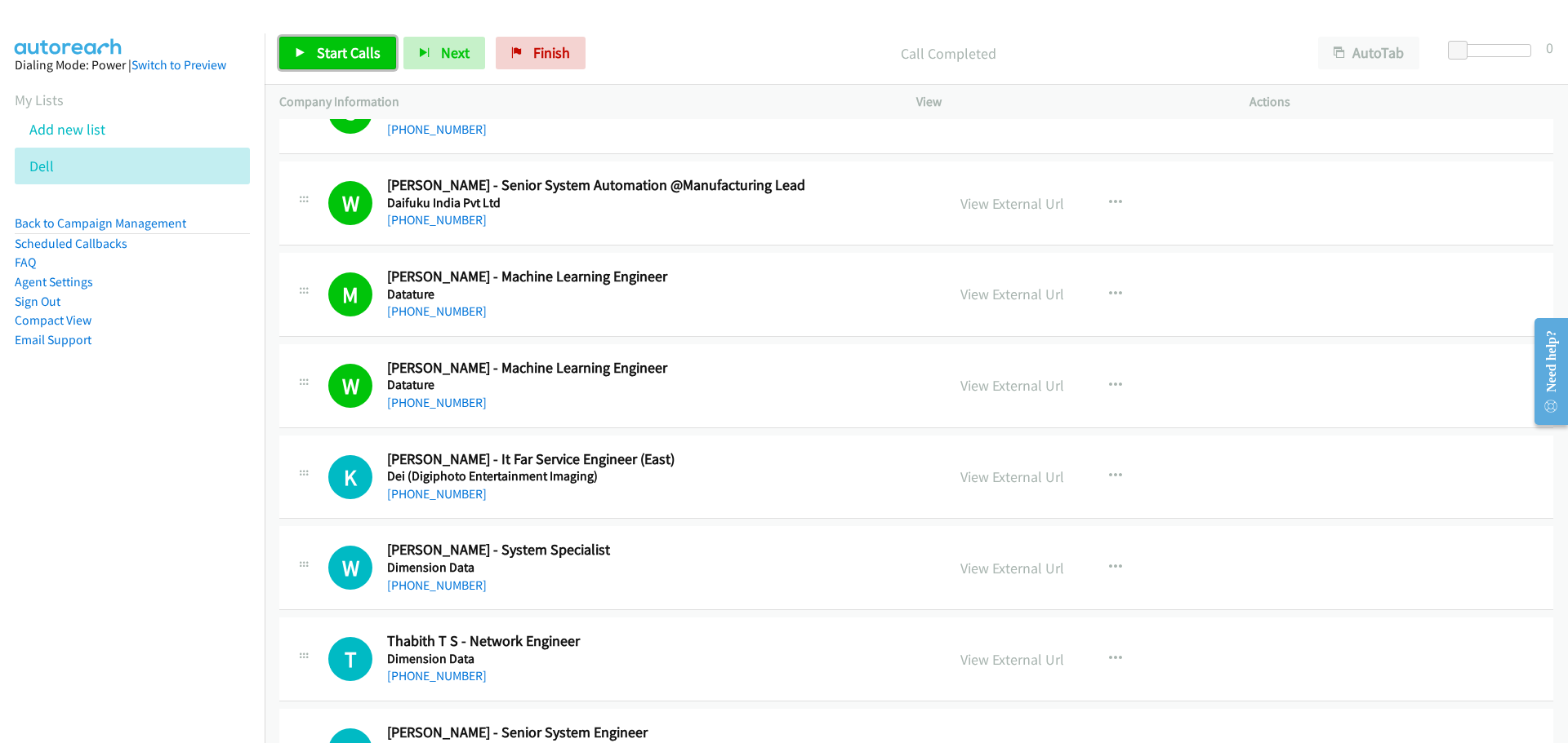
click at [349, 63] on link "Start Calls" at bounding box center [338, 53] width 117 height 33
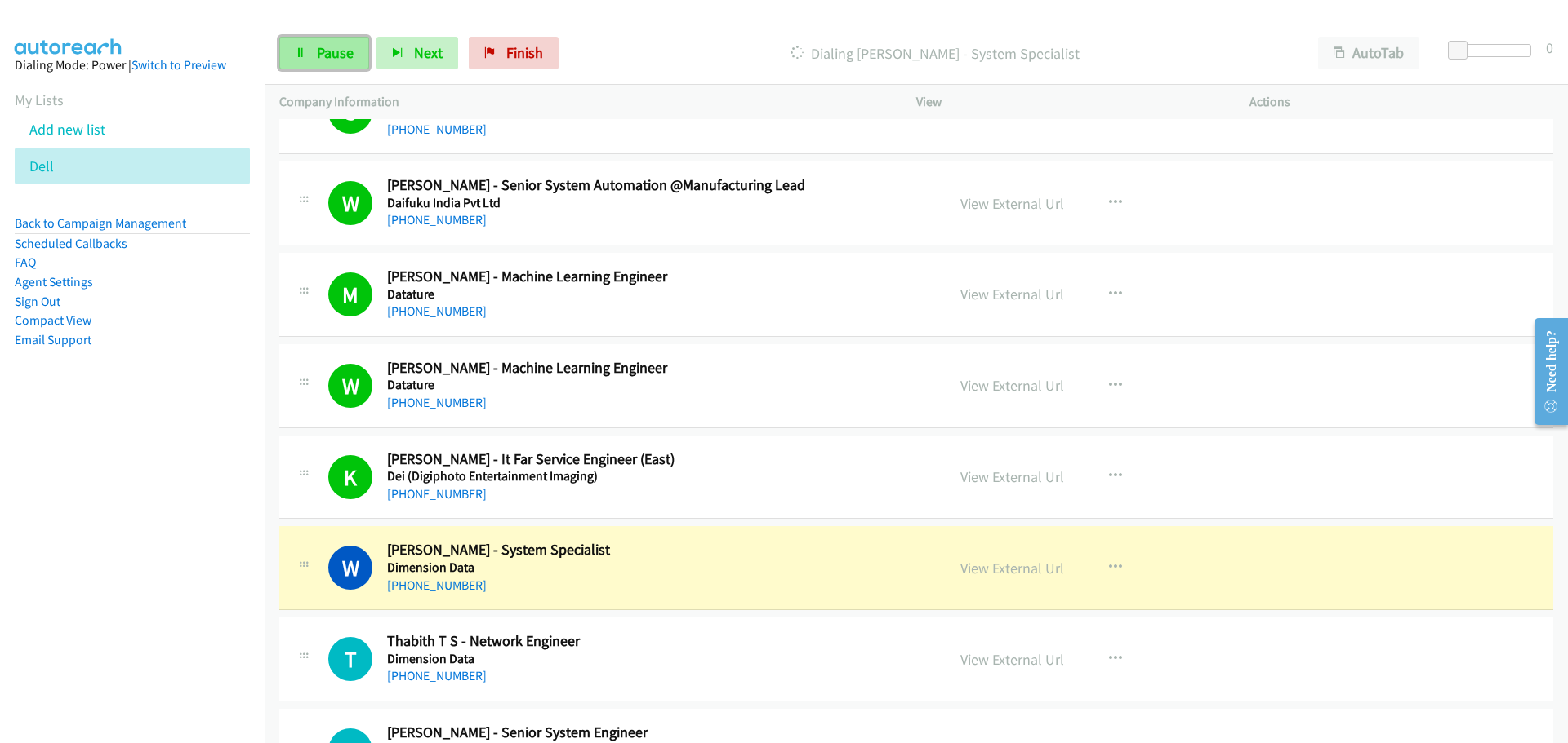
click at [322, 52] on span "Pause" at bounding box center [336, 52] width 37 height 18
